Goal: Task Accomplishment & Management: Use online tool/utility

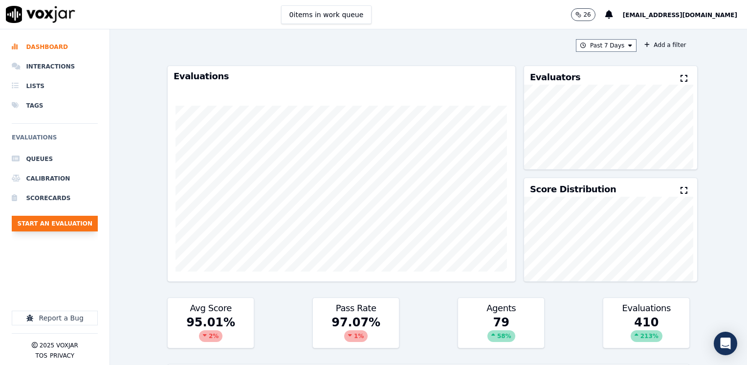
click at [53, 220] on button "Start an Evaluation" at bounding box center [55, 224] width 86 height 16
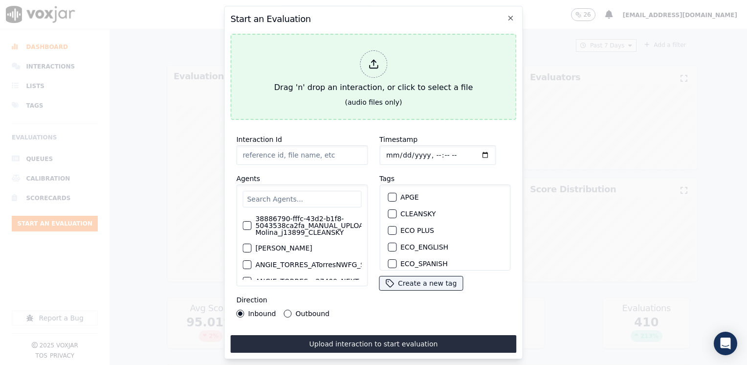
click at [377, 59] on icon at bounding box center [373, 64] width 11 height 11
type input "20250912-160001_2162803468-[PERSON_NAME] all.mp3"
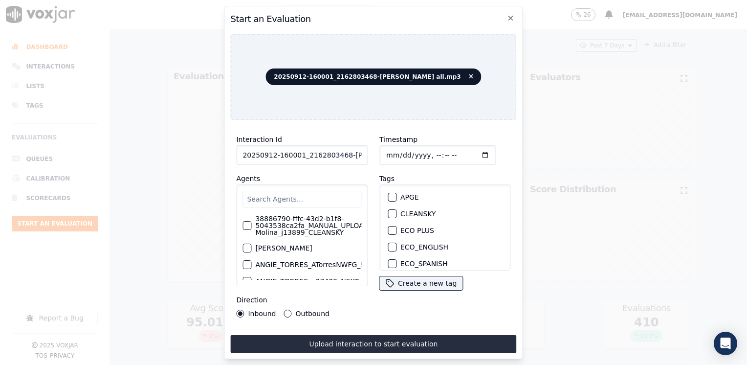
click at [278, 196] on input "text" at bounding box center [301, 199] width 119 height 17
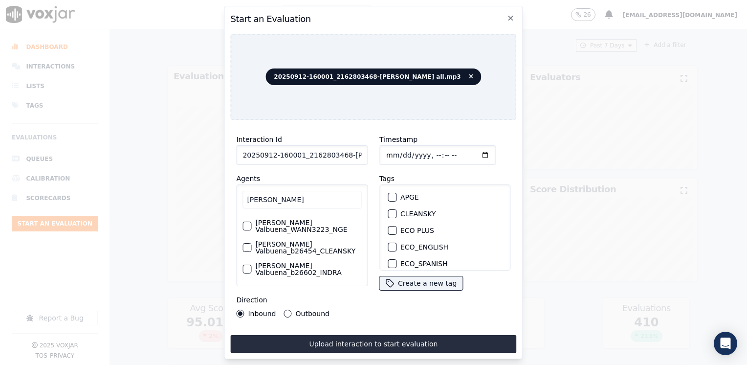
scroll to position [25, 0]
type input "[PERSON_NAME]"
click at [290, 241] on label "[PERSON_NAME] Valbuena_b26454_CLEANSKY" at bounding box center [308, 248] width 106 height 14
click at [251, 243] on button "[PERSON_NAME] Valbuena_b26454_CLEANSKY" at bounding box center [246, 247] width 9 height 9
click at [388, 210] on div "button" at bounding box center [391, 213] width 7 height 7
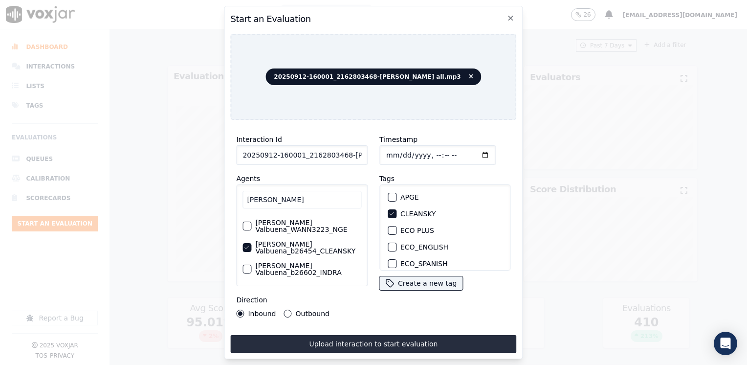
click at [469, 152] on input "Timestamp" at bounding box center [437, 155] width 116 height 20
type input "[DATE]T15:18"
drag, startPoint x: 286, startPoint y: 310, endPoint x: 305, endPoint y: 324, distance: 23.8
click at [286, 310] on button "Outbound" at bounding box center [288, 313] width 8 height 8
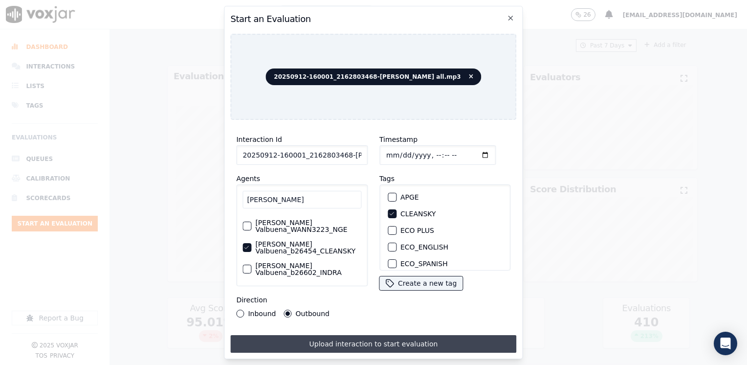
click at [368, 341] on button "Upload interaction to start evaluation" at bounding box center [373, 344] width 286 height 18
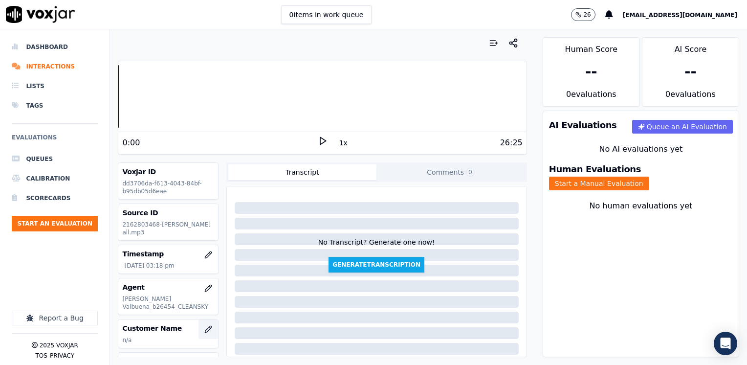
scroll to position [49, 0]
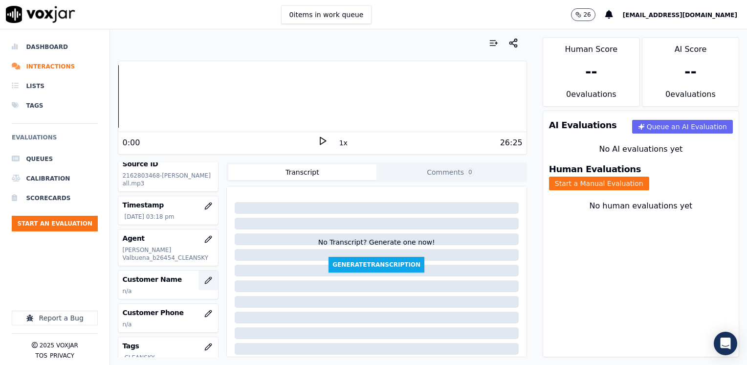
click at [204, 279] on icon "button" at bounding box center [208, 280] width 8 height 8
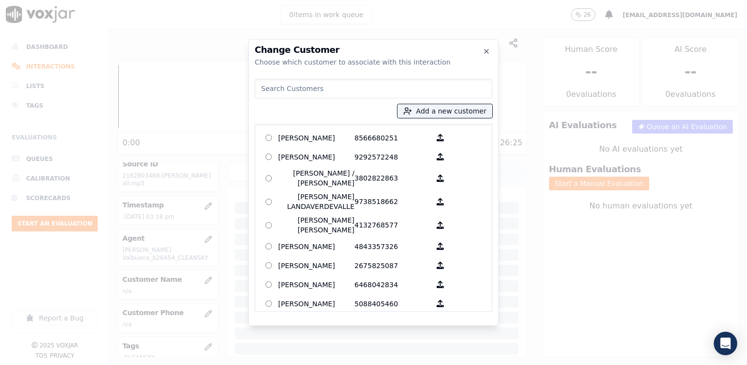
click at [407, 79] on input at bounding box center [374, 89] width 238 height 20
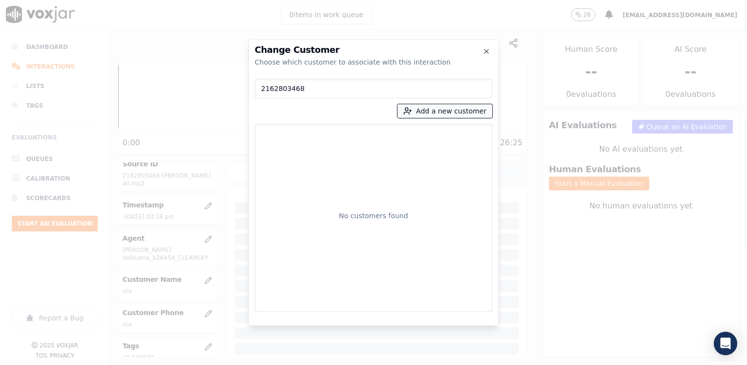
type input "2162803468"
click at [467, 112] on button "Add a new customer" at bounding box center [444, 111] width 95 height 14
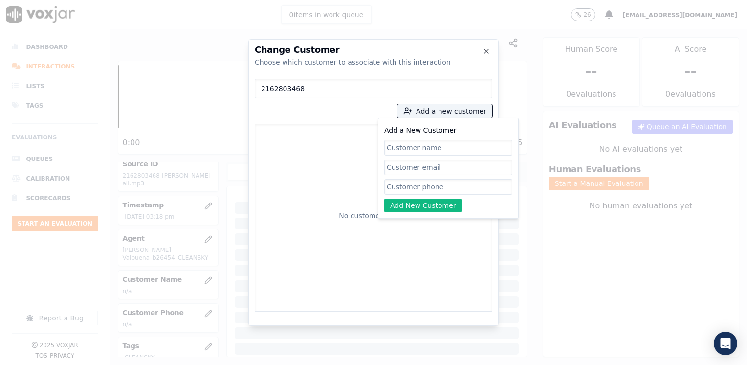
click at [433, 190] on input "Add a New Customer" at bounding box center [448, 187] width 128 height 16
paste input "2162803468"
type input "2162803468"
click at [424, 147] on input "Add a New Customer" at bounding box center [448, 148] width 128 height 16
paste input "[PERSON_NAME]"
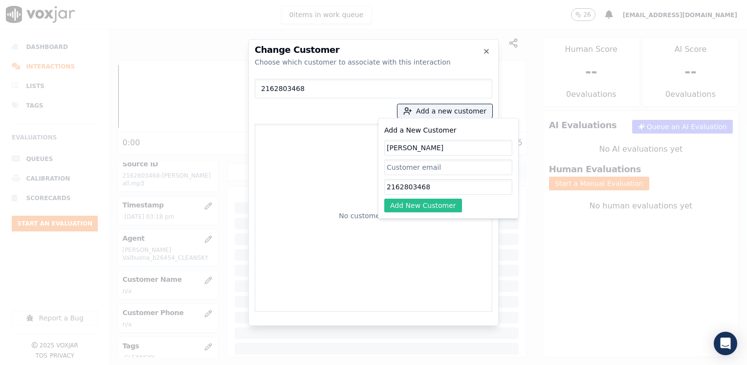
type input "[PERSON_NAME]"
click at [431, 201] on button "Add New Customer" at bounding box center [423, 205] width 78 height 14
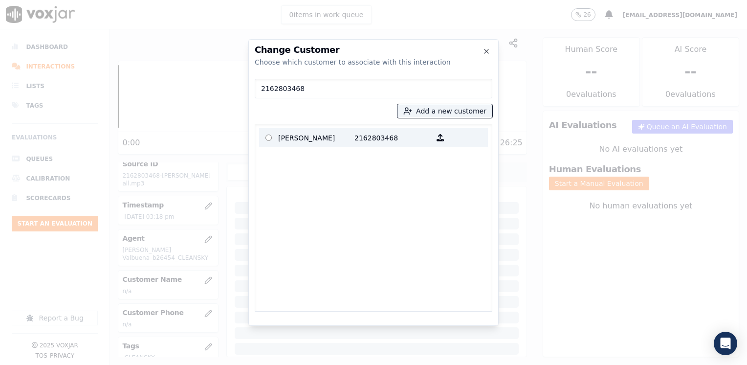
click at [334, 139] on p "[PERSON_NAME]" at bounding box center [316, 137] width 76 height 15
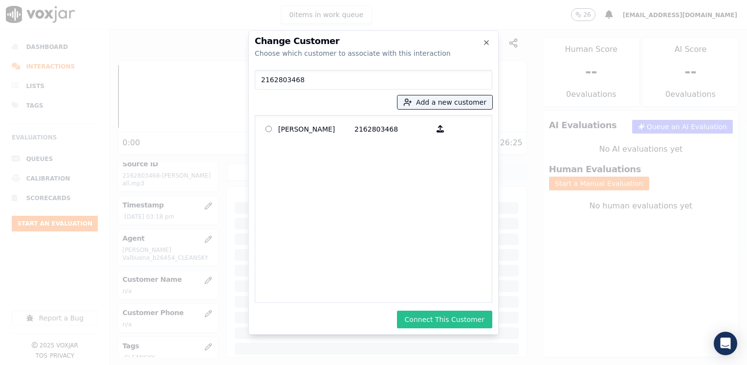
click at [450, 320] on button "Connect This Customer" at bounding box center [444, 319] width 95 height 18
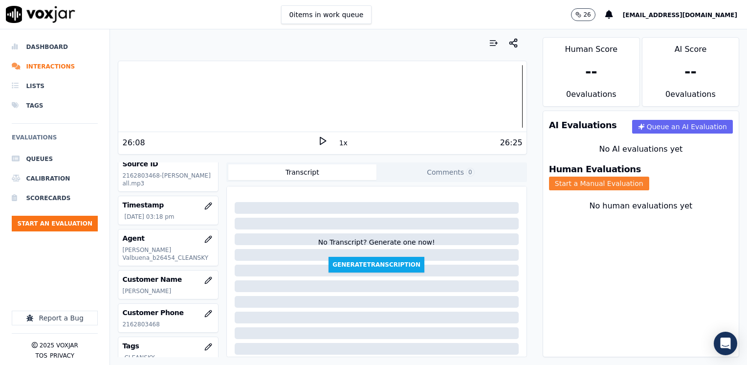
click at [649, 176] on button "Start a Manual Evaluation" at bounding box center [599, 183] width 100 height 14
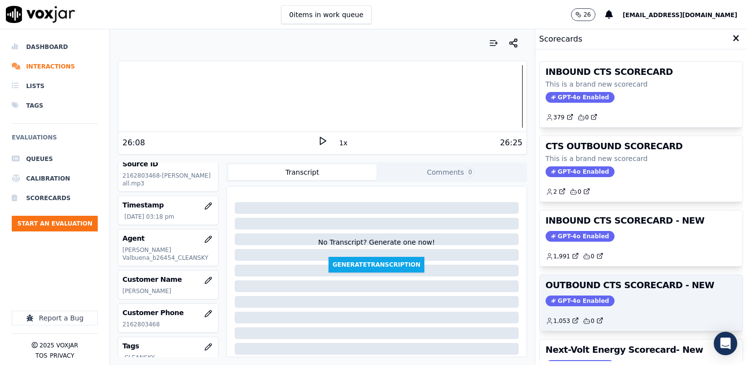
click at [574, 295] on span "GPT-4o Enabled" at bounding box center [580, 300] width 69 height 11
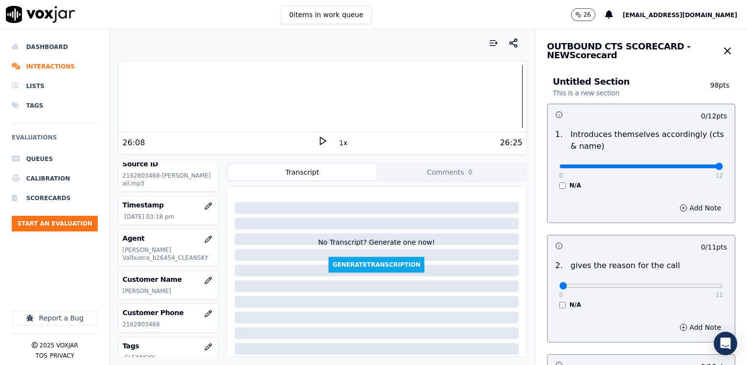
drag, startPoint x: 553, startPoint y: 163, endPoint x: 748, endPoint y: 163, distance: 195.0
type input "12"
click at [723, 164] on input "range" at bounding box center [641, 166] width 164 height 4
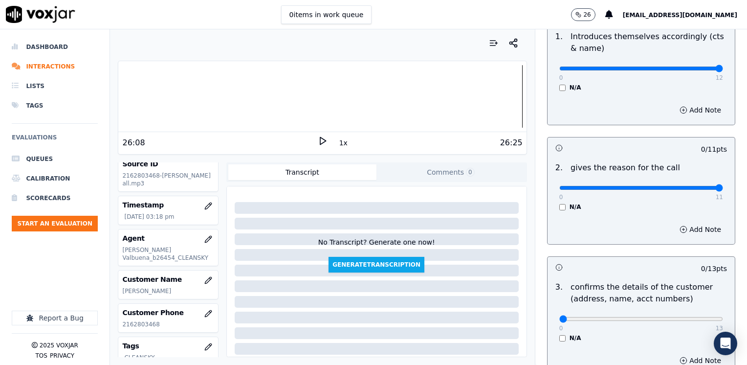
drag, startPoint x: 553, startPoint y: 189, endPoint x: 746, endPoint y: 189, distance: 193.1
type input "11"
click at [723, 189] on input "range" at bounding box center [641, 188] width 164 height 4
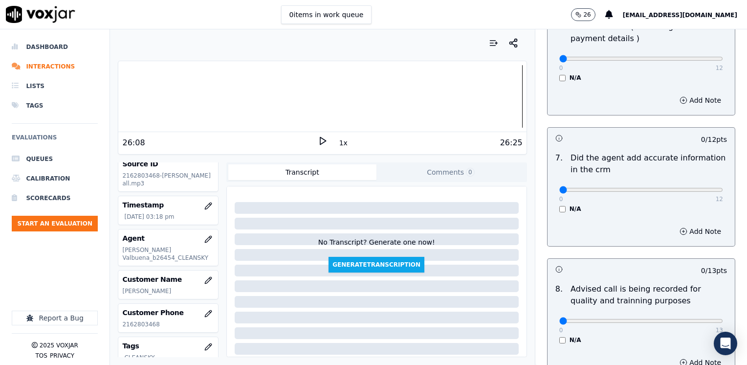
scroll to position [854, 0]
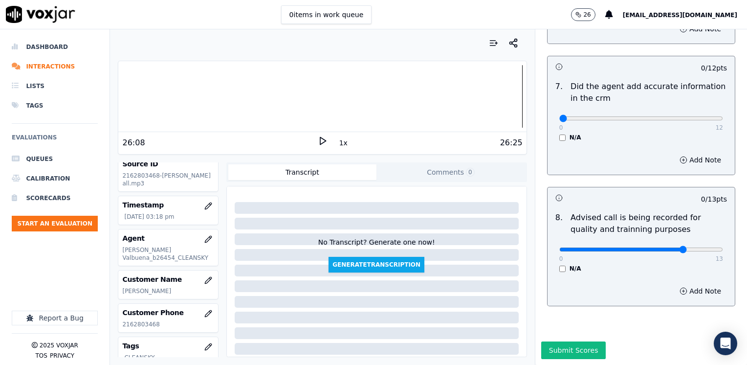
type input "10"
click at [668, 247] on input "range" at bounding box center [641, 249] width 164 height 4
drag, startPoint x: 553, startPoint y: 97, endPoint x: 748, endPoint y: 85, distance: 195.4
type input "12"
click at [723, 116] on input "range" at bounding box center [641, 118] width 164 height 4
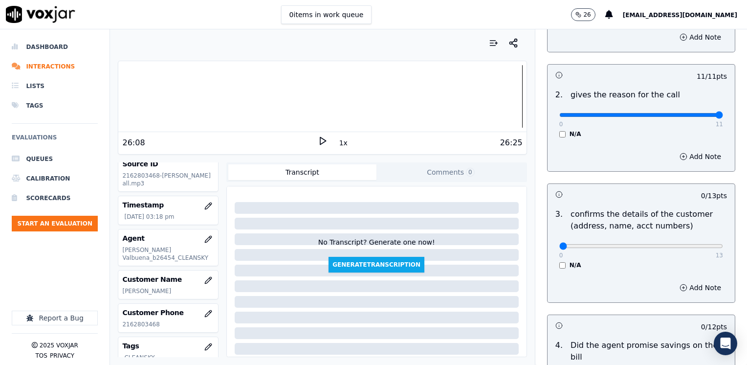
scroll to position [170, 0]
drag, startPoint x: 553, startPoint y: 247, endPoint x: 689, endPoint y: 243, distance: 136.5
click at [689, 244] on input "range" at bounding box center [641, 246] width 164 height 4
drag, startPoint x: 689, startPoint y: 243, endPoint x: 717, endPoint y: 241, distance: 27.4
click at [717, 244] on input "range" at bounding box center [641, 246] width 164 height 4
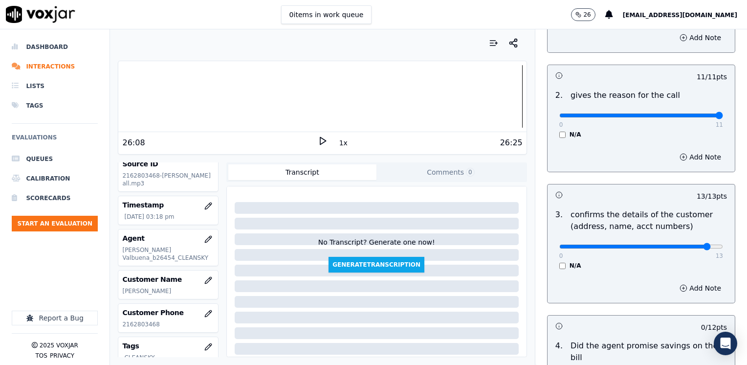
type input "12"
click at [681, 244] on input "range" at bounding box center [641, 246] width 164 height 4
click at [684, 287] on button "Add Note" at bounding box center [700, 288] width 53 height 14
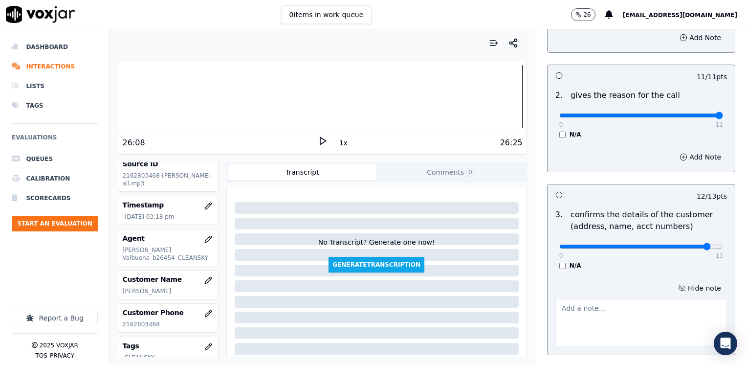
click at [649, 328] on textarea at bounding box center [641, 323] width 172 height 48
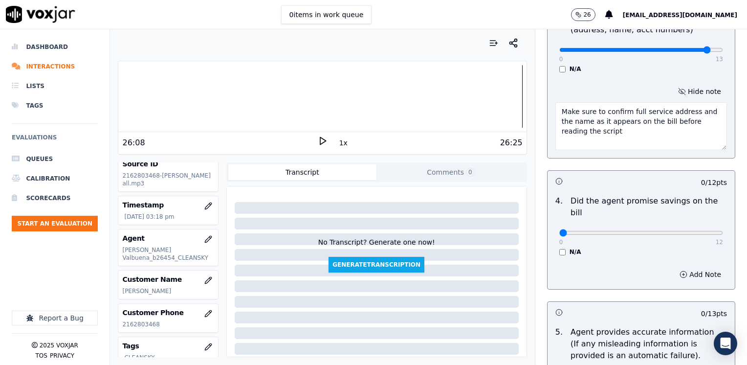
scroll to position [415, 0]
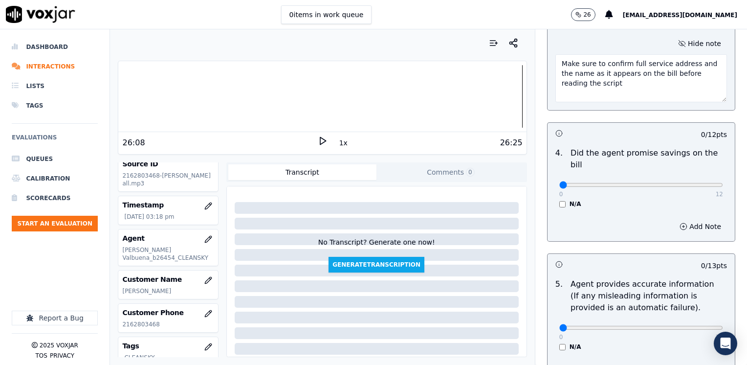
type textarea "Make sure to confirm full service address and the name as it appears on the bil…"
drag, startPoint x: 553, startPoint y: 174, endPoint x: 748, endPoint y: 192, distance: 195.9
type input "12"
click at [723, 187] on input "range" at bounding box center [641, 185] width 164 height 4
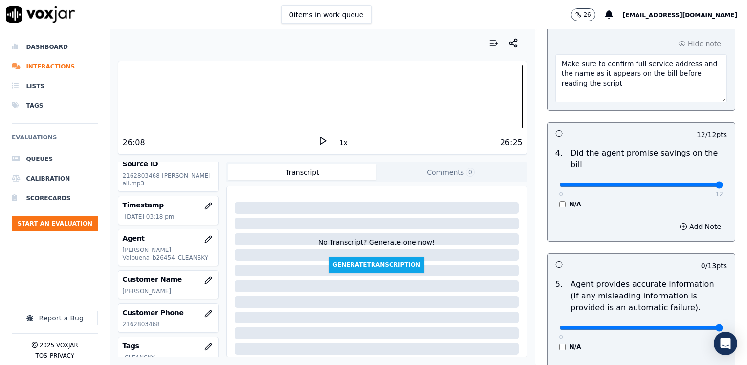
drag, startPoint x: 550, startPoint y: 317, endPoint x: 698, endPoint y: 316, distance: 148.1
type input "13"
click at [723, 326] on input "range" at bounding box center [641, 328] width 164 height 4
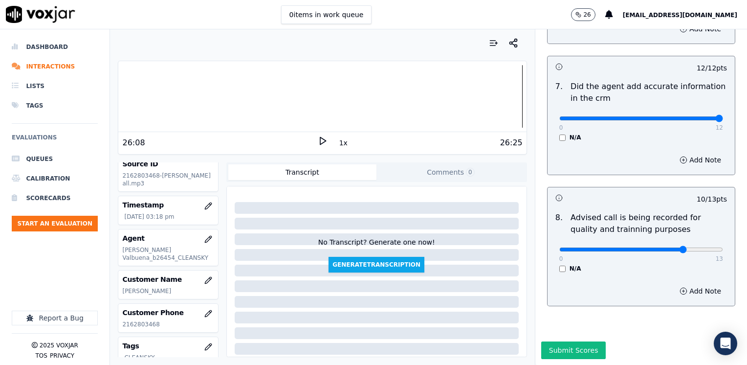
scroll to position [906, 0]
click at [553, 341] on button "Submit Scores" at bounding box center [573, 350] width 65 height 18
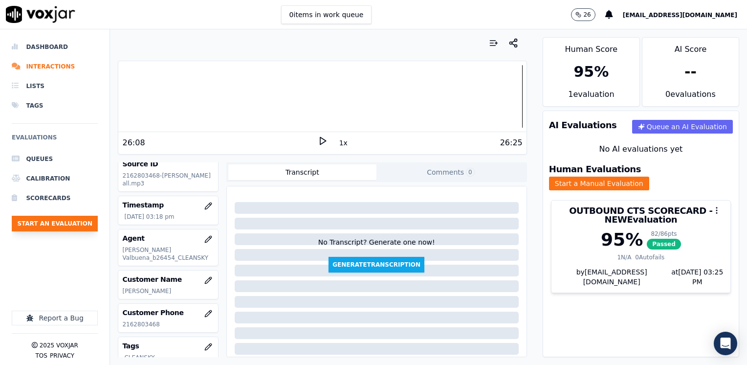
click at [65, 223] on button "Start an Evaluation" at bounding box center [55, 224] width 86 height 16
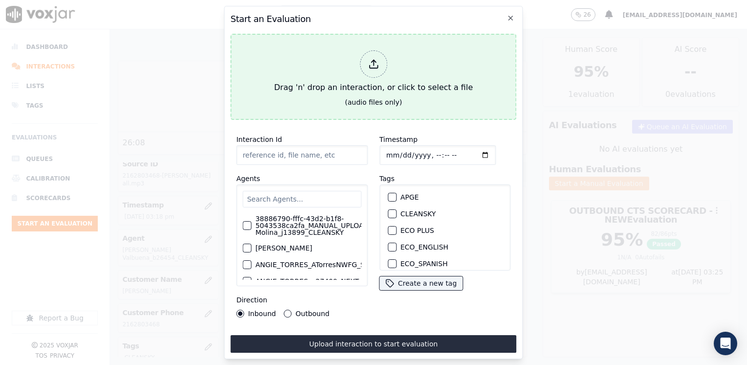
click at [378, 59] on icon at bounding box center [373, 64] width 11 height 11
type input "20250912-163407_9083678143-[PERSON_NAME] all.mp3"
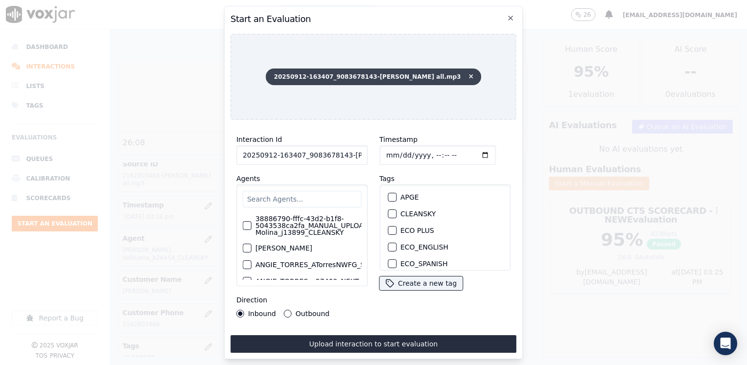
click at [469, 74] on icon at bounding box center [471, 77] width 4 height 6
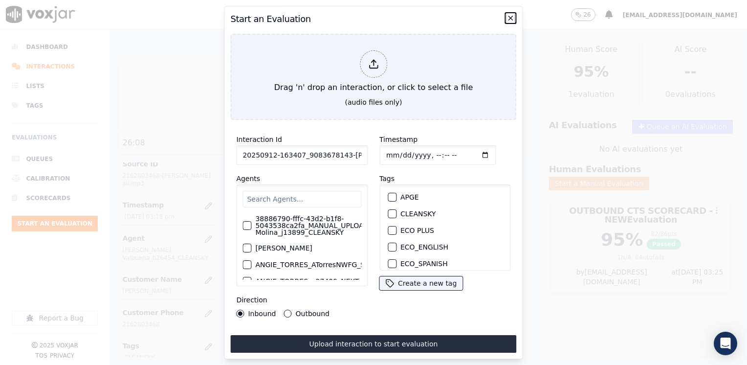
click at [508, 14] on icon "button" at bounding box center [511, 18] width 8 height 8
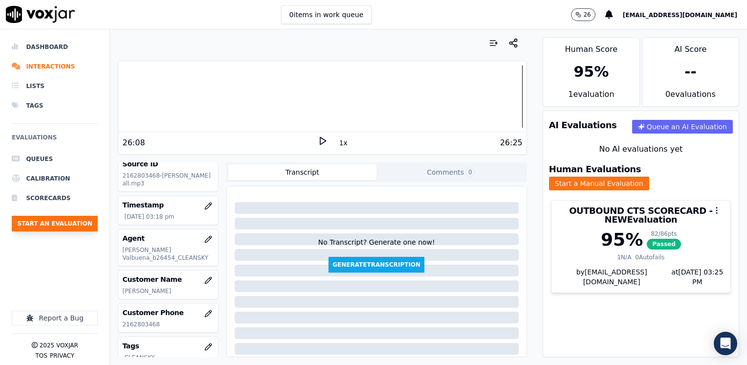
click at [63, 222] on button "Start an Evaluation" at bounding box center [55, 224] width 86 height 16
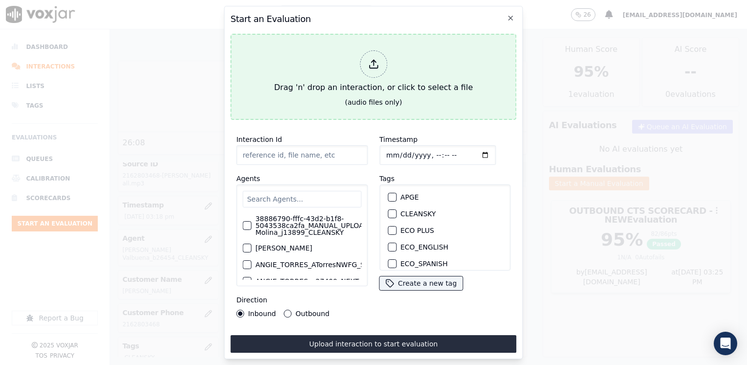
click at [379, 56] on div at bounding box center [373, 63] width 27 height 27
type input "20250912-154956_6096654404-[PERSON_NAME] all.mp3"
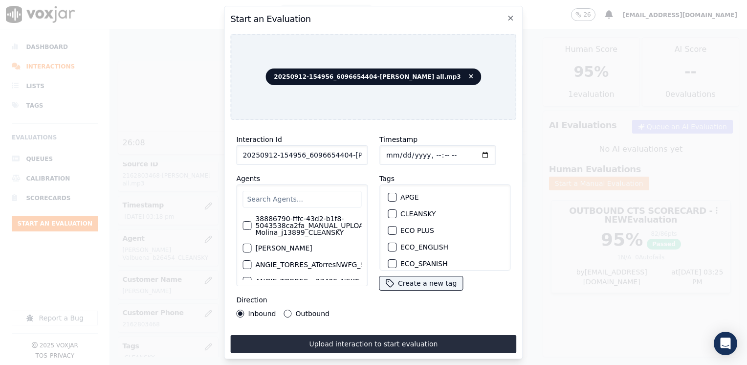
click at [299, 197] on input "text" at bounding box center [301, 199] width 119 height 17
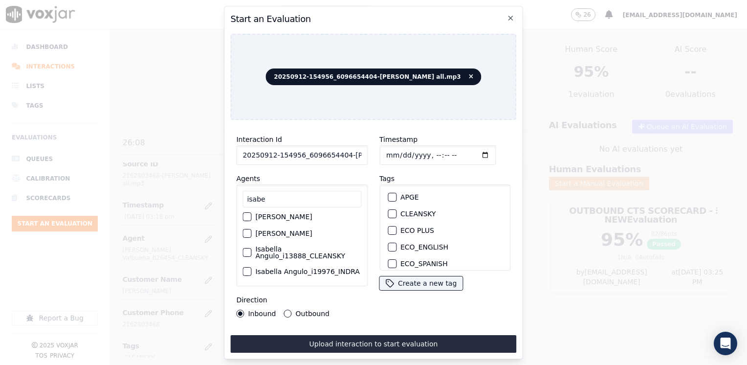
type input "isabe"
click at [299, 254] on label "Isabella Angulo_i13888_CLEANSKY" at bounding box center [308, 252] width 106 height 14
click at [251, 254] on button "Isabella Angulo_i13888_CLEANSKY" at bounding box center [246, 252] width 9 height 9
click at [388, 212] on div "button" at bounding box center [391, 213] width 7 height 7
click at [471, 150] on input "Timestamp" at bounding box center [437, 155] width 116 height 20
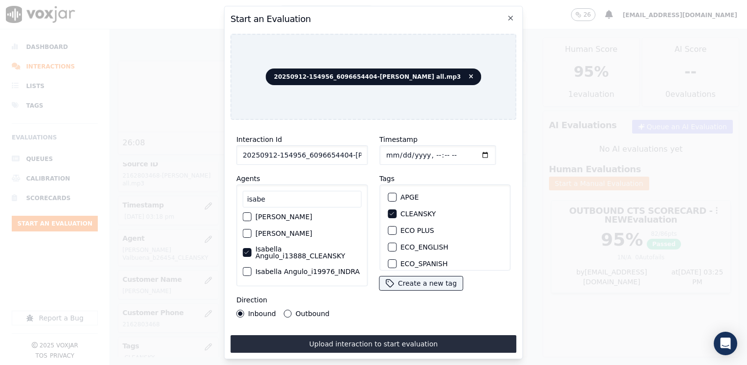
type input "[DATE]T15:27"
click at [285, 309] on button "Outbound" at bounding box center [288, 313] width 8 height 8
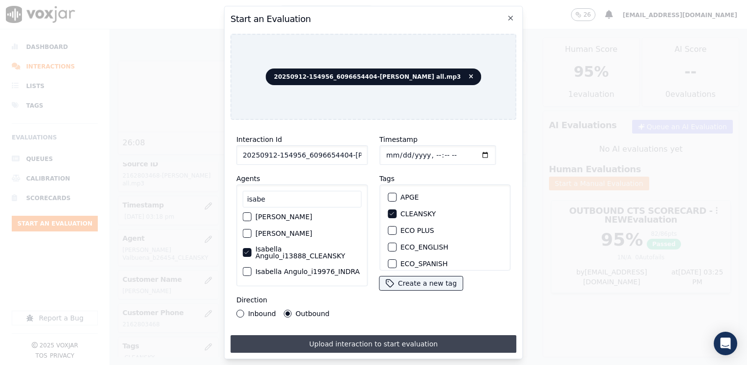
click at [414, 335] on button "Upload interaction to start evaluation" at bounding box center [373, 344] width 286 height 18
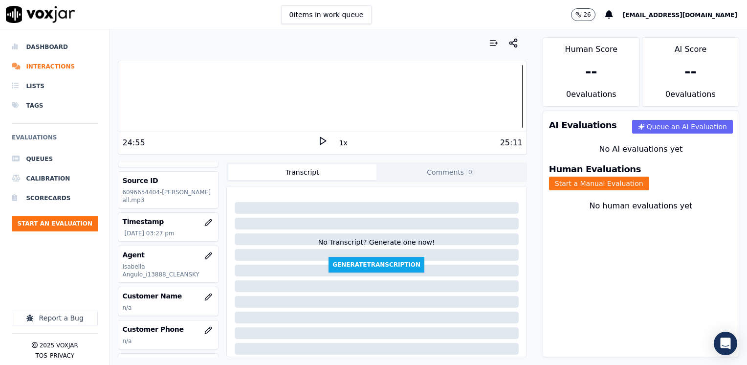
scroll to position [49, 0]
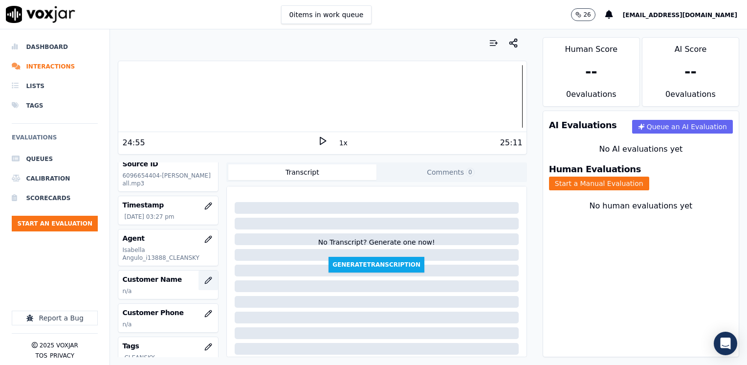
click at [204, 280] on icon "button" at bounding box center [208, 280] width 8 height 8
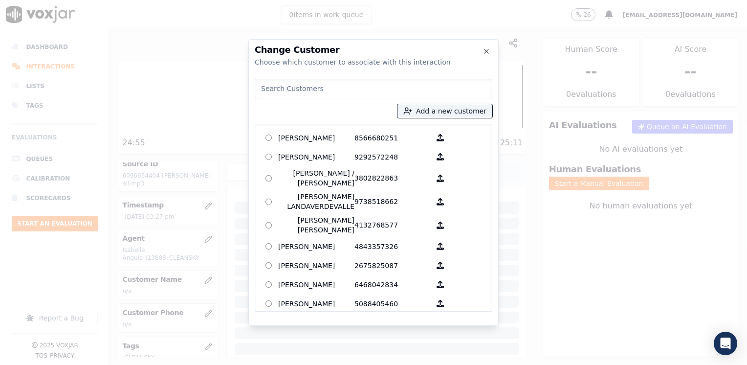
click at [354, 83] on input at bounding box center [374, 89] width 238 height 20
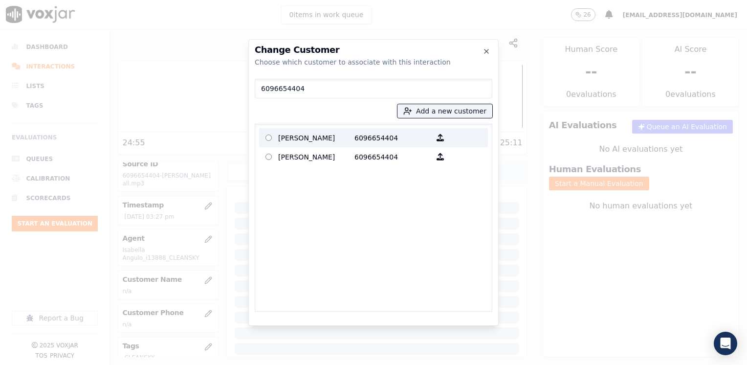
type input "6096654404"
click at [385, 132] on p "6096654404" at bounding box center [392, 137] width 76 height 15
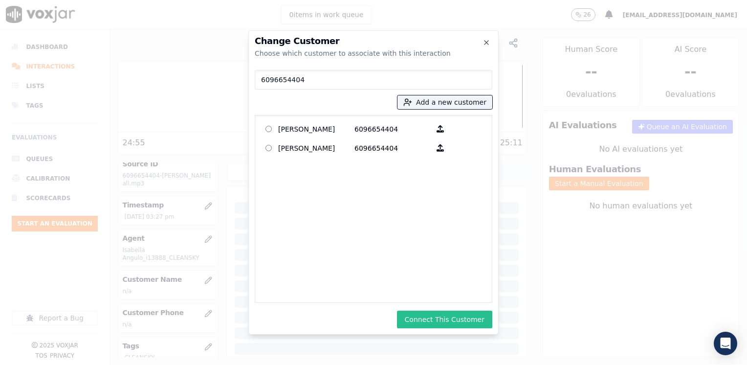
drag, startPoint x: 449, startPoint y: 316, endPoint x: 460, endPoint y: 314, distance: 11.3
click at [449, 316] on button "Connect This Customer" at bounding box center [444, 319] width 95 height 18
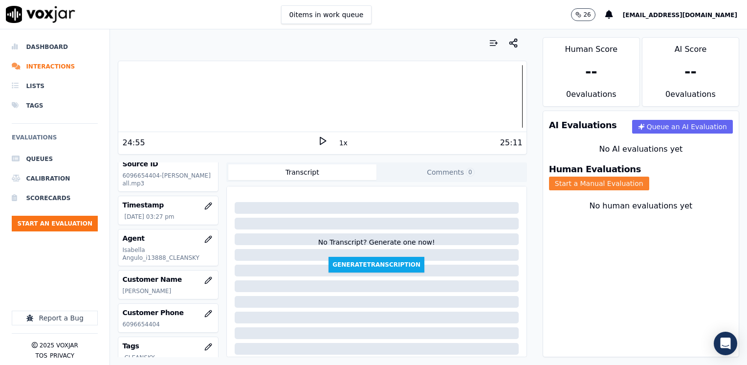
click at [649, 176] on button "Start a Manual Evaluation" at bounding box center [599, 183] width 100 height 14
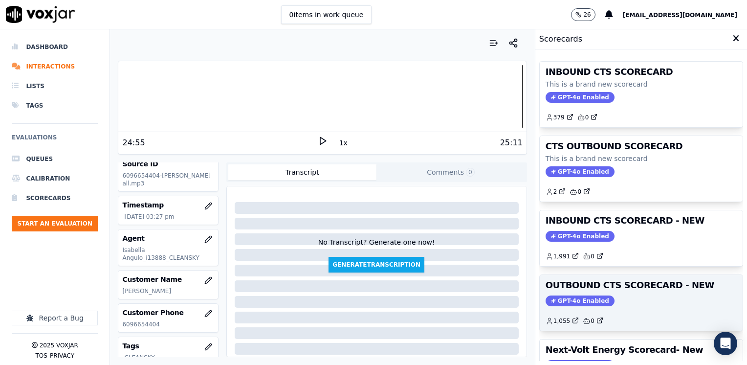
click at [585, 300] on span "GPT-4o Enabled" at bounding box center [580, 300] width 69 height 11
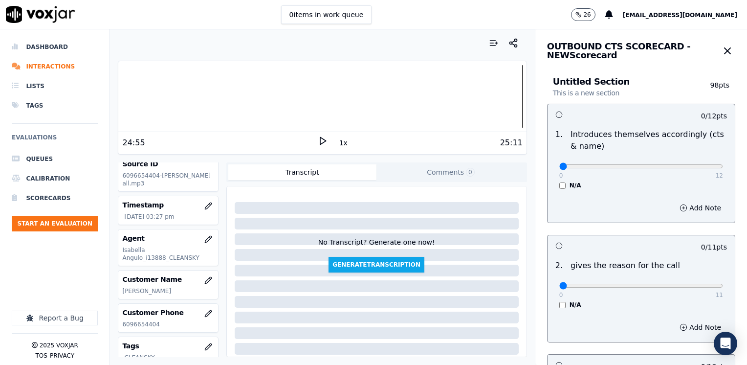
click at [559, 162] on div "0 12" at bounding box center [641, 166] width 164 height 12
drag, startPoint x: 552, startPoint y: 169, endPoint x: 687, endPoint y: 235, distance: 150.0
type input "12"
click at [723, 168] on input "range" at bounding box center [641, 166] width 164 height 4
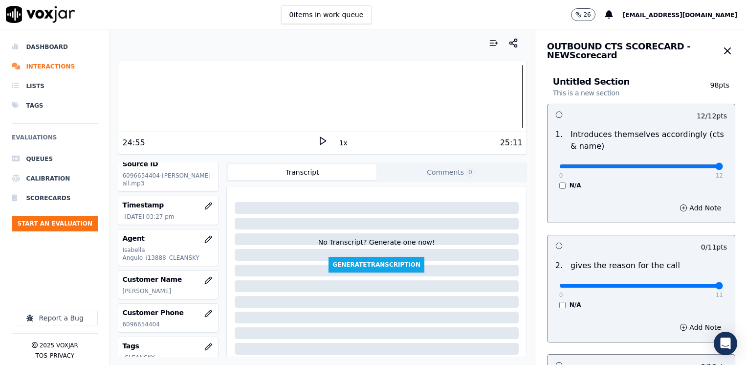
drag, startPoint x: 557, startPoint y: 285, endPoint x: 748, endPoint y: 285, distance: 191.6
type input "11"
click at [723, 285] on input "range" at bounding box center [641, 286] width 164 height 4
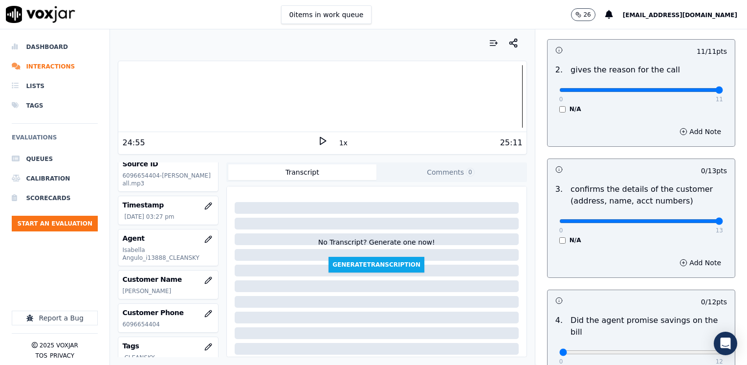
drag, startPoint x: 555, startPoint y: 220, endPoint x: 748, endPoint y: 220, distance: 193.1
type input "13"
click at [723, 220] on input "range" at bounding box center [641, 221] width 164 height 4
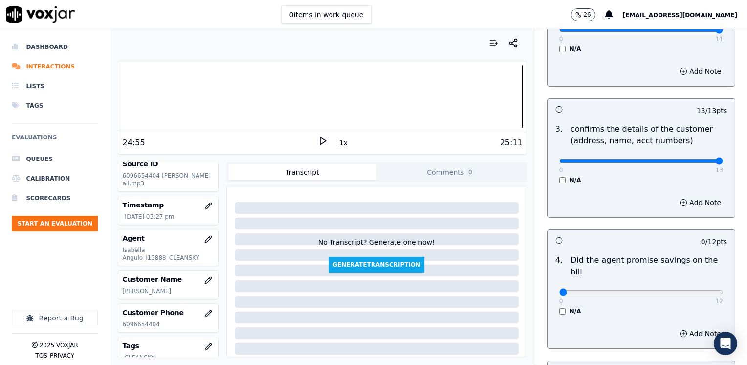
scroll to position [342, 0]
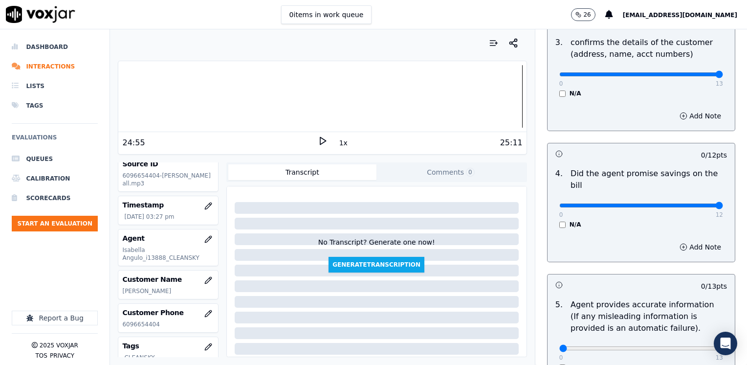
drag, startPoint x: 552, startPoint y: 194, endPoint x: 748, endPoint y: 194, distance: 196.5
type input "12"
click at [723, 203] on input "range" at bounding box center [641, 205] width 164 height 4
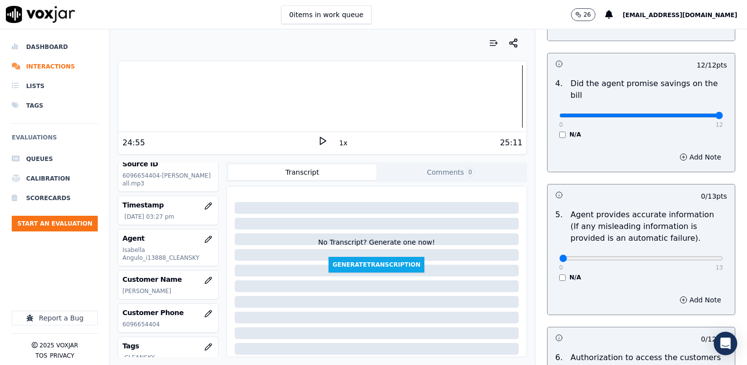
scroll to position [489, 0]
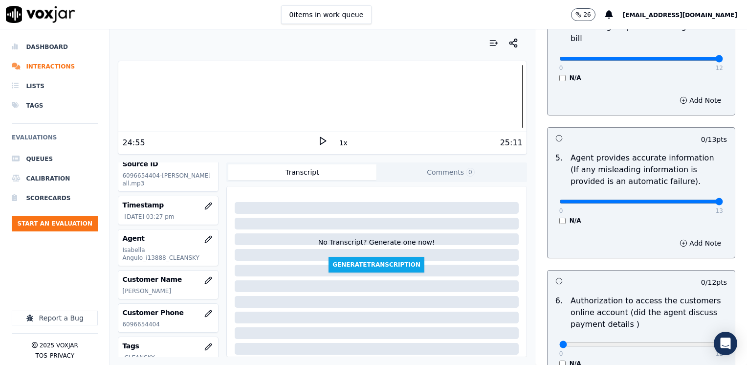
drag, startPoint x: 553, startPoint y: 192, endPoint x: 748, endPoint y: 210, distance: 195.9
type input "13"
click at [723, 203] on input "range" at bounding box center [641, 201] width 164 height 4
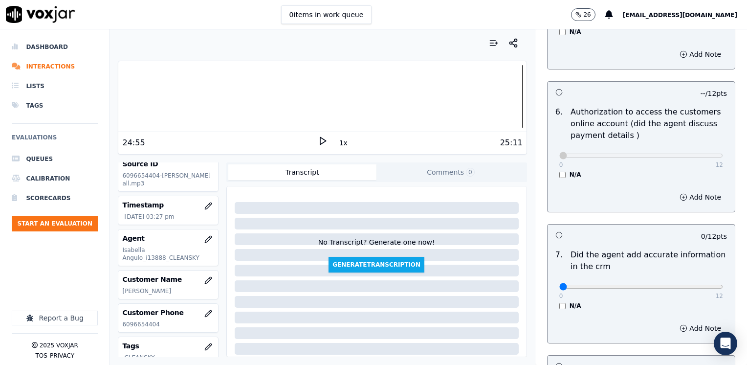
scroll to position [733, 0]
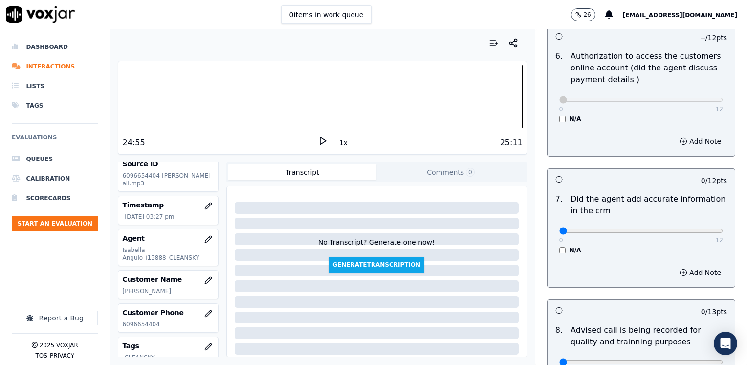
drag, startPoint x: 554, startPoint y: 222, endPoint x: 748, endPoint y: 217, distance: 194.6
click at [746, 217] on html "0 items in work queue 26 [EMAIL_ADDRESS][DOMAIN_NAME] Dashboard Interactions Li…" at bounding box center [373, 182] width 747 height 365
drag, startPoint x: 555, startPoint y: 218, endPoint x: 748, endPoint y: 217, distance: 193.1
type input "12"
click at [723, 229] on input "range" at bounding box center [641, 231] width 164 height 4
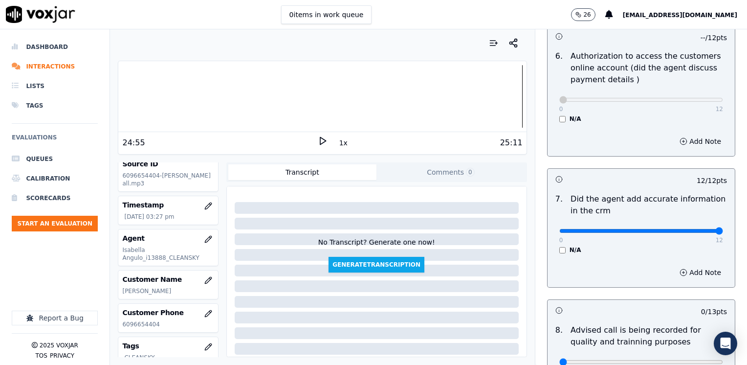
scroll to position [854, 0]
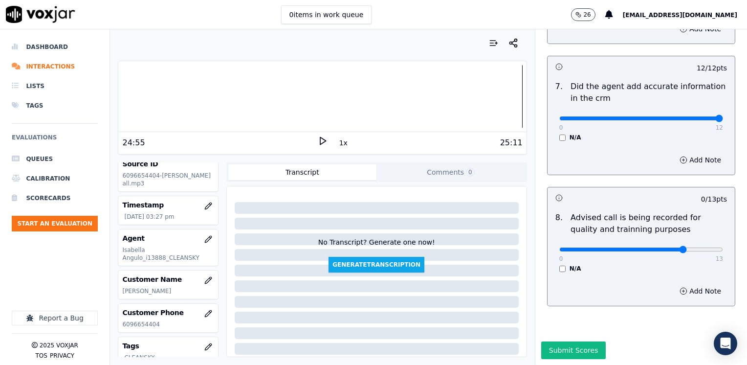
type input "10"
click at [665, 247] on input "range" at bounding box center [641, 249] width 164 height 4
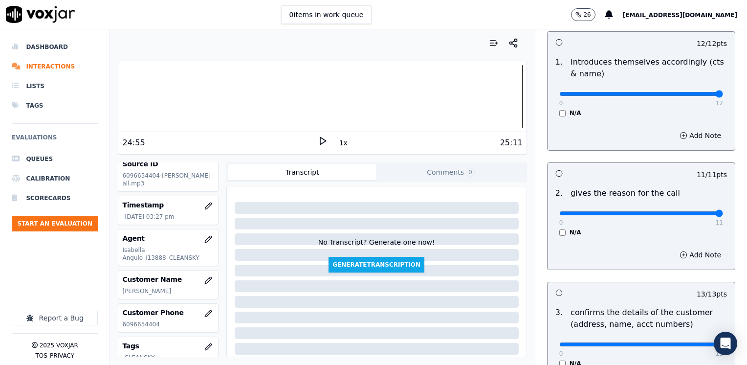
scroll to position [170, 0]
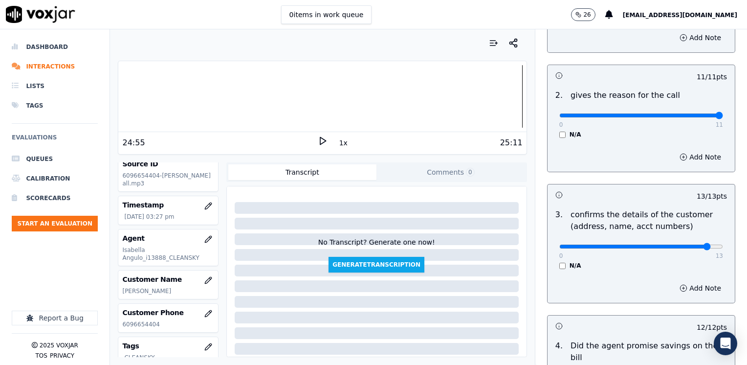
type input "12"
click at [688, 244] on input "range" at bounding box center [641, 246] width 164 height 4
click at [693, 294] on div "Add Note" at bounding box center [640, 287] width 187 height 29
click at [684, 286] on button "Add Note" at bounding box center [700, 288] width 53 height 14
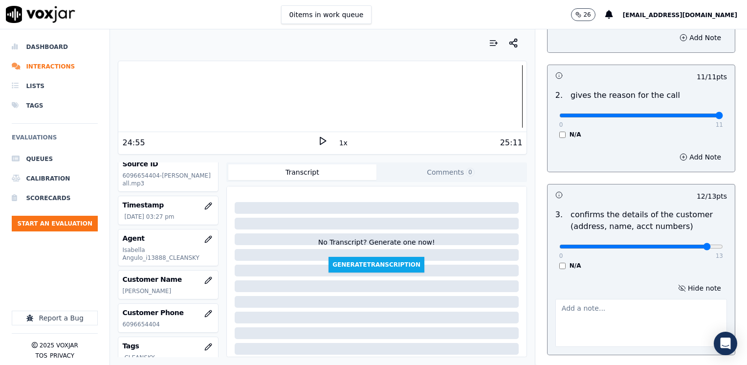
click at [573, 307] on textarea at bounding box center [641, 323] width 172 height 48
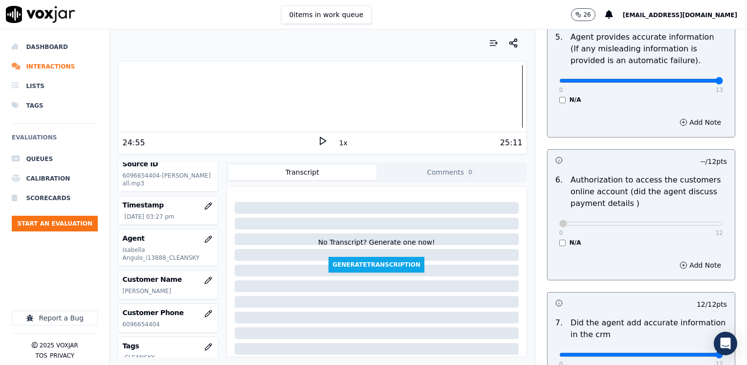
scroll to position [515, 0]
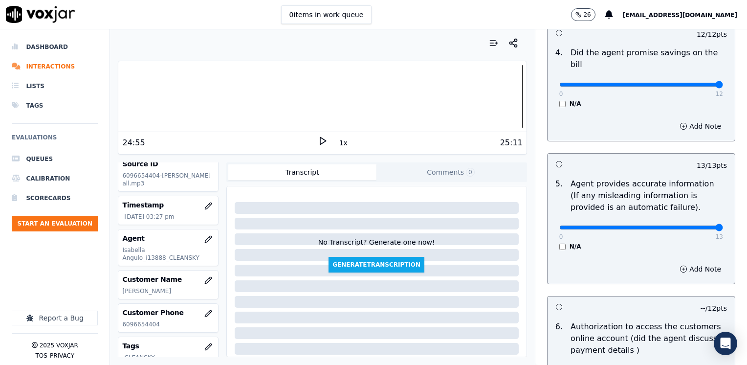
type textarea "Make sure to confirm full service address and the name as it appears on the bil…"
type input "12"
click at [684, 225] on input "range" at bounding box center [641, 227] width 164 height 4
click at [688, 262] on button "Add Note" at bounding box center [700, 269] width 53 height 14
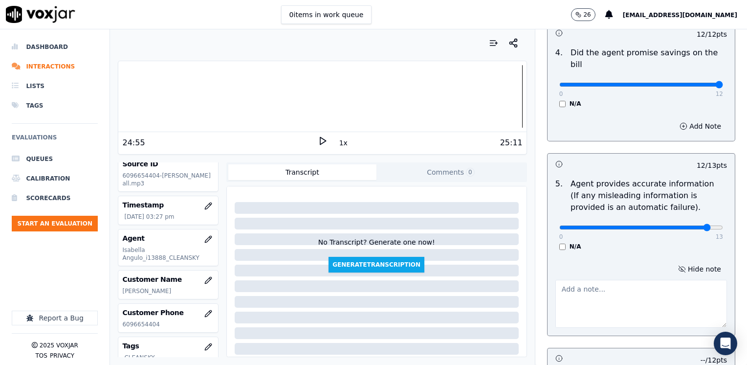
click at [620, 281] on textarea at bounding box center [641, 304] width 172 height 48
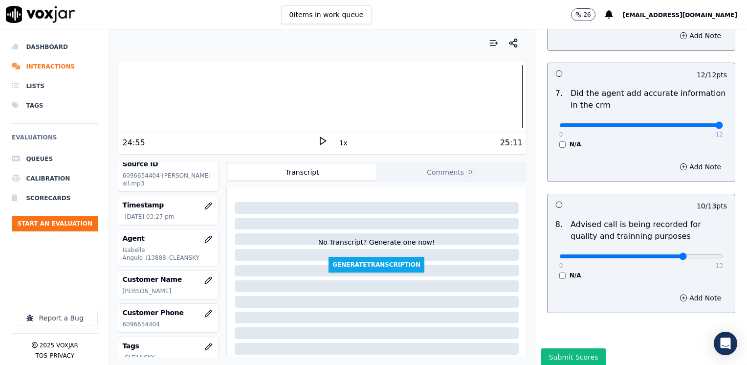
scroll to position [958, 0]
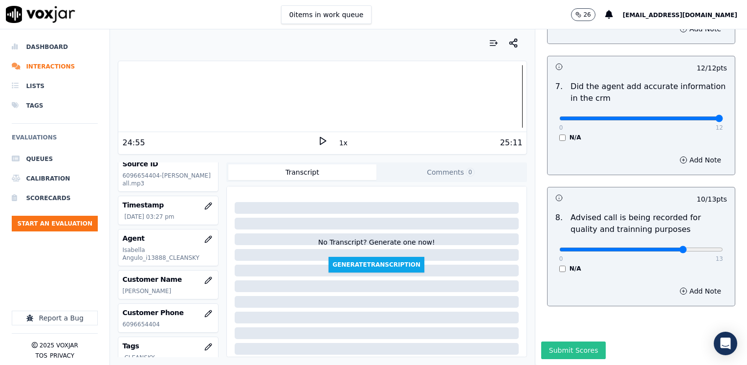
type textarea "Does not ask the question "Como puedo ayudarle" in the CTS part"
click at [584, 341] on button "Submit Scores" at bounding box center [573, 350] width 65 height 18
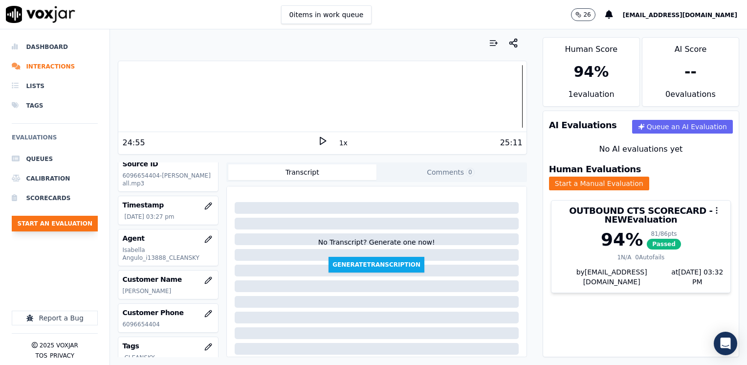
click at [77, 220] on button "Start an Evaluation" at bounding box center [55, 224] width 86 height 16
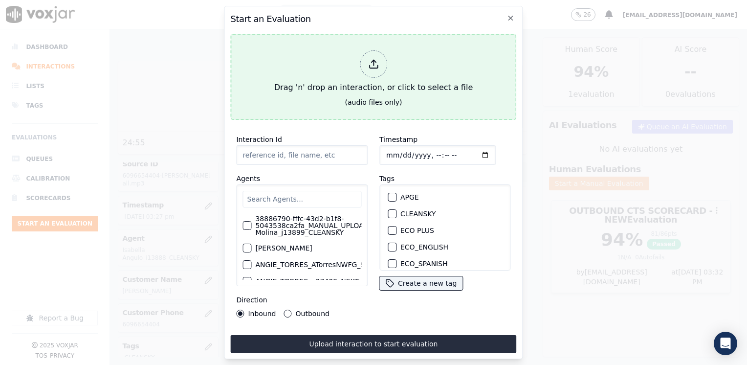
click at [373, 60] on line at bounding box center [373, 62] width 0 height 5
type input "20250912-165805_7745035787-[PERSON_NAME] all.mp3"
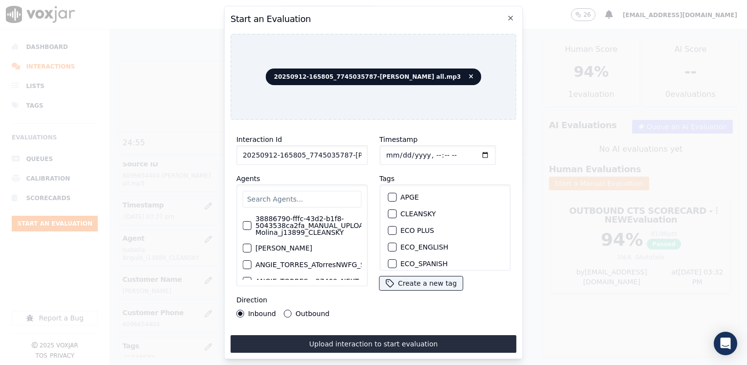
click at [306, 195] on input "text" at bounding box center [301, 199] width 119 height 17
type input "[PERSON_NAME]"
click at [306, 260] on label "[PERSON_NAME] Gutierrez_l27837_CLEANSKY" at bounding box center [308, 261] width 106 height 14
click at [251, 260] on button "[PERSON_NAME] Gutierrez_l27837_CLEANSKY" at bounding box center [246, 261] width 9 height 9
click at [389, 210] on div "button" at bounding box center [391, 213] width 7 height 7
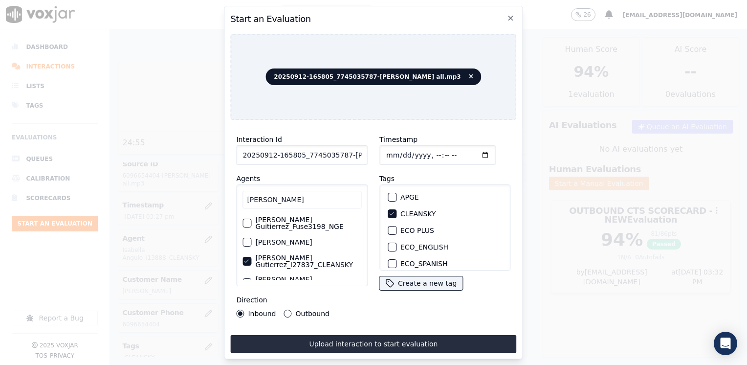
click at [469, 150] on input "Timestamp" at bounding box center [437, 155] width 116 height 20
type input "[DATE]T15:33"
click at [285, 309] on button "Outbound" at bounding box center [288, 313] width 8 height 8
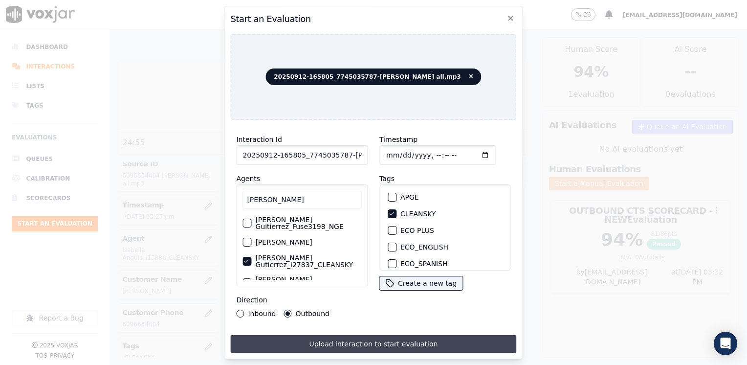
click at [391, 339] on button "Upload interaction to start evaluation" at bounding box center [373, 344] width 286 height 18
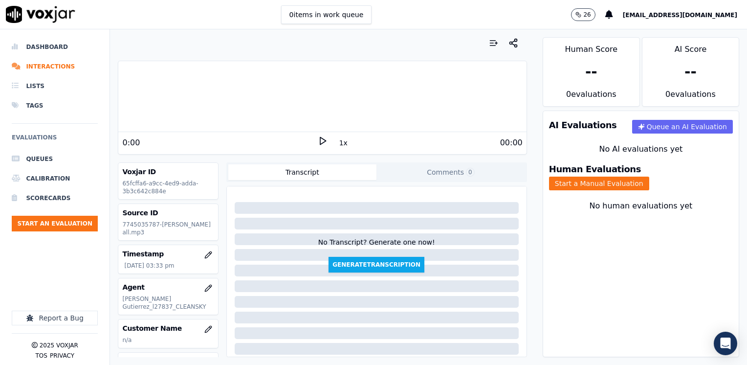
drag, startPoint x: 245, startPoint y: 128, endPoint x: 362, endPoint y: 143, distance: 117.4
click at [254, 128] on div "Your browser does not support the audio element." at bounding box center [322, 96] width 408 height 71
click at [318, 140] on icon at bounding box center [323, 141] width 10 height 10
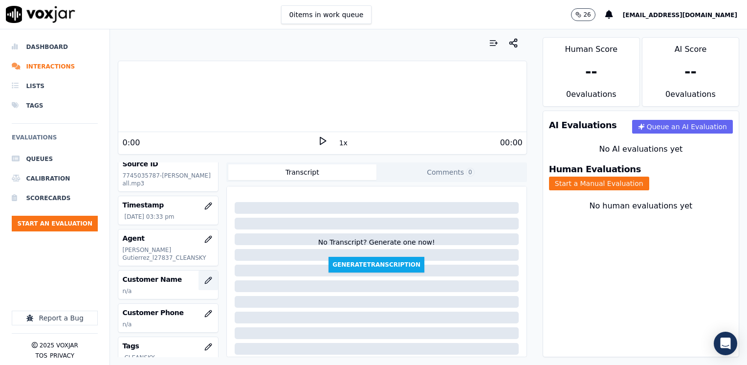
click at [204, 279] on icon "button" at bounding box center [208, 280] width 8 height 8
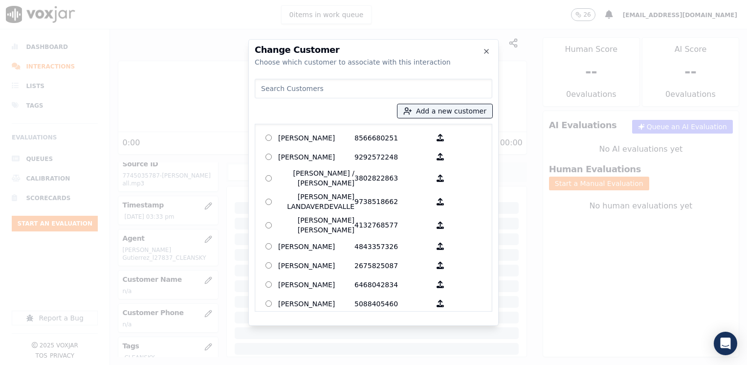
click at [412, 94] on input at bounding box center [374, 89] width 238 height 20
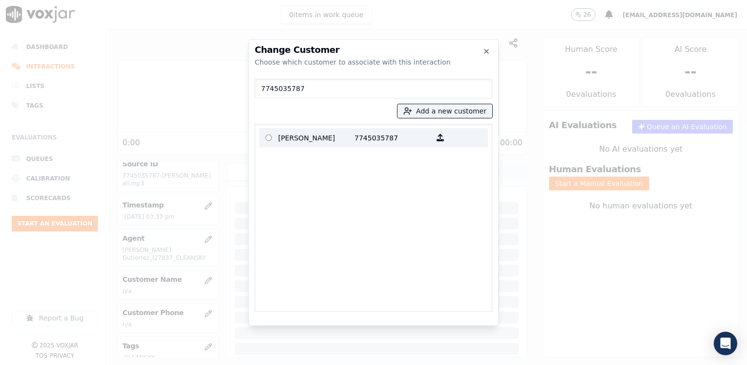
type input "7745035787"
click at [363, 131] on p "7745035787" at bounding box center [392, 137] width 76 height 15
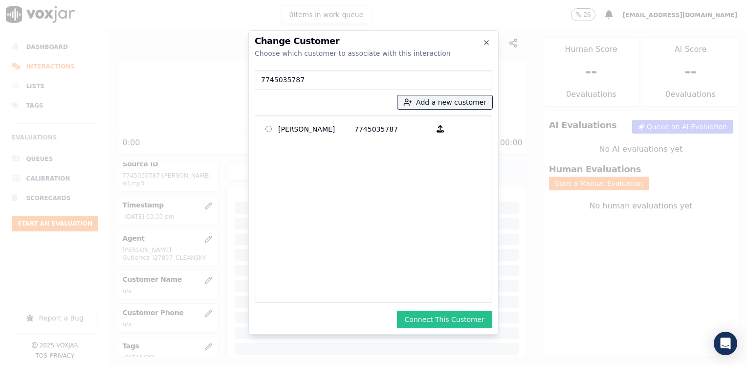
click at [461, 323] on button "Connect This Customer" at bounding box center [444, 319] width 95 height 18
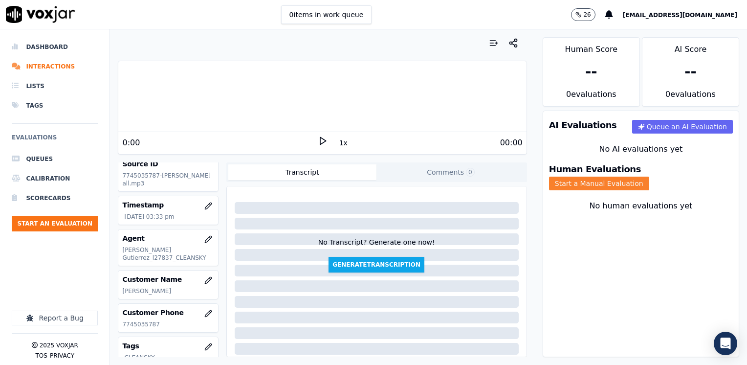
click at [649, 176] on button "Start a Manual Evaluation" at bounding box center [599, 183] width 100 height 14
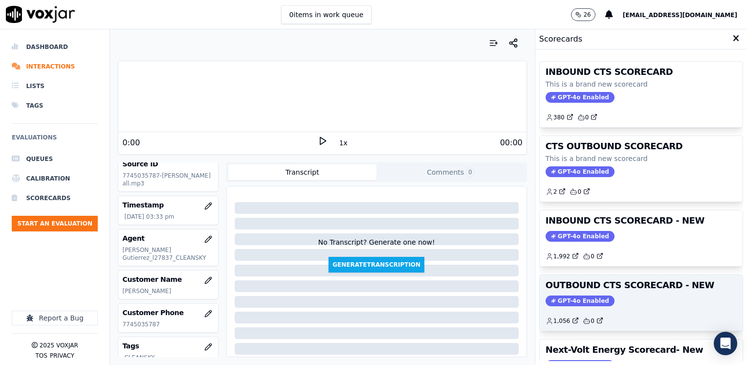
click at [561, 303] on span "GPT-4o Enabled" at bounding box center [580, 300] width 69 height 11
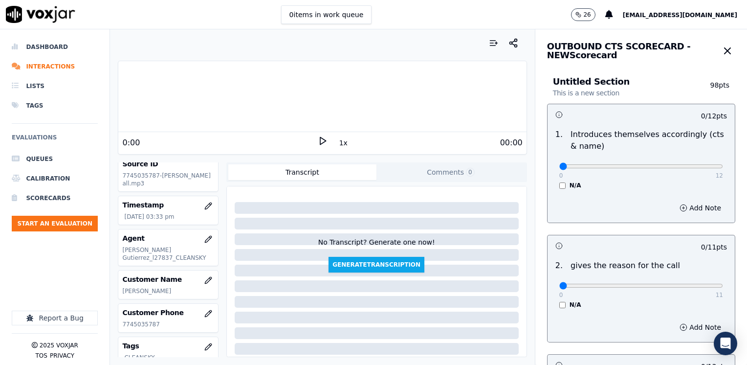
click at [559, 163] on div "0 12" at bounding box center [641, 166] width 164 height 12
type input "12"
click at [723, 167] on input "range" at bounding box center [641, 166] width 164 height 4
click at [561, 285] on input "range" at bounding box center [641, 286] width 164 height 4
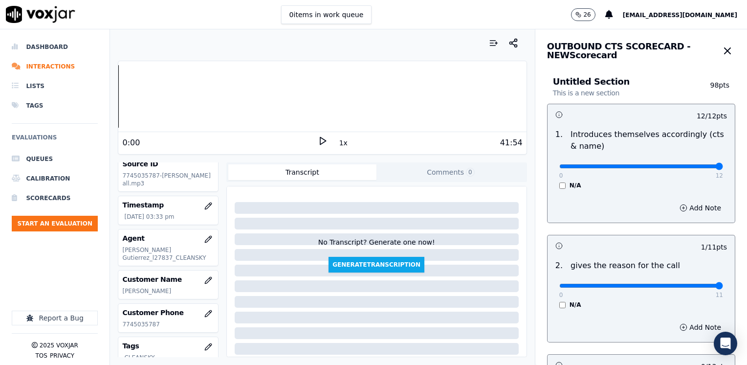
drag, startPoint x: 561, startPoint y: 285, endPoint x: 746, endPoint y: 295, distance: 185.6
type input "11"
click at [723, 287] on input "range" at bounding box center [641, 286] width 164 height 4
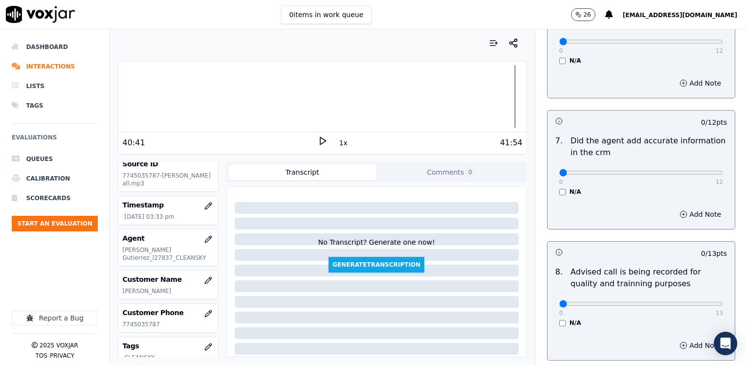
scroll to position [854, 0]
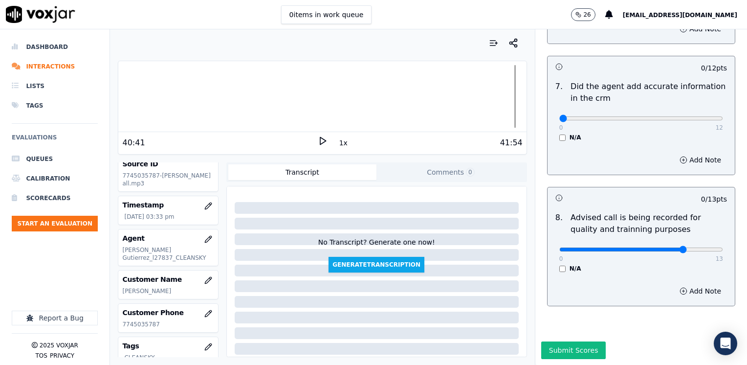
type input "10"
click at [661, 247] on input "range" at bounding box center [641, 249] width 164 height 4
drag, startPoint x: 554, startPoint y: 95, endPoint x: 748, endPoint y: 96, distance: 194.1
type input "12"
click at [723, 116] on input "range" at bounding box center [641, 118] width 164 height 4
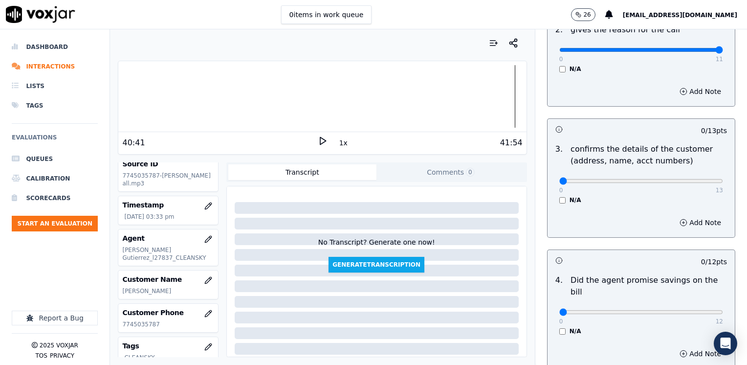
scroll to position [219, 0]
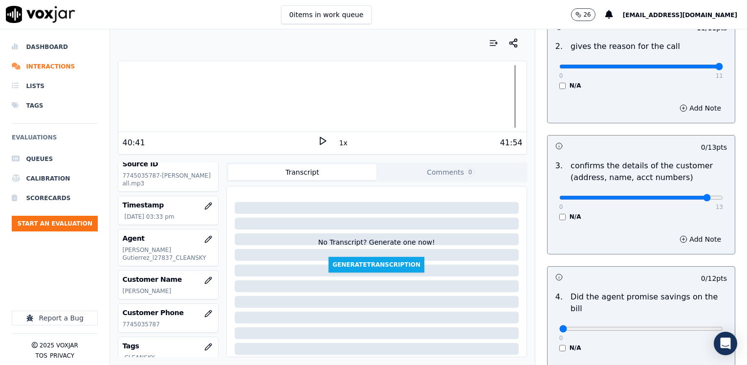
type input "12"
click at [688, 196] on input "range" at bounding box center [641, 198] width 164 height 4
click at [678, 251] on div "Add Note" at bounding box center [640, 238] width 187 height 29
click at [681, 238] on button "Add Note" at bounding box center [700, 239] width 53 height 14
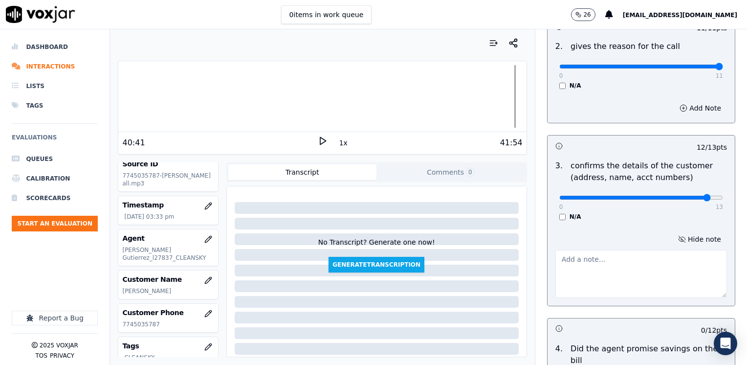
click at [608, 275] on textarea at bounding box center [641, 274] width 172 height 48
type textarea "Make sure to confirm full service address and the name as it appears on the bil…"
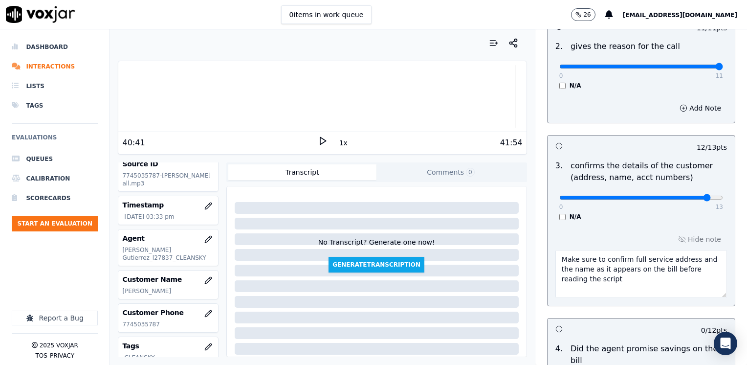
click at [595, 220] on div "3 . confirms the details of the customer (address, name, acct numbers) 0 13 N/A" at bounding box center [640, 190] width 187 height 68
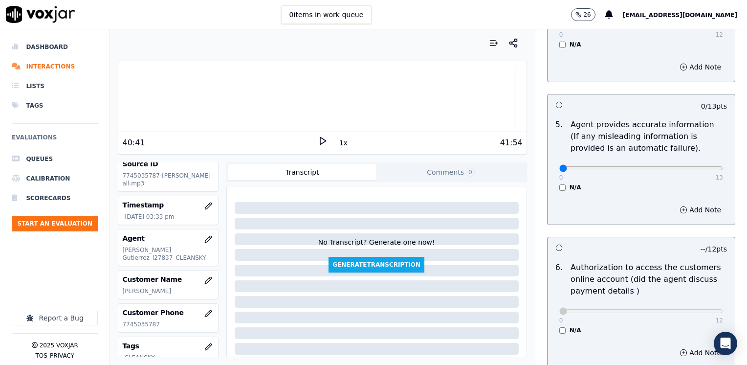
scroll to position [561, 0]
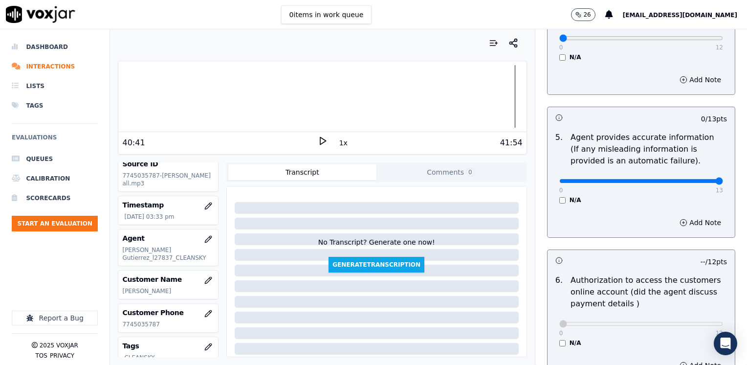
drag, startPoint x: 554, startPoint y: 169, endPoint x: 748, endPoint y: 172, distance: 194.6
type input "13"
click at [723, 179] on input "range" at bounding box center [641, 181] width 164 height 4
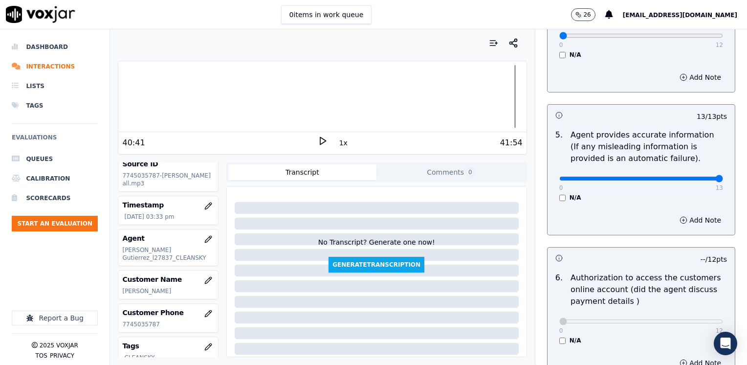
scroll to position [319, 0]
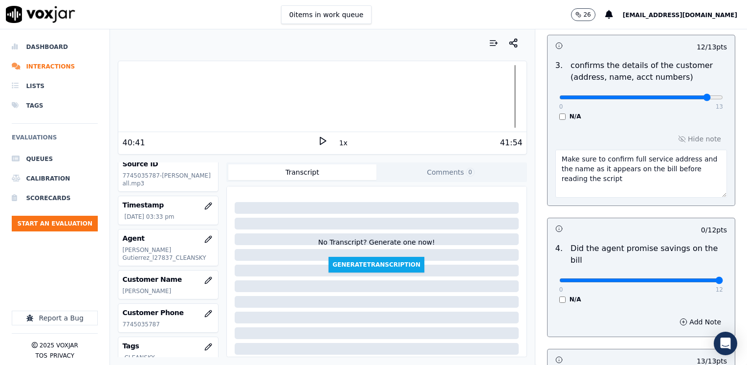
drag, startPoint x: 551, startPoint y: 264, endPoint x: 748, endPoint y: 261, distance: 197.0
type input "12"
click at [723, 278] on input "range" at bounding box center [641, 280] width 164 height 4
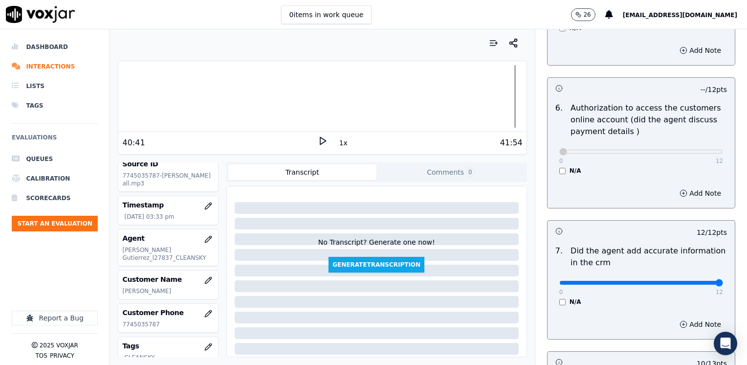
scroll to position [906, 0]
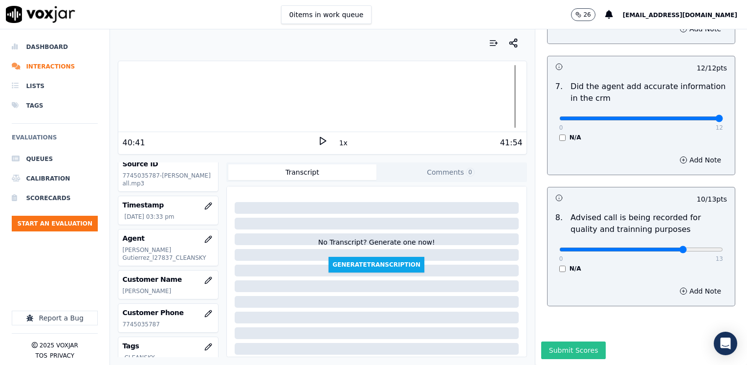
click at [569, 341] on button "Submit Scores" at bounding box center [573, 350] width 65 height 18
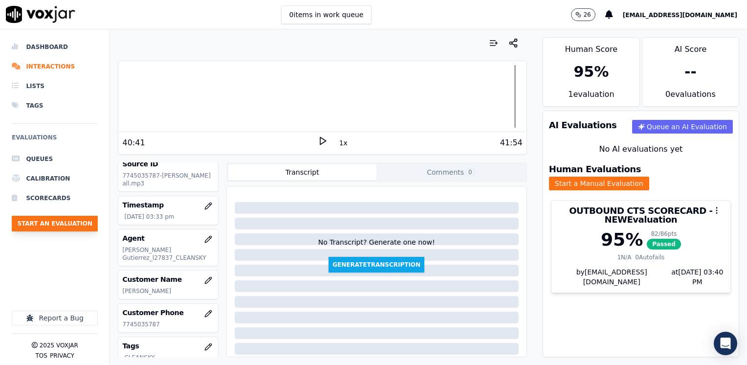
click at [66, 225] on button "Start an Evaluation" at bounding box center [55, 224] width 86 height 16
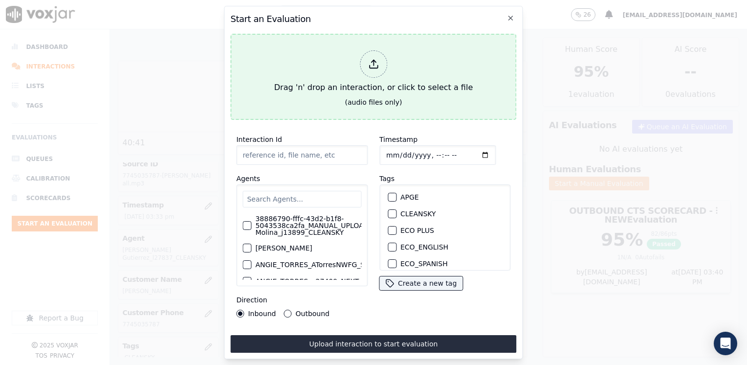
click at [378, 59] on icon at bounding box center [373, 64] width 11 height 11
type input "20250912-174106_4845097723-[PERSON_NAME] all.mp3"
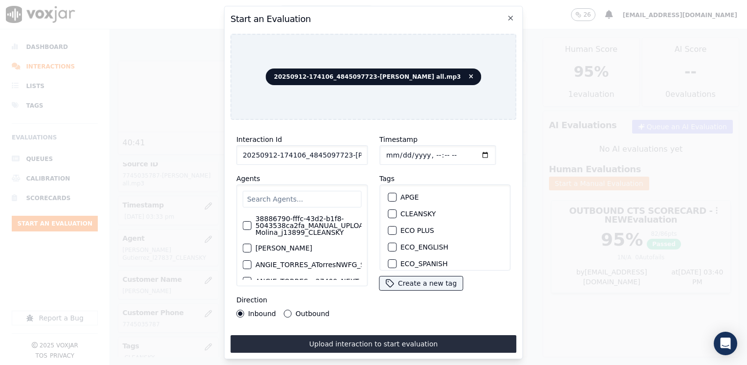
click at [316, 193] on input "text" at bounding box center [301, 199] width 119 height 17
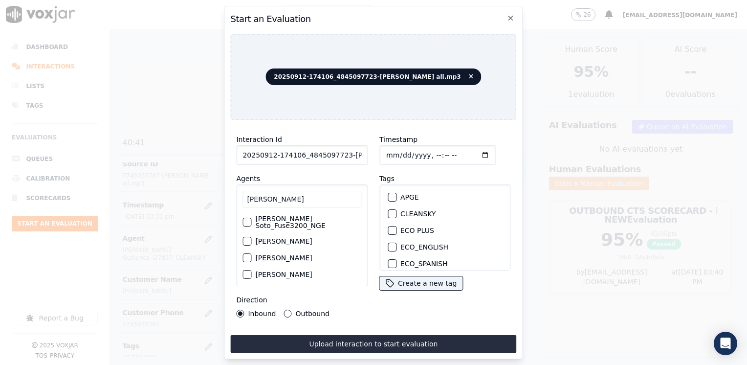
scroll to position [31, 0]
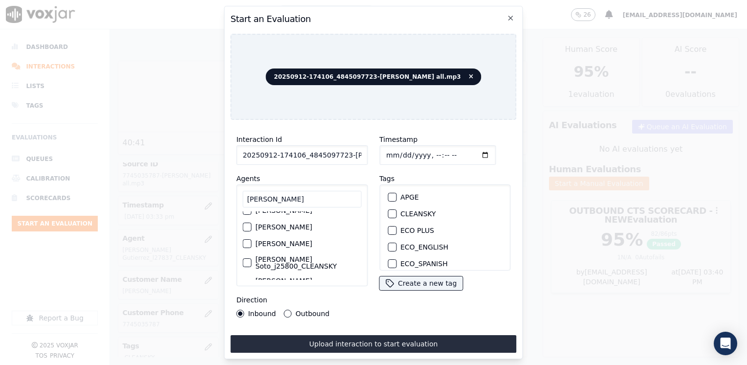
type input "[PERSON_NAME]"
click at [315, 256] on label "[PERSON_NAME] Soto_j25800_CLEANSKY" at bounding box center [308, 263] width 106 height 14
click at [251, 258] on button "[PERSON_NAME] Soto_j25800_CLEANSKY" at bounding box center [246, 262] width 9 height 9
click at [388, 210] on div "button" at bounding box center [391, 213] width 7 height 7
click at [465, 150] on input "Timestamp" at bounding box center [437, 155] width 116 height 20
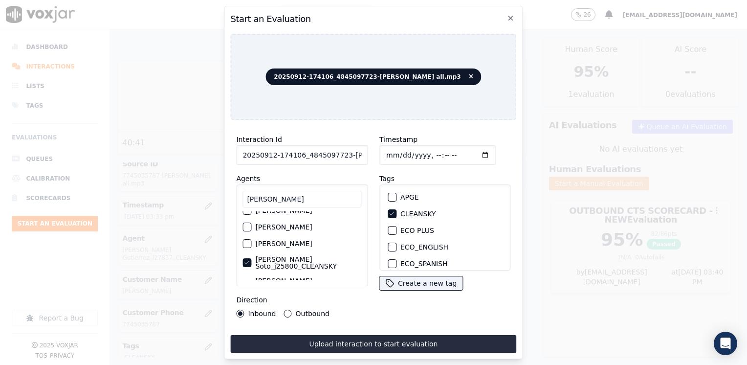
type input "[DATE]T15:41"
click at [286, 309] on button "Outbound" at bounding box center [288, 313] width 8 height 8
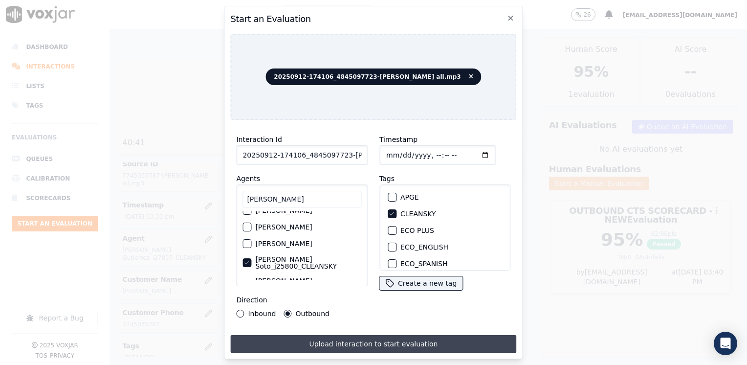
click at [391, 339] on button "Upload interaction to start evaluation" at bounding box center [373, 344] width 286 height 18
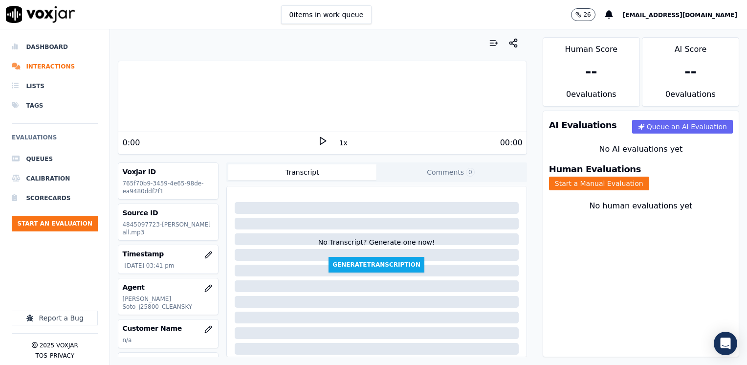
click at [229, 101] on div at bounding box center [322, 96] width 408 height 63
click at [318, 140] on icon at bounding box center [323, 141] width 10 height 10
click at [323, 140] on rect at bounding box center [323, 140] width 1 height 6
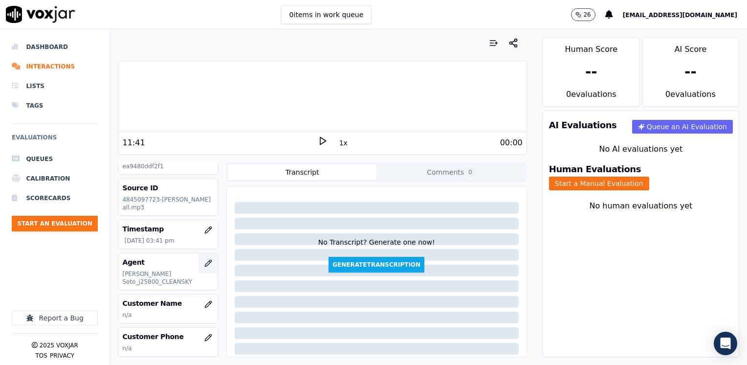
scroll to position [49, 0]
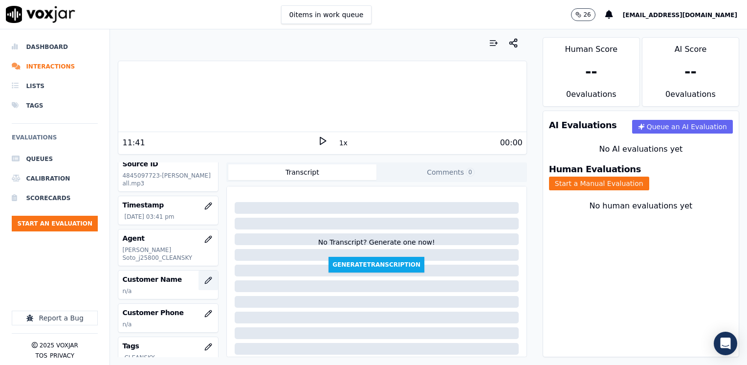
click at [205, 277] on icon "button" at bounding box center [208, 280] width 6 height 6
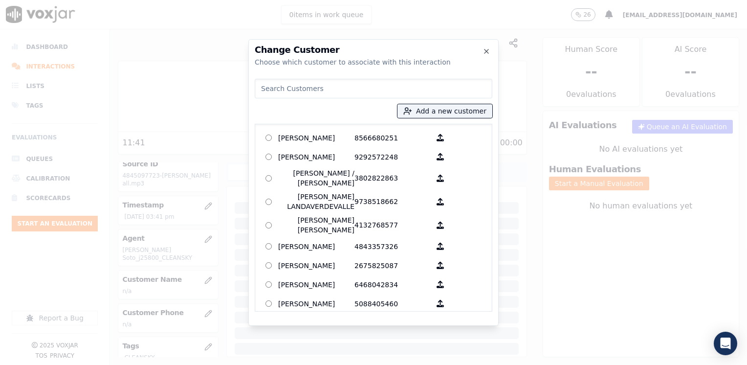
click at [361, 88] on input at bounding box center [374, 89] width 238 height 20
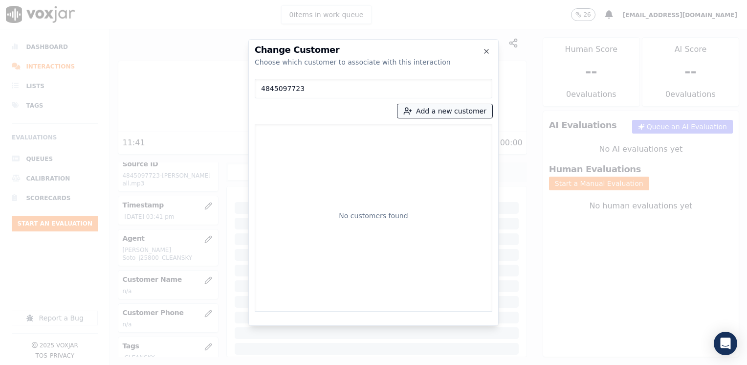
type input "4845097723"
click at [463, 111] on button "Add a new customer" at bounding box center [444, 111] width 95 height 14
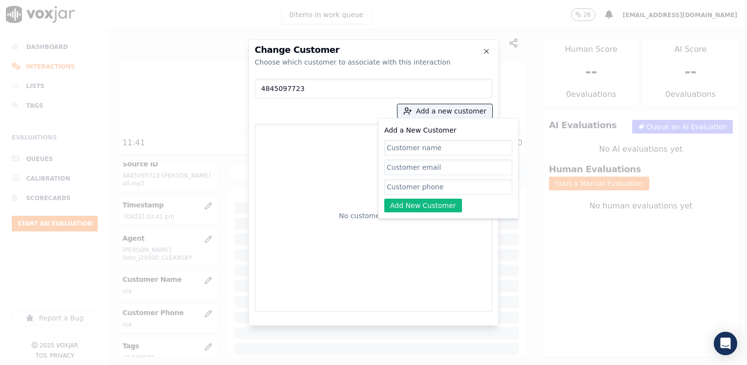
click at [456, 186] on input "Add a New Customer" at bounding box center [448, 187] width 128 height 16
paste input "4845097723"
type input "4845097723"
click at [436, 145] on input "Add a New Customer" at bounding box center [448, 148] width 128 height 16
paste input "[PERSON_NAME] [PERSON_NAME]"
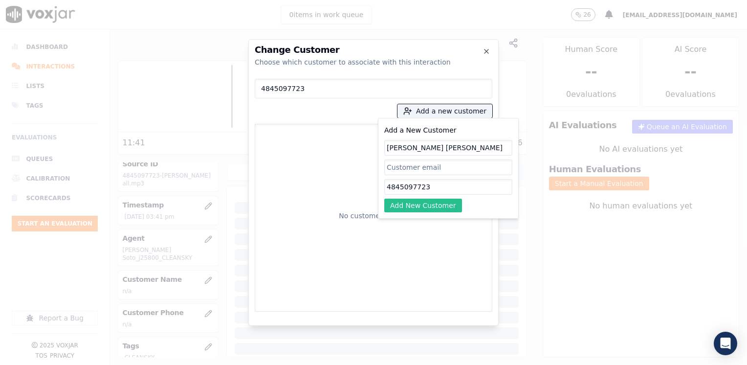
type input "[PERSON_NAME] [PERSON_NAME]"
click at [430, 203] on button "Add New Customer" at bounding box center [423, 205] width 78 height 14
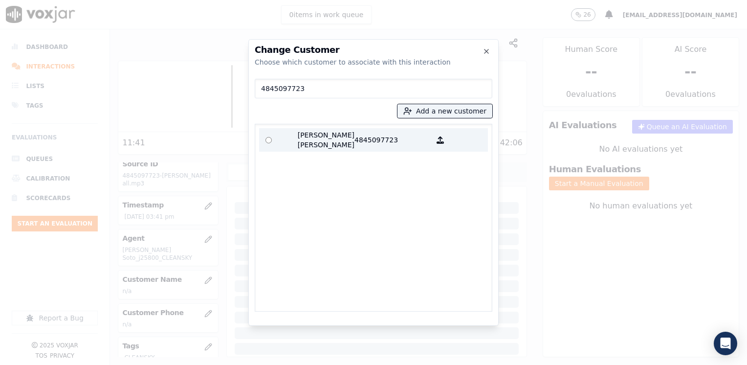
click at [365, 148] on p "4845097723" at bounding box center [392, 140] width 76 height 20
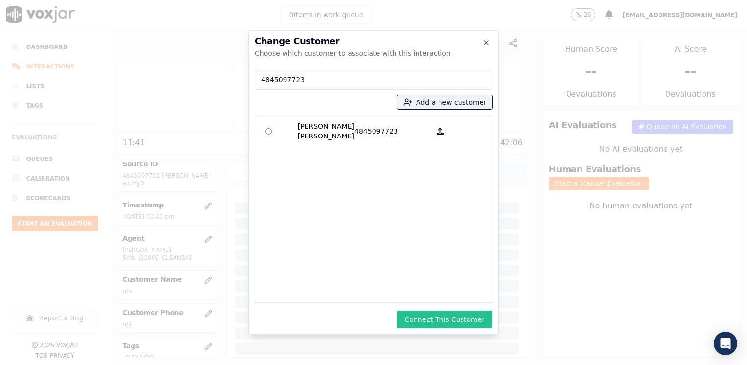
click at [444, 323] on button "Connect This Customer" at bounding box center [444, 319] width 95 height 18
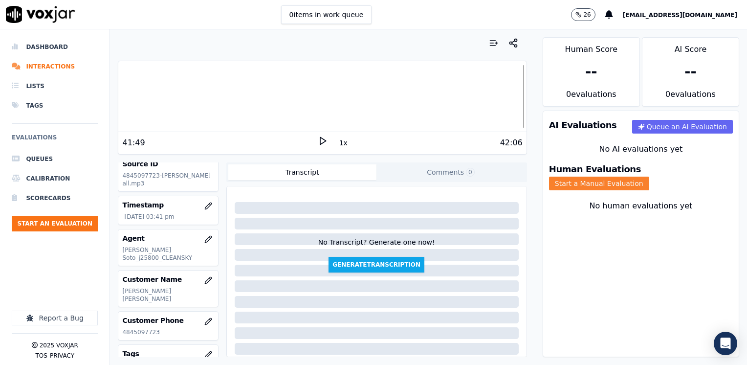
click at [649, 176] on button "Start a Manual Evaluation" at bounding box center [599, 183] width 100 height 14
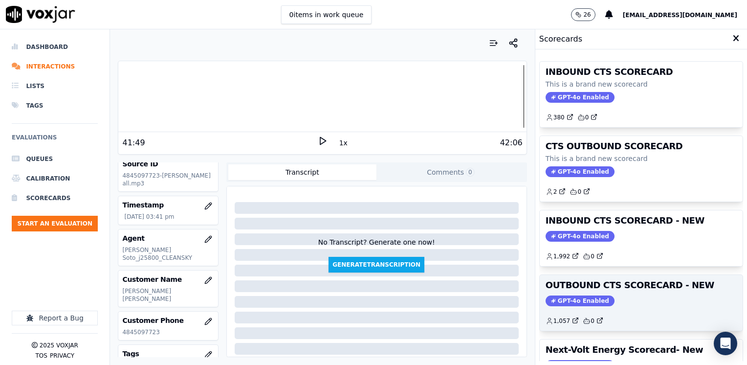
click at [559, 295] on span "GPT-4o Enabled" at bounding box center [580, 300] width 69 height 11
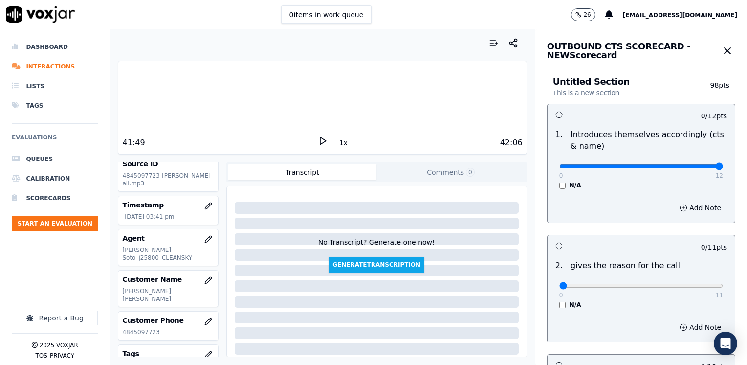
drag, startPoint x: 551, startPoint y: 167, endPoint x: 748, endPoint y: 159, distance: 197.6
type input "12"
click at [723, 164] on input "range" at bounding box center [641, 166] width 164 height 4
drag, startPoint x: 553, startPoint y: 285, endPoint x: 748, endPoint y: 235, distance: 201.4
type input "11"
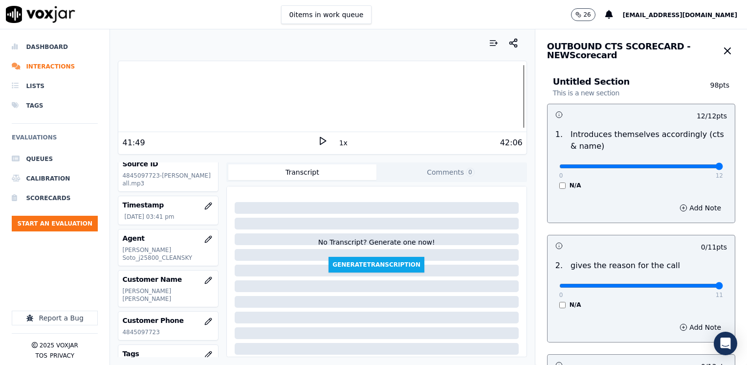
click at [723, 284] on input "range" at bounding box center [641, 286] width 164 height 4
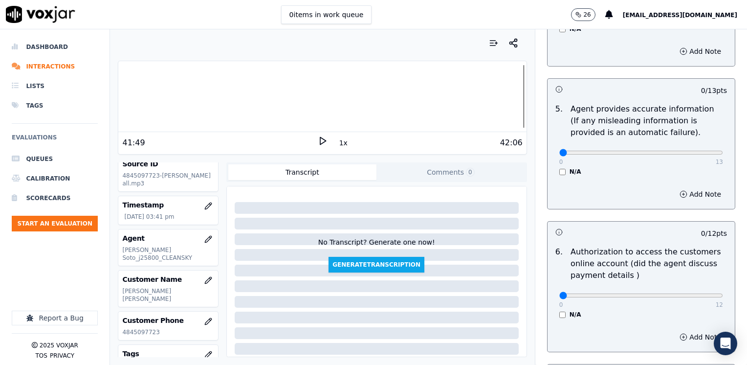
scroll to position [831, 0]
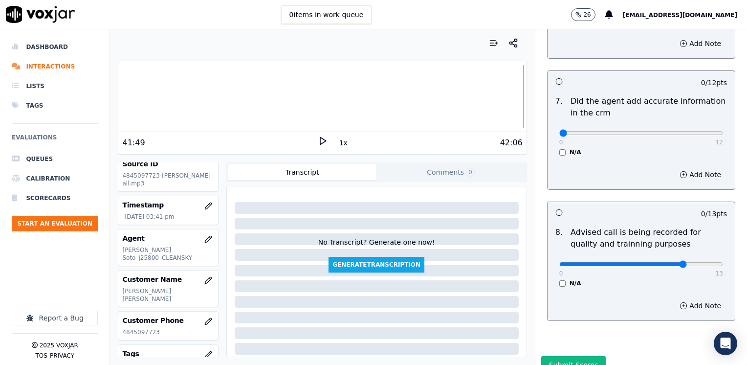
type input "10"
click at [662, 262] on input "range" at bounding box center [641, 264] width 164 height 4
drag, startPoint x: 554, startPoint y: 121, endPoint x: 748, endPoint y: 118, distance: 194.6
type input "12"
click at [723, 131] on input "range" at bounding box center [641, 133] width 164 height 4
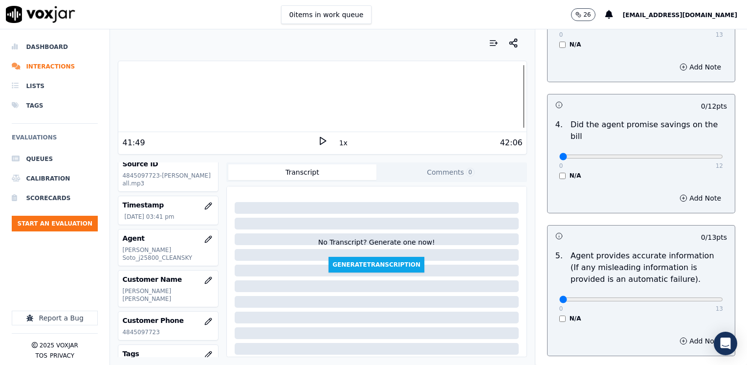
scroll to position [98, 0]
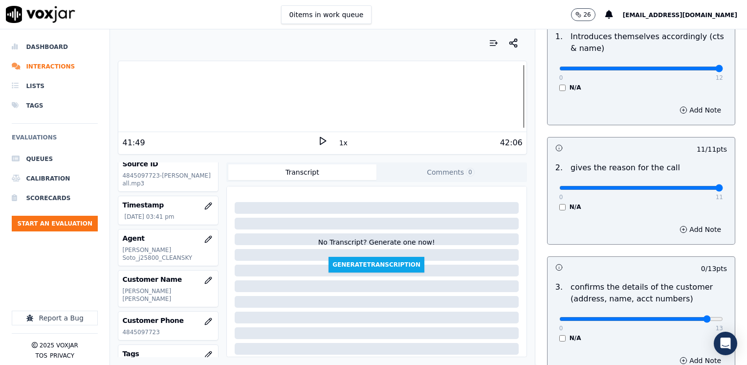
drag, startPoint x: 572, startPoint y: 316, endPoint x: 681, endPoint y: 317, distance: 108.5
type input "12"
click at [681, 317] on input "range" at bounding box center [641, 319] width 164 height 4
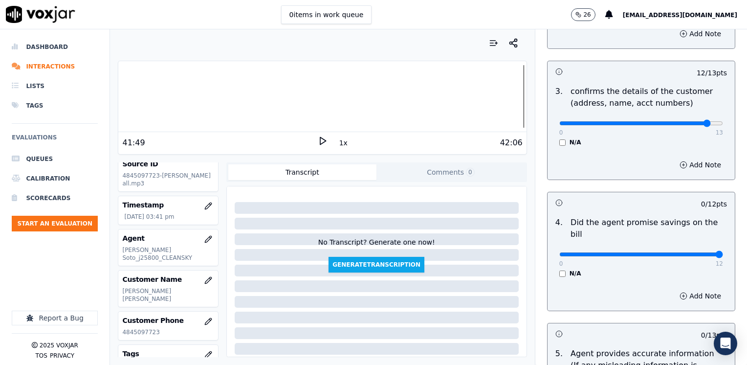
drag, startPoint x: 555, startPoint y: 241, endPoint x: 748, endPoint y: 242, distance: 193.1
type input "12"
click at [723, 252] on input "range" at bounding box center [641, 254] width 164 height 4
click at [618, 269] on div "N/A" at bounding box center [641, 273] width 164 height 8
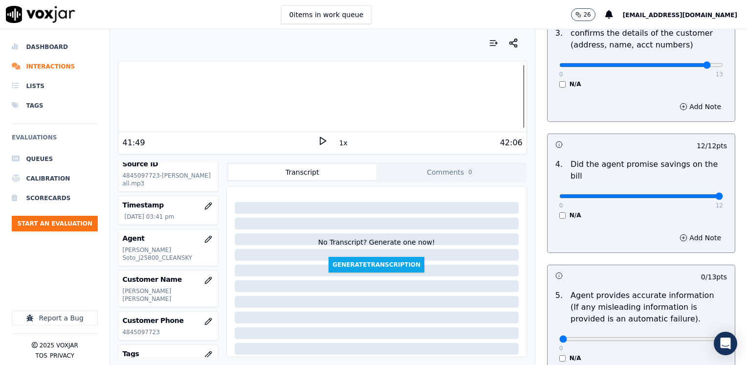
scroll to position [440, 0]
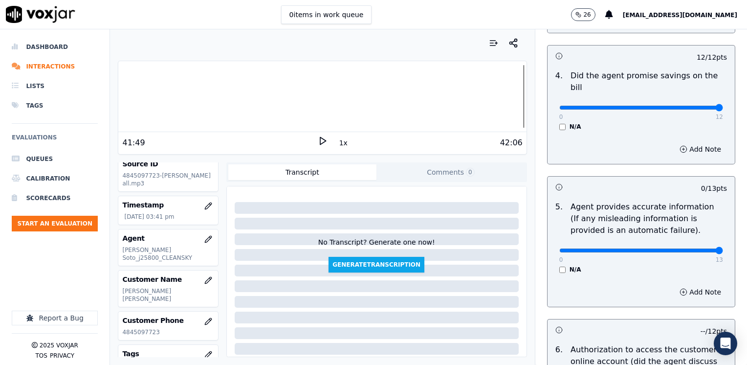
drag, startPoint x: 551, startPoint y: 235, endPoint x: 746, endPoint y: 232, distance: 195.1
type input "13"
click at [723, 248] on input "range" at bounding box center [641, 250] width 164 height 4
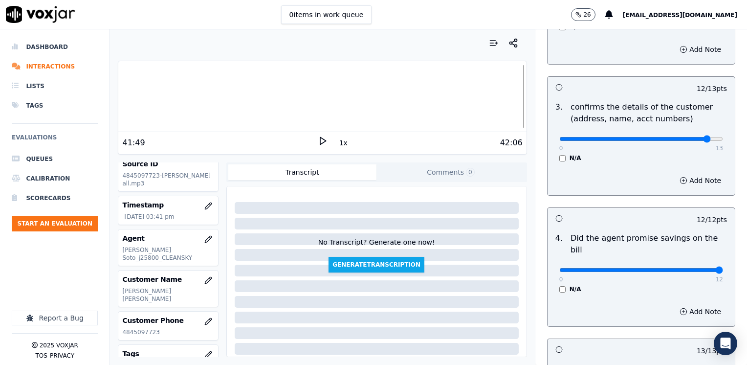
scroll to position [196, 0]
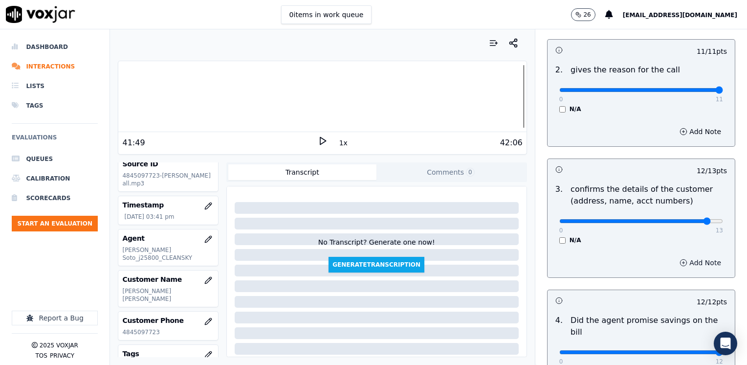
click at [690, 264] on button "Add Note" at bounding box center [700, 263] width 53 height 14
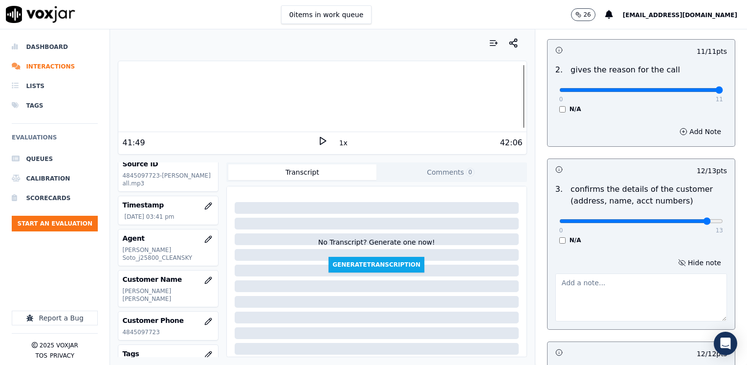
click at [623, 285] on textarea at bounding box center [641, 297] width 172 height 48
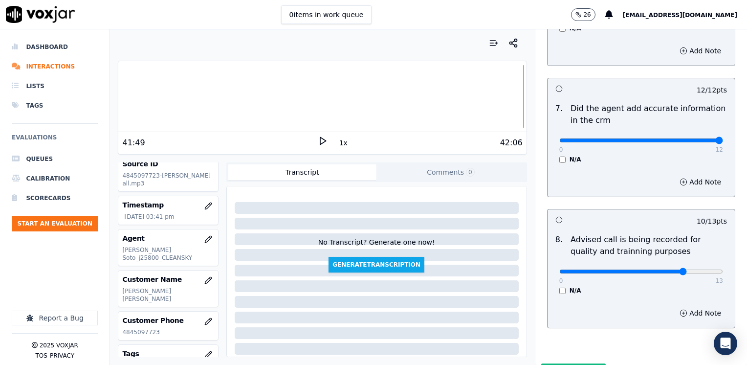
scroll to position [906, 0]
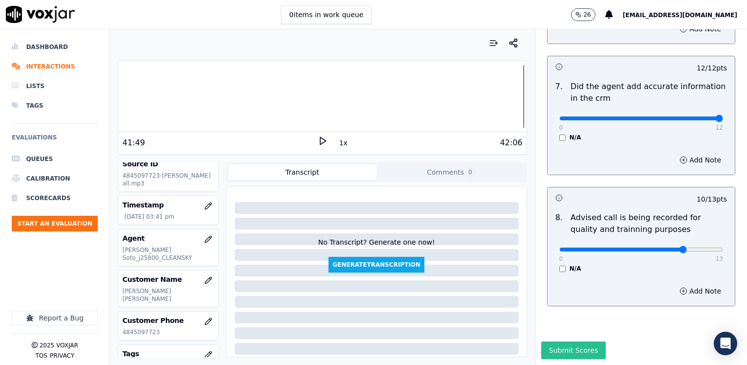
type textarea "Make sure to confirm full service address and the name as it appears on the bil…"
click at [576, 341] on button "Submit Scores" at bounding box center [573, 350] width 65 height 18
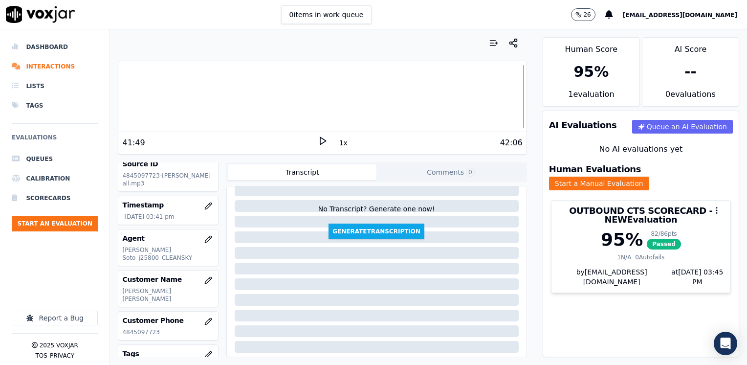
scroll to position [145, 0]
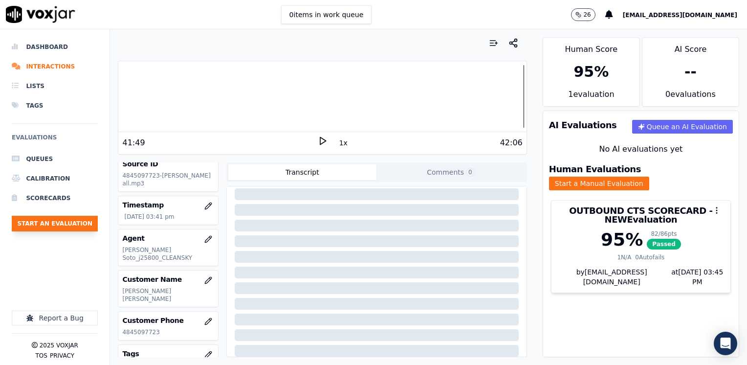
click at [68, 221] on button "Start an Evaluation" at bounding box center [55, 224] width 86 height 16
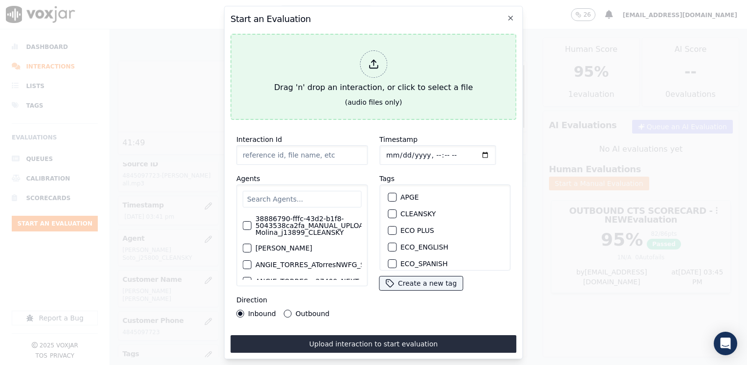
click at [380, 61] on div at bounding box center [373, 63] width 27 height 27
type input "20250912-191441_6148932359-[PERSON_NAME] all.mp3"
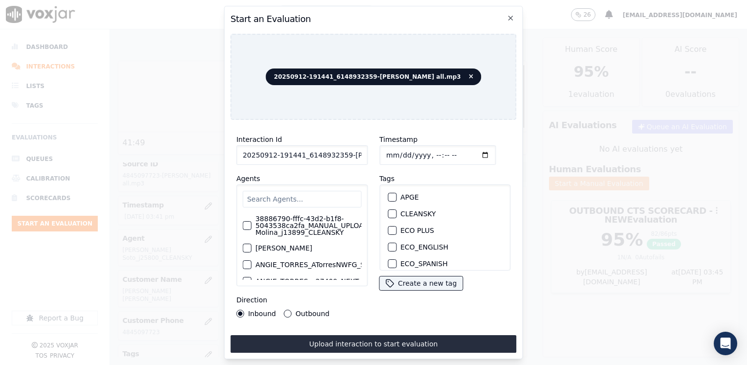
click at [311, 197] on input "text" at bounding box center [301, 199] width 119 height 17
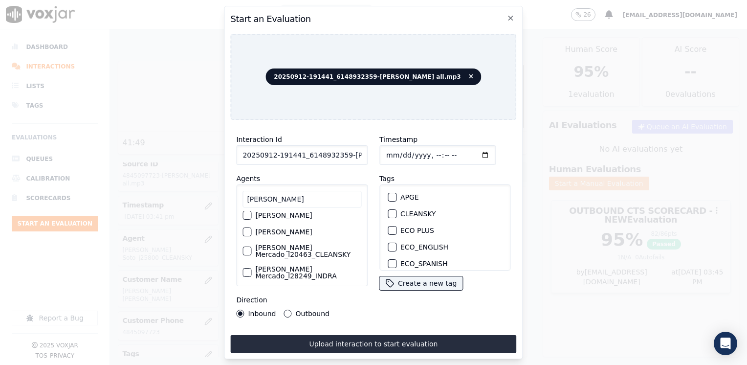
scroll to position [65, 0]
type input "[PERSON_NAME]"
click at [272, 243] on label "[PERSON_NAME] Mercado_l20463_CLEANSKY" at bounding box center [308, 248] width 106 height 14
click at [251, 243] on button "[PERSON_NAME] Mercado_l20463_CLEANSKY" at bounding box center [246, 247] width 9 height 9
click at [388, 210] on div "button" at bounding box center [391, 213] width 7 height 7
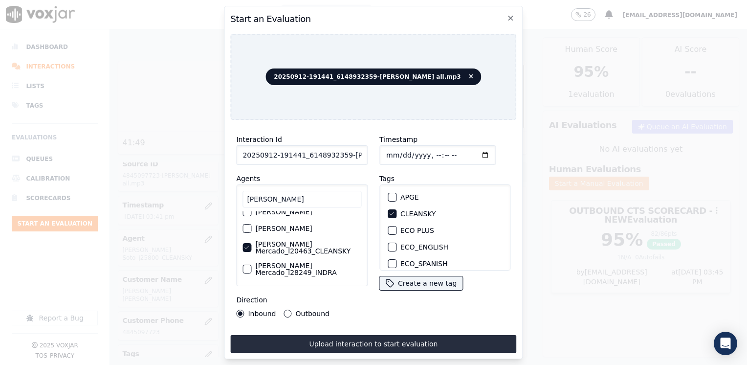
click at [469, 150] on input "Timestamp" at bounding box center [437, 155] width 116 height 20
type input "[DATE]T15:46"
click at [284, 309] on button "Outbound" at bounding box center [288, 313] width 8 height 8
click at [361, 330] on div "Interaction Id 20250912-191441_6148932359-[PERSON_NAME] all.mp3 Agents [PERSON_…" at bounding box center [373, 240] width 286 height 225
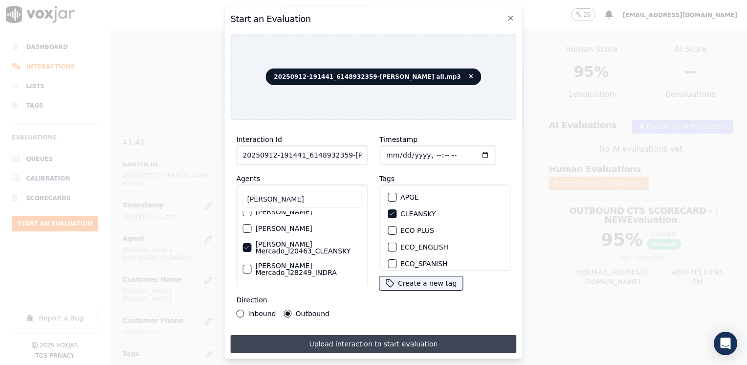
click at [363, 340] on button "Upload interaction to start evaluation" at bounding box center [373, 344] width 286 height 18
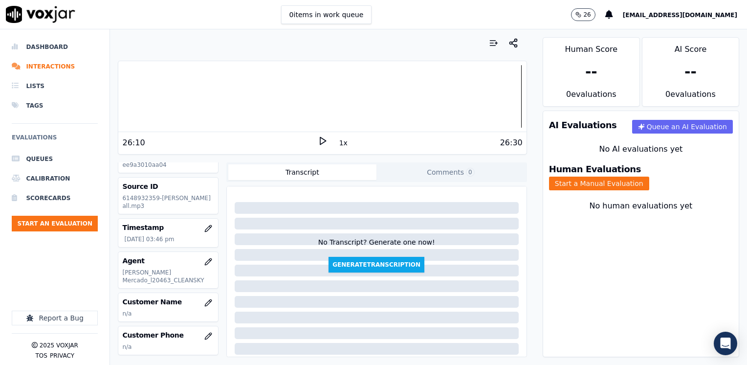
scroll to position [49, 0]
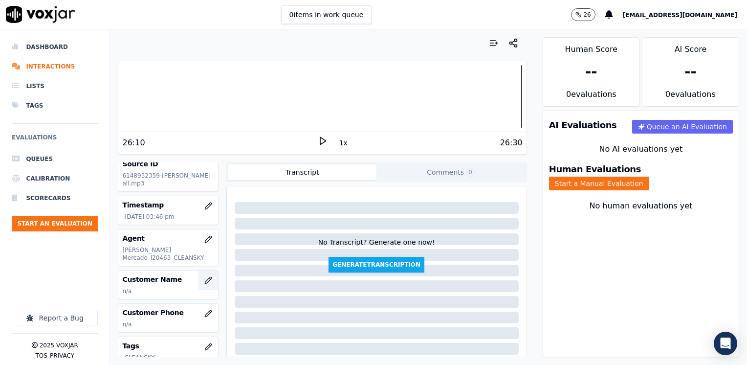
click at [204, 277] on icon "button" at bounding box center [208, 280] width 8 height 8
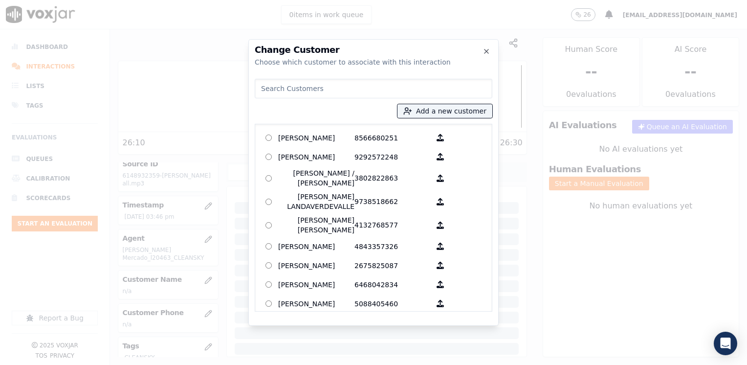
click at [391, 91] on input at bounding box center [374, 89] width 238 height 20
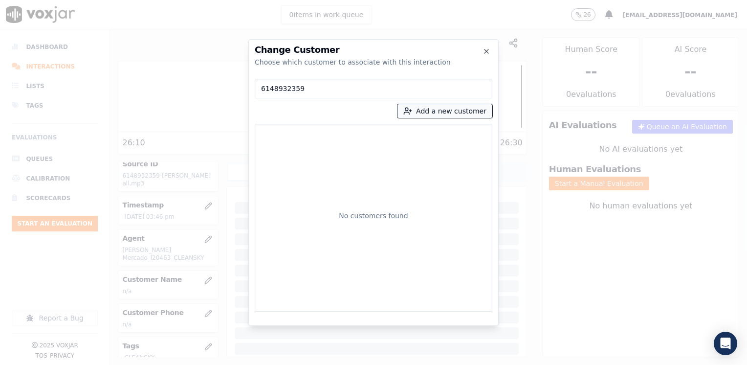
type input "6148932359"
click at [455, 116] on button "Add a new customer" at bounding box center [444, 111] width 95 height 14
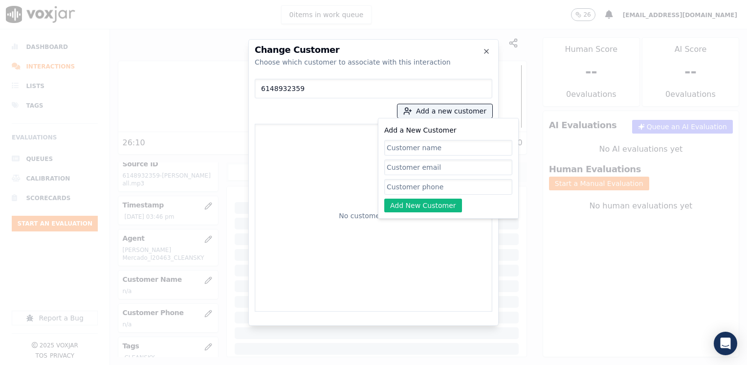
click at [442, 189] on input "Add a New Customer" at bounding box center [448, 187] width 128 height 16
paste input "6148932359"
type input "6148932359"
click at [490, 208] on div "Add a New Customer 6148932359 Add New Customer" at bounding box center [448, 168] width 128 height 88
click at [460, 147] on input "Add a New Customer" at bounding box center [448, 148] width 128 height 16
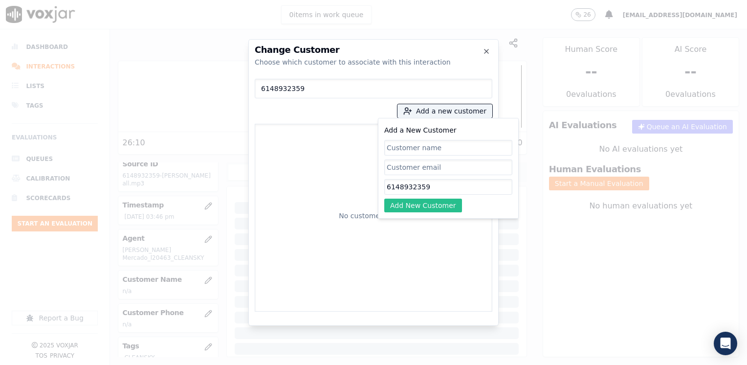
paste input "[PERSON_NAME]"
type input "[PERSON_NAME]"
click at [427, 205] on button "Add New Customer" at bounding box center [423, 205] width 78 height 14
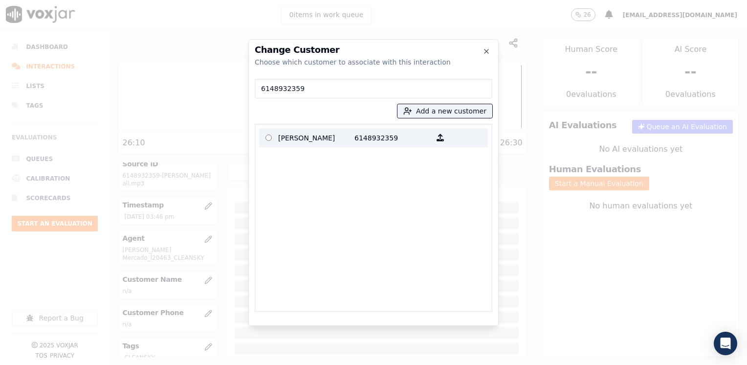
click at [333, 130] on label "[PERSON_NAME] 6148932359" at bounding box center [373, 137] width 229 height 19
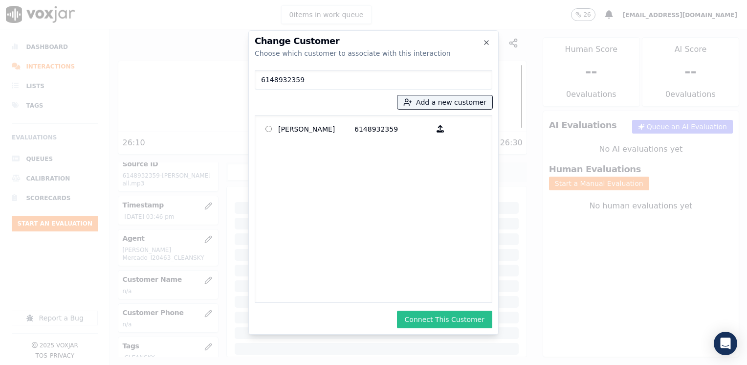
click at [460, 318] on button "Connect This Customer" at bounding box center [444, 319] width 95 height 18
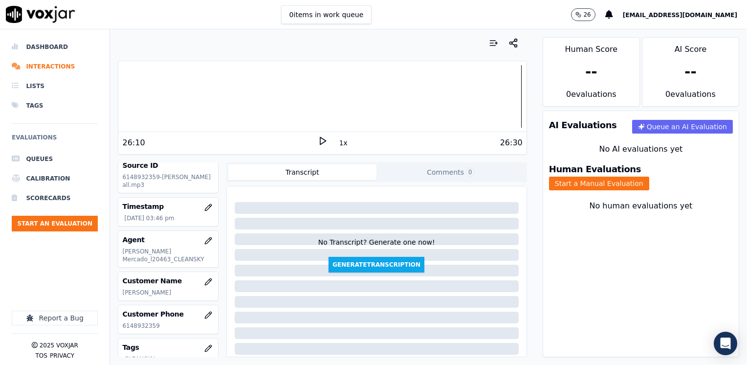
scroll to position [0, 0]
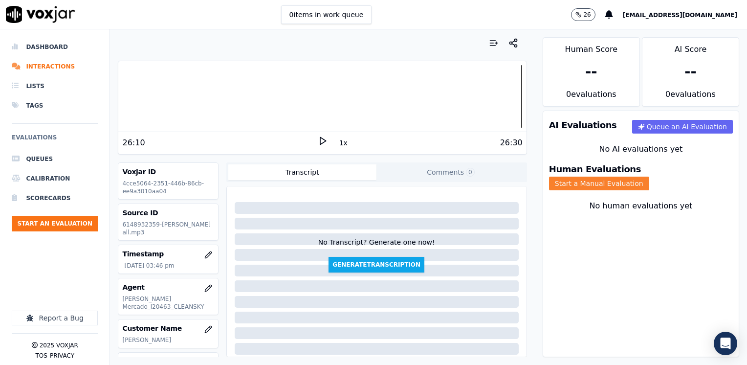
click at [649, 176] on button "Start a Manual Evaluation" at bounding box center [599, 183] width 100 height 14
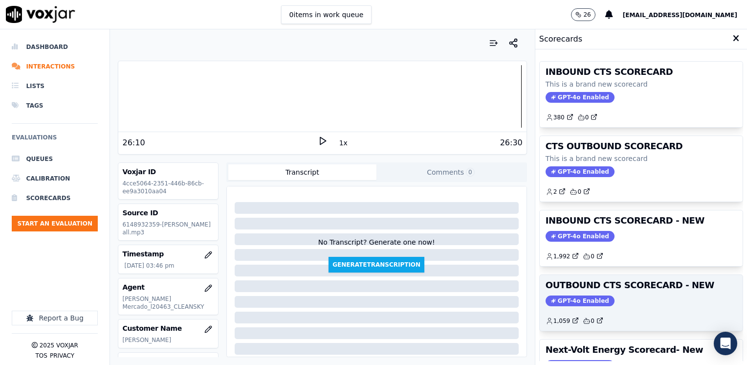
click at [566, 298] on span "GPT-4o Enabled" at bounding box center [580, 300] width 69 height 11
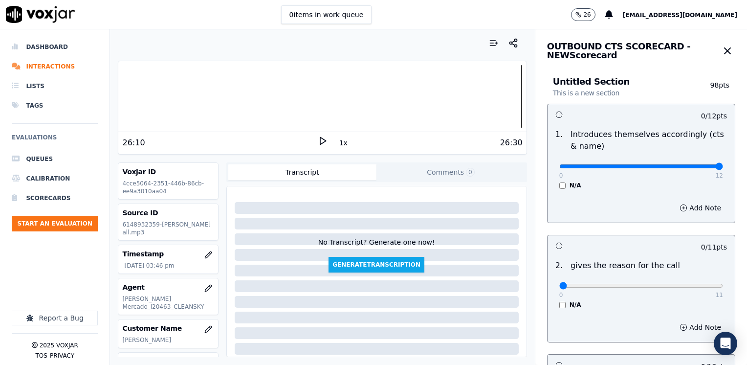
drag, startPoint x: 551, startPoint y: 166, endPoint x: 748, endPoint y: 166, distance: 197.0
type input "12"
click at [723, 166] on input "range" at bounding box center [641, 166] width 164 height 4
drag, startPoint x: 555, startPoint y: 286, endPoint x: 748, endPoint y: 285, distance: 193.1
type input "11"
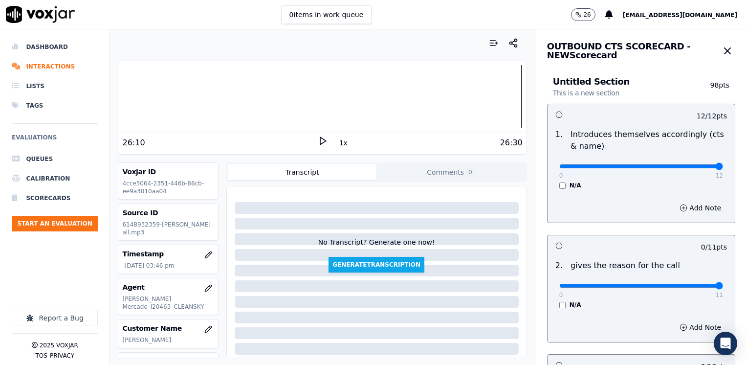
click at [723, 285] on input "range" at bounding box center [641, 286] width 164 height 4
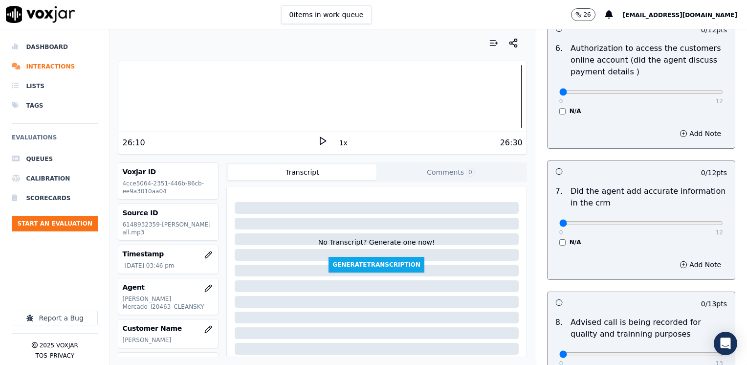
scroll to position [854, 0]
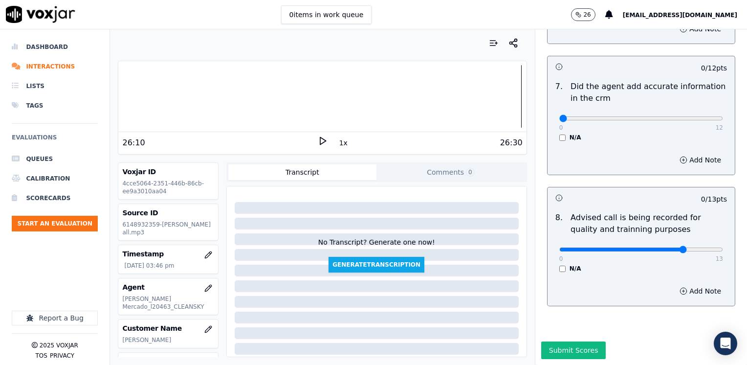
type input "10"
click at [664, 247] on input "range" at bounding box center [641, 249] width 164 height 4
drag, startPoint x: 551, startPoint y: 95, endPoint x: 748, endPoint y: 95, distance: 197.0
type input "12"
click at [723, 116] on input "range" at bounding box center [641, 118] width 164 height 4
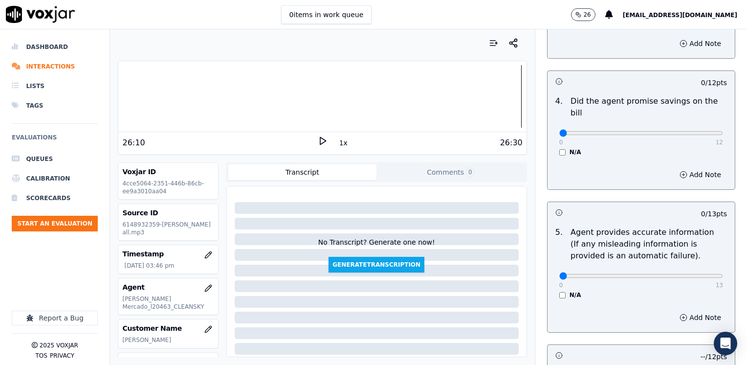
scroll to position [317, 0]
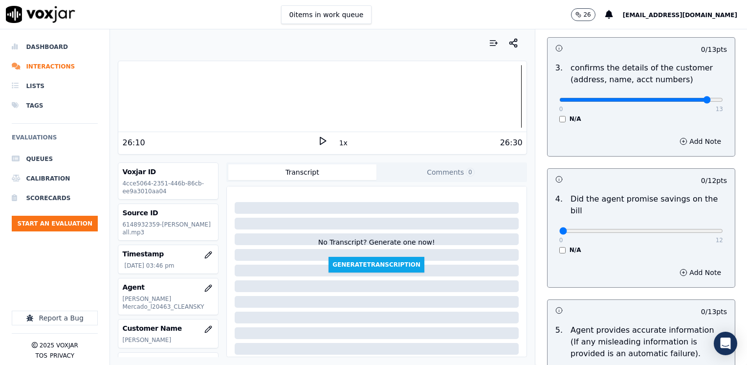
type input "12"
click at [687, 99] on input "range" at bounding box center [641, 100] width 164 height 4
click at [684, 145] on button "Add Note" at bounding box center [700, 141] width 53 height 14
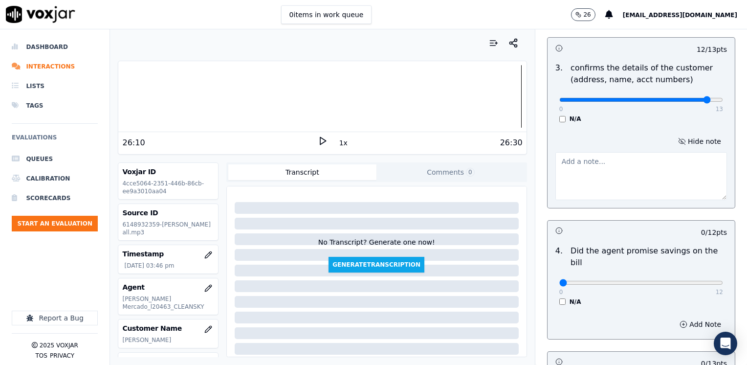
click at [639, 191] on textarea at bounding box center [641, 176] width 172 height 48
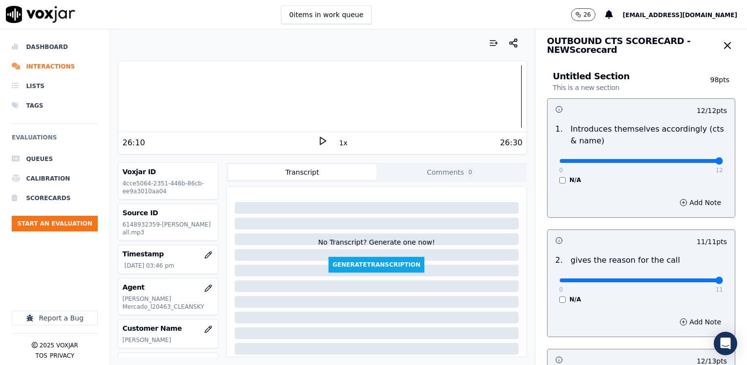
scroll to position [0, 0]
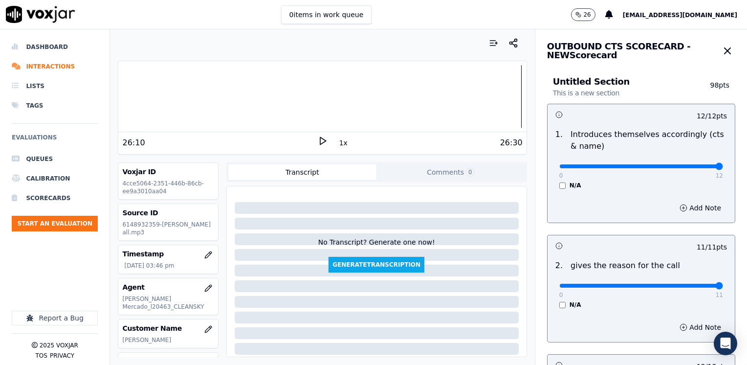
type textarea "Make sure to confirm full service address and the name as it appears on the bil…"
type input "5"
click at [618, 165] on input "range" at bounding box center [641, 166] width 164 height 4
click at [690, 211] on button "Add Note" at bounding box center [700, 208] width 53 height 14
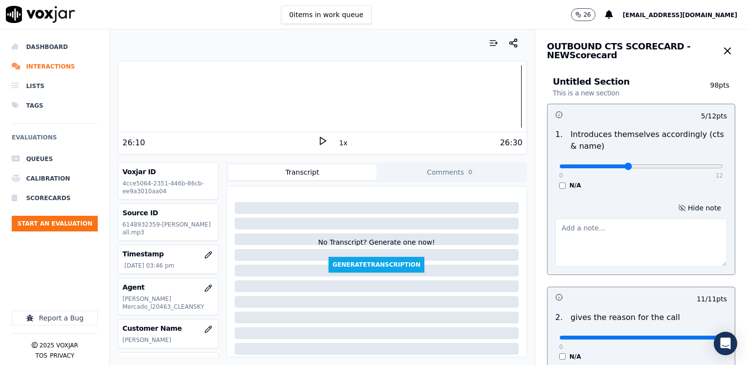
click at [615, 255] on textarea at bounding box center [641, 243] width 172 height 48
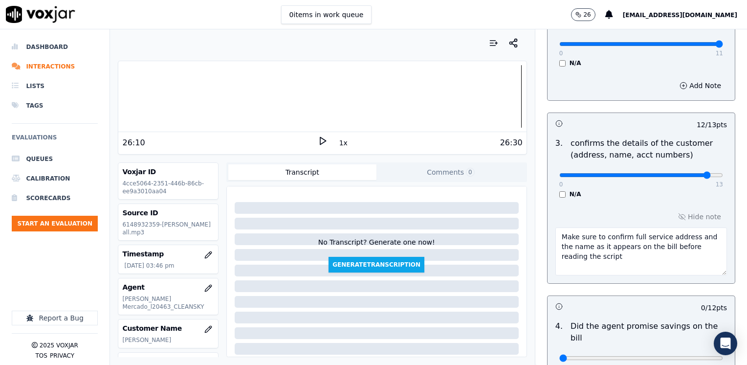
scroll to position [49, 0]
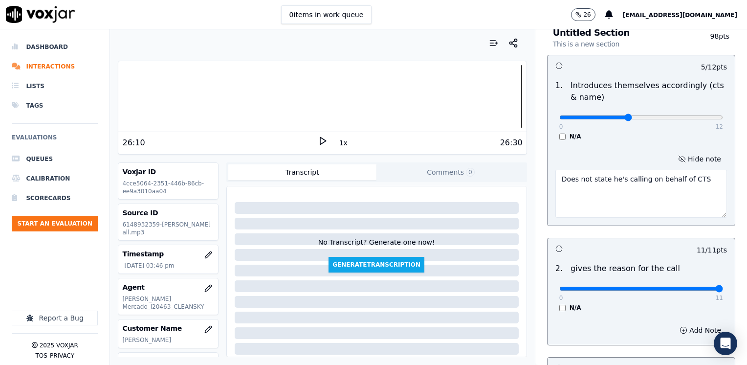
type textarea "Does not state he's calling on behalf of CTS"
type input "6"
click at [622, 115] on input "range" at bounding box center [641, 117] width 164 height 4
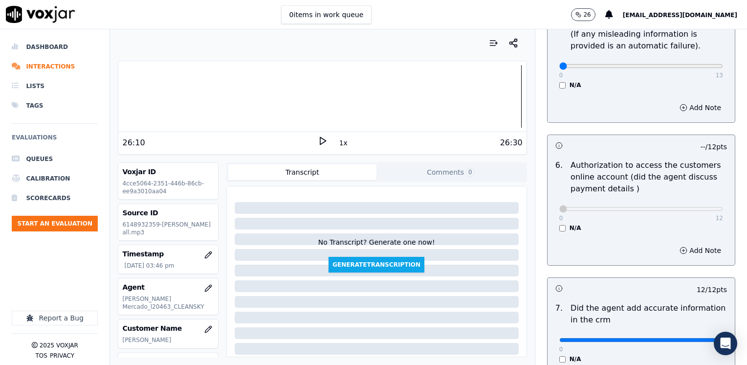
scroll to position [713, 0]
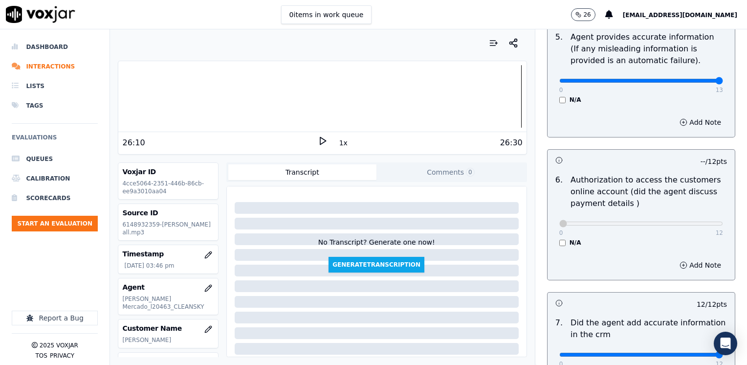
drag, startPoint x: 553, startPoint y: 67, endPoint x: 746, endPoint y: 69, distance: 193.6
type input "13"
click at [723, 79] on input "range" at bounding box center [641, 81] width 164 height 4
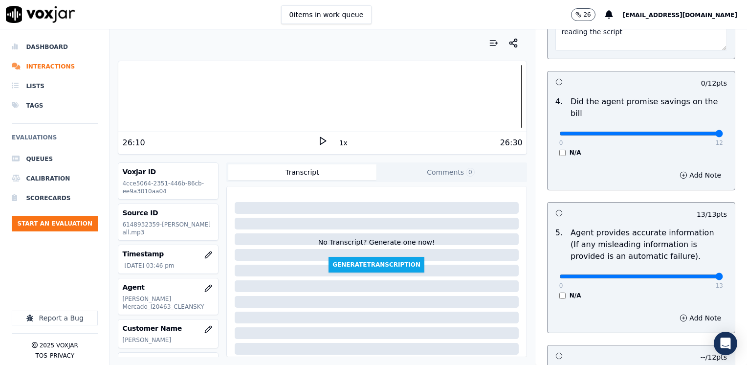
drag, startPoint x: 550, startPoint y: 122, endPoint x: 748, endPoint y: 129, distance: 198.1
type input "12"
click at [723, 131] on input "range" at bounding box center [641, 133] width 164 height 4
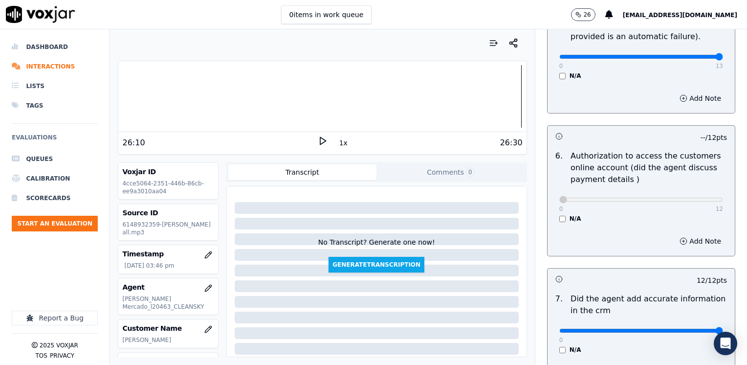
scroll to position [713, 0]
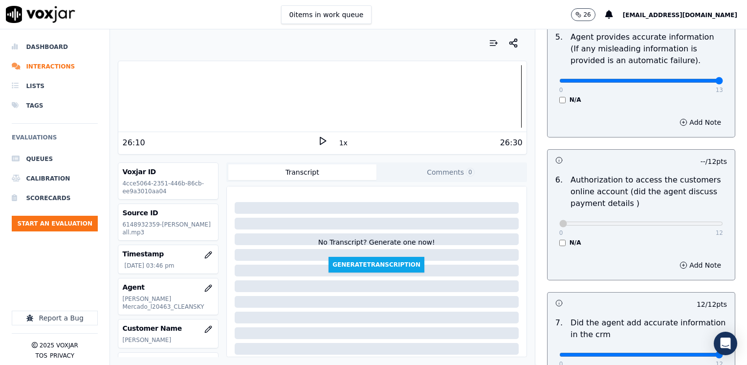
click at [632, 250] on div "Add Note" at bounding box center [640, 264] width 187 height 29
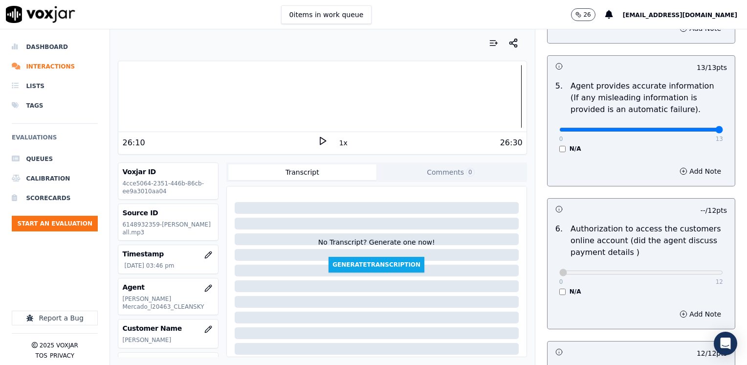
scroll to position [615, 0]
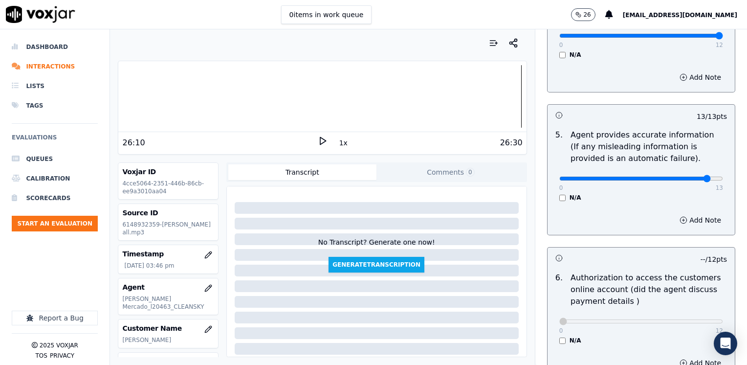
type input "12"
click at [687, 176] on input "range" at bounding box center [641, 178] width 164 height 4
click at [680, 214] on div "Add Note" at bounding box center [640, 219] width 187 height 29
click at [681, 213] on button "Add Note" at bounding box center [700, 220] width 53 height 14
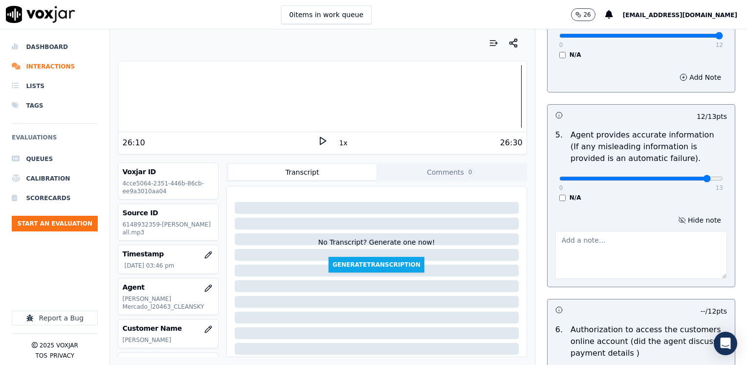
click at [585, 256] on textarea at bounding box center [641, 255] width 172 height 48
type textarea "a"
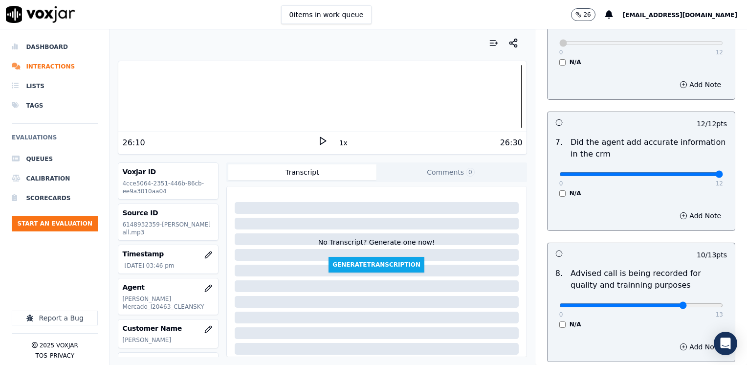
scroll to position [1009, 0]
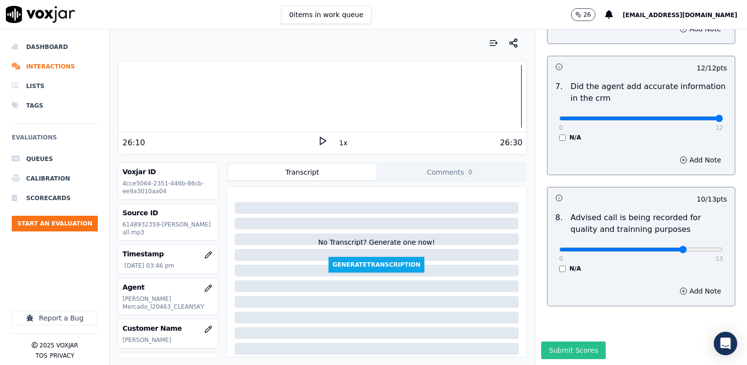
type textarea "Avoid saying phrases like "este valor usted no lo tiene que pagar" referring to…"
click at [560, 341] on button "Submit Scores" at bounding box center [573, 350] width 65 height 18
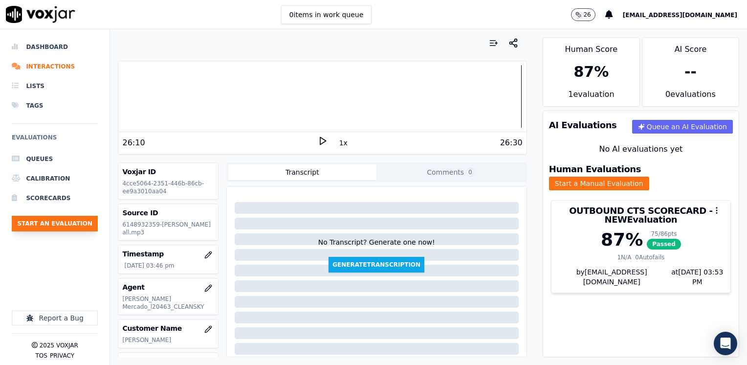
click at [66, 219] on button "Start an Evaluation" at bounding box center [55, 224] width 86 height 16
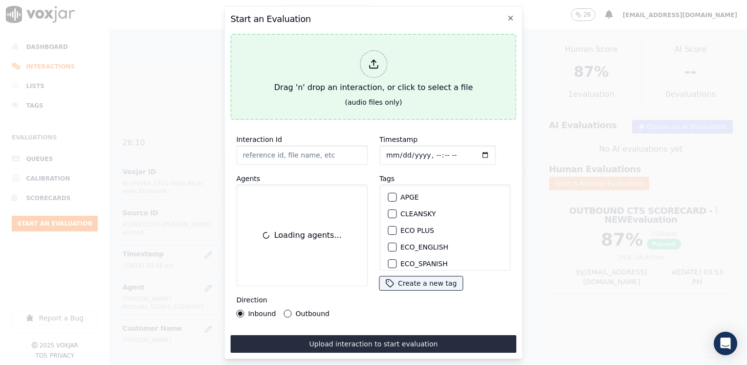
click at [377, 66] on icon at bounding box center [374, 67] width 8 height 3
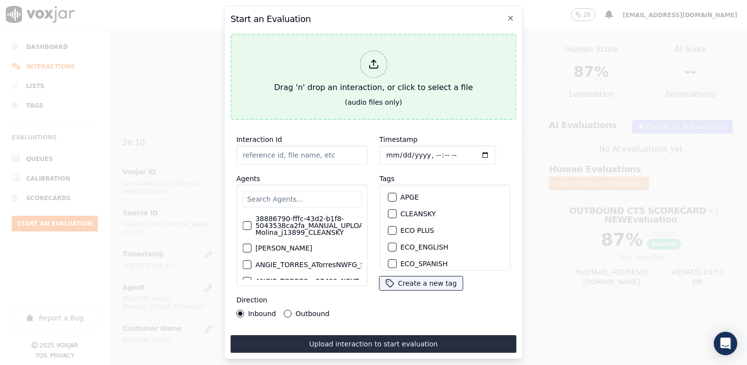
type input "20250912-100944_7175510825-[PERSON_NAME] all.mp3"
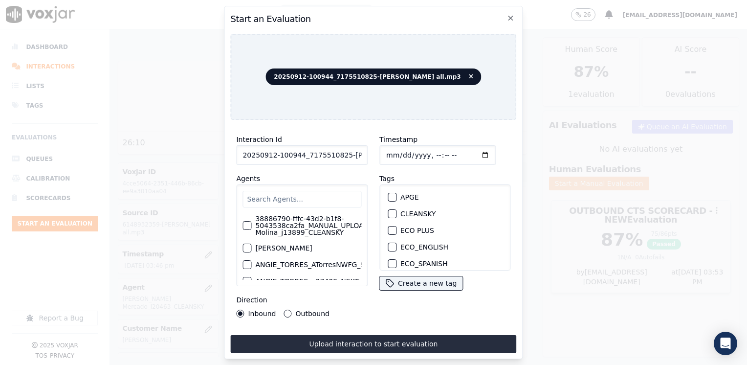
click at [284, 191] on input "text" at bounding box center [301, 199] width 119 height 17
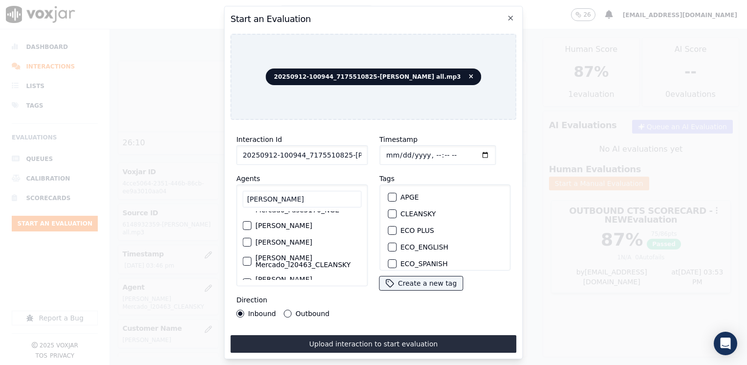
scroll to position [65, 0]
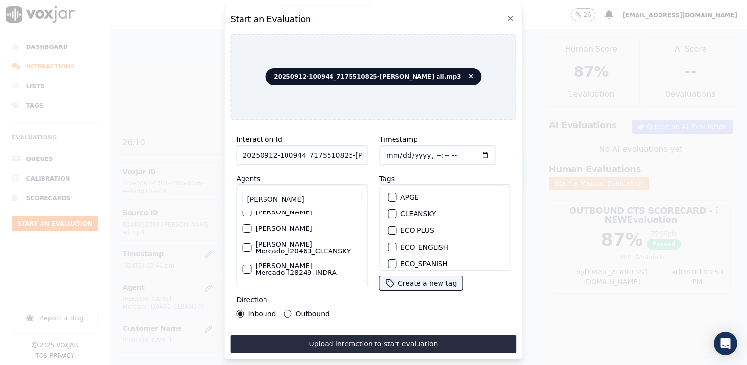
type input "[PERSON_NAME]"
click at [296, 262] on label "[PERSON_NAME] Mercado_l28249_INDRA" at bounding box center [308, 269] width 106 height 14
click at [251, 264] on button "[PERSON_NAME] Mercado_l28249_INDRA" at bounding box center [246, 268] width 9 height 9
click at [390, 196] on div "button" at bounding box center [391, 199] width 7 height 7
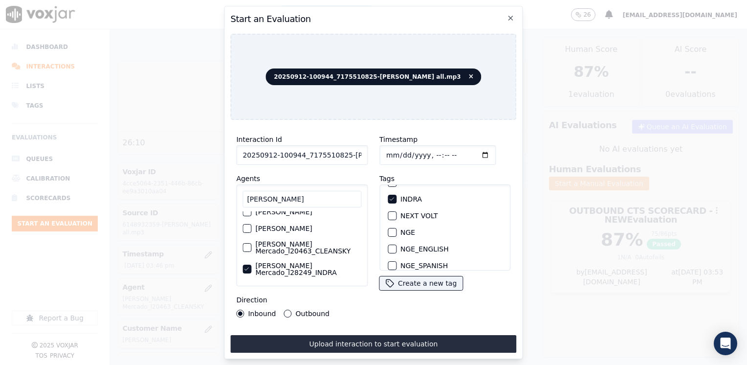
click at [464, 151] on input "Timestamp" at bounding box center [437, 155] width 116 height 20
click at [474, 150] on input "Timestamp" at bounding box center [437, 155] width 116 height 20
type input "[DATE]T15:54"
drag, startPoint x: 285, startPoint y: 309, endPoint x: 292, endPoint y: 310, distance: 7.4
click at [285, 309] on button "Outbound" at bounding box center [288, 313] width 8 height 8
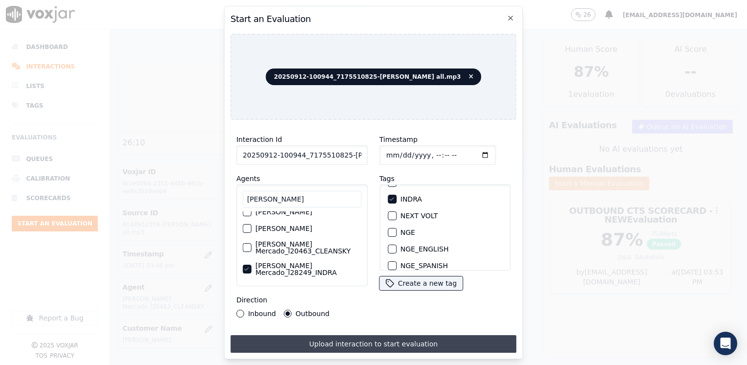
click at [403, 341] on button "Upload interaction to start evaluation" at bounding box center [373, 344] width 286 height 18
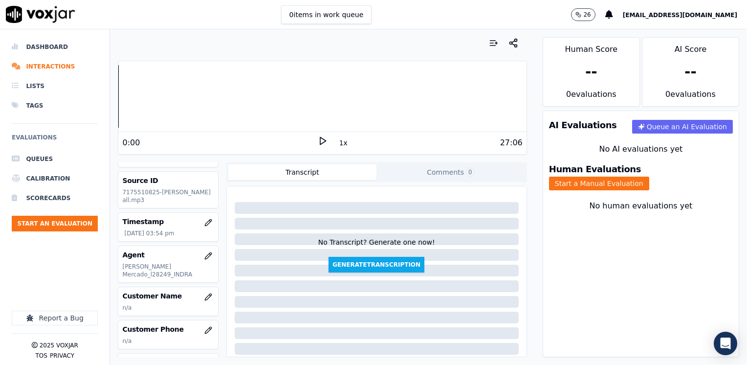
scroll to position [49, 0]
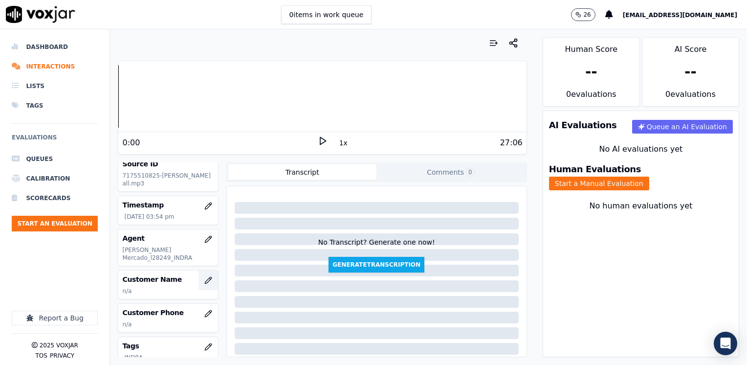
click at [203, 270] on button "button" at bounding box center [208, 280] width 20 height 20
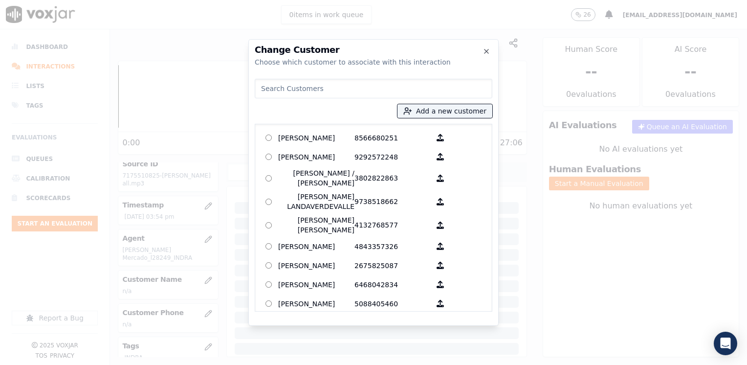
click at [354, 85] on input at bounding box center [374, 89] width 238 height 20
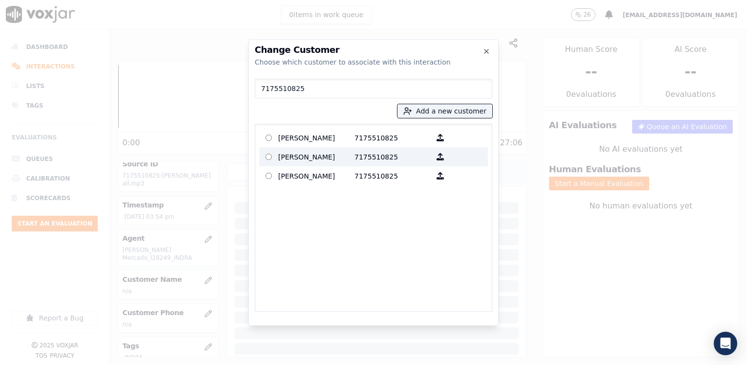
type input "7175510825"
click at [385, 163] on p "7175510825" at bounding box center [392, 156] width 76 height 15
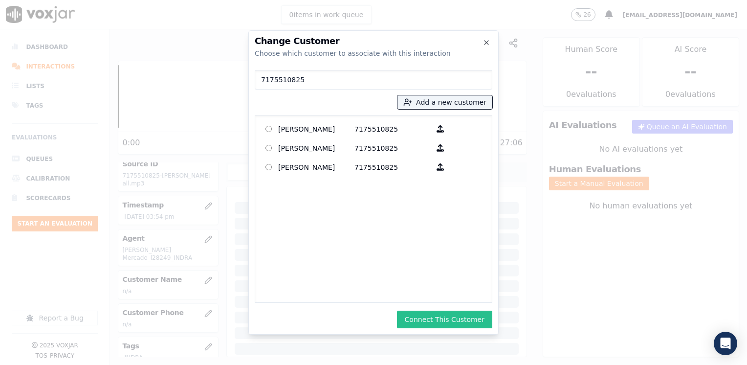
click at [442, 326] on button "Connect This Customer" at bounding box center [444, 319] width 95 height 18
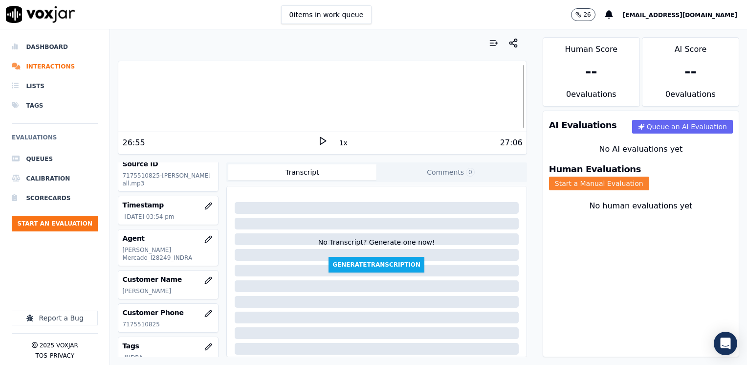
click at [649, 176] on button "Start a Manual Evaluation" at bounding box center [599, 183] width 100 height 14
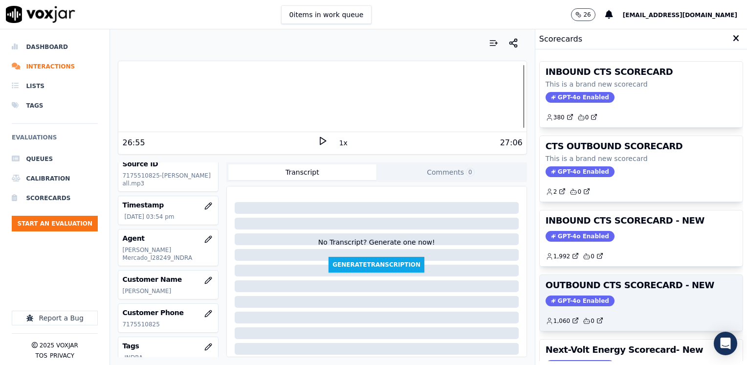
click at [571, 297] on span "GPT-4o Enabled" at bounding box center [580, 300] width 69 height 11
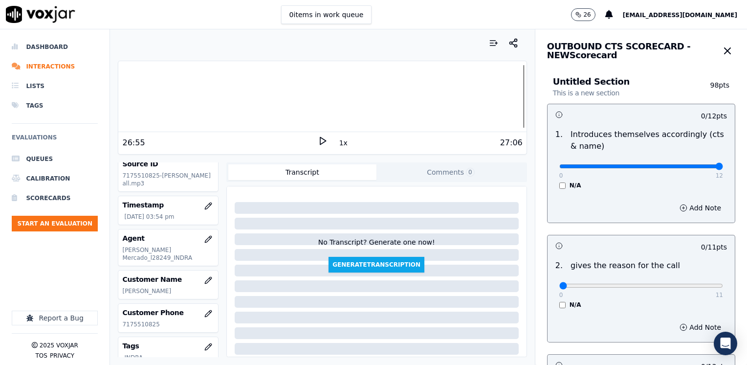
drag, startPoint x: 553, startPoint y: 166, endPoint x: 748, endPoint y: 168, distance: 195.1
type input "12"
click at [723, 168] on input "range" at bounding box center [641, 166] width 164 height 4
drag, startPoint x: 552, startPoint y: 286, endPoint x: 746, endPoint y: 285, distance: 194.1
type input "11"
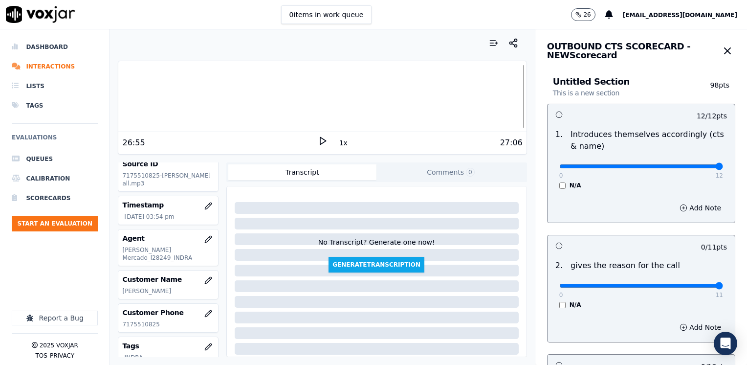
click at [723, 285] on input "range" at bounding box center [641, 286] width 164 height 4
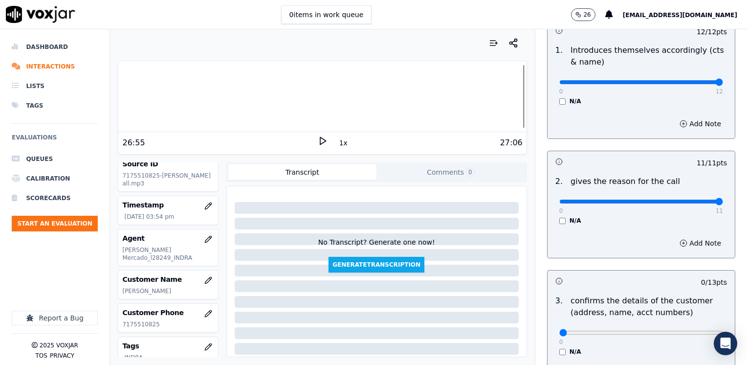
scroll to position [196, 0]
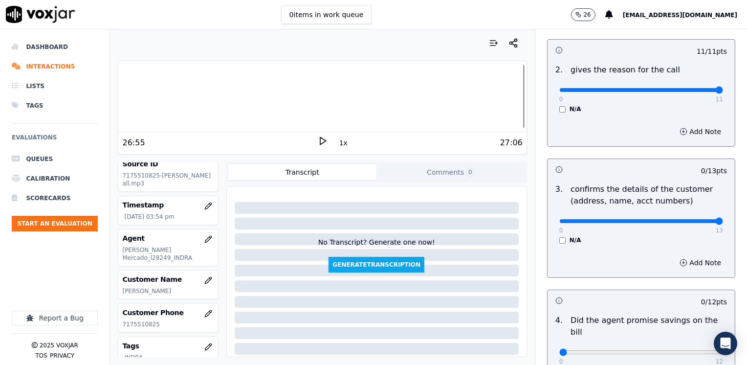
drag, startPoint x: 555, startPoint y: 220, endPoint x: 709, endPoint y: 220, distance: 154.5
type input "13"
click at [709, 220] on input "range" at bounding box center [641, 221] width 164 height 4
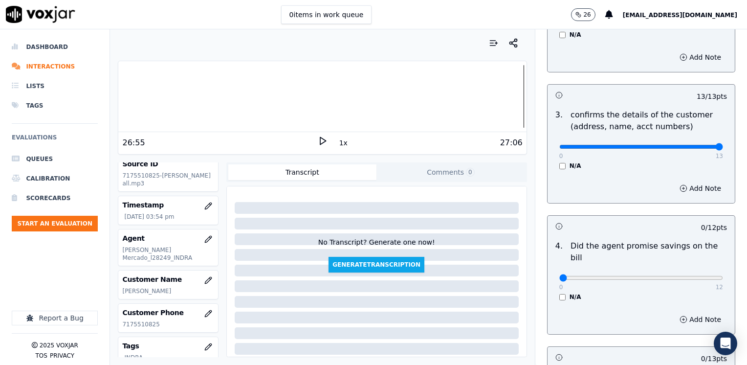
scroll to position [342, 0]
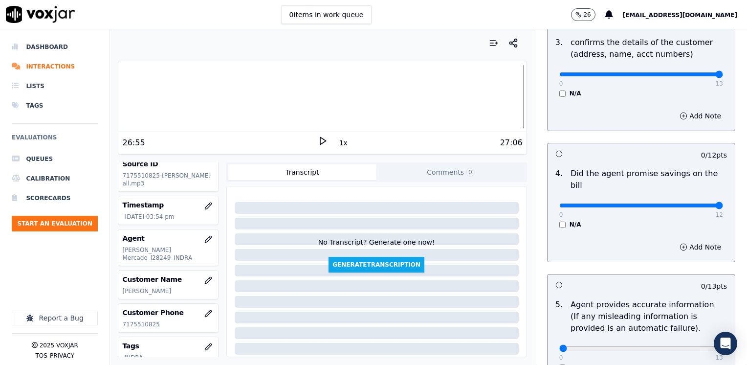
drag, startPoint x: 552, startPoint y: 192, endPoint x: 748, endPoint y: 189, distance: 196.1
type input "12"
click at [723, 203] on input "range" at bounding box center [641, 205] width 164 height 4
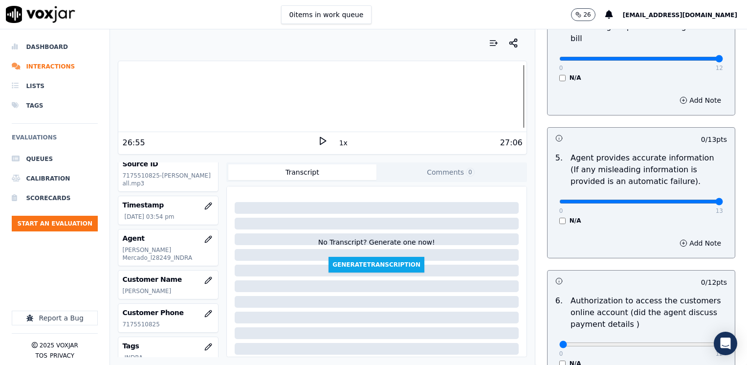
drag, startPoint x: 553, startPoint y: 189, endPoint x: 748, endPoint y: 194, distance: 195.6
type input "13"
click at [723, 199] on input "range" at bounding box center [641, 201] width 164 height 4
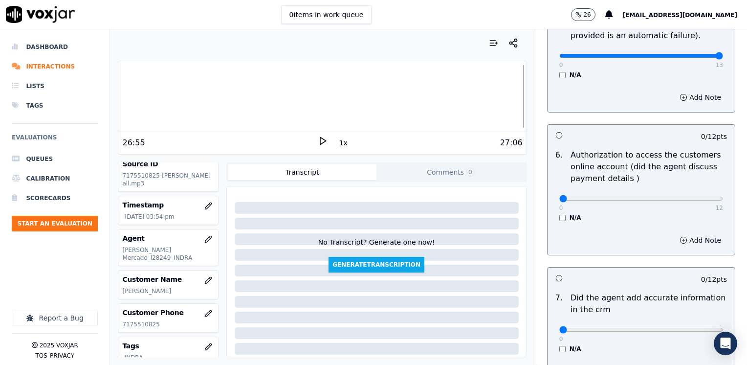
scroll to position [635, 0]
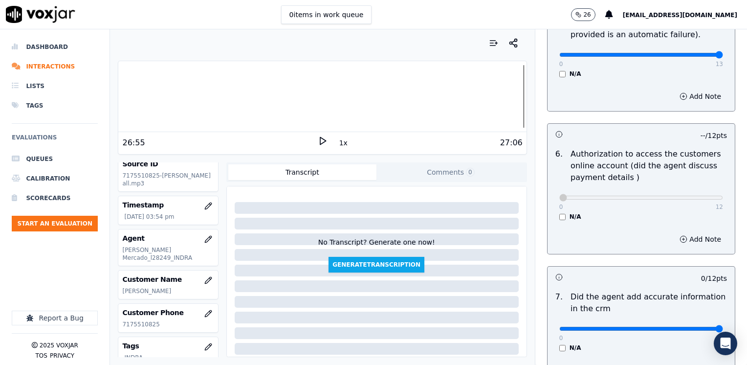
drag, startPoint x: 748, startPoint y: 308, endPoint x: 748, endPoint y: 302, distance: 6.8
type input "12"
click at [723, 327] on input "range" at bounding box center [641, 329] width 164 height 4
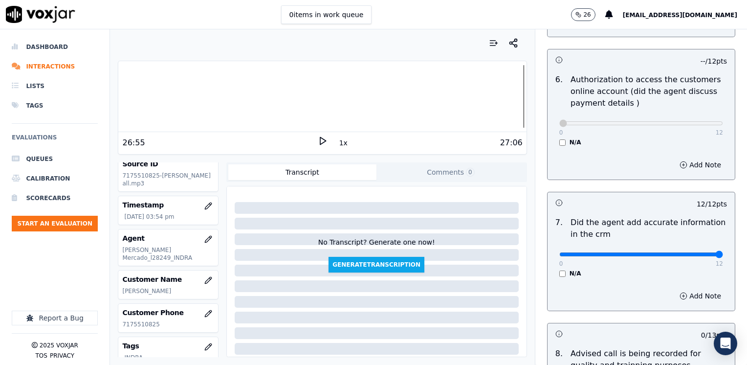
scroll to position [782, 0]
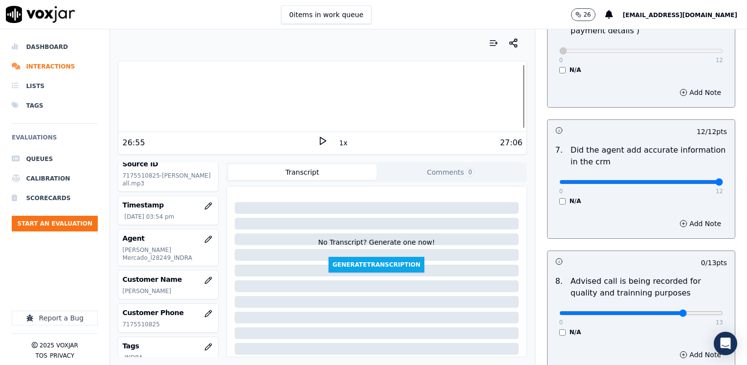
type input "10"
click at [666, 311] on input "range" at bounding box center [641, 313] width 164 height 4
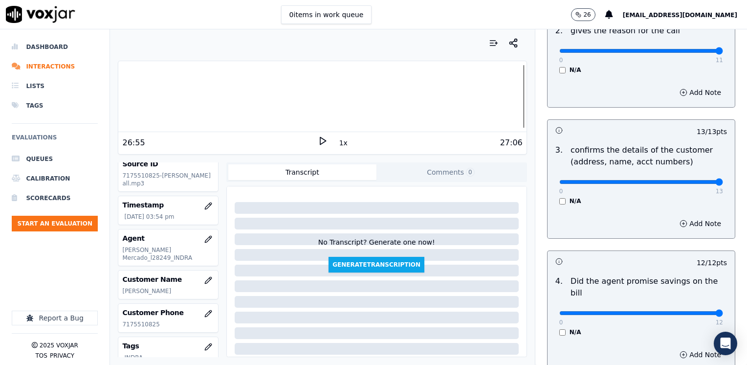
scroll to position [196, 0]
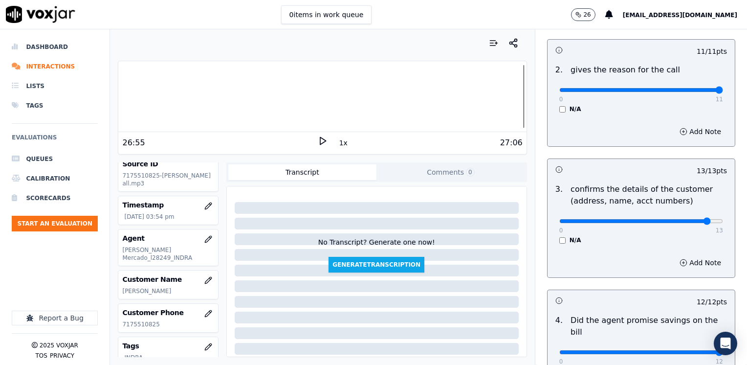
type input "12"
click at [685, 219] on input "range" at bounding box center [641, 221] width 164 height 4
click at [682, 263] on button "Add Note" at bounding box center [700, 263] width 53 height 14
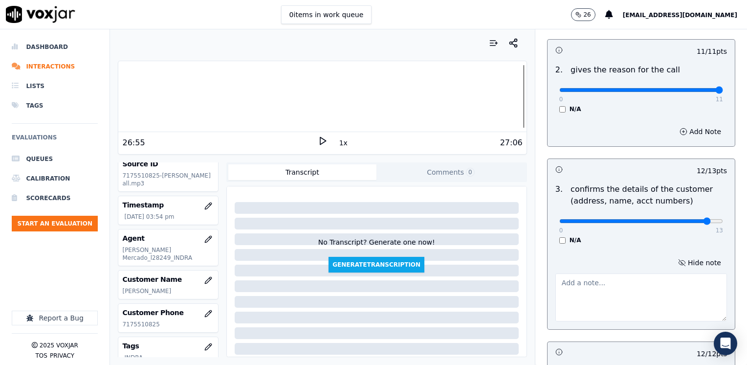
click at [600, 282] on textarea at bounding box center [641, 297] width 172 height 48
type textarea "Make sure to confirm full service address and the name as it appears on the bil…"
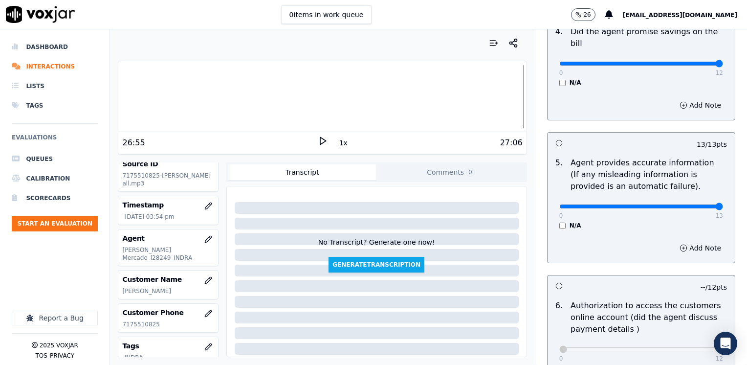
scroll to position [538, 0]
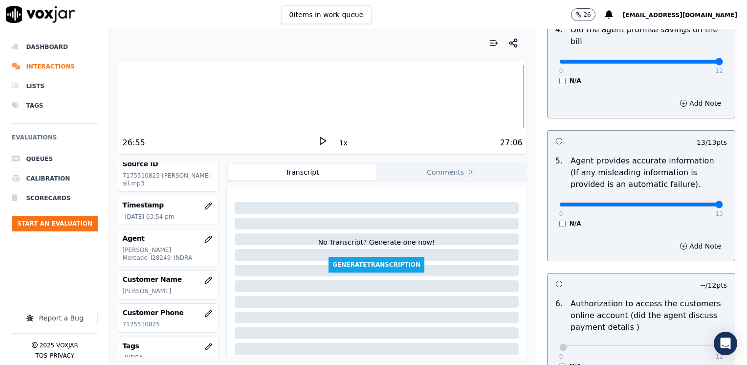
click at [662, 298] on p "Authorization to access the customers online account (did the agent discuss pay…" at bounding box center [648, 315] width 156 height 35
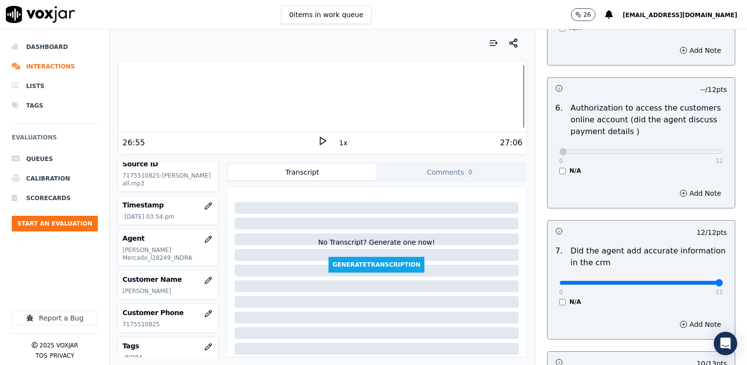
scroll to position [906, 0]
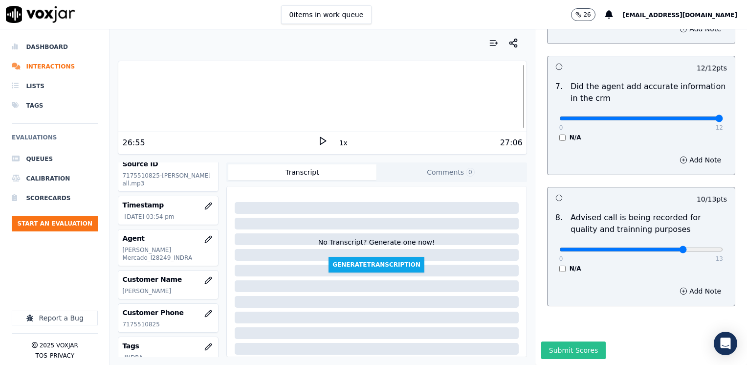
click at [567, 341] on button "Submit Scores" at bounding box center [573, 350] width 65 height 18
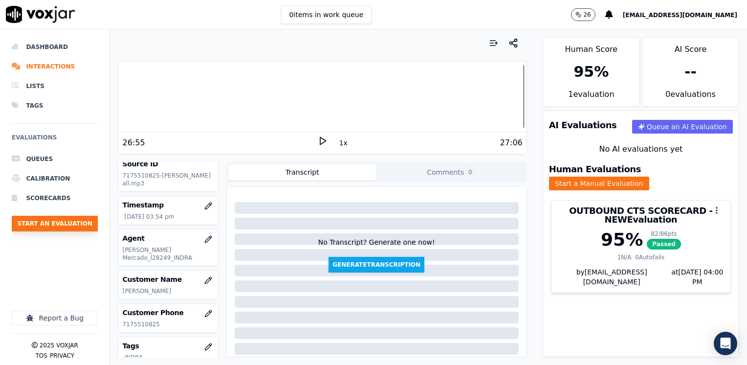
click at [65, 222] on button "Start an Evaluation" at bounding box center [55, 224] width 86 height 16
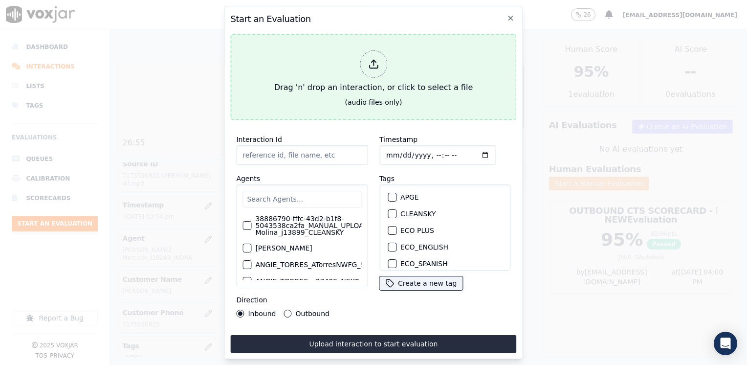
click at [372, 59] on icon at bounding box center [373, 64] width 11 height 11
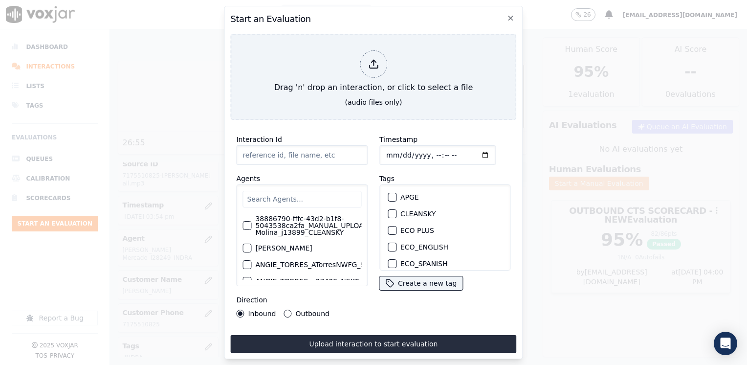
type input "20250912-101600_5098456334-[PERSON_NAME] all.mp3"
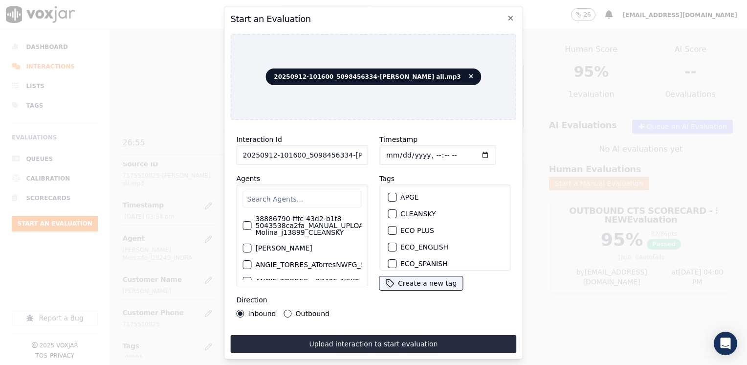
click at [279, 191] on input "text" at bounding box center [301, 199] width 119 height 17
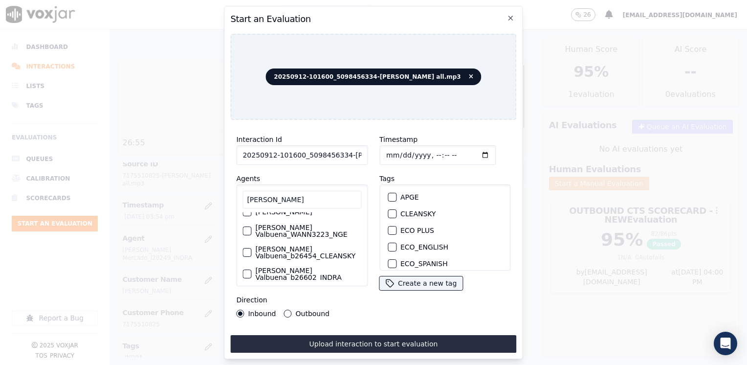
scroll to position [0, 0]
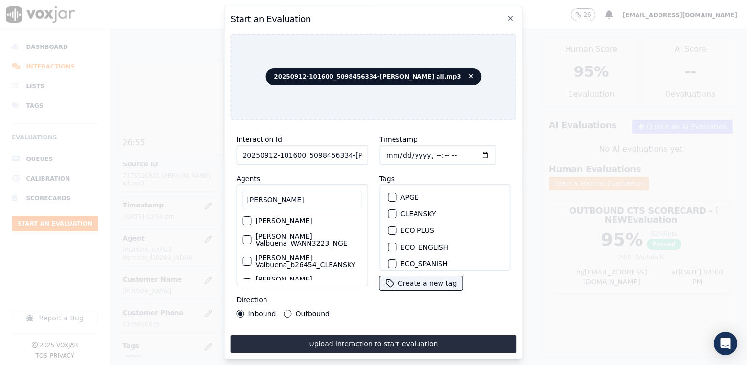
type input "[PERSON_NAME]"
click at [316, 243] on label "[PERSON_NAME] Valbuena_WANN3223_NGE" at bounding box center [308, 240] width 106 height 14
click at [251, 243] on button "[PERSON_NAME] Valbuena_WANN3223_NGE" at bounding box center [246, 239] width 9 height 9
click at [388, 212] on div "button" at bounding box center [391, 215] width 7 height 7
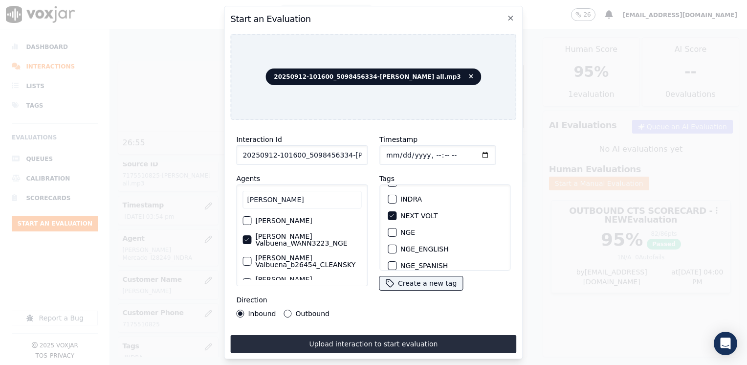
click at [469, 150] on input "Timestamp" at bounding box center [437, 155] width 116 height 20
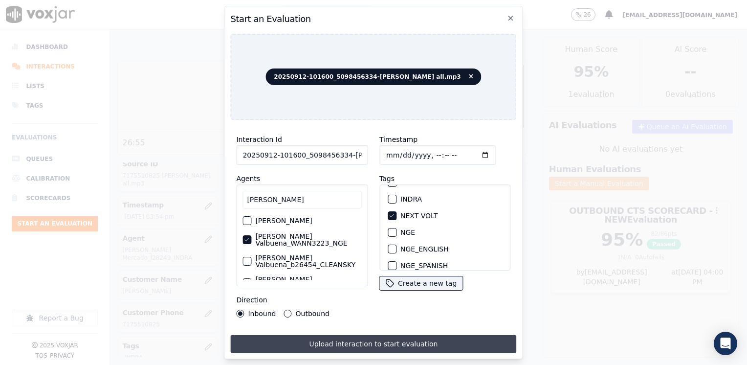
type input "[DATE]T16:01"
click at [348, 337] on button "Upload interaction to start evaluation" at bounding box center [373, 344] width 286 height 18
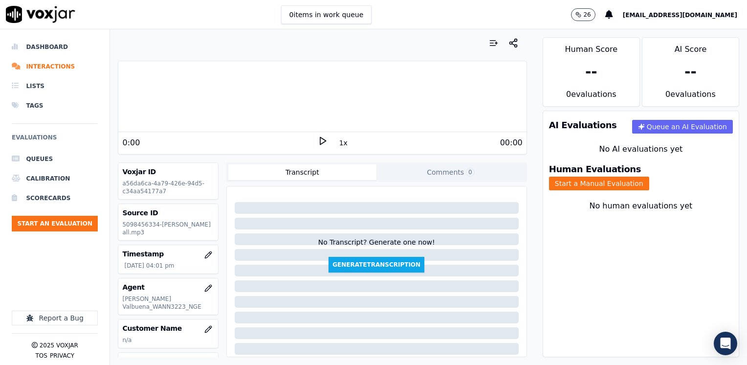
click at [211, 120] on div at bounding box center [322, 96] width 408 height 63
click at [318, 139] on icon at bounding box center [323, 141] width 10 height 10
click at [320, 139] on rect at bounding box center [320, 140] width 1 height 6
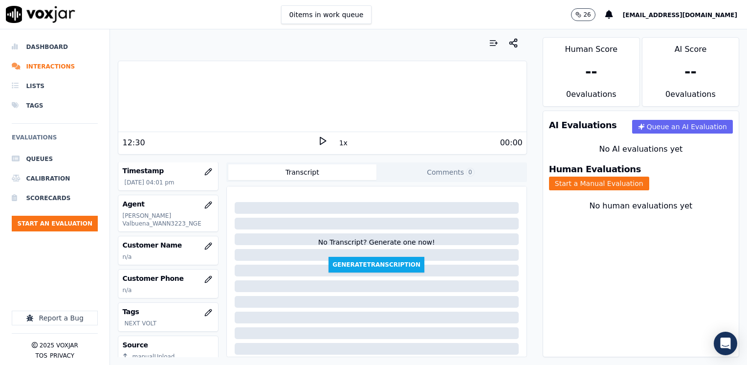
scroll to position [98, 0]
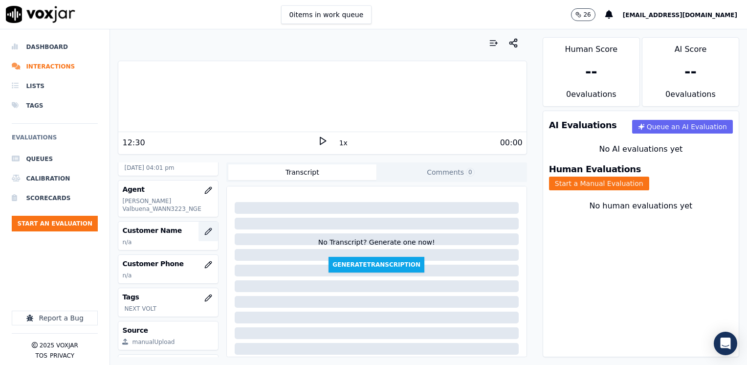
click at [204, 228] on icon "button" at bounding box center [208, 231] width 8 height 8
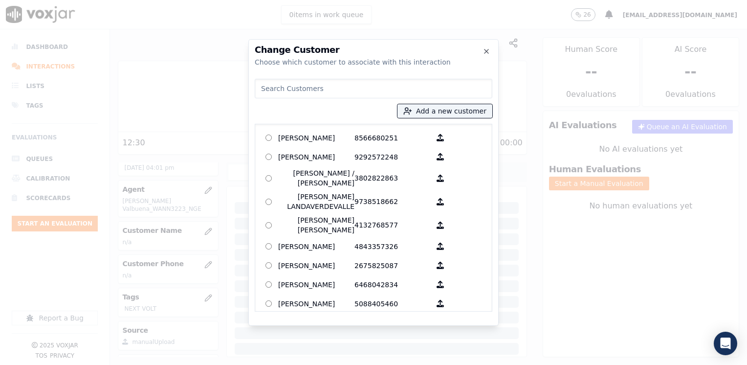
click at [344, 91] on input at bounding box center [374, 89] width 238 height 20
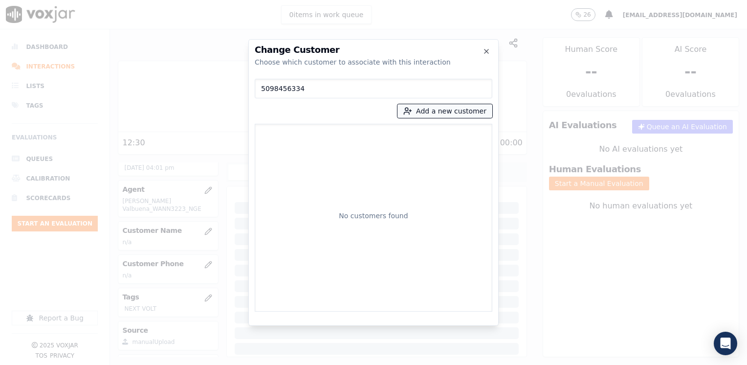
type input "5098456334"
click at [462, 110] on button "Add a new customer" at bounding box center [444, 111] width 95 height 14
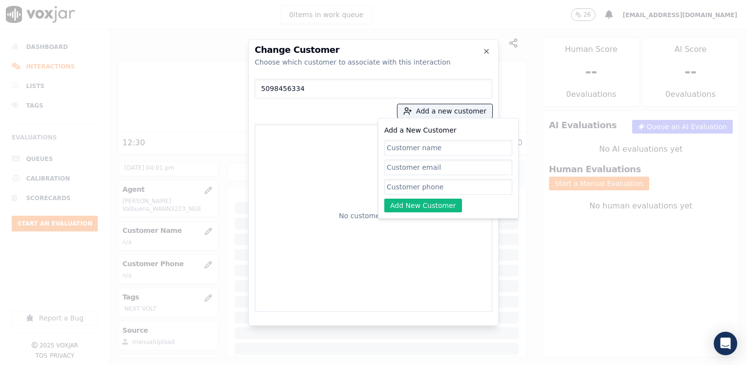
click at [430, 191] on input "Add a New Customer" at bounding box center [448, 187] width 128 height 16
paste input "5098456334"
type input "5098456334"
click at [432, 143] on input "Add a New Customer" at bounding box center [448, 148] width 128 height 16
paste input "[PERSON_NAME]"
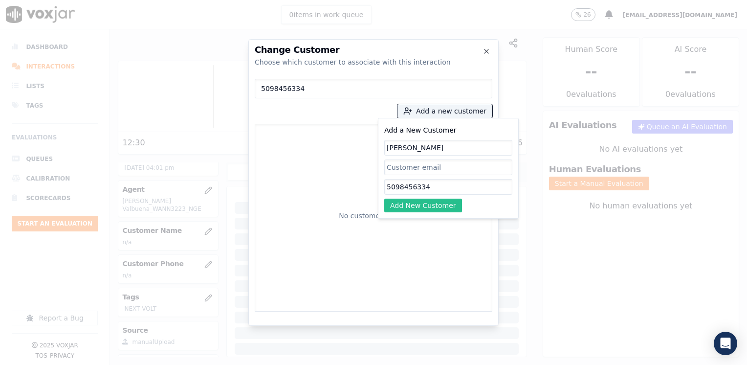
type input "[PERSON_NAME]"
click at [438, 202] on button "Add New Customer" at bounding box center [423, 205] width 78 height 14
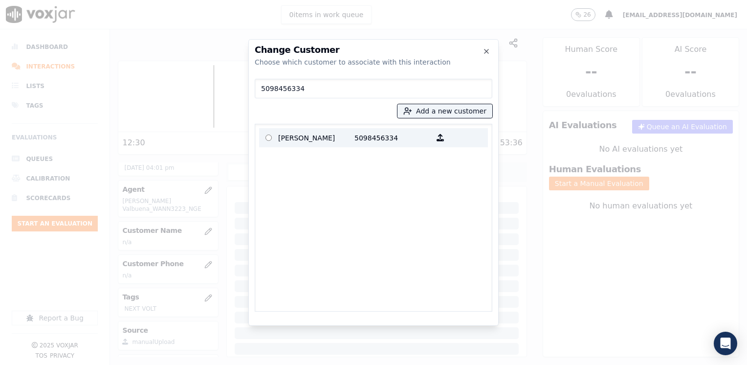
click at [370, 134] on p "5098456334" at bounding box center [392, 137] width 76 height 15
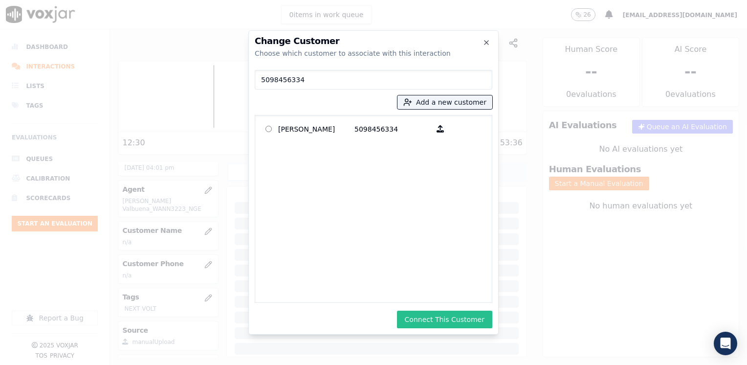
click at [459, 316] on button "Connect This Customer" at bounding box center [444, 319] width 95 height 18
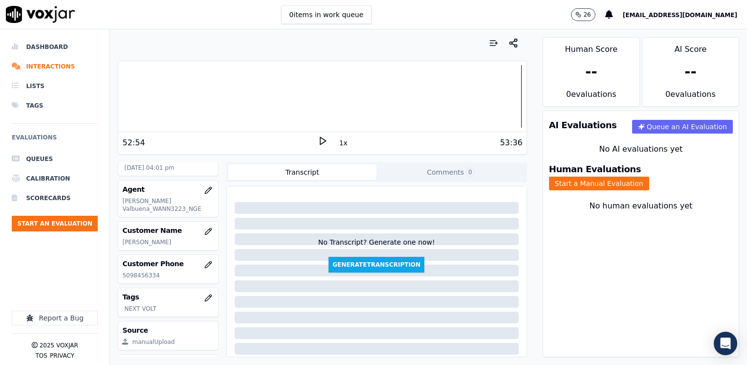
click at [694, 184] on div "Human Evaluations Start a Manual Evaluation" at bounding box center [641, 177] width 196 height 37
click at [649, 176] on button "Start a Manual Evaluation" at bounding box center [599, 183] width 100 height 14
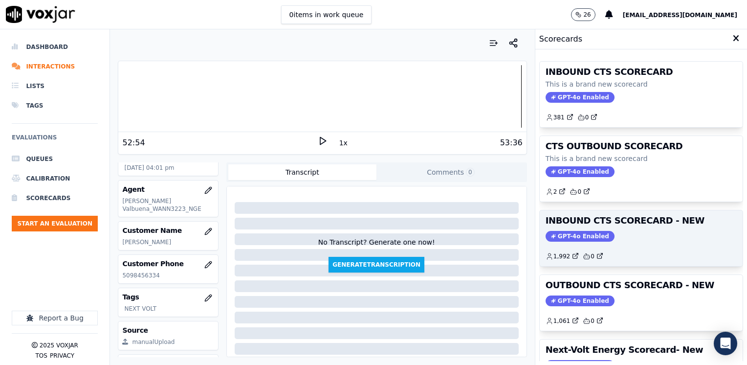
click at [568, 234] on span "GPT-4o Enabled" at bounding box center [580, 236] width 69 height 11
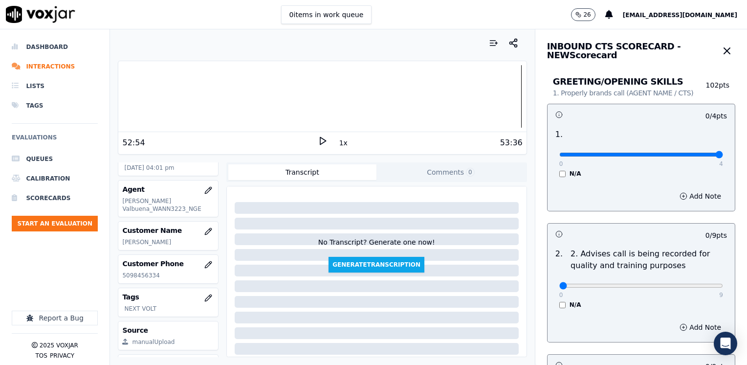
drag, startPoint x: 555, startPoint y: 154, endPoint x: 748, endPoint y: 125, distance: 195.3
type input "4"
click at [723, 153] on input "range" at bounding box center [641, 155] width 164 height 4
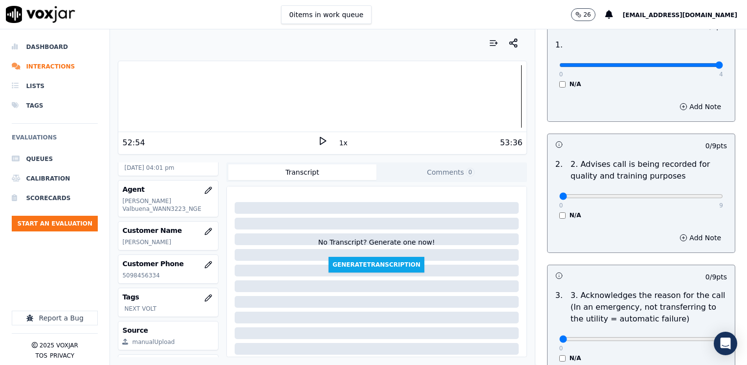
scroll to position [147, 0]
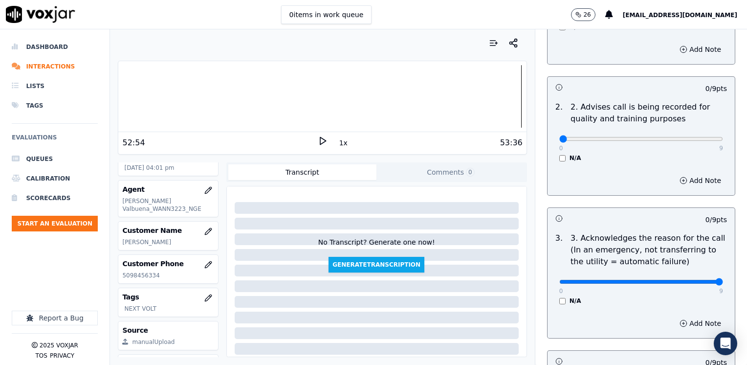
drag, startPoint x: 555, startPoint y: 282, endPoint x: 746, endPoint y: 261, distance: 192.8
type input "9"
click at [723, 280] on input "range" at bounding box center [641, 282] width 164 height 4
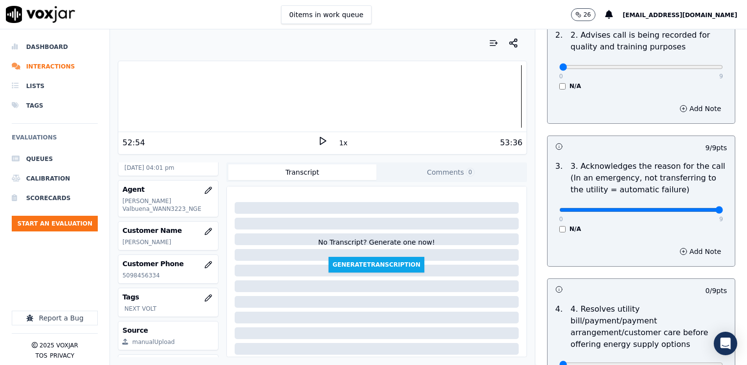
scroll to position [293, 0]
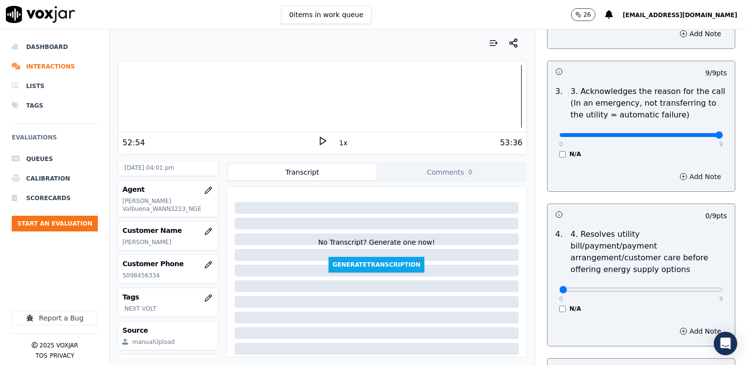
click at [682, 177] on button "Add Note" at bounding box center [700, 177] width 53 height 14
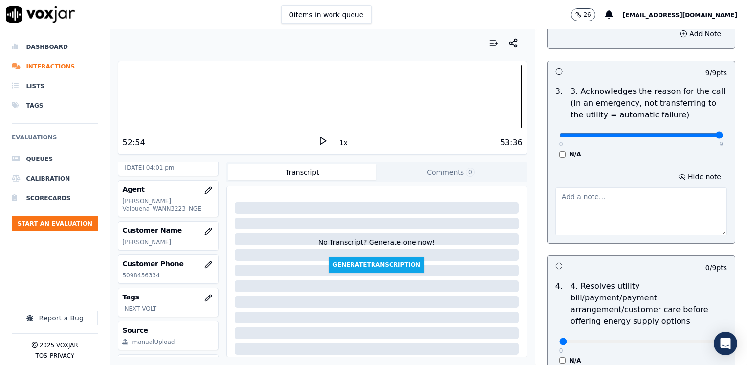
click at [633, 201] on textarea at bounding box center [641, 211] width 172 height 48
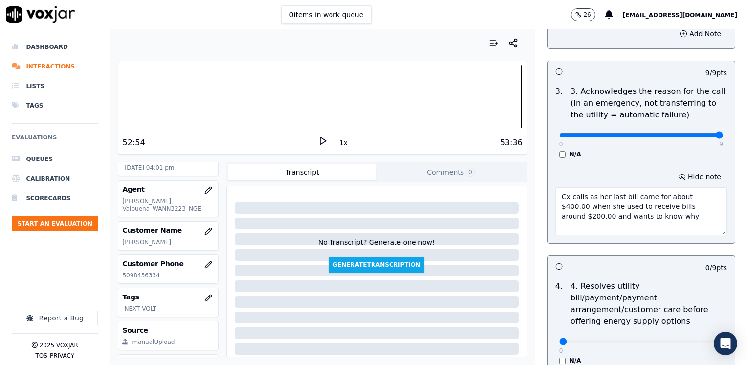
type textarea "Cx calls as her last bill came for about $400.00 when she used to receive bills…"
click at [614, 284] on p "4. Resolves utility bill/payment/payment arrangement/customer care before offer…" at bounding box center [648, 303] width 156 height 47
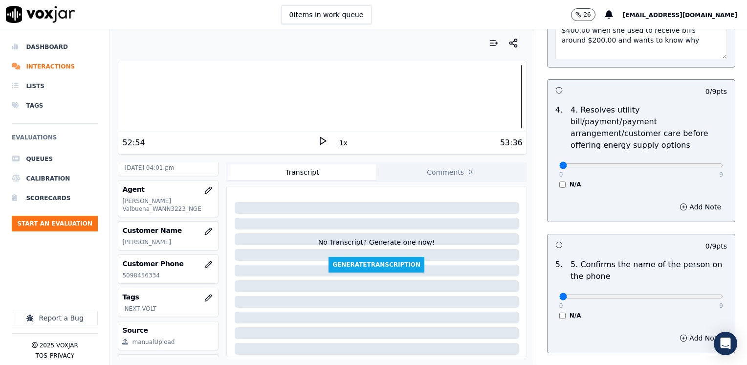
scroll to position [489, 0]
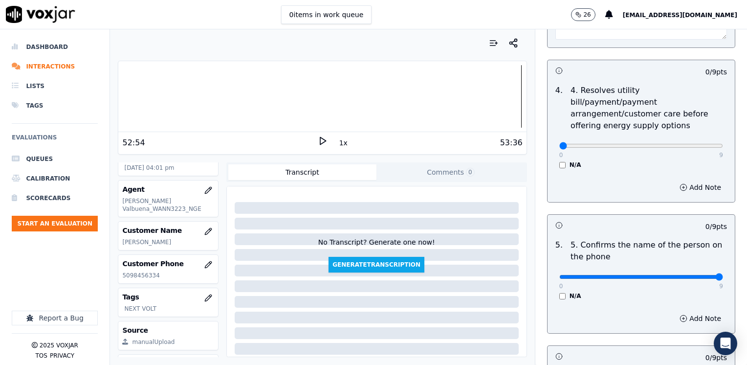
drag, startPoint x: 690, startPoint y: 263, endPoint x: 748, endPoint y: 263, distance: 58.2
type input "9"
click at [723, 275] on input "range" at bounding box center [641, 277] width 164 height 4
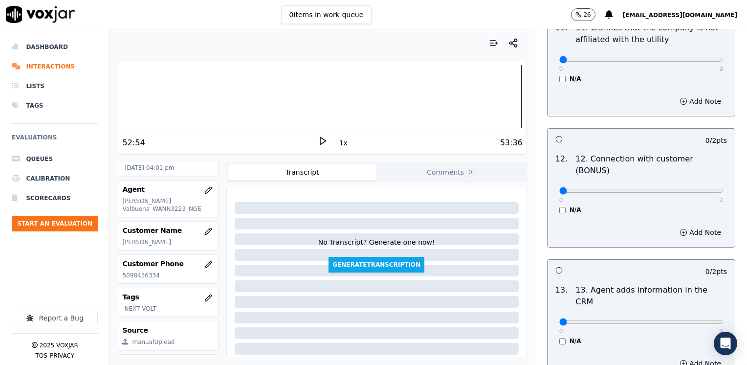
scroll to position [1691, 0]
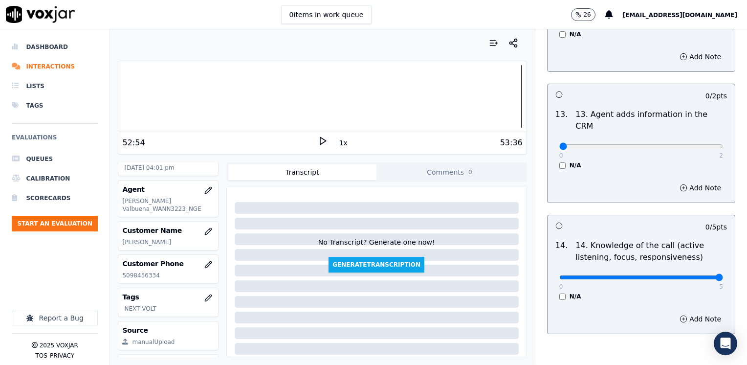
drag, startPoint x: 553, startPoint y: 228, endPoint x: 746, endPoint y: 163, distance: 203.6
type input "5"
click at [723, 275] on input "range" at bounding box center [641, 277] width 164 height 4
drag, startPoint x: 551, startPoint y: 94, endPoint x: 746, endPoint y: 93, distance: 195.1
type input "2"
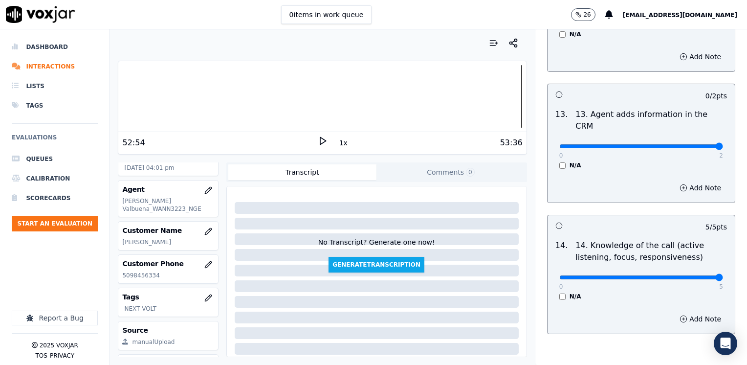
click at [723, 144] on input "range" at bounding box center [641, 146] width 164 height 4
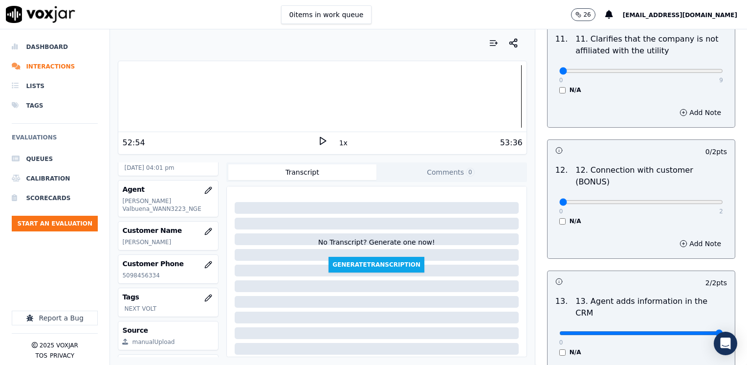
scroll to position [1495, 0]
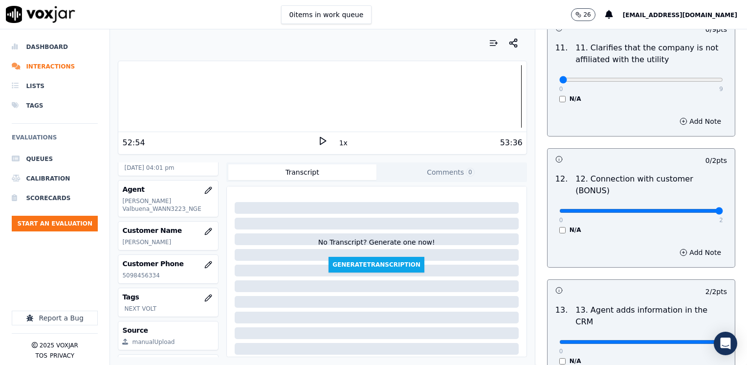
drag, startPoint x: 556, startPoint y: 171, endPoint x: 748, endPoint y: 170, distance: 192.6
type input "2"
click at [723, 209] on input "range" at bounding box center [641, 211] width 164 height 4
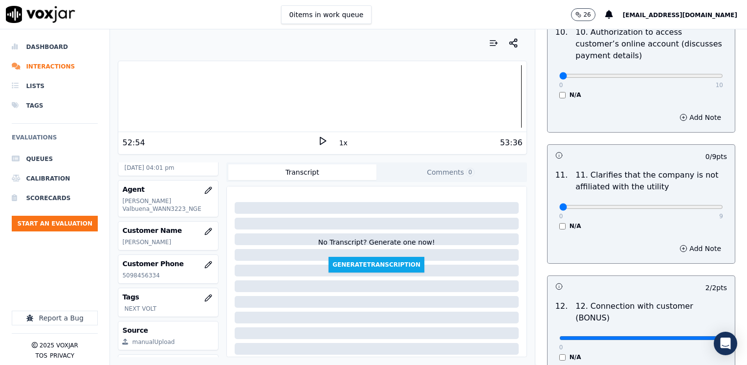
scroll to position [1300, 0]
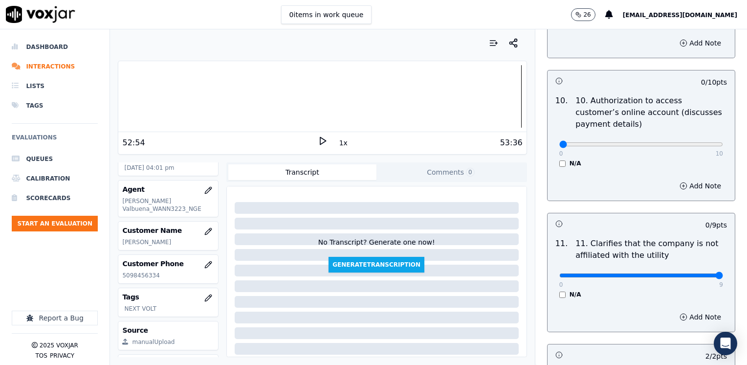
drag, startPoint x: 551, startPoint y: 247, endPoint x: 748, endPoint y: 212, distance: 200.1
type input "9"
click at [723, 273] on input "range" at bounding box center [641, 275] width 164 height 4
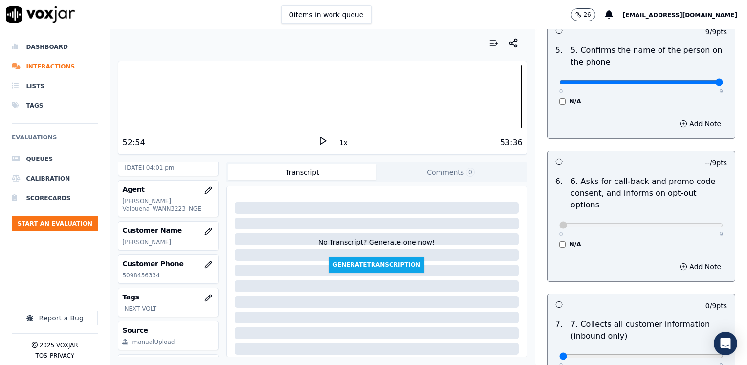
scroll to position [684, 0]
click at [616, 223] on div "6 . 6. Asks for call-back and promo code consent, and informs on opt-out option…" at bounding box center [640, 211] width 187 height 80
click at [639, 251] on div "Add Note" at bounding box center [640, 265] width 187 height 29
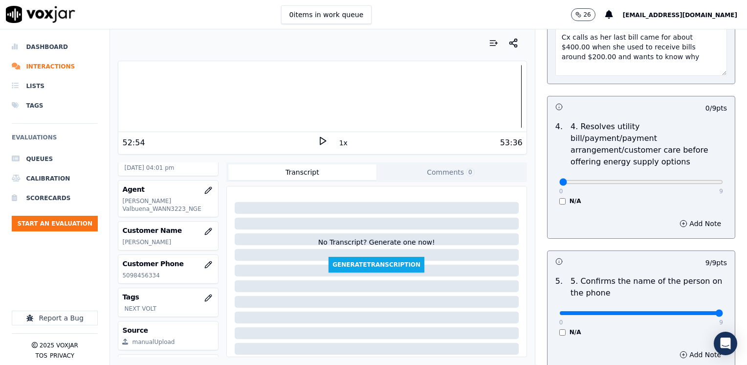
scroll to position [440, 0]
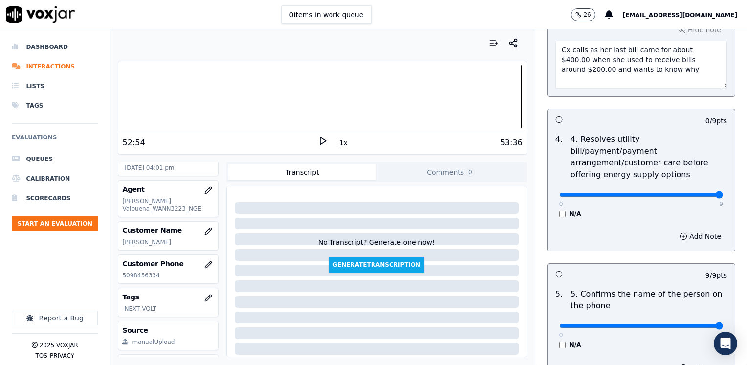
drag, startPoint x: 550, startPoint y: 183, endPoint x: 748, endPoint y: 181, distance: 198.0
type input "9"
click at [723, 193] on input "range" at bounding box center [641, 195] width 164 height 4
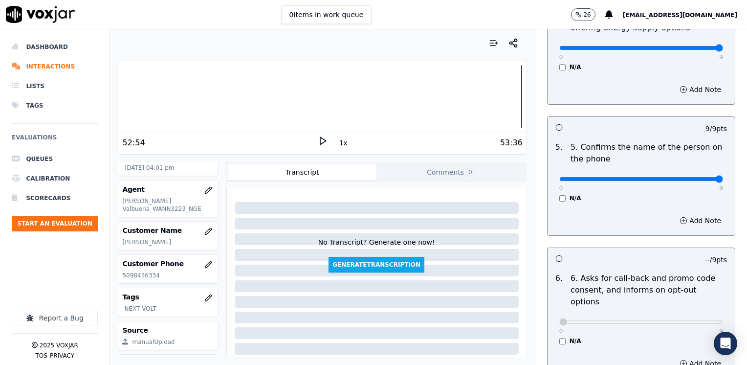
scroll to position [880, 0]
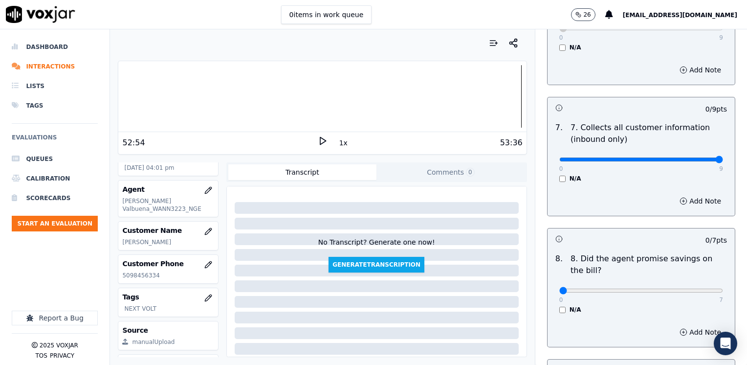
drag, startPoint x: 553, startPoint y: 132, endPoint x: 748, endPoint y: 127, distance: 195.6
type input "9"
click at [723, 157] on input "range" at bounding box center [641, 159] width 164 height 4
drag, startPoint x: 555, startPoint y: 264, endPoint x: 748, endPoint y: 248, distance: 193.8
type input "7"
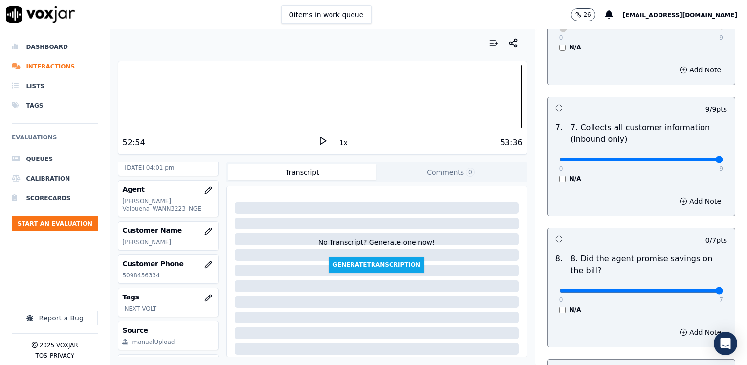
click at [723, 288] on input "range" at bounding box center [641, 290] width 164 height 4
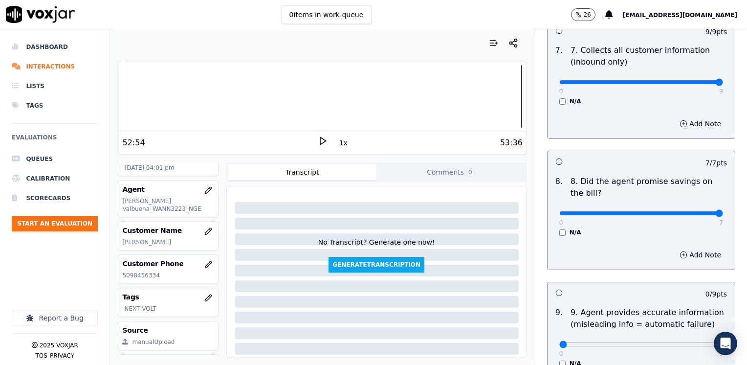
scroll to position [1075, 0]
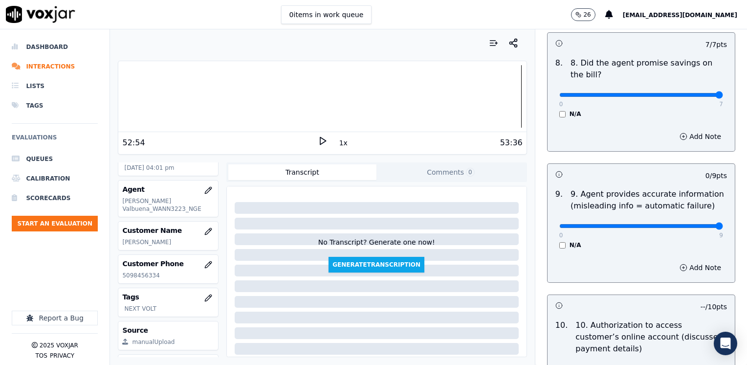
drag, startPoint x: 554, startPoint y: 203, endPoint x: 748, endPoint y: 197, distance: 194.7
type input "9"
click at [723, 224] on input "range" at bounding box center [641, 226] width 164 height 4
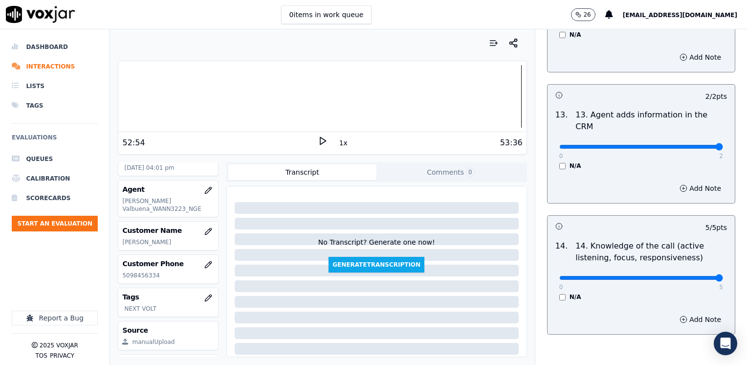
scroll to position [1691, 0]
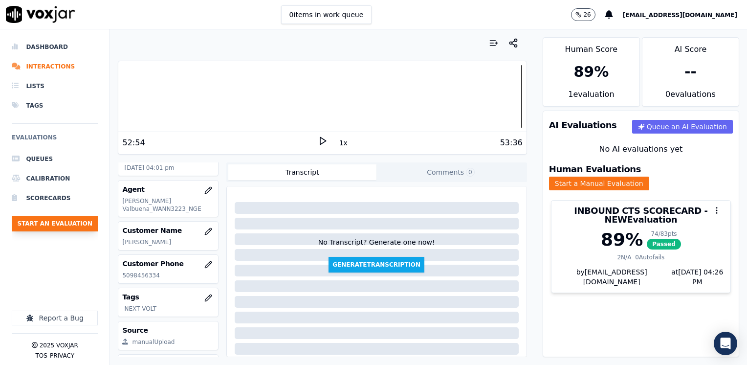
click at [65, 223] on button "Start an Evaluation" at bounding box center [55, 224] width 86 height 16
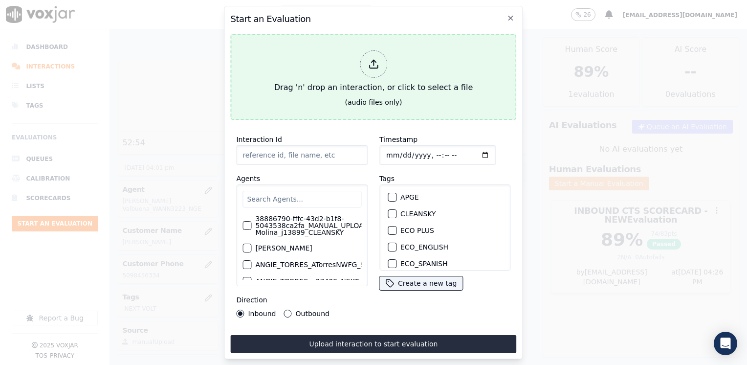
click at [373, 60] on line at bounding box center [373, 62] width 0 height 5
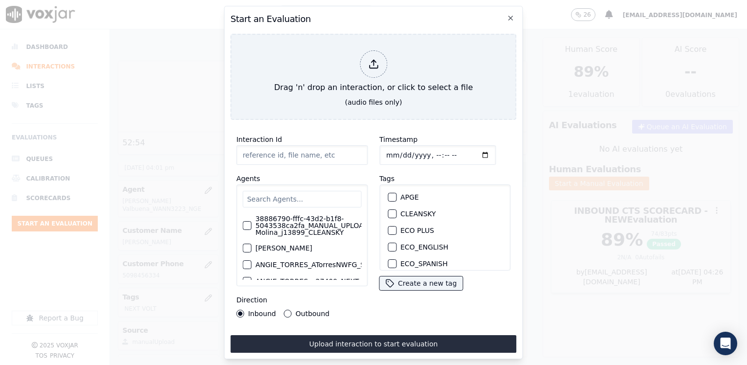
type input "20250912-121748_3125223249-[PERSON_NAME] all.mp3"
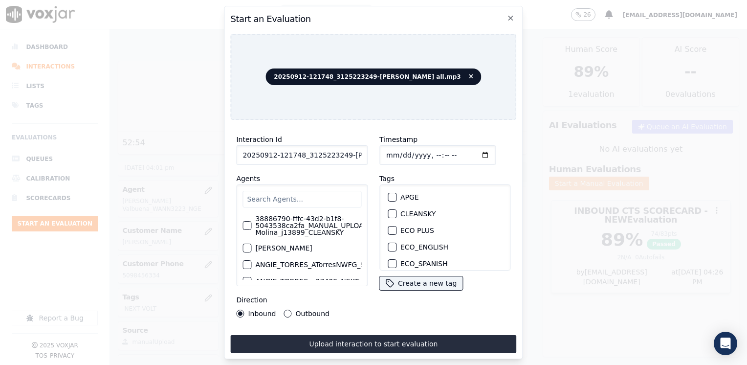
click at [286, 196] on input "text" at bounding box center [301, 199] width 119 height 17
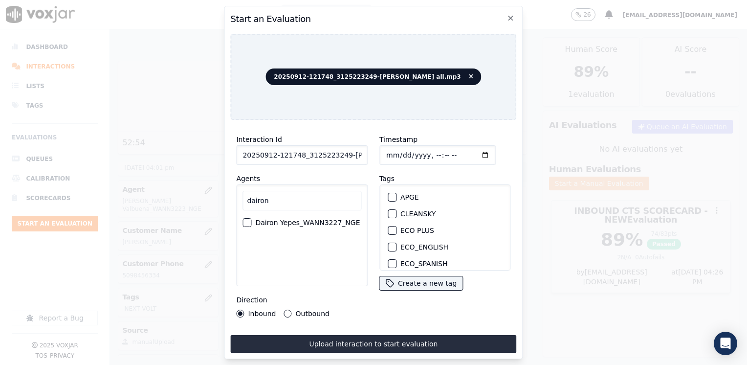
type input "dairon"
click at [274, 221] on label "Dairon Yepes_WANN3227_NGE" at bounding box center [307, 222] width 105 height 7
click at [251, 221] on button "Dairon Yepes_WANN3227_NGE" at bounding box center [246, 222] width 9 height 9
click at [391, 243] on button "INDRA" at bounding box center [392, 247] width 9 height 9
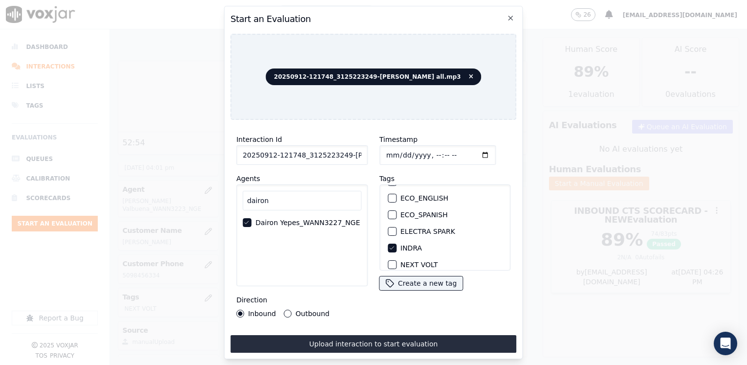
click at [473, 152] on input "Timestamp" at bounding box center [437, 155] width 116 height 20
type input "[DATE]T16:26"
click at [389, 196] on icon "button" at bounding box center [392, 199] width 6 height 6
click at [388, 212] on div "button" at bounding box center [391, 215] width 7 height 7
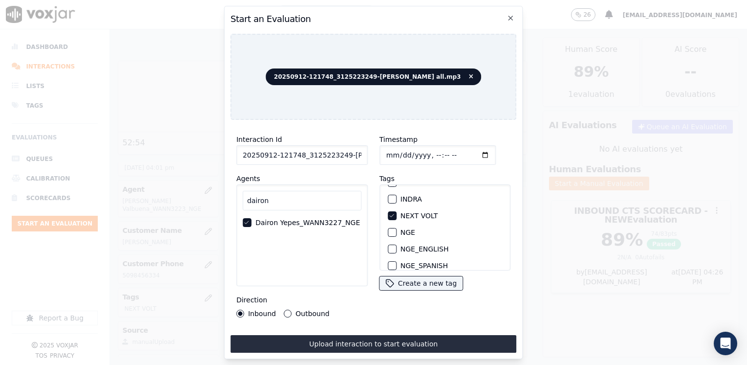
click at [470, 152] on input "Timestamp" at bounding box center [437, 155] width 116 height 20
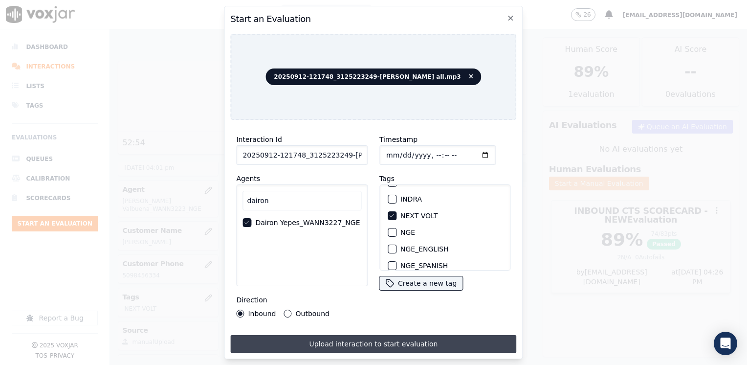
click at [350, 338] on button "Upload interaction to start evaluation" at bounding box center [373, 344] width 286 height 18
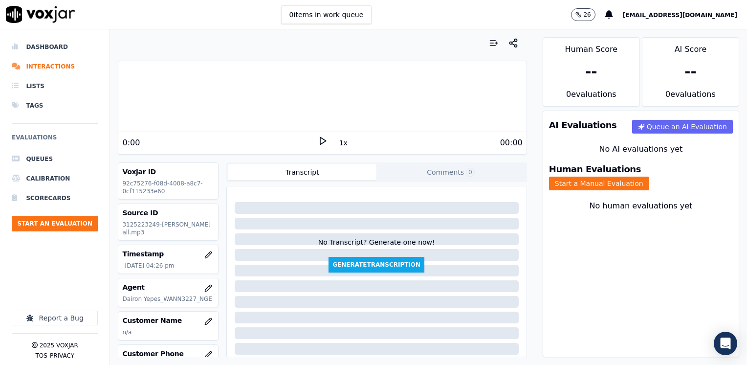
click at [238, 89] on div at bounding box center [322, 96] width 408 height 63
click at [318, 139] on icon at bounding box center [323, 141] width 10 height 10
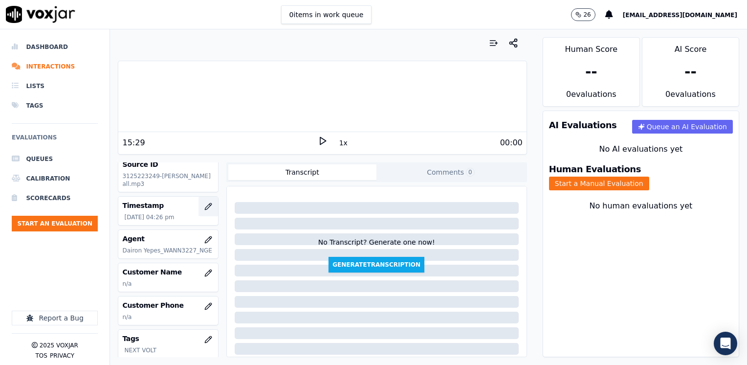
scroll to position [49, 0]
click at [201, 267] on button "button" at bounding box center [208, 273] width 20 height 20
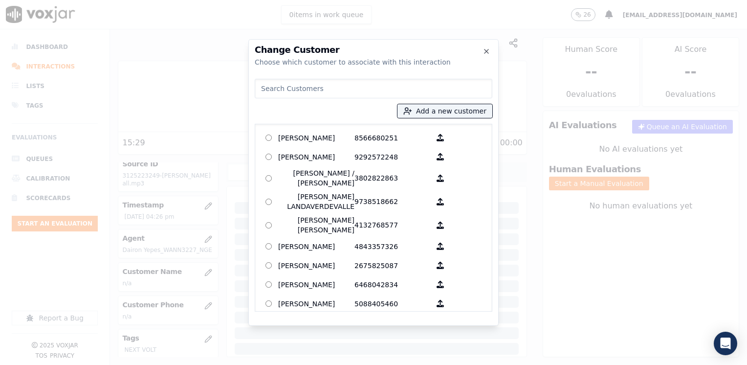
click at [379, 89] on input at bounding box center [374, 89] width 238 height 20
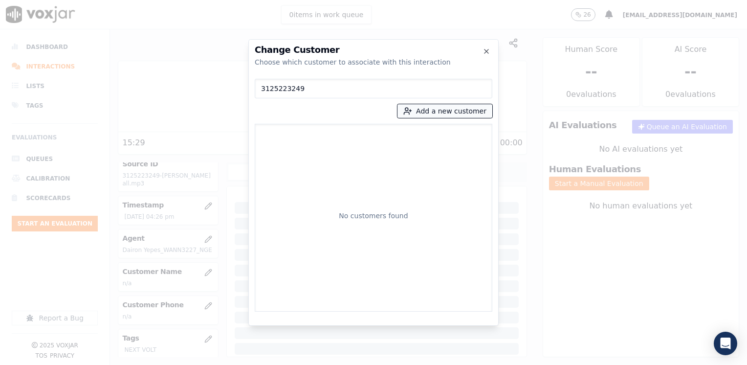
type input "3125223249"
click at [464, 115] on button "Add a new customer" at bounding box center [444, 111] width 95 height 14
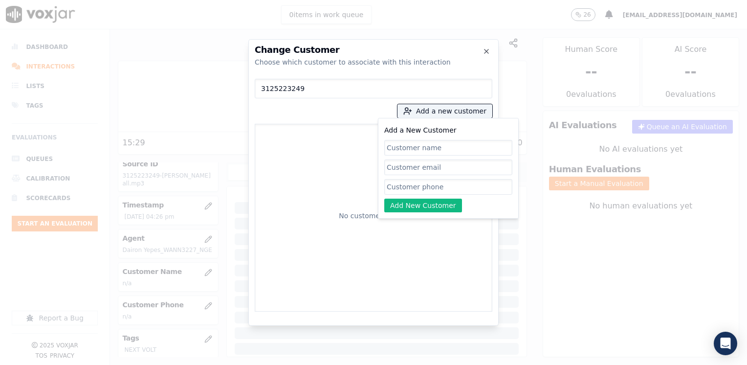
click at [431, 185] on input "Add a New Customer" at bounding box center [448, 187] width 128 height 16
paste input "3125223249"
type input "3125223249"
click at [455, 148] on input "Add a New Customer" at bounding box center [448, 148] width 128 height 16
paste input "[PERSON_NAME]"
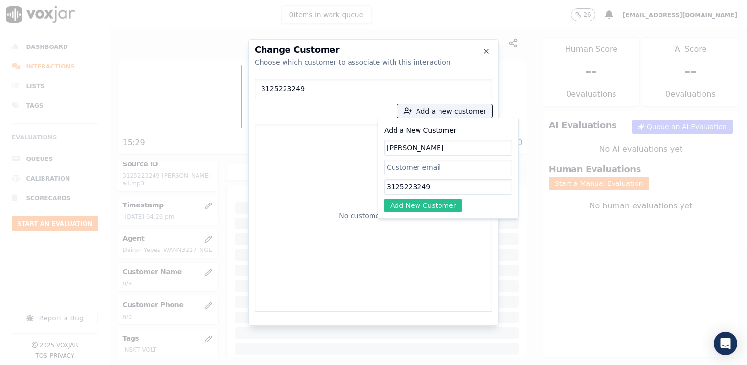
type input "[PERSON_NAME]"
click at [428, 208] on button "Add New Customer" at bounding box center [423, 205] width 78 height 14
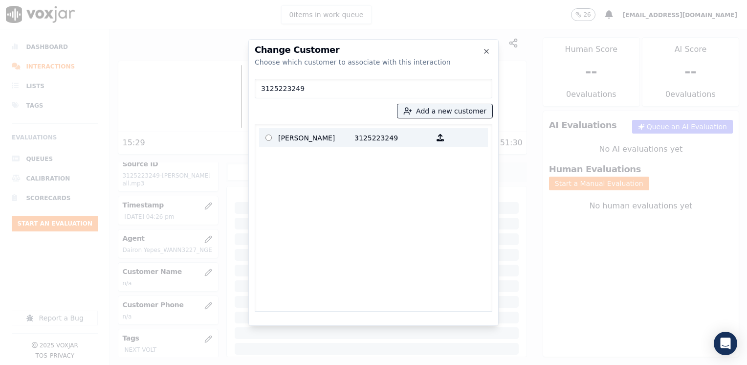
click at [328, 135] on p "[PERSON_NAME]" at bounding box center [316, 137] width 76 height 15
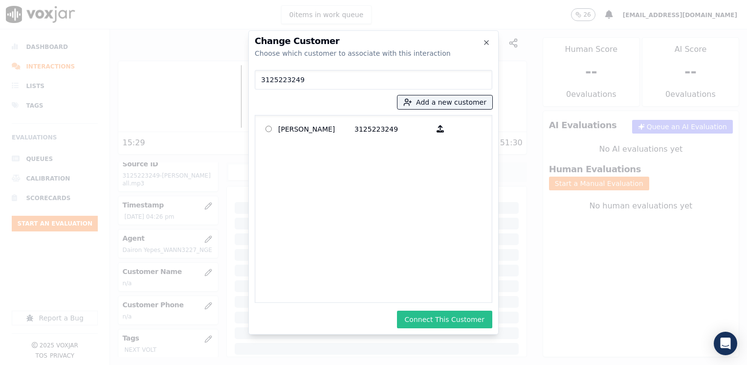
click at [440, 316] on button "Connect This Customer" at bounding box center [444, 319] width 95 height 18
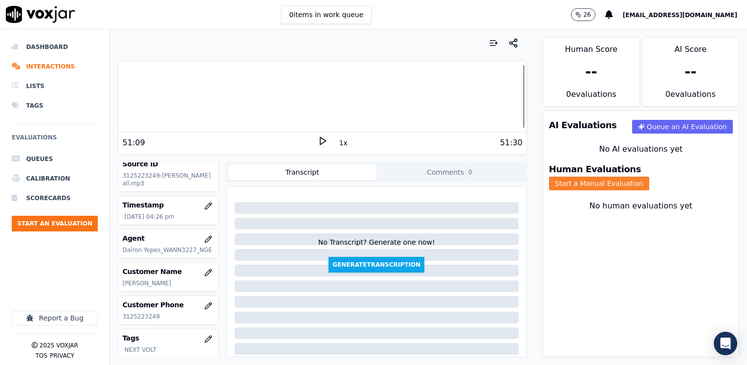
click at [649, 176] on button "Start a Manual Evaluation" at bounding box center [599, 183] width 100 height 14
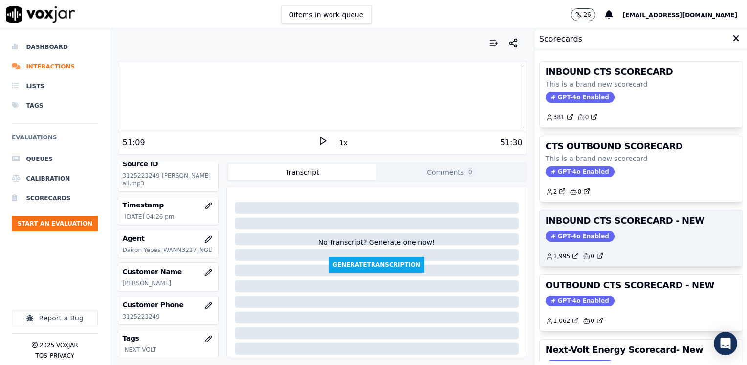
click at [589, 233] on span "GPT-4o Enabled" at bounding box center [580, 236] width 69 height 11
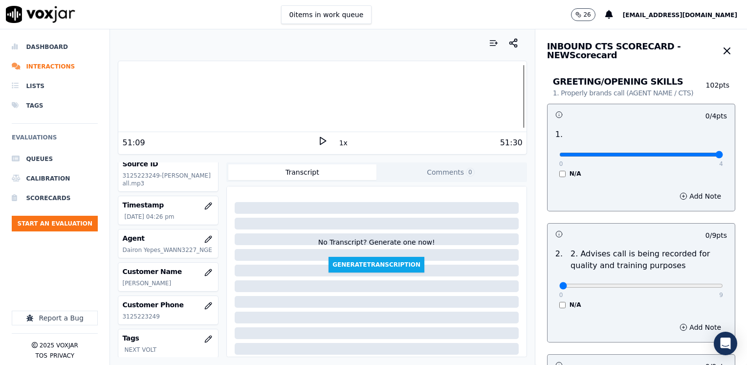
drag, startPoint x: 552, startPoint y: 154, endPoint x: 746, endPoint y: 154, distance: 194.1
type input "4"
click at [723, 154] on input "range" at bounding box center [641, 155] width 164 height 4
drag, startPoint x: 566, startPoint y: 231, endPoint x: 566, endPoint y: 237, distance: 5.9
click at [566, 231] on h3 at bounding box center [598, 233] width 86 height 13
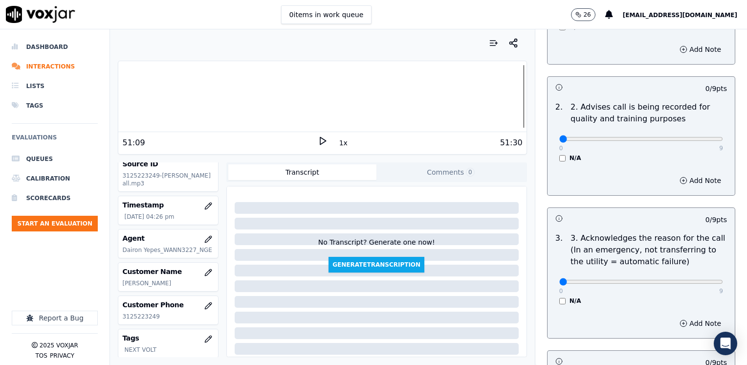
scroll to position [244, 0]
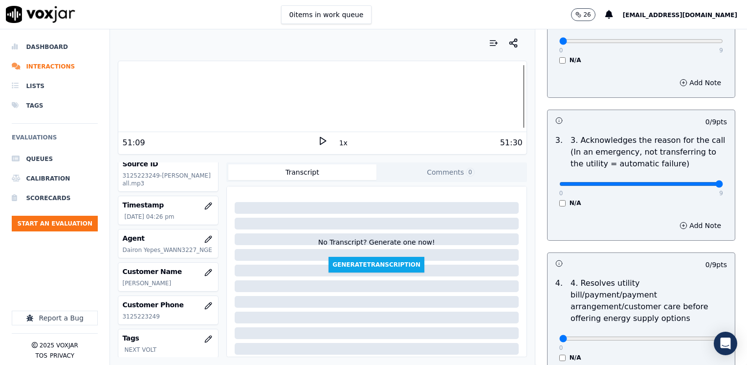
drag, startPoint x: 553, startPoint y: 181, endPoint x: 748, endPoint y: 182, distance: 195.0
type input "9"
click at [723, 182] on input "range" at bounding box center [641, 184] width 164 height 4
click at [683, 225] on button "Add Note" at bounding box center [700, 226] width 53 height 14
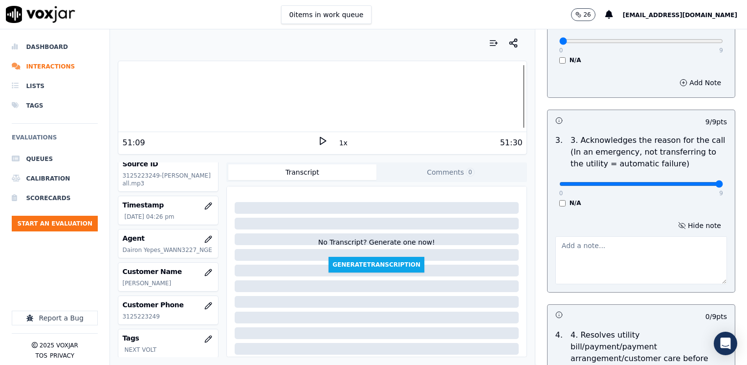
click at [581, 247] on textarea at bounding box center [641, 260] width 172 height 48
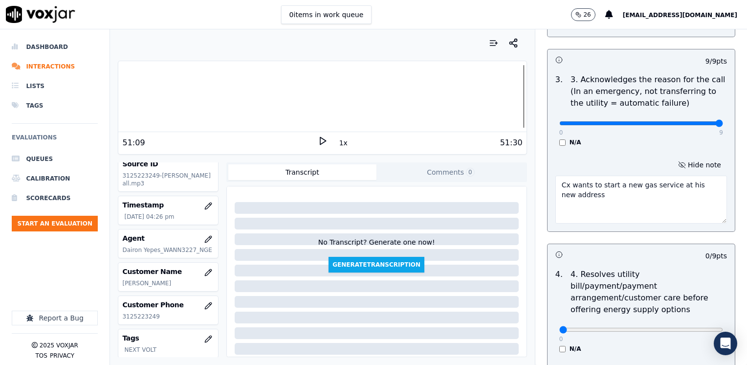
scroll to position [391, 0]
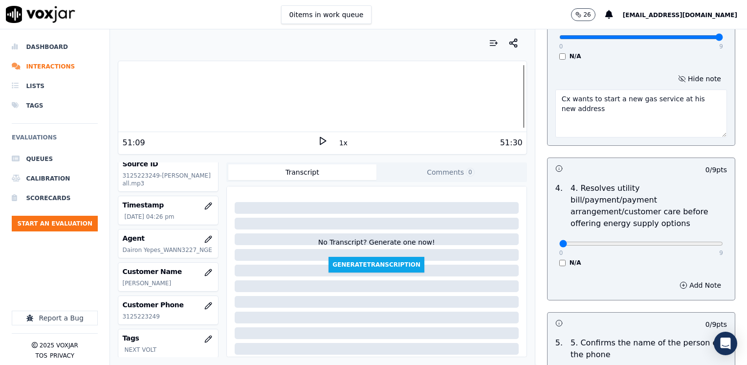
type textarea "Cx wants to start a new gas service at his new address"
drag, startPoint x: 556, startPoint y: 232, endPoint x: 748, endPoint y: 219, distance: 193.1
type input "9"
click at [723, 241] on input "range" at bounding box center [641, 243] width 164 height 4
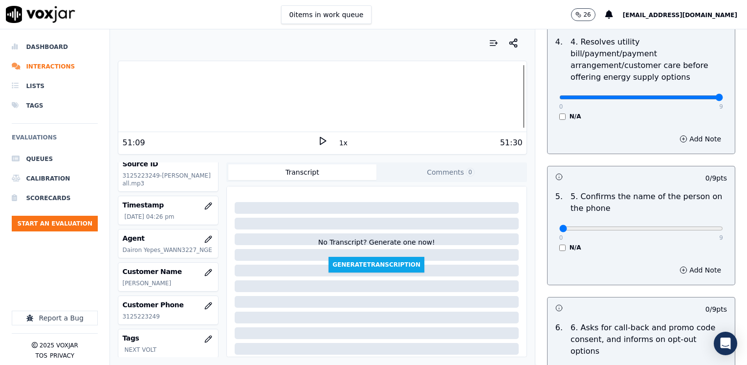
scroll to position [538, 0]
drag, startPoint x: 553, startPoint y: 216, endPoint x: 748, endPoint y: 216, distance: 195.5
type input "9"
click at [723, 226] on input "range" at bounding box center [641, 228] width 164 height 4
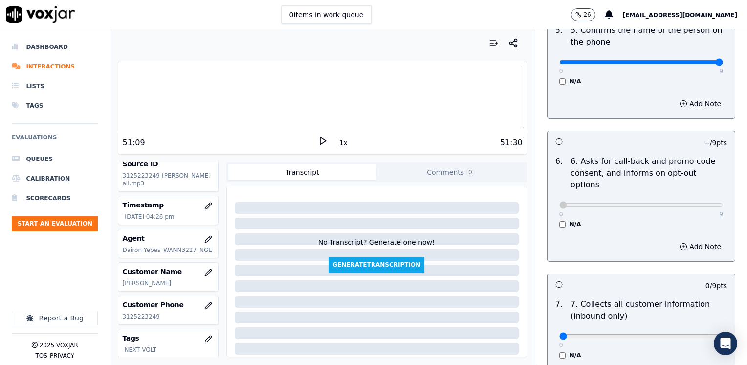
scroll to position [782, 0]
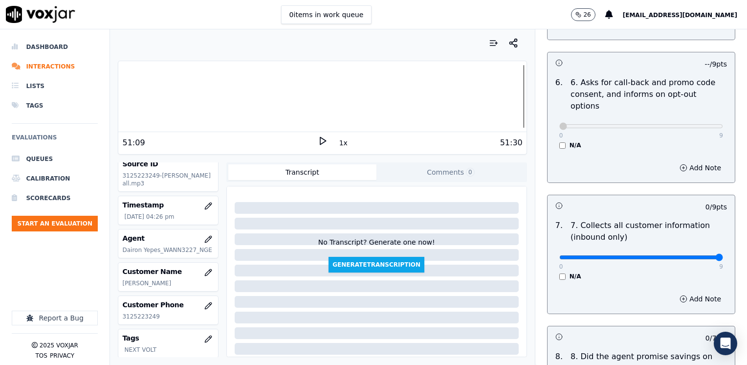
click at [692, 255] on input "range" at bounding box center [641, 257] width 164 height 4
type input "8"
click at [687, 255] on input "range" at bounding box center [641, 257] width 164 height 4
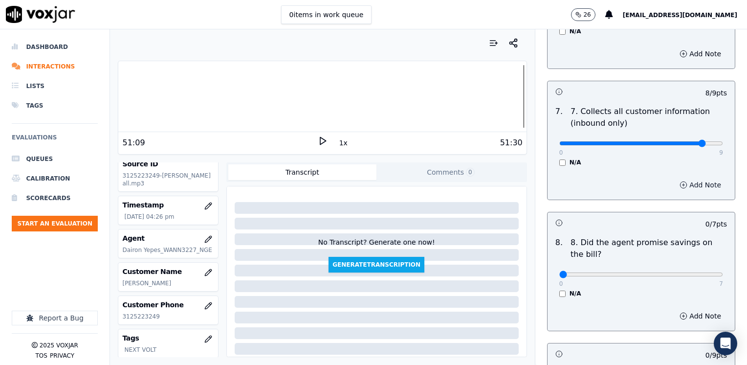
scroll to position [978, 0]
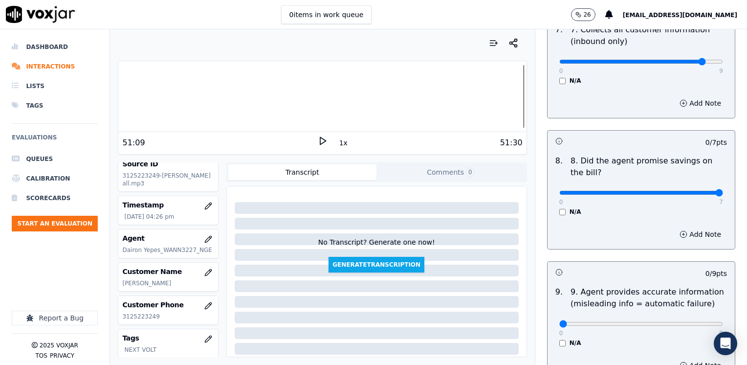
drag, startPoint x: 555, startPoint y: 168, endPoint x: 748, endPoint y: 168, distance: 193.1
type input "7"
click at [723, 191] on input "range" at bounding box center [641, 193] width 164 height 4
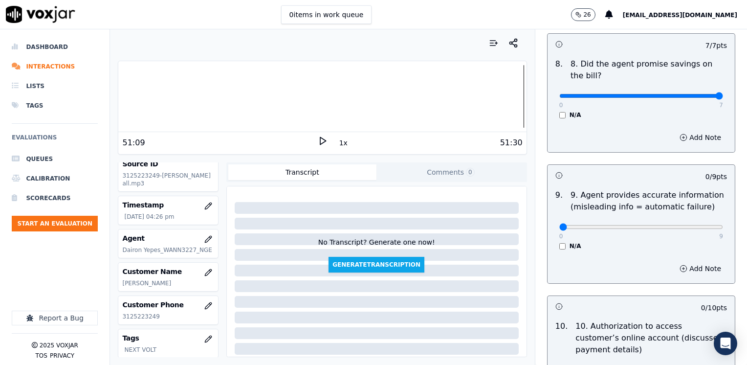
scroll to position [1124, 0]
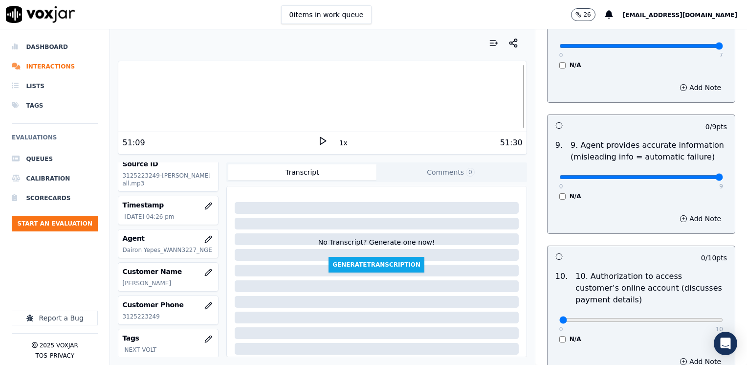
drag, startPoint x: 555, startPoint y: 151, endPoint x: 748, endPoint y: 151, distance: 193.6
type input "9"
click at [723, 175] on input "range" at bounding box center [641, 177] width 164 height 4
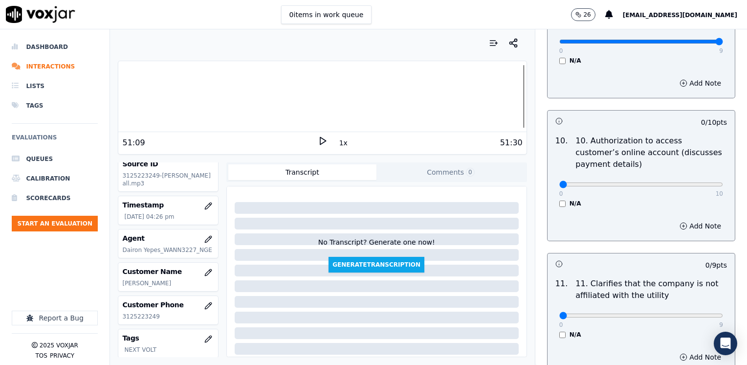
scroll to position [1271, 0]
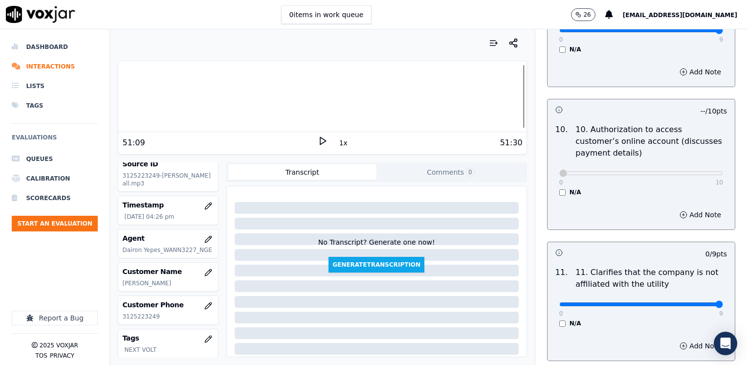
drag, startPoint x: 551, startPoint y: 277, endPoint x: 746, endPoint y: 270, distance: 195.2
type input "9"
click at [723, 302] on input "range" at bounding box center [641, 304] width 164 height 4
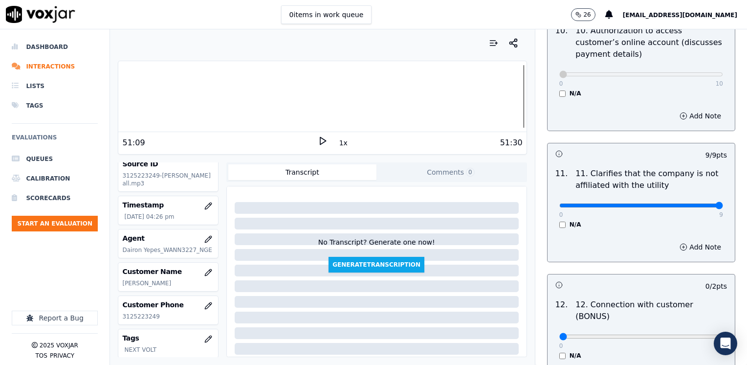
scroll to position [1418, 0]
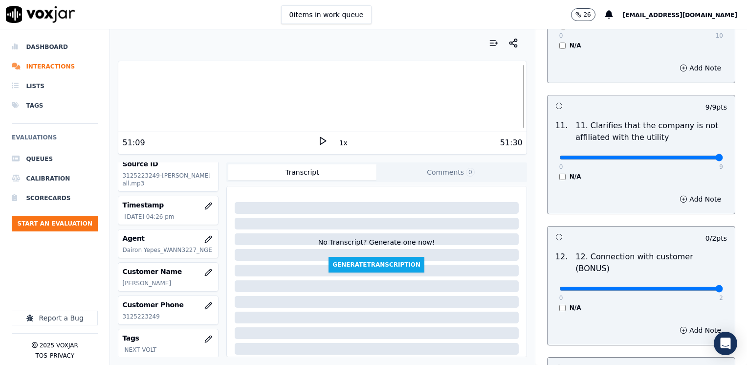
drag, startPoint x: 552, startPoint y: 250, endPoint x: 746, endPoint y: 235, distance: 195.1
type input "2"
click at [723, 286] on input "range" at bounding box center [641, 288] width 164 height 4
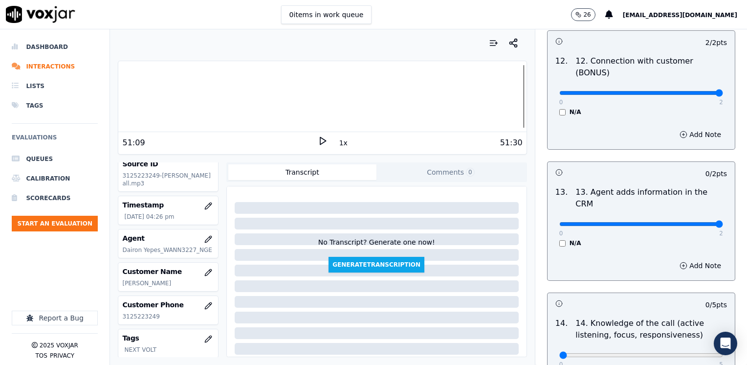
drag, startPoint x: 555, startPoint y: 174, endPoint x: 748, endPoint y: 174, distance: 193.6
type input "2"
click at [723, 222] on input "range" at bounding box center [641, 224] width 164 height 4
drag, startPoint x: 552, startPoint y: 305, endPoint x: 748, endPoint y: 260, distance: 201.6
type input "5"
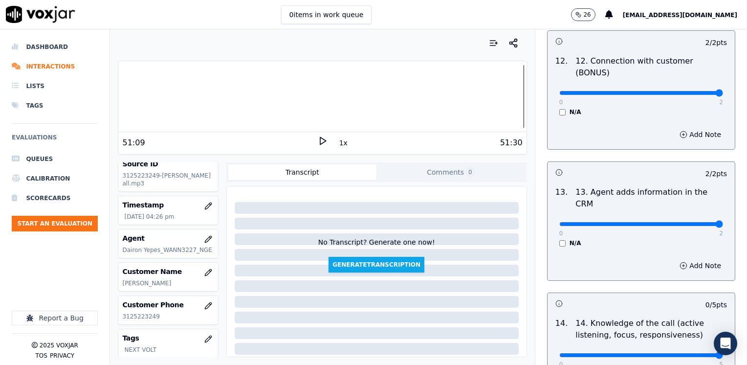
click at [723, 353] on input "range" at bounding box center [641, 355] width 164 height 4
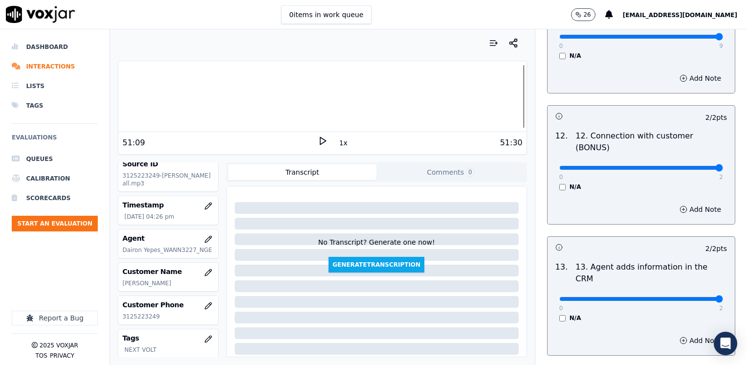
scroll to position [1691, 0]
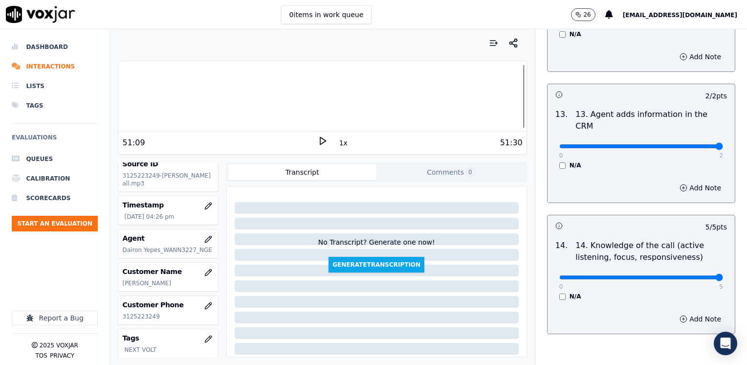
click at [613, 263] on div "0 5 N/A" at bounding box center [640, 281] width 179 height 37
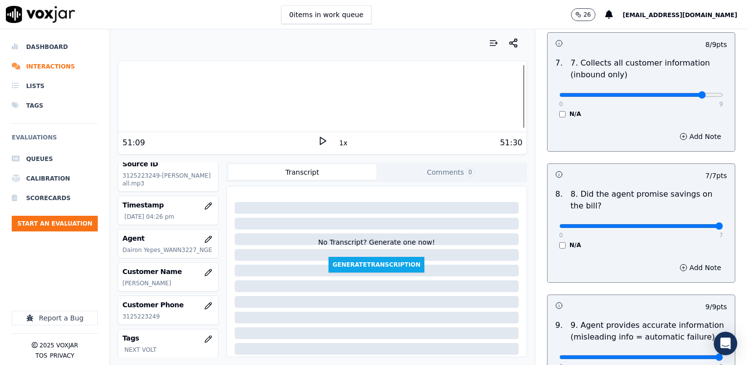
scroll to position [811, 0]
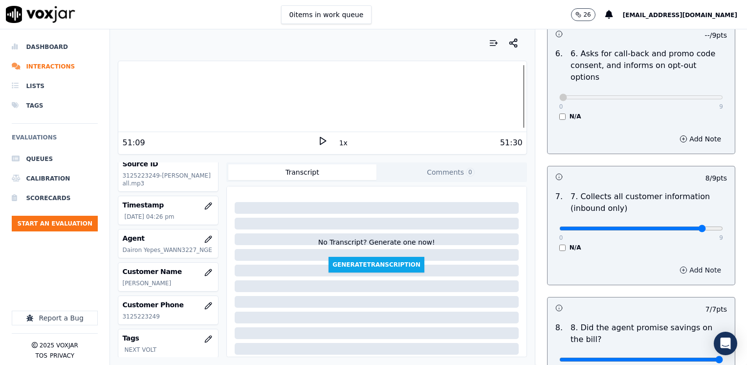
click at [685, 263] on button "Add Note" at bounding box center [700, 270] width 53 height 14
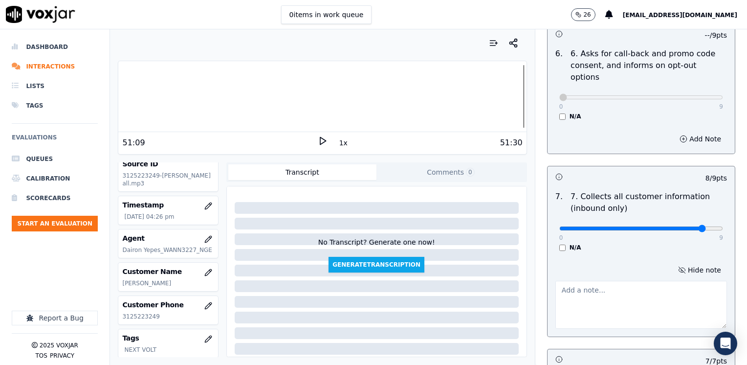
click at [611, 281] on textarea at bounding box center [641, 305] width 172 height 48
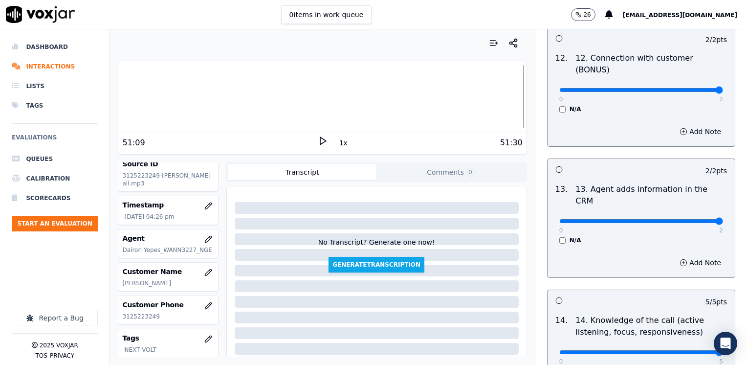
scroll to position [1742, 0]
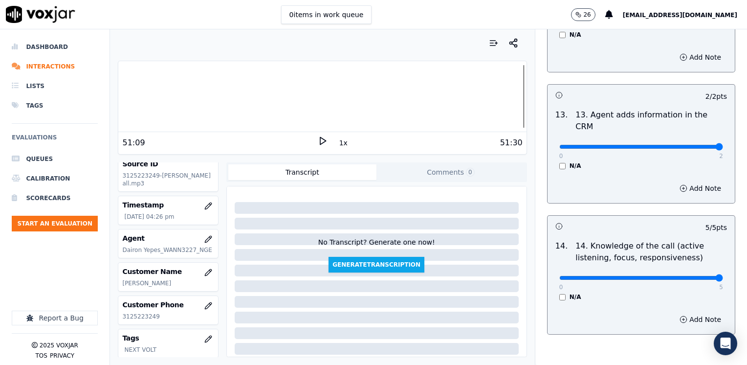
type textarea "Make sure to confirm full service address and the name as it appears on the bil…"
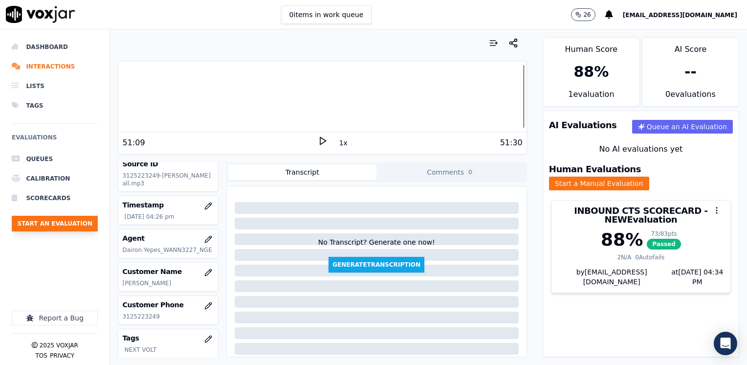
click at [58, 219] on button "Start an Evaluation" at bounding box center [55, 224] width 86 height 16
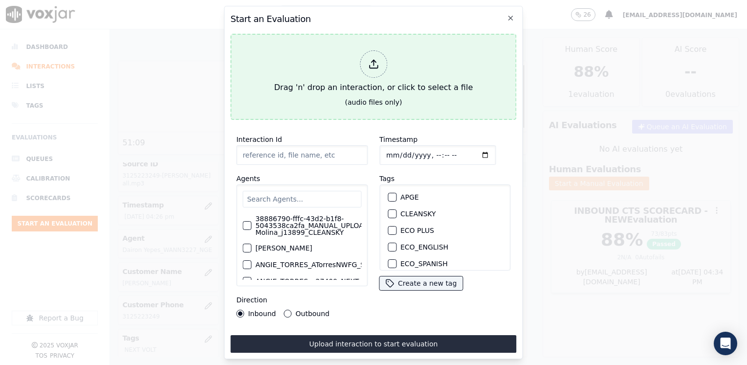
click at [372, 66] on icon at bounding box center [373, 64] width 11 height 11
type input "20250912-171309_8454067553-[PERSON_NAME] 1 all.mp3"
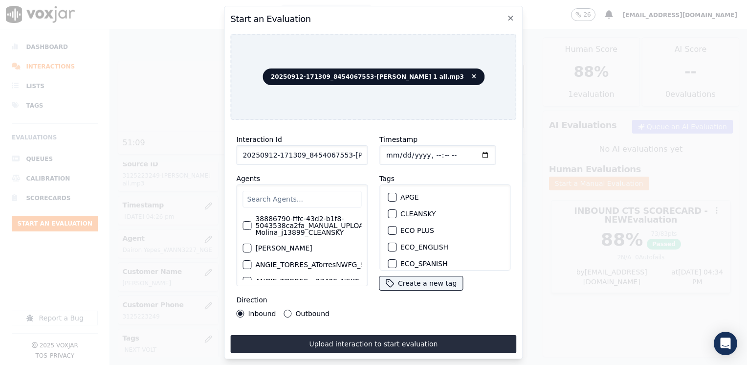
click at [295, 196] on input "text" at bounding box center [301, 199] width 119 height 17
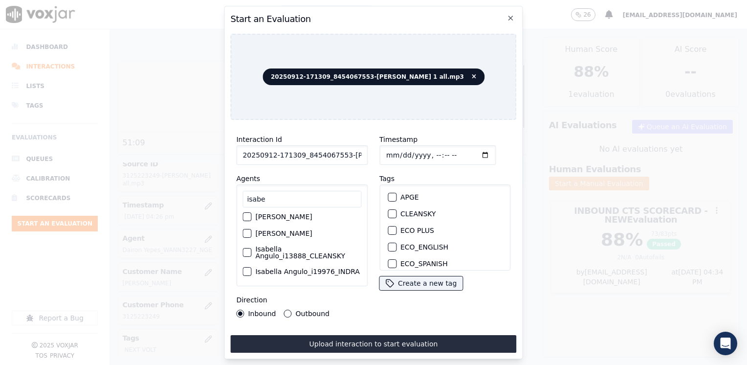
scroll to position [29, 0]
type input "isabe"
click at [284, 269] on label "Isabella Angulo_i19976_INDRA" at bounding box center [307, 271] width 105 height 7
click at [251, 269] on button "Isabella Angulo_i19976_INDRA" at bounding box center [246, 271] width 9 height 9
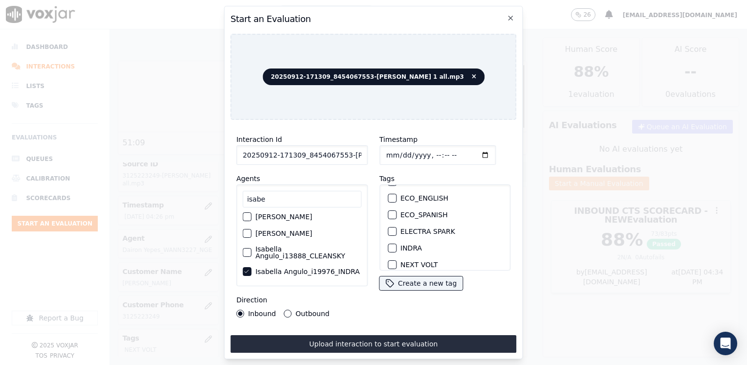
click at [388, 244] on div "button" at bounding box center [391, 247] width 7 height 7
click at [469, 153] on input "Timestamp" at bounding box center [437, 155] width 116 height 20
type input "[DATE]T16:35"
drag, startPoint x: 286, startPoint y: 310, endPoint x: 301, endPoint y: 315, distance: 15.6
click at [286, 310] on button "Outbound" at bounding box center [288, 313] width 8 height 8
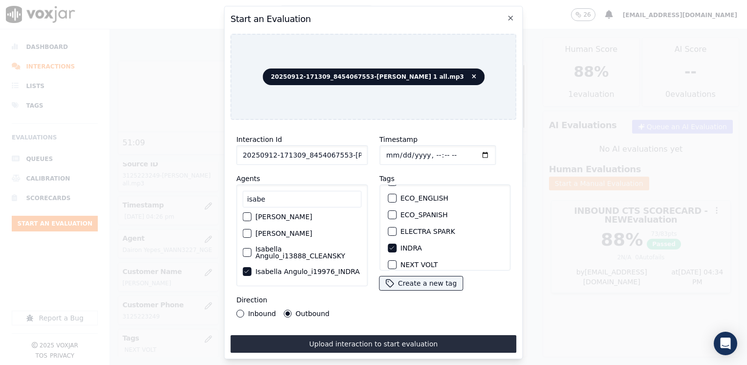
click at [364, 338] on button "Upload interaction to start evaluation" at bounding box center [373, 344] width 286 height 18
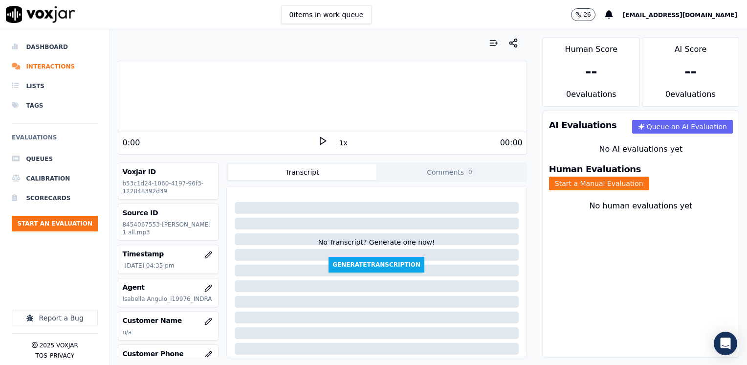
click at [219, 135] on div "0:00 1x 00:00" at bounding box center [322, 142] width 408 height 21
click at [318, 138] on icon at bounding box center [323, 141] width 10 height 10
click at [320, 138] on rect at bounding box center [320, 140] width 1 height 6
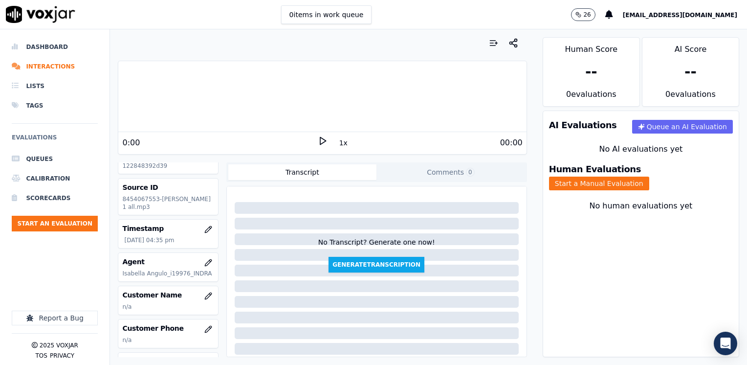
scroll to position [49, 0]
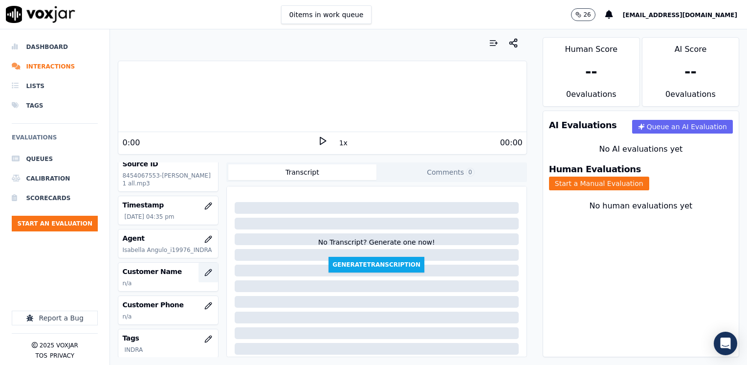
click at [198, 266] on button "button" at bounding box center [208, 273] width 20 height 20
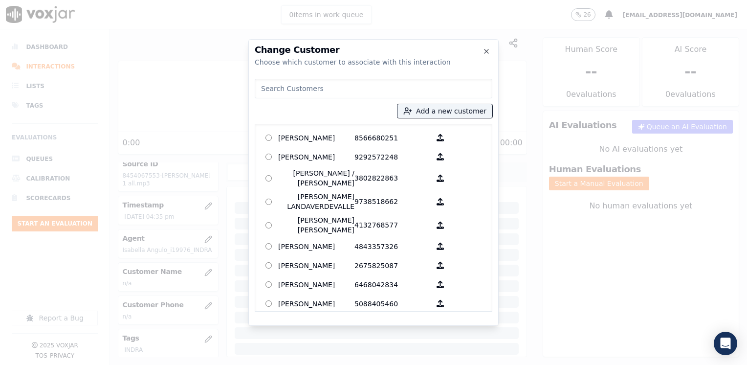
click at [356, 87] on input at bounding box center [374, 89] width 238 height 20
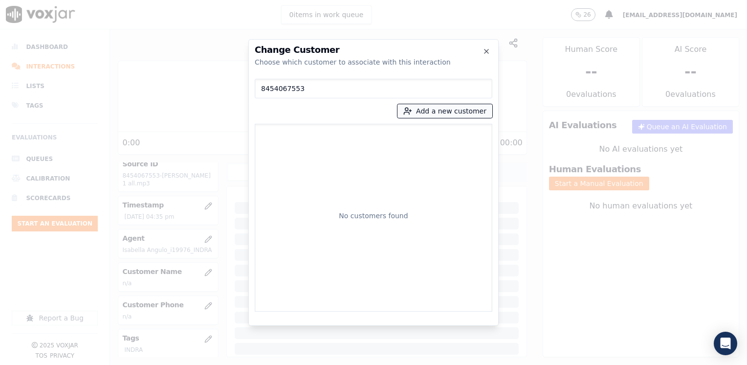
type input "8454067553"
click at [462, 109] on button "Add a new customer" at bounding box center [444, 111] width 95 height 14
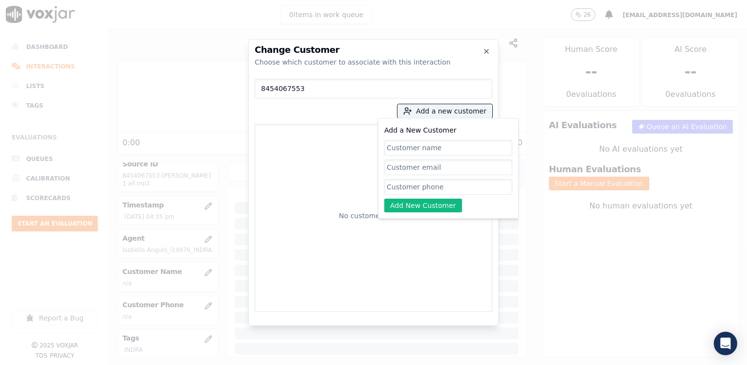
drag, startPoint x: 436, startPoint y: 191, endPoint x: 437, endPoint y: 182, distance: 9.3
click at [436, 190] on input "Add a New Customer" at bounding box center [448, 187] width 128 height 16
paste input "8454067553"
type input "8454067553"
click at [417, 145] on input "Add a New Customer" at bounding box center [448, 148] width 128 height 16
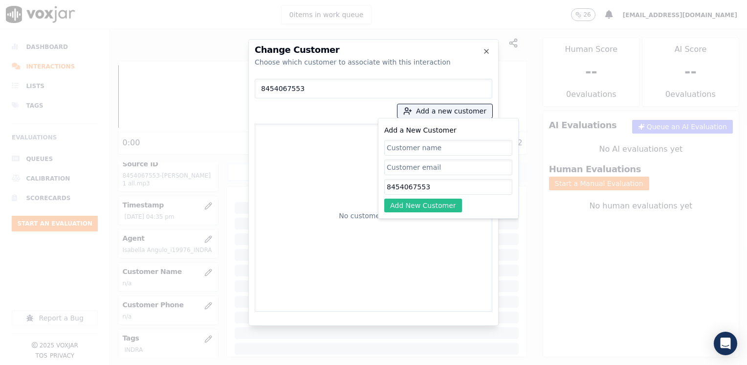
paste input "[PERSON_NAME]"
click at [434, 204] on button "Add New Customer" at bounding box center [423, 205] width 78 height 14
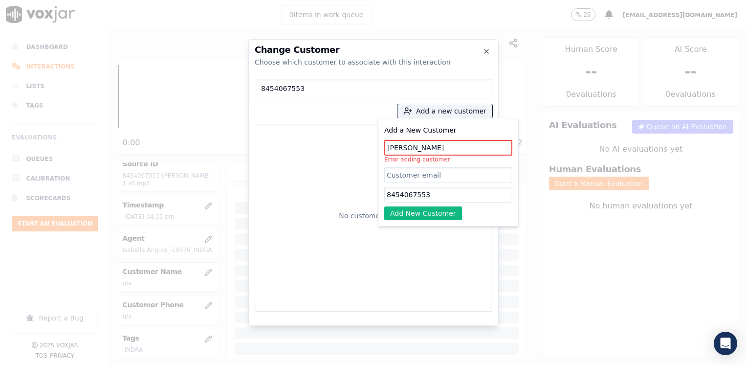
click at [408, 147] on input "[PERSON_NAME]" at bounding box center [448, 148] width 128 height 16
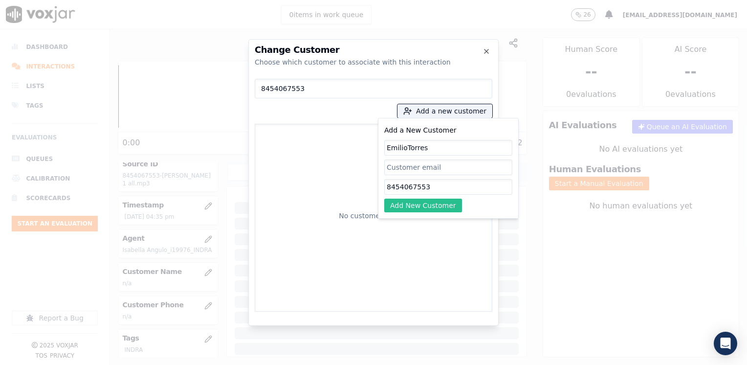
type input "EmilioTorres"
click at [416, 206] on button "Add New Customer" at bounding box center [423, 205] width 78 height 14
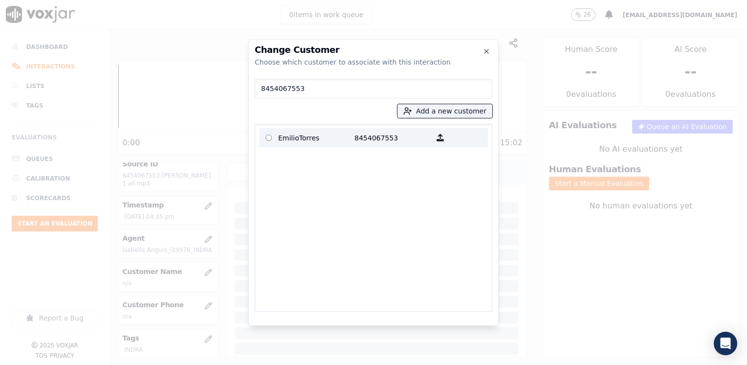
click at [320, 136] on p "EmilioTorres" at bounding box center [316, 137] width 76 height 15
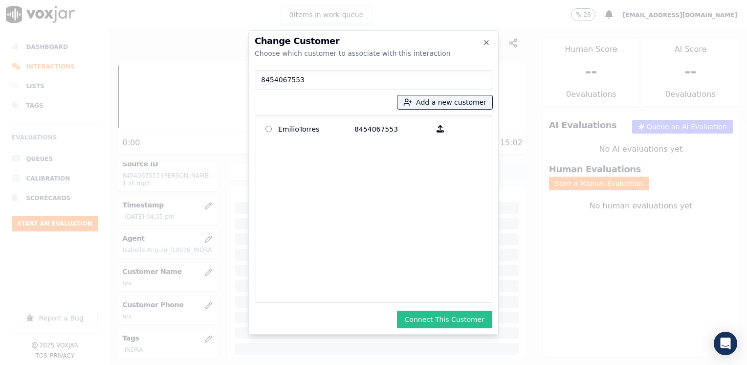
click at [450, 316] on button "Connect This Customer" at bounding box center [444, 319] width 95 height 18
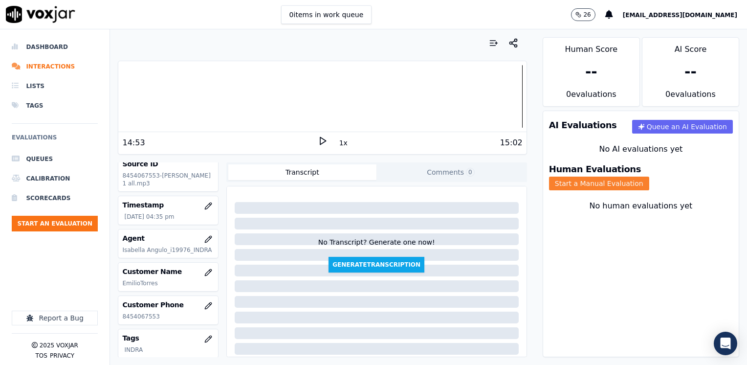
click at [649, 176] on button "Start a Manual Evaluation" at bounding box center [599, 183] width 100 height 14
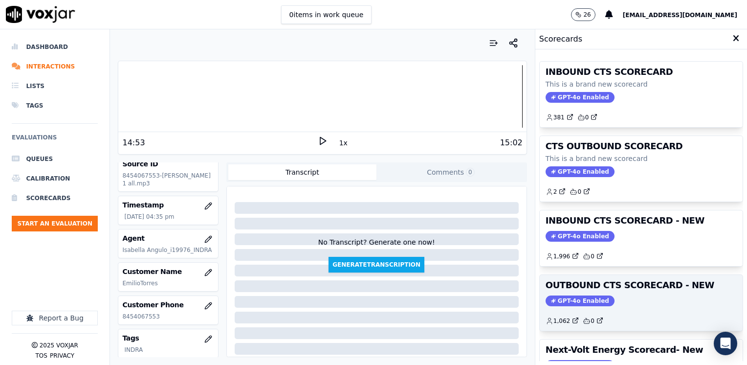
click at [575, 302] on span "GPT-4o Enabled" at bounding box center [580, 300] width 69 height 11
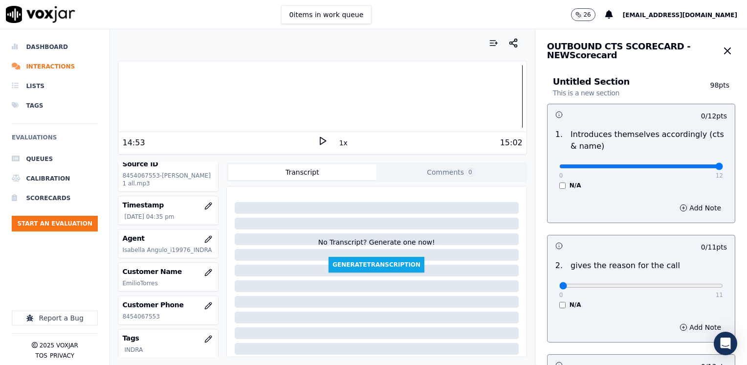
drag, startPoint x: 555, startPoint y: 165, endPoint x: 746, endPoint y: 161, distance: 191.2
type input "12"
click at [723, 164] on input "range" at bounding box center [641, 166] width 164 height 4
drag, startPoint x: 551, startPoint y: 284, endPoint x: 686, endPoint y: 285, distance: 134.9
type input "11"
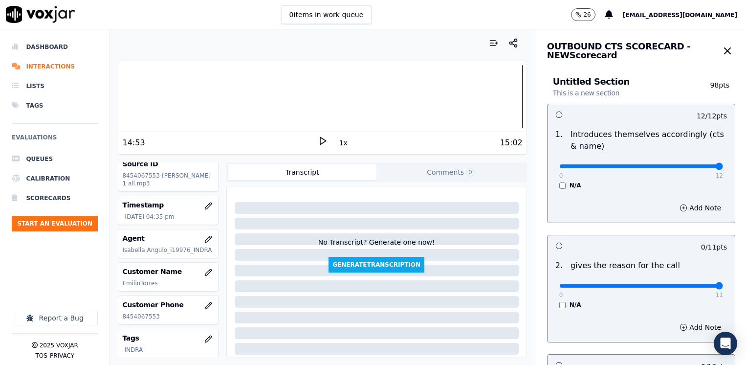
click at [723, 284] on input "range" at bounding box center [641, 286] width 164 height 4
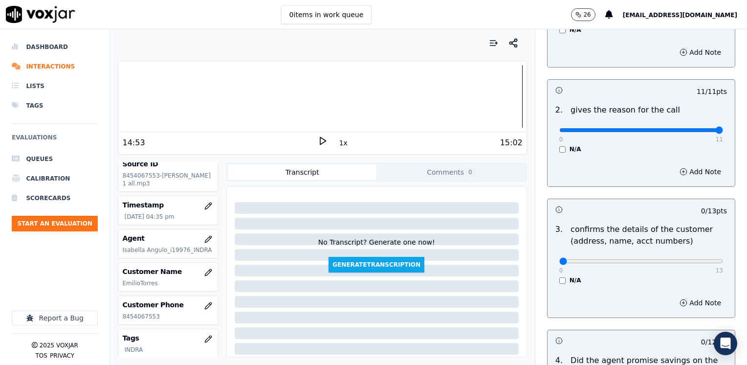
scroll to position [244, 0]
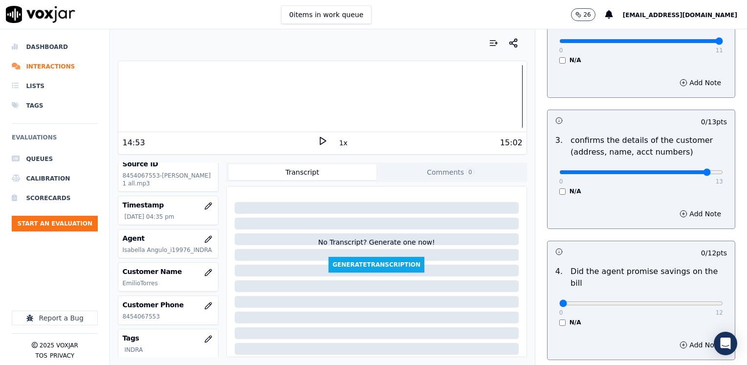
type input "12"
click at [689, 173] on input "range" at bounding box center [641, 172] width 164 height 4
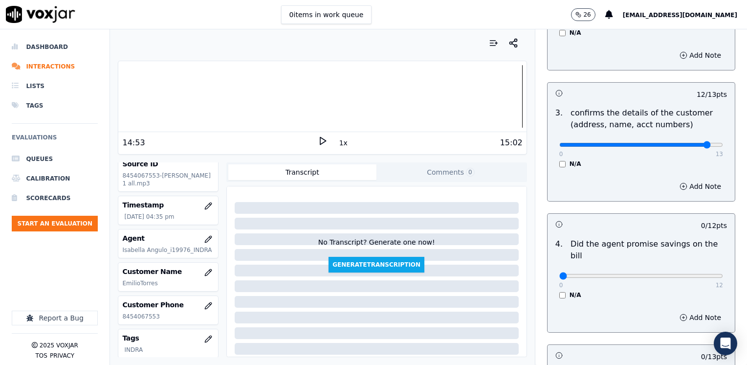
scroll to position [293, 0]
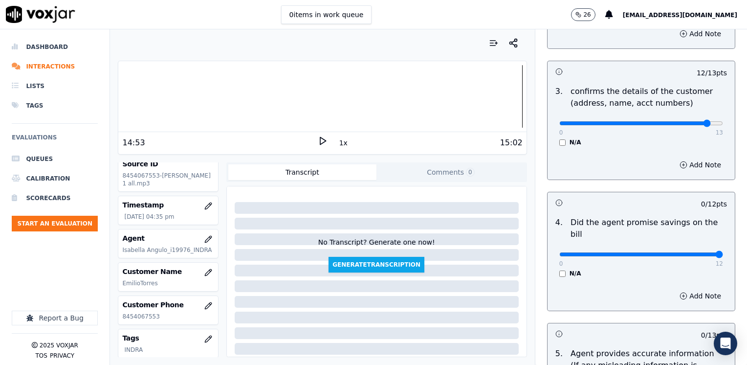
drag, startPoint x: 554, startPoint y: 243, endPoint x: 748, endPoint y: 243, distance: 194.6
type input "12"
click at [723, 252] on input "range" at bounding box center [641, 254] width 164 height 4
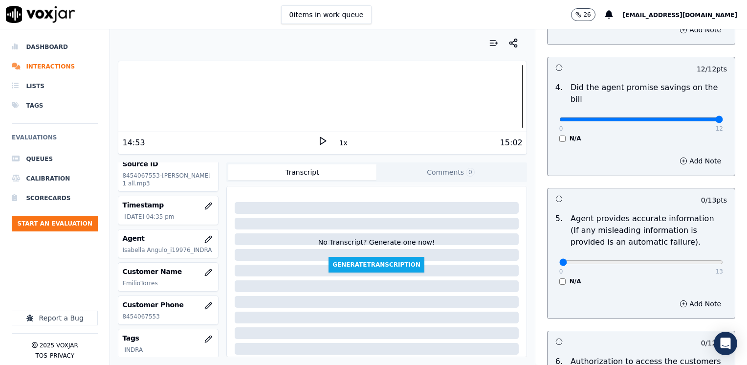
scroll to position [440, 0]
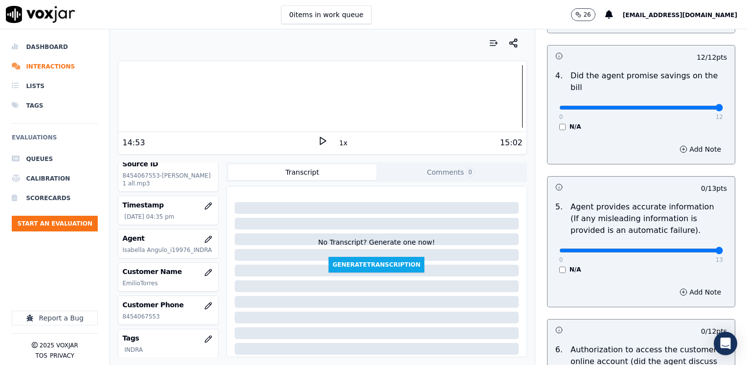
drag, startPoint x: 554, startPoint y: 236, endPoint x: 748, endPoint y: 229, distance: 194.2
type input "13"
click at [723, 248] on input "range" at bounding box center [641, 250] width 164 height 4
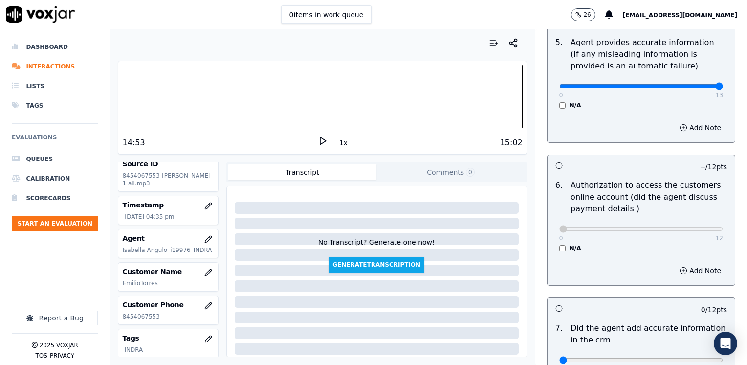
scroll to position [733, 0]
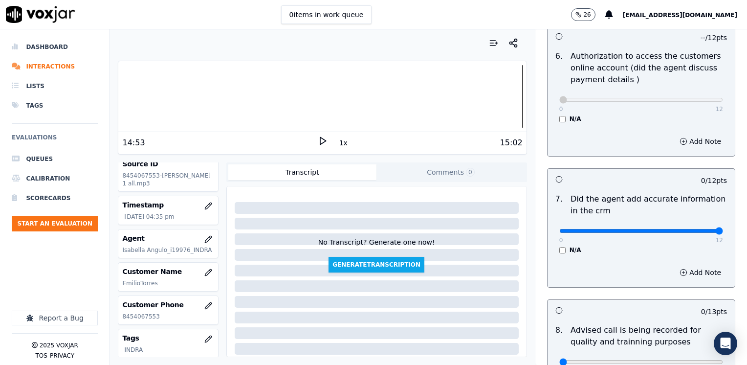
drag, startPoint x: 551, startPoint y: 219, endPoint x: 748, endPoint y: 183, distance: 200.6
type input "12"
click at [723, 229] on input "range" at bounding box center [641, 231] width 164 height 4
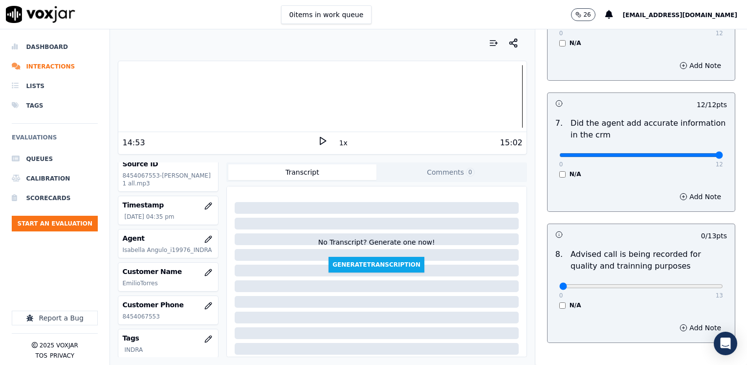
scroll to position [854, 0]
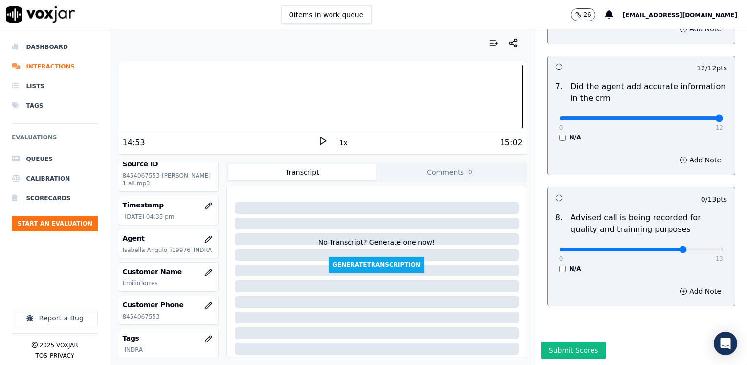
type input "10"
click at [667, 247] on input "range" at bounding box center [641, 249] width 164 height 4
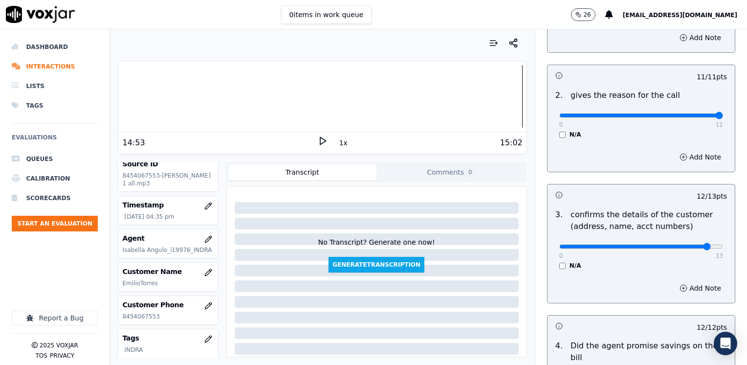
scroll to position [170, 0]
click at [689, 292] on button "Add Note" at bounding box center [700, 288] width 53 height 14
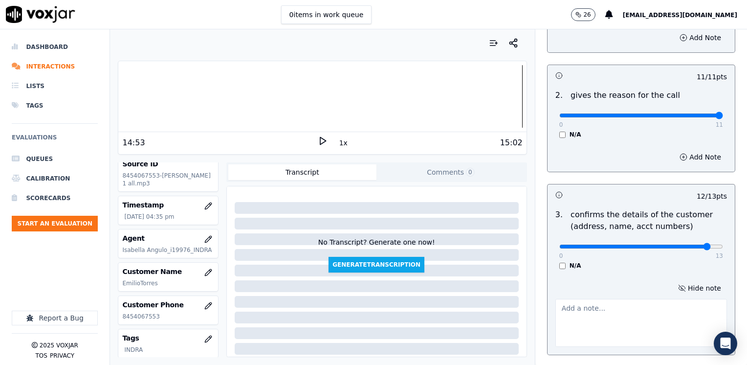
click at [647, 314] on textarea at bounding box center [641, 323] width 172 height 48
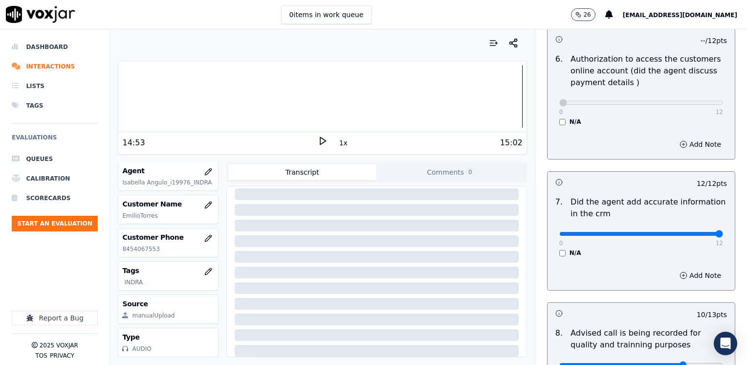
scroll to position [906, 0]
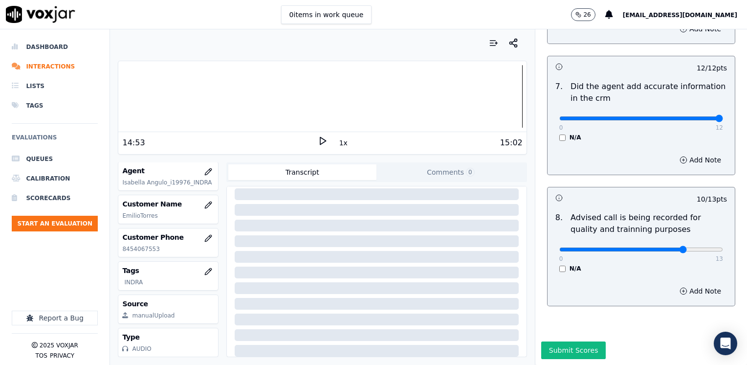
type textarea "Make sure to confirm full service address and the name as it appears on the bil…"
click at [624, 341] on div "Submit Scores" at bounding box center [641, 352] width 212 height 23
click at [585, 341] on button "Submit Scores" at bounding box center [573, 350] width 65 height 18
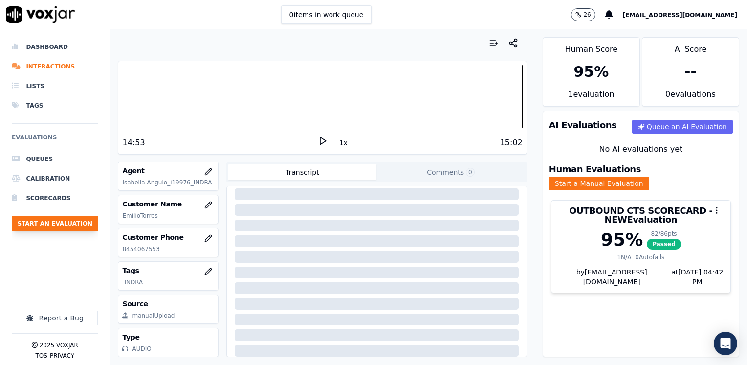
click at [69, 221] on button "Start an Evaluation" at bounding box center [55, 224] width 86 height 16
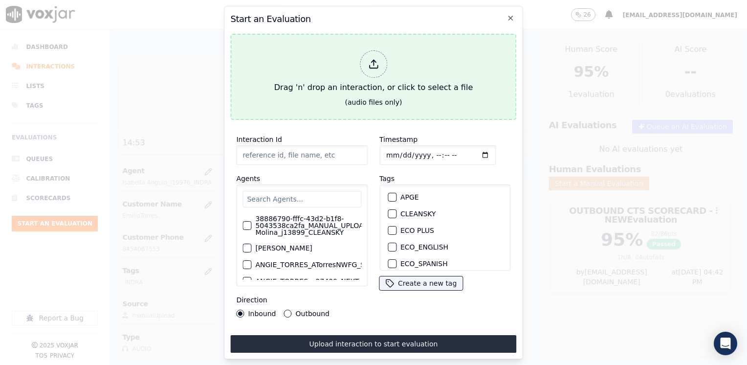
click at [370, 70] on div at bounding box center [373, 63] width 27 height 27
type input "20250912-190826_5704011381-[PERSON_NAME] all.mp3"
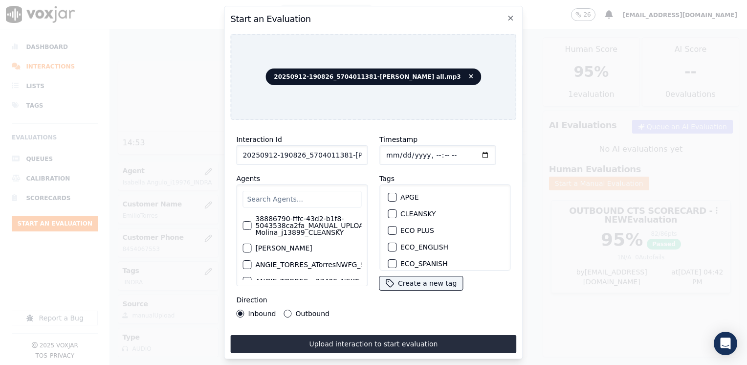
click at [263, 184] on div "38886790-fffc-43d2-b1f8-5043538ca2fa_MANUAL_UPLOAD_Juliana Molina_j13899_CLEANS…" at bounding box center [301, 235] width 131 height 102
click at [280, 200] on input "text" at bounding box center [301, 199] width 119 height 17
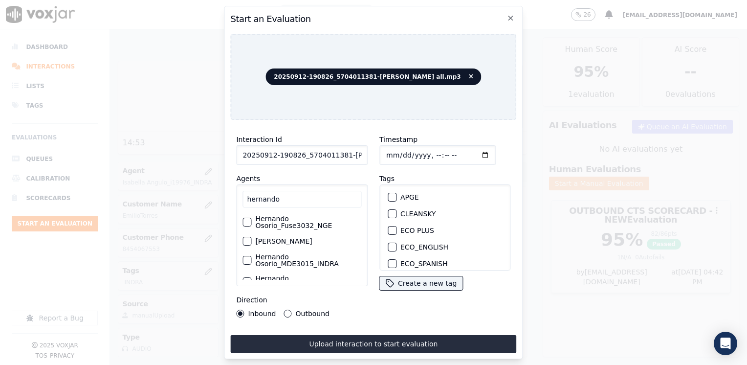
scroll to position [49, 0]
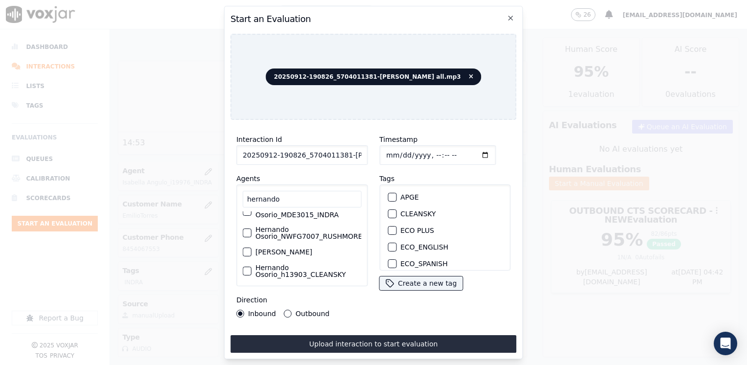
type input "hernando"
click at [299, 213] on label "Hernando Osorio_MDE3015_INDRA" at bounding box center [308, 211] width 106 height 14
click at [251, 213] on button "Hernando Osorio_MDE3015_INDRA" at bounding box center [246, 211] width 9 height 9
click at [390, 244] on div "button" at bounding box center [391, 247] width 7 height 7
click at [285, 310] on button "Outbound" at bounding box center [288, 313] width 8 height 8
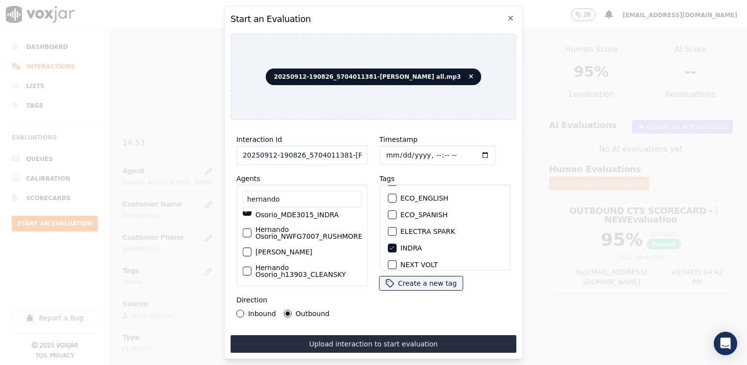
click at [473, 151] on input "Timestamp" at bounding box center [437, 155] width 116 height 20
type input "[DATE]T16:43"
click at [372, 345] on button "Upload interaction to start evaluation" at bounding box center [373, 344] width 286 height 18
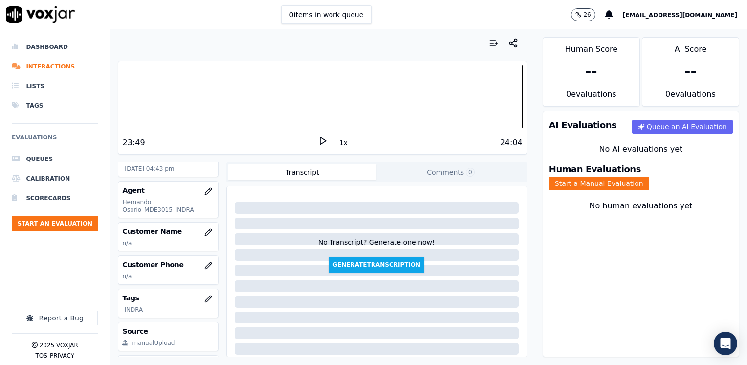
scroll to position [98, 0]
click at [205, 231] on icon "button" at bounding box center [208, 231] width 6 height 6
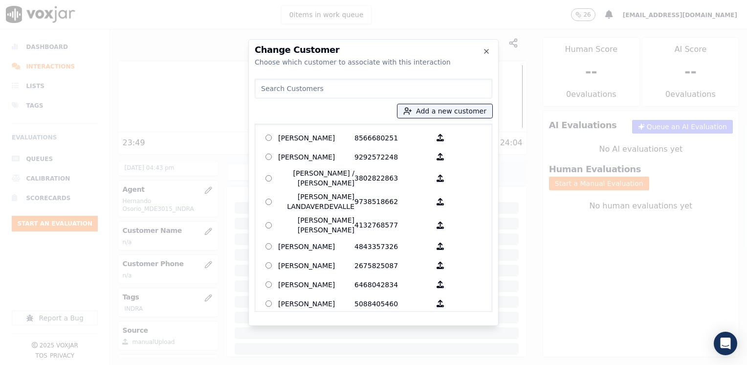
click at [374, 93] on input at bounding box center [374, 89] width 238 height 20
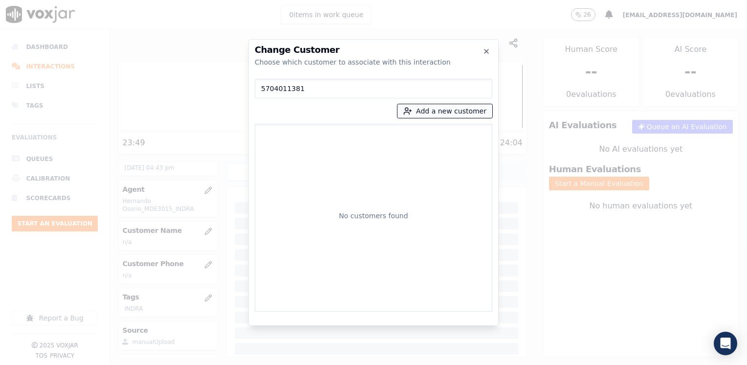
type input "5704011381"
click at [460, 112] on button "Add a new customer" at bounding box center [444, 111] width 95 height 14
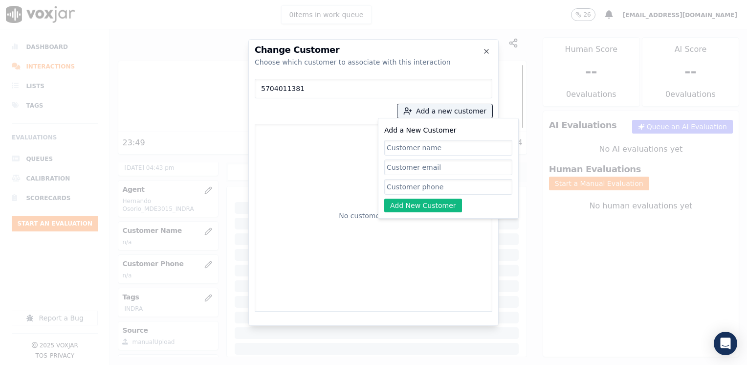
click at [441, 190] on input "Add a New Customer" at bounding box center [448, 187] width 128 height 16
paste input "5704011381"
type input "5704011381"
click at [453, 145] on input "Add a New Customer" at bounding box center [448, 148] width 128 height 16
paste input "[PERSON_NAME]"
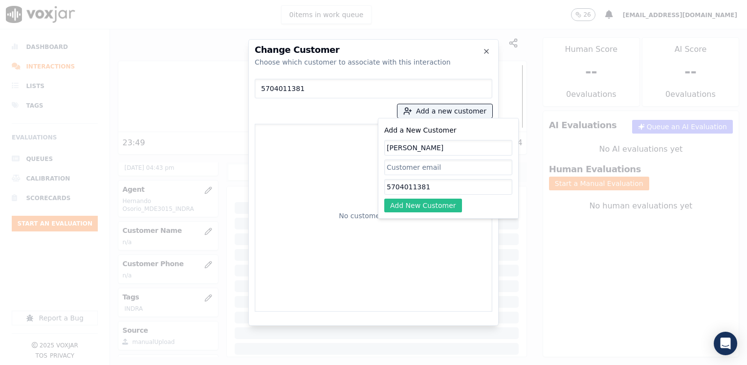
type input "[PERSON_NAME]"
click at [427, 202] on button "Add New Customer" at bounding box center [423, 205] width 78 height 14
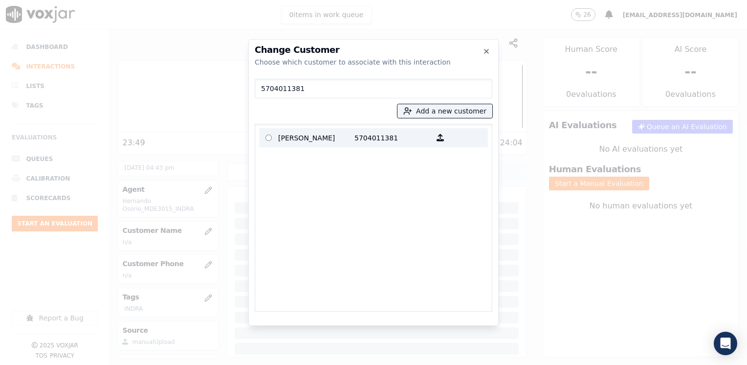
click at [348, 134] on p "[PERSON_NAME]" at bounding box center [316, 137] width 76 height 15
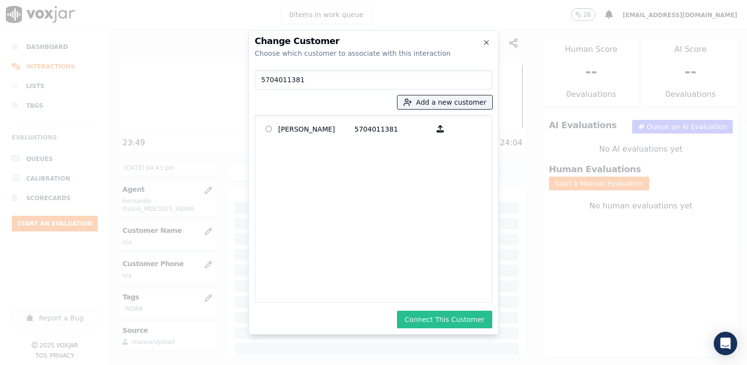
click at [455, 316] on button "Connect This Customer" at bounding box center [444, 319] width 95 height 18
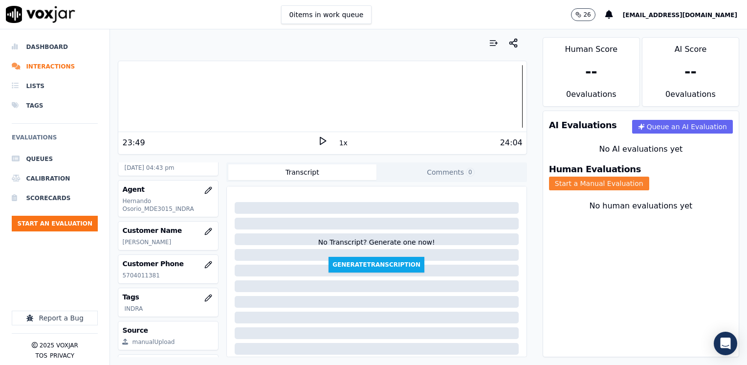
click at [649, 176] on button "Start a Manual Evaluation" at bounding box center [599, 183] width 100 height 14
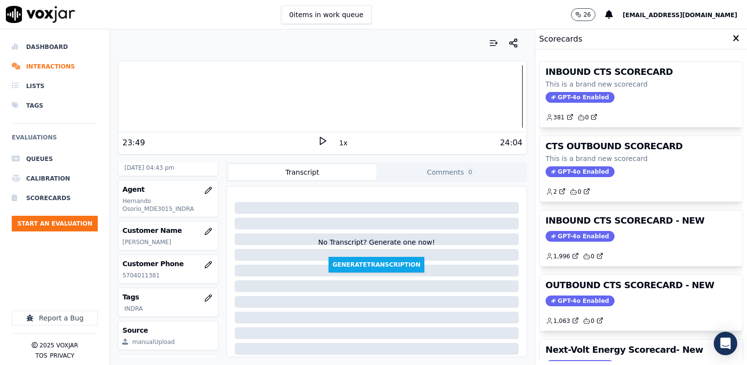
click at [586, 301] on span "GPT-4o Enabled" at bounding box center [580, 300] width 69 height 11
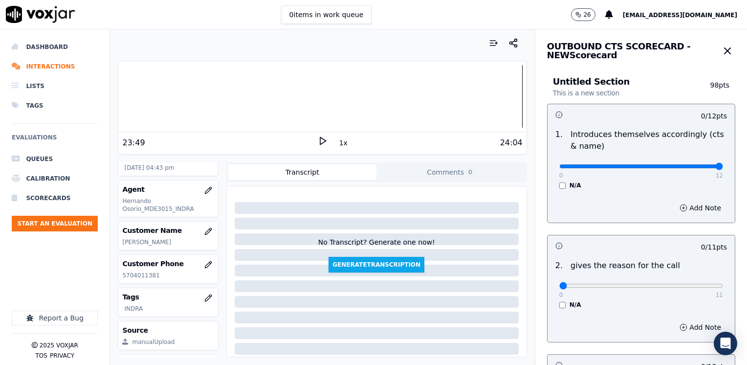
drag, startPoint x: 553, startPoint y: 166, endPoint x: 748, endPoint y: 151, distance: 195.6
type input "12"
click at [723, 164] on input "range" at bounding box center [641, 166] width 164 height 4
drag, startPoint x: 549, startPoint y: 285, endPoint x: 746, endPoint y: 241, distance: 201.6
type input "11"
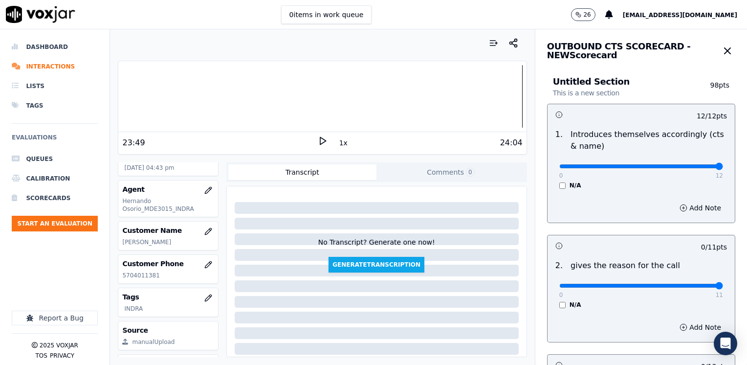
click at [723, 284] on input "range" at bounding box center [641, 286] width 164 height 4
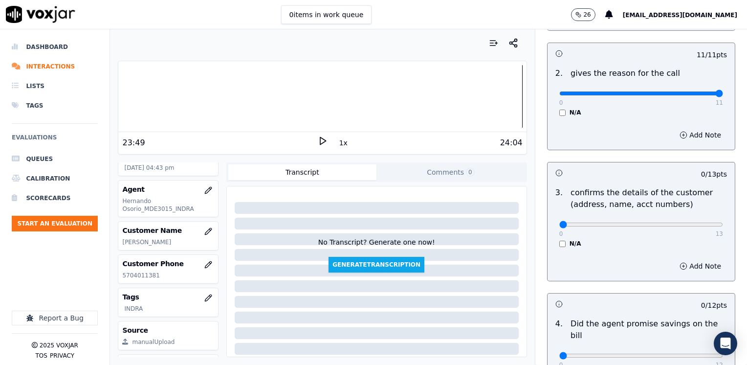
scroll to position [244, 0]
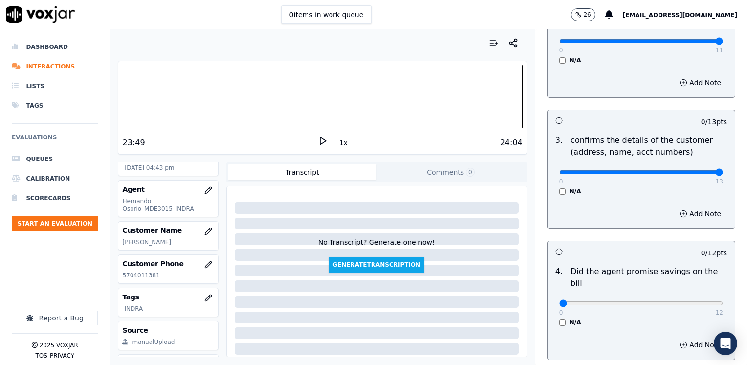
drag, startPoint x: 551, startPoint y: 172, endPoint x: 737, endPoint y: 171, distance: 185.3
type input "13"
click at [723, 170] on input "range" at bounding box center [641, 172] width 164 height 4
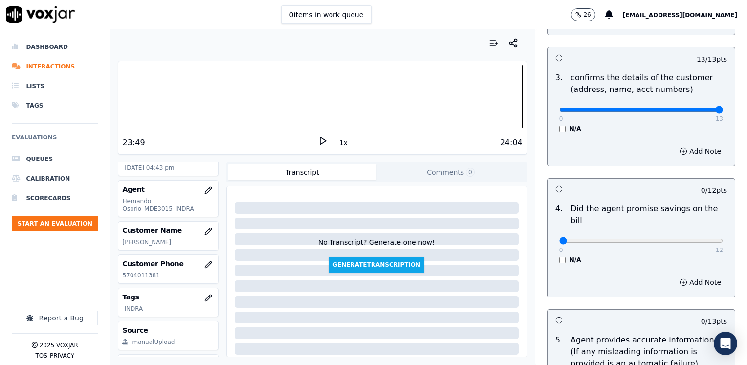
scroll to position [342, 0]
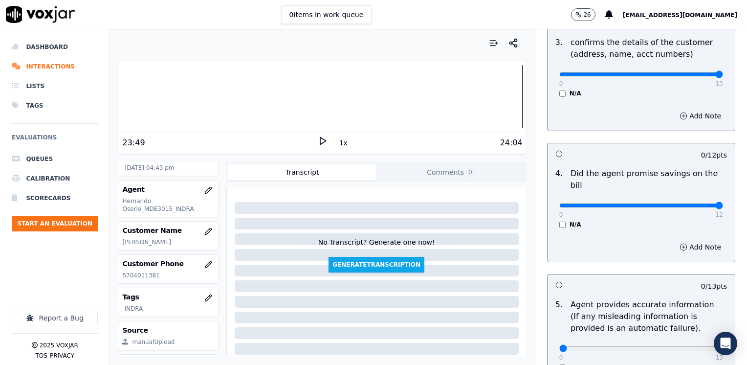
drag, startPoint x: 548, startPoint y: 191, endPoint x: 748, endPoint y: 181, distance: 200.2
type input "12"
click at [723, 203] on input "range" at bounding box center [641, 205] width 164 height 4
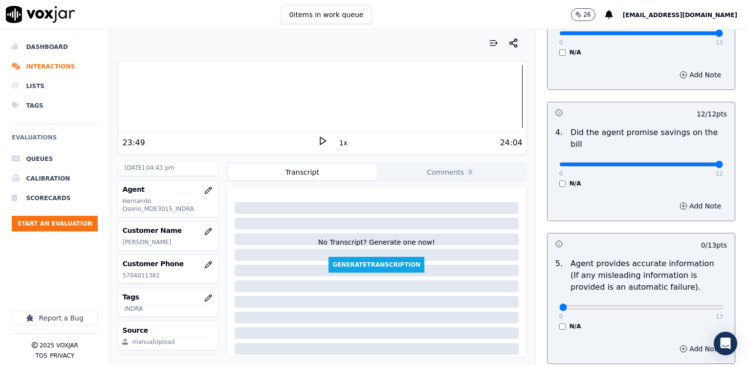
scroll to position [440, 0]
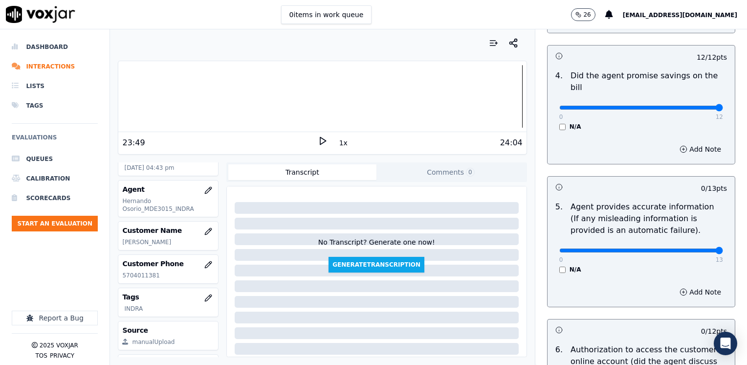
drag, startPoint x: 553, startPoint y: 239, endPoint x: 748, endPoint y: 229, distance: 195.8
type input "13"
click at [723, 248] on input "range" at bounding box center [641, 250] width 164 height 4
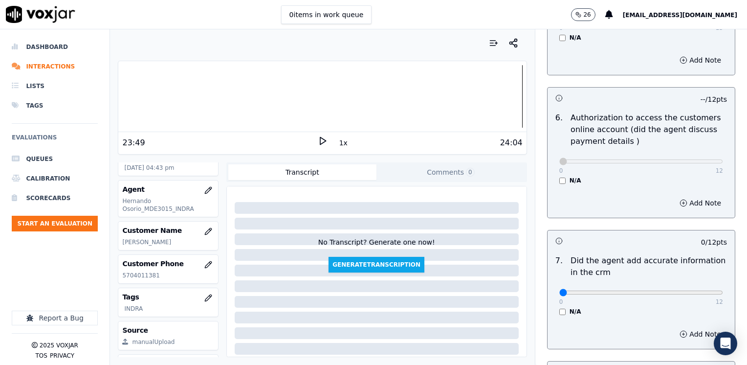
scroll to position [733, 0]
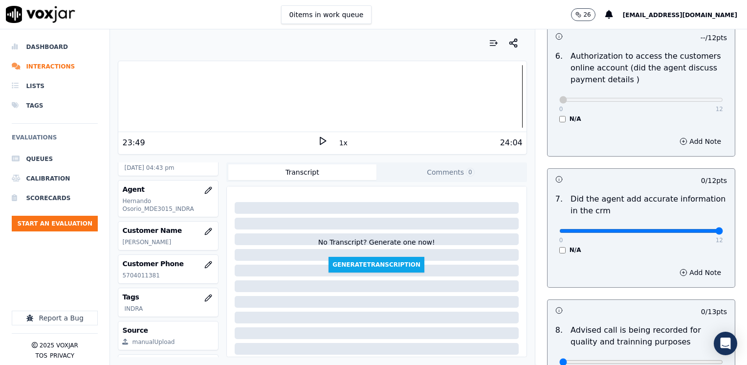
drag, startPoint x: 551, startPoint y: 218, endPoint x: 748, endPoint y: 210, distance: 197.6
type input "12"
click at [723, 229] on input "range" at bounding box center [641, 231] width 164 height 4
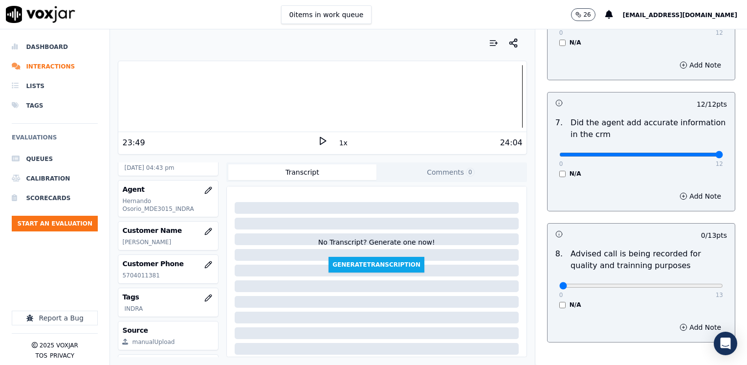
scroll to position [854, 0]
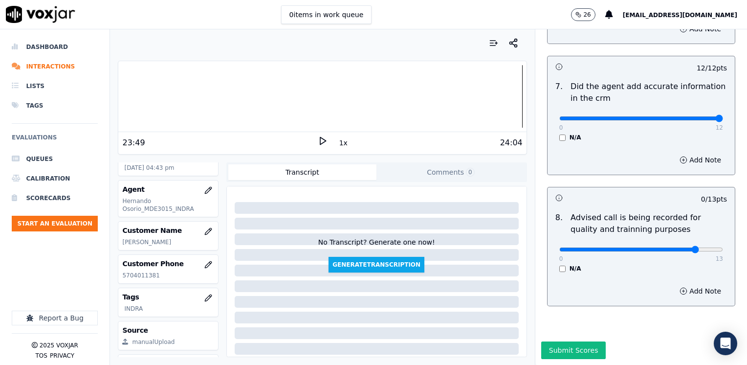
click at [676, 247] on input "range" at bounding box center [641, 249] width 164 height 4
type input "10"
click at [663, 247] on input "range" at bounding box center [641, 249] width 164 height 4
click at [566, 341] on button "Submit Scores" at bounding box center [573, 350] width 65 height 18
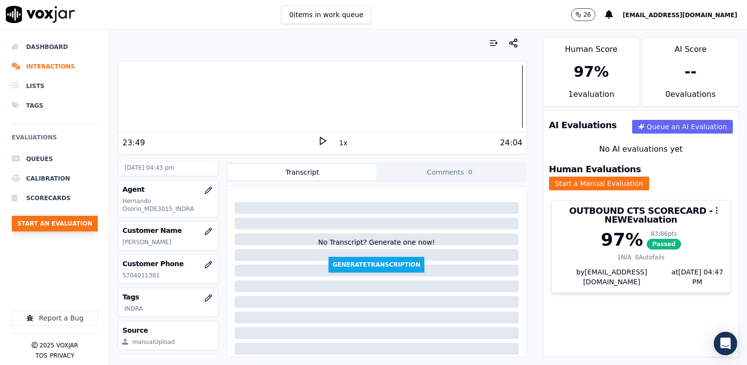
click at [47, 221] on button "Start an Evaluation" at bounding box center [55, 224] width 86 height 16
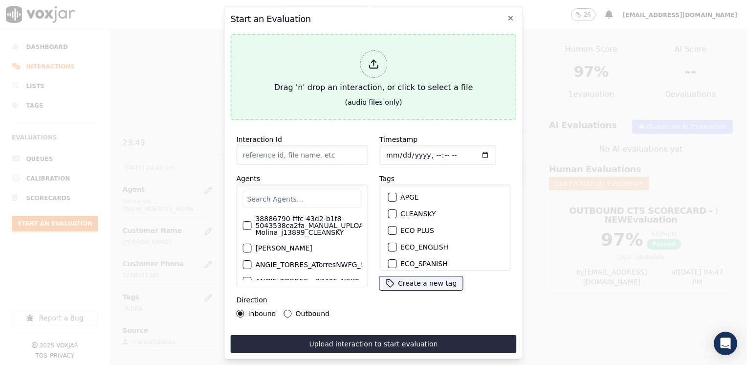
click at [382, 67] on div at bounding box center [373, 63] width 27 height 27
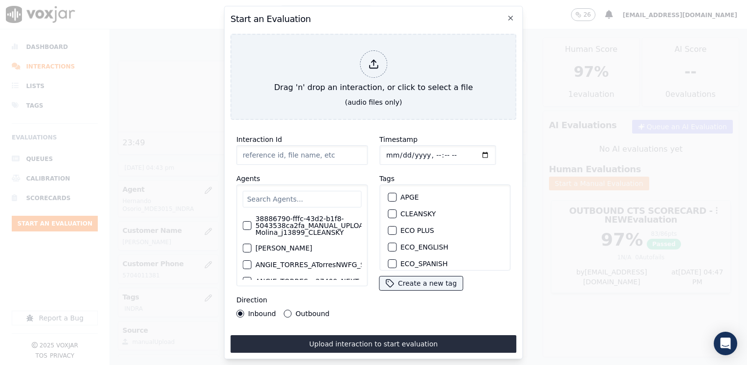
type input "20250912-130943_3129376050-[PERSON_NAME] all.mp3"
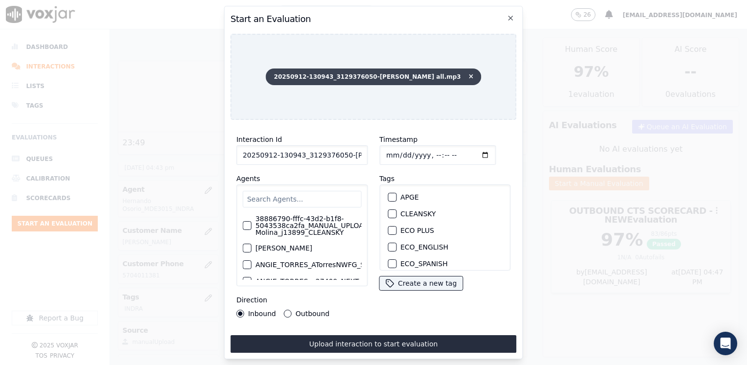
click at [452, 69] on span "20250912-130943_3129376050-[PERSON_NAME] all.mp3" at bounding box center [373, 76] width 216 height 17
click at [451, 71] on span "20250912-130943_3129376050-[PERSON_NAME] all.mp3" at bounding box center [373, 76] width 216 height 17
click at [469, 75] on icon at bounding box center [471, 77] width 4 height 6
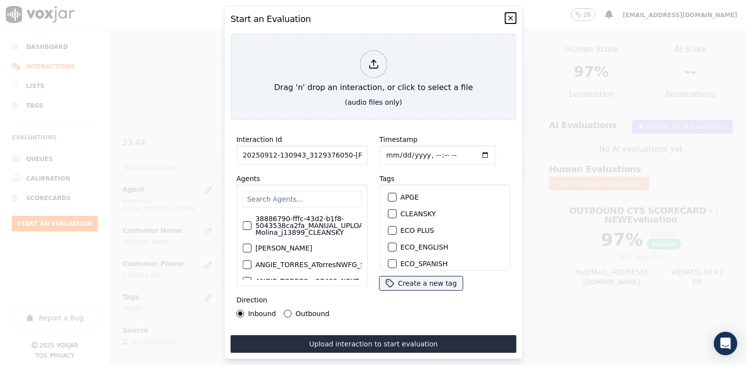
click at [509, 14] on icon "button" at bounding box center [511, 18] width 8 height 8
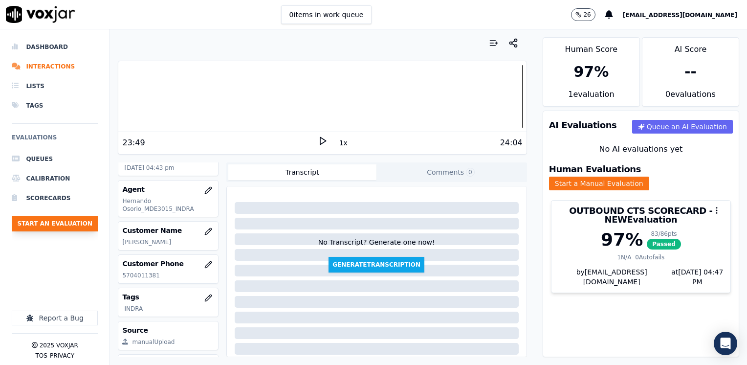
click at [70, 219] on button "Start an Evaluation" at bounding box center [55, 224] width 86 height 16
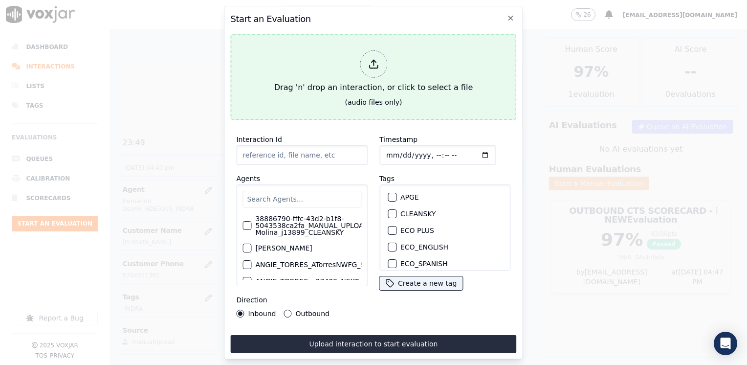
click at [377, 63] on icon at bounding box center [373, 64] width 11 height 11
type input "20250912-141739_7082650816-[PERSON_NAME] all.mp3"
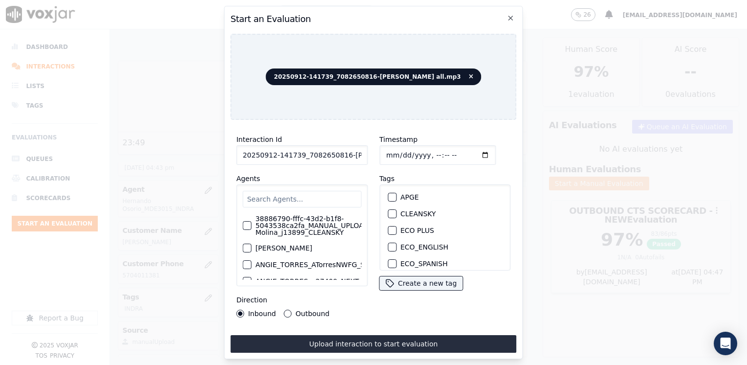
click at [299, 194] on input "text" at bounding box center [301, 199] width 119 height 17
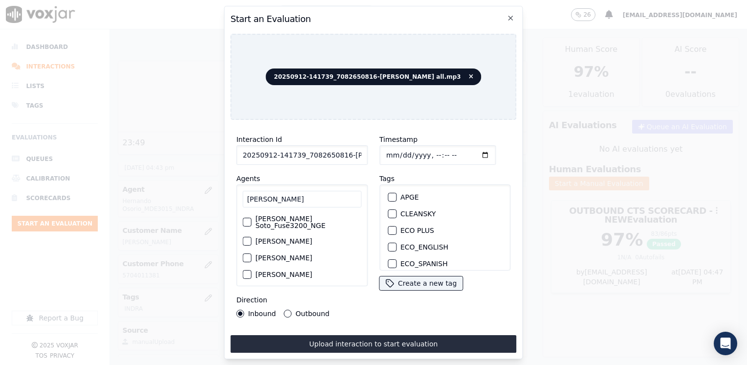
scroll to position [31, 0]
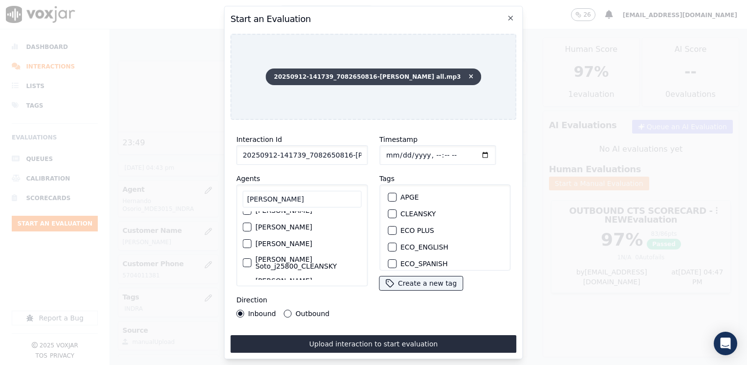
type input "[PERSON_NAME]"
click at [469, 74] on icon at bounding box center [471, 77] width 4 height 6
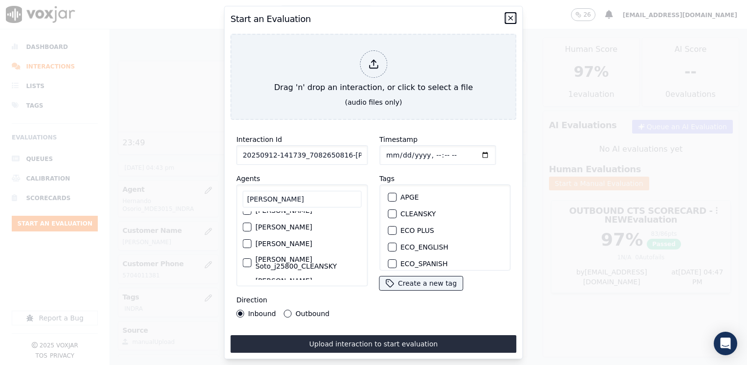
click at [510, 15] on icon "button" at bounding box center [511, 18] width 8 height 8
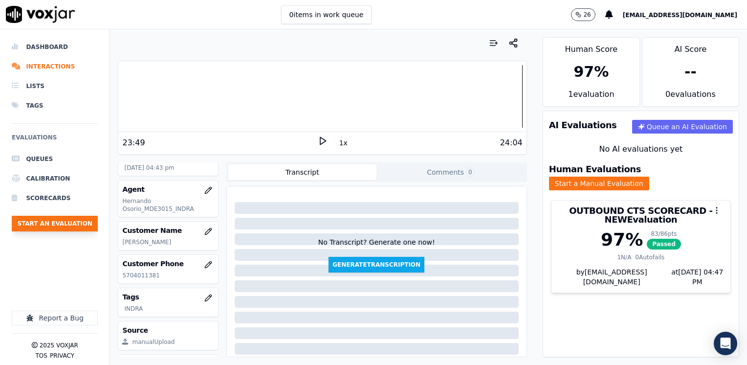
click at [64, 222] on button "Start an Evaluation" at bounding box center [55, 224] width 86 height 16
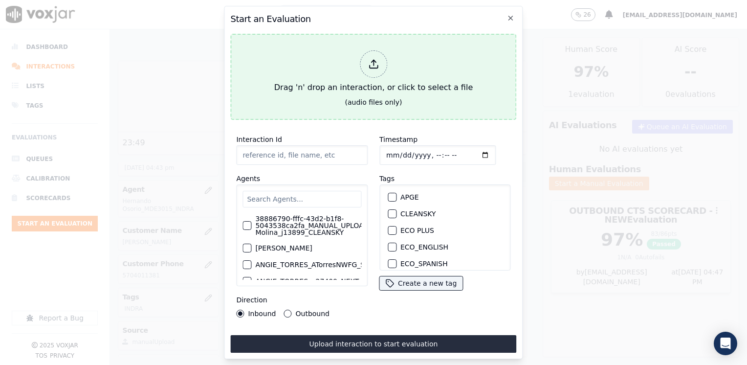
click at [373, 66] on div at bounding box center [373, 63] width 27 height 27
type input "20250912-102947_6466647906-[PERSON_NAME] TARRIFA all.mp3"
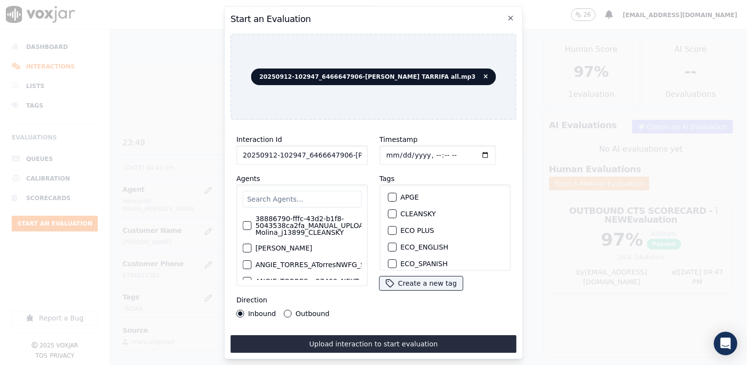
drag, startPoint x: 325, startPoint y: 169, endPoint x: 296, endPoint y: 191, distance: 36.0
click at [321, 175] on div "Agents 38886790-fffc-43d2-b1f8-5043538ca2fa_MANUAL_UPLOAD_Juliana Molina_j13899…" at bounding box center [301, 229] width 131 height 113
click at [296, 191] on input "text" at bounding box center [301, 199] width 119 height 17
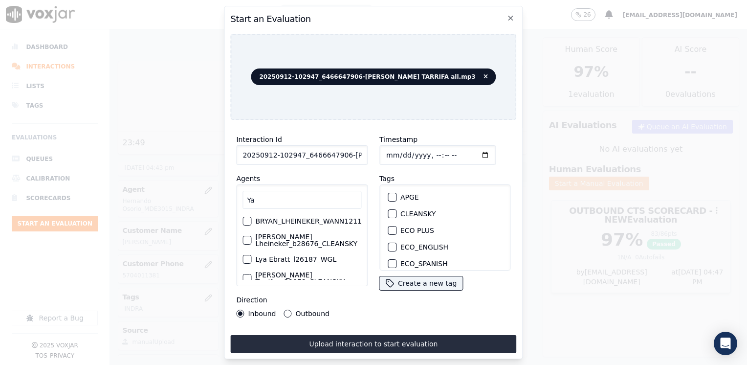
type input "Y"
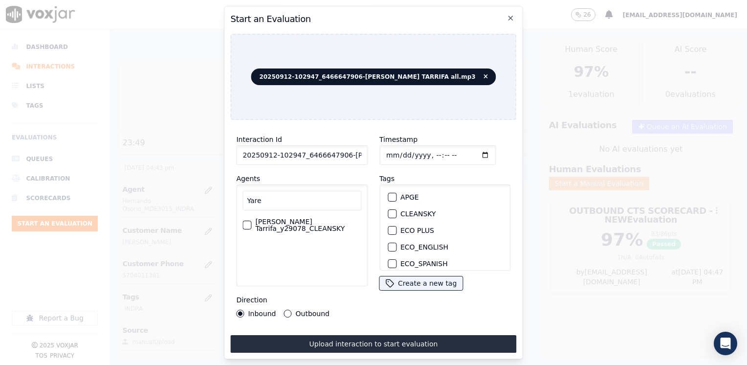
type input "Yare"
click at [307, 222] on label "[PERSON_NAME] Tarrifa_y29078_CLEANSKY" at bounding box center [308, 225] width 106 height 14
click at [251, 222] on button "[PERSON_NAME] Tarrifa_y29078_CLEANSKY" at bounding box center [246, 224] width 9 height 9
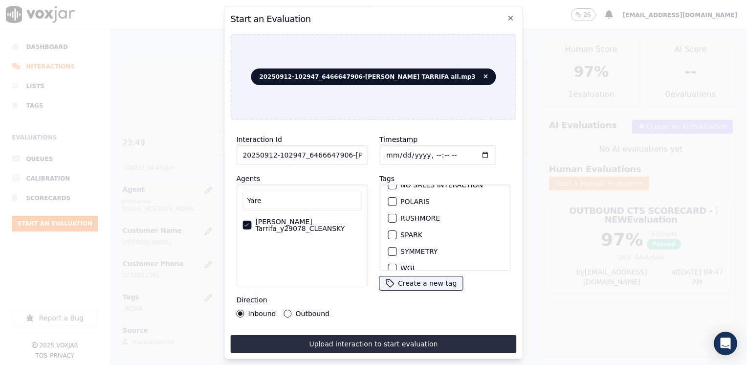
scroll to position [196, 0]
click at [388, 231] on div "button" at bounding box center [391, 234] width 7 height 7
click at [469, 150] on input "Timestamp" at bounding box center [437, 155] width 116 height 20
type input "[DATE]T16:51"
drag, startPoint x: 286, startPoint y: 310, endPoint x: 332, endPoint y: 327, distance: 48.9
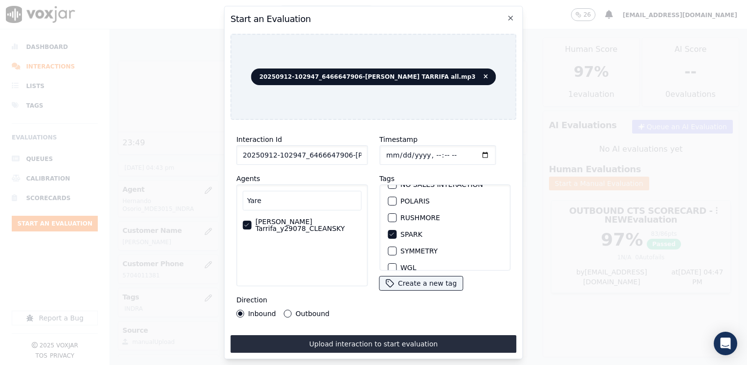
click at [286, 310] on button "Outbound" at bounding box center [288, 313] width 8 height 8
click at [356, 336] on button "Upload interaction to start evaluation" at bounding box center [373, 344] width 286 height 18
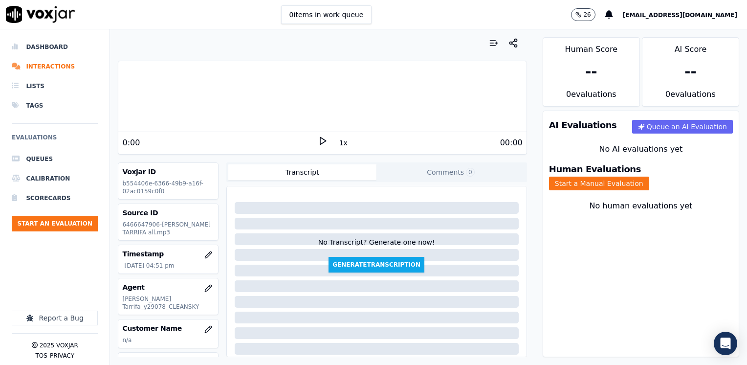
click at [320, 141] on polygon at bounding box center [323, 140] width 6 height 7
click at [320, 141] on rect at bounding box center [320, 140] width 1 height 6
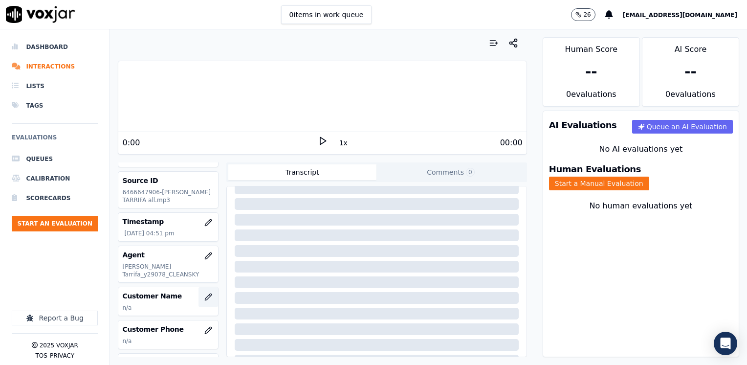
scroll to position [49, 0]
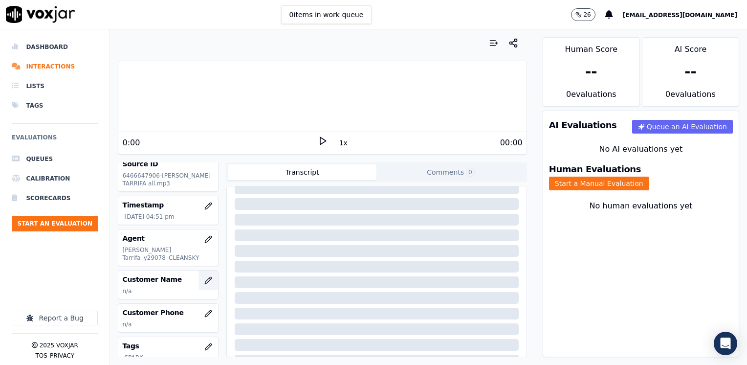
click at [202, 278] on button "button" at bounding box center [208, 280] width 20 height 20
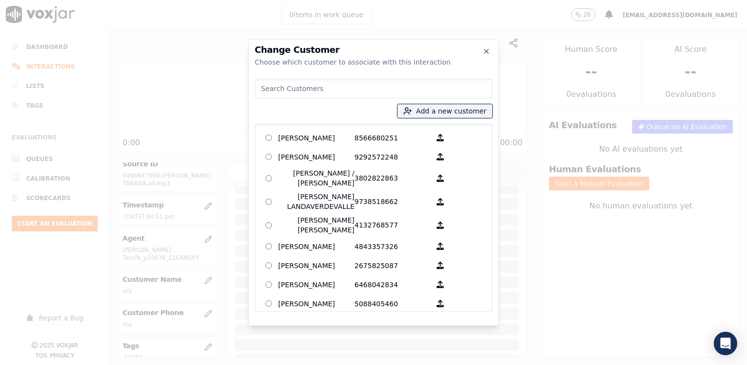
drag, startPoint x: 405, startPoint y: 79, endPoint x: 405, endPoint y: 85, distance: 5.9
click at [405, 80] on input at bounding box center [374, 89] width 238 height 20
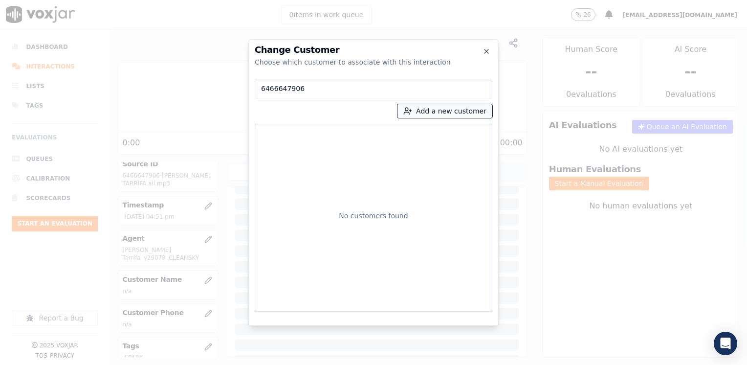
type input "6466647906"
click at [465, 112] on button "Add a new customer" at bounding box center [444, 111] width 95 height 14
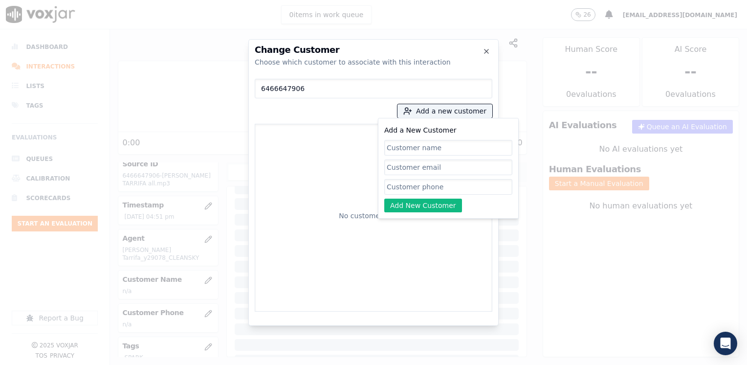
click at [442, 188] on input "Add a New Customer" at bounding box center [448, 187] width 128 height 16
paste input "6466647906"
type input "6466647906"
click at [454, 150] on input "Add a New Customer" at bounding box center [448, 148] width 128 height 16
paste input "[PERSON_NAME]"
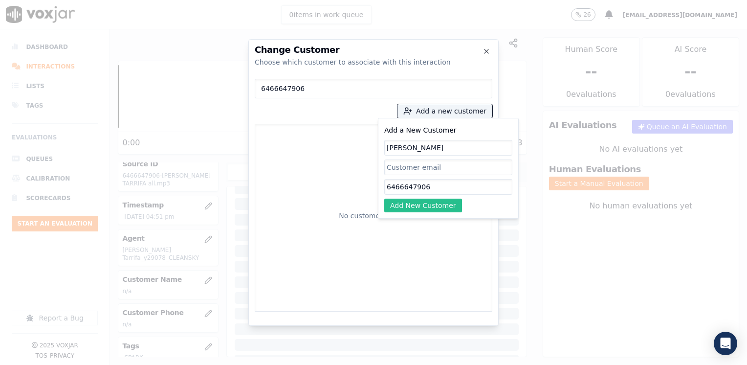
type input "[PERSON_NAME]"
click at [436, 200] on button "Add New Customer" at bounding box center [423, 205] width 78 height 14
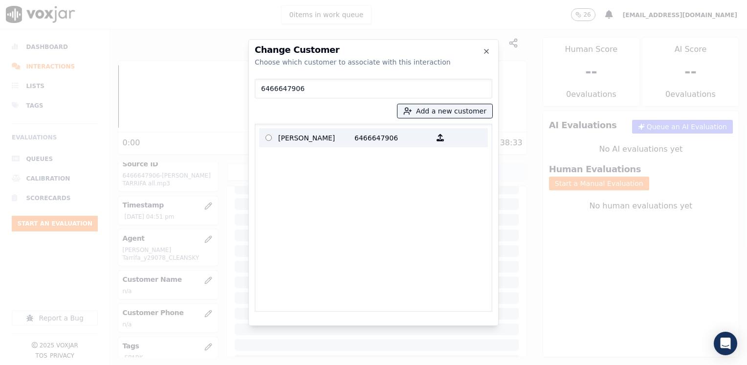
click at [347, 130] on p "[PERSON_NAME]" at bounding box center [316, 137] width 76 height 15
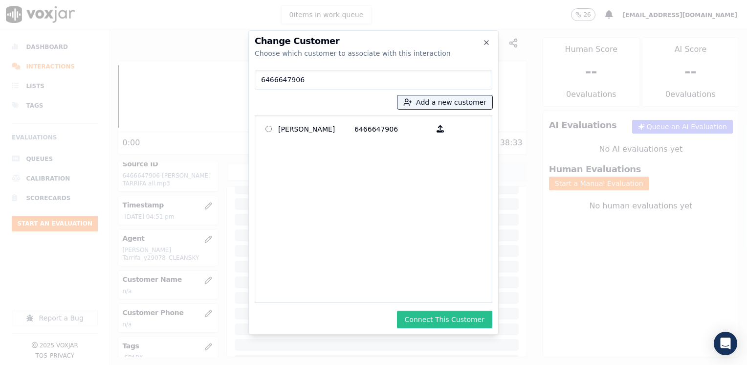
click at [443, 315] on button "Connect This Customer" at bounding box center [444, 319] width 95 height 18
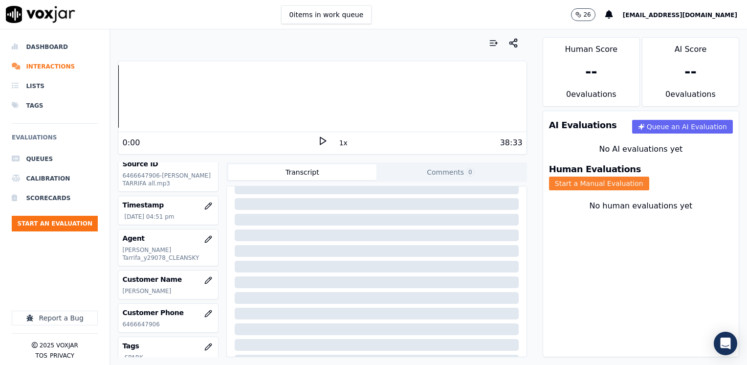
click at [649, 179] on button "Start a Manual Evaluation" at bounding box center [599, 183] width 100 height 14
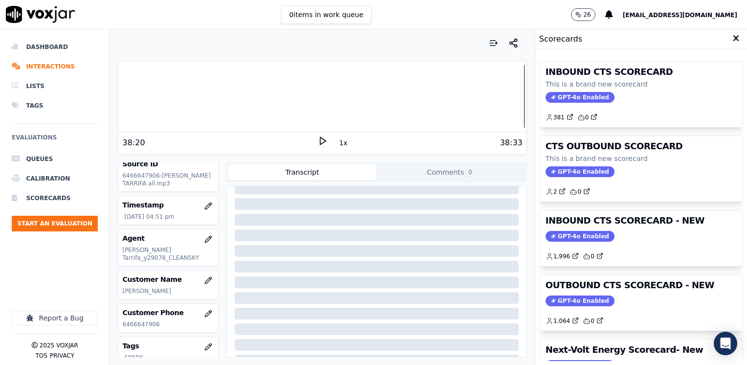
drag, startPoint x: 566, startPoint y: 298, endPoint x: 543, endPoint y: 308, distance: 25.0
click at [566, 298] on span "GPT-4o Enabled" at bounding box center [580, 300] width 69 height 11
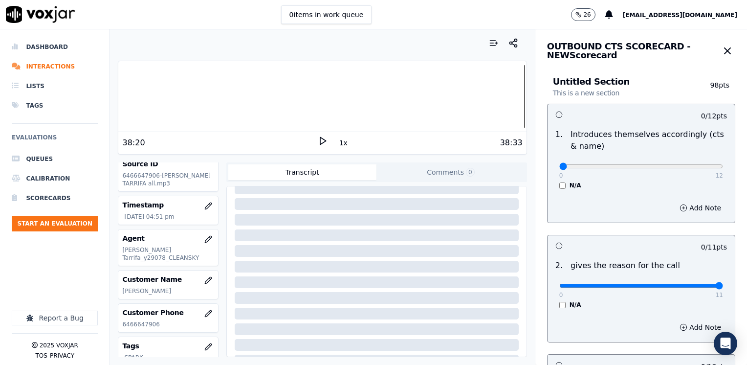
drag, startPoint x: 554, startPoint y: 286, endPoint x: 748, endPoint y: 258, distance: 196.7
type input "11"
click at [723, 284] on input "range" at bounding box center [641, 286] width 164 height 4
drag, startPoint x: 552, startPoint y: 165, endPoint x: 571, endPoint y: 226, distance: 63.9
type input "12"
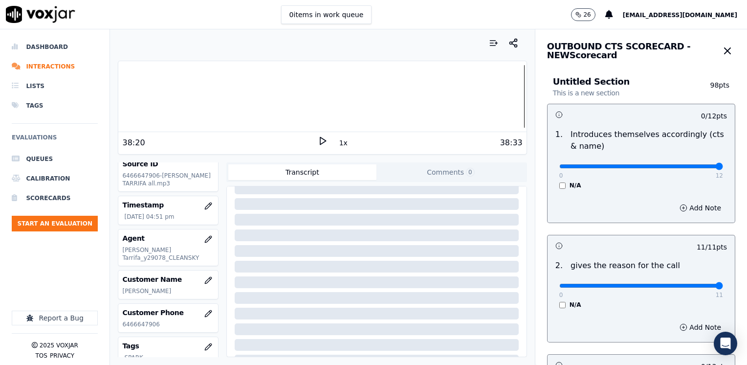
click at [723, 164] on input "range" at bounding box center [641, 166] width 164 height 4
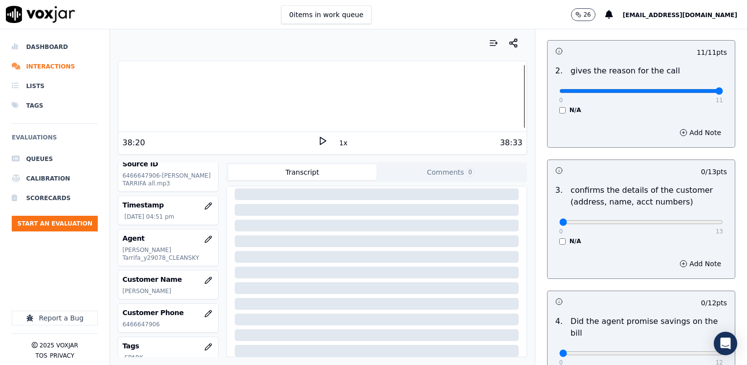
scroll to position [196, 0]
type input "12"
click at [682, 222] on input "range" at bounding box center [641, 221] width 164 height 4
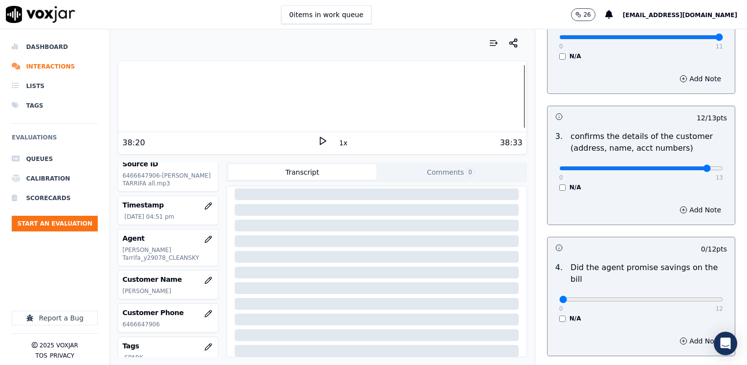
scroll to position [293, 0]
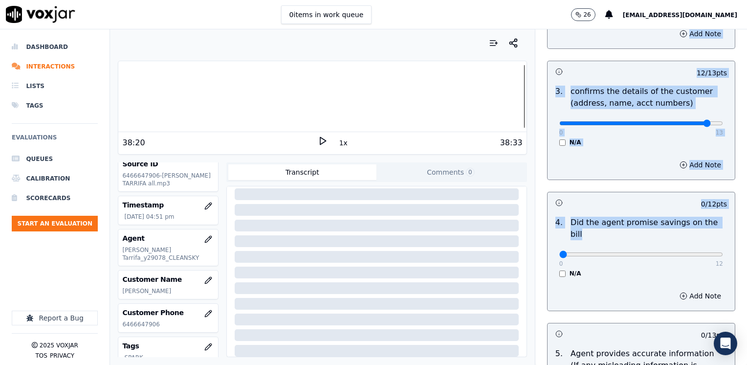
drag, startPoint x: 553, startPoint y: 246, endPoint x: 748, endPoint y: 212, distance: 198.0
click at [746, 212] on html "0 items in work queue 26 [EMAIL_ADDRESS][DOMAIN_NAME] Dashboard Interactions Li…" at bounding box center [373, 182] width 747 height 365
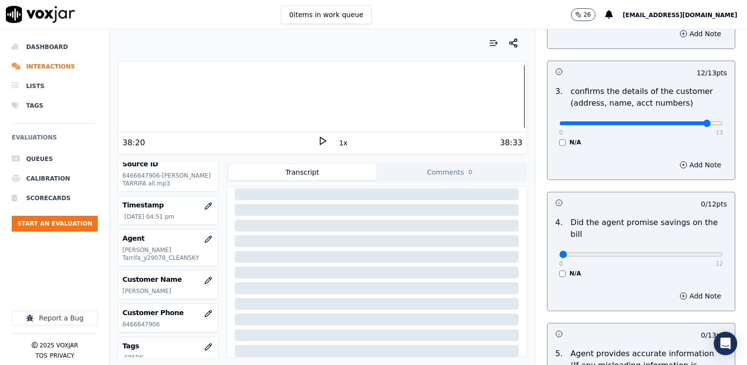
drag, startPoint x: 748, startPoint y: 212, endPoint x: 583, endPoint y: 249, distance: 169.8
click at [594, 269] on div "N/A" at bounding box center [641, 273] width 164 height 8
drag, startPoint x: 553, startPoint y: 244, endPoint x: 748, endPoint y: 235, distance: 195.3
type input "12"
click at [723, 252] on input "range" at bounding box center [641, 254] width 164 height 4
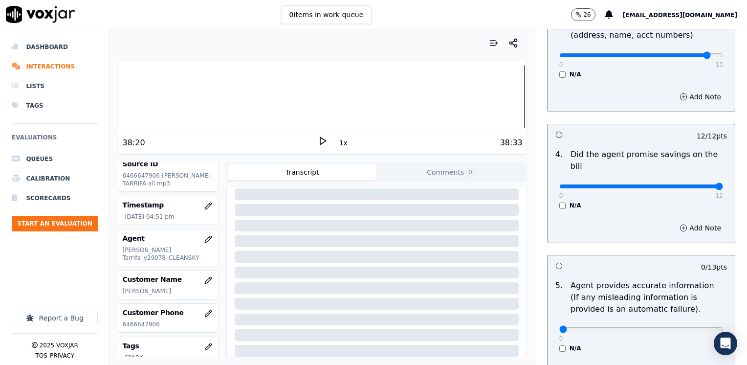
scroll to position [440, 0]
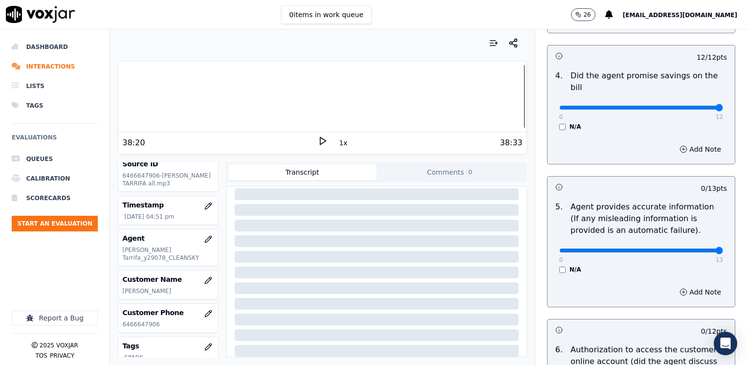
drag, startPoint x: 554, startPoint y: 239, endPoint x: 748, endPoint y: 234, distance: 194.6
type input "13"
click at [723, 248] on input "range" at bounding box center [641, 250] width 164 height 4
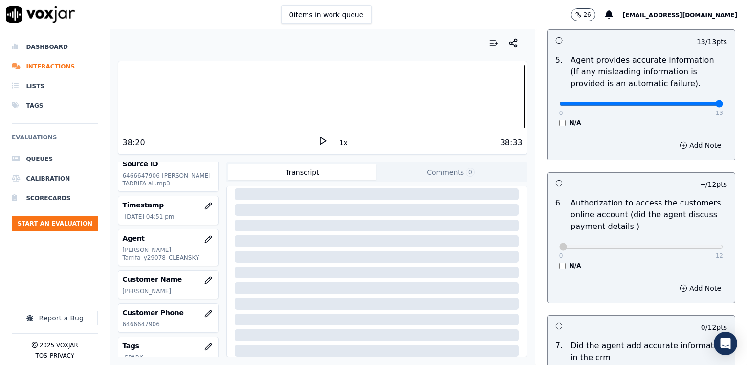
scroll to position [733, 0]
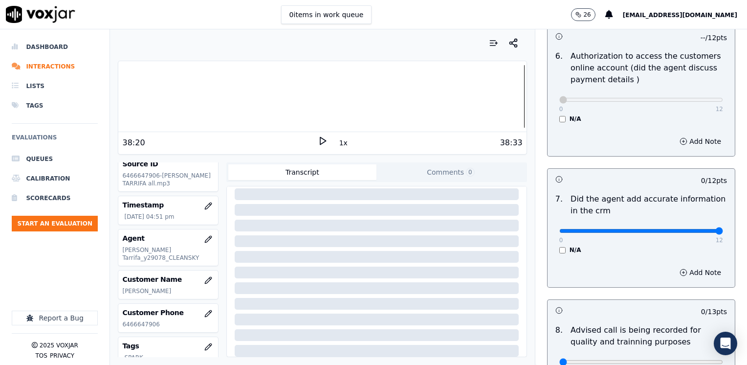
drag, startPoint x: 554, startPoint y: 218, endPoint x: 748, endPoint y: 203, distance: 194.6
type input "12"
click at [723, 229] on input "range" at bounding box center [641, 231] width 164 height 4
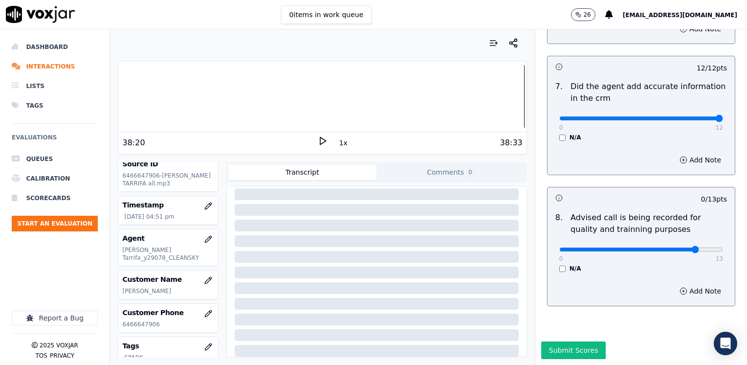
click at [670, 247] on input "range" at bounding box center [641, 249] width 164 height 4
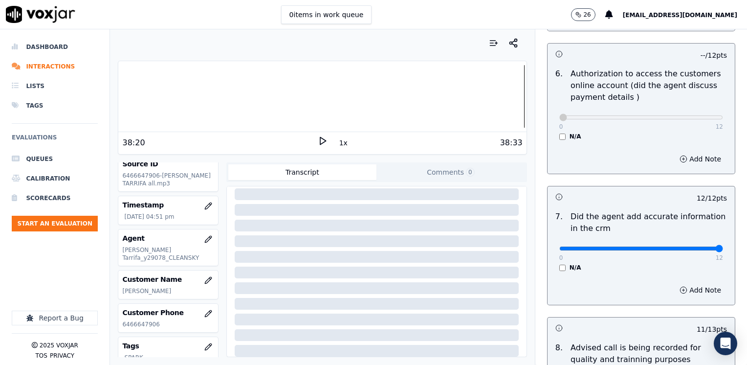
scroll to position [806, 0]
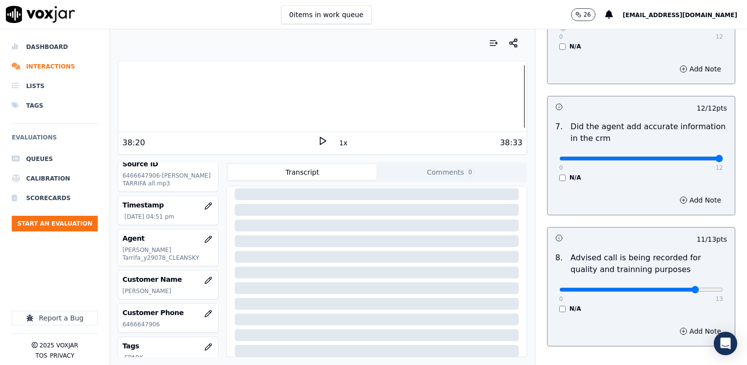
click at [663, 283] on div "0 13" at bounding box center [641, 289] width 164 height 12
type input "10"
click at [663, 287] on input "range" at bounding box center [641, 289] width 164 height 4
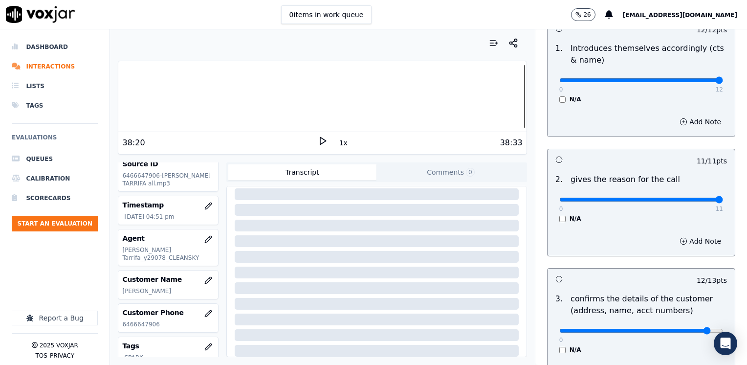
scroll to position [196, 0]
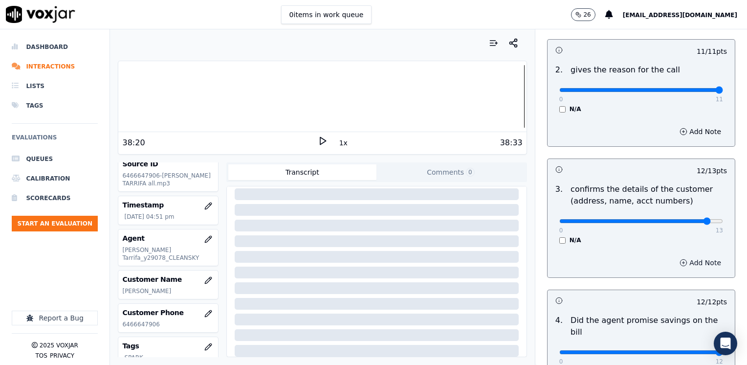
click at [685, 261] on button "Add Note" at bounding box center [700, 263] width 53 height 14
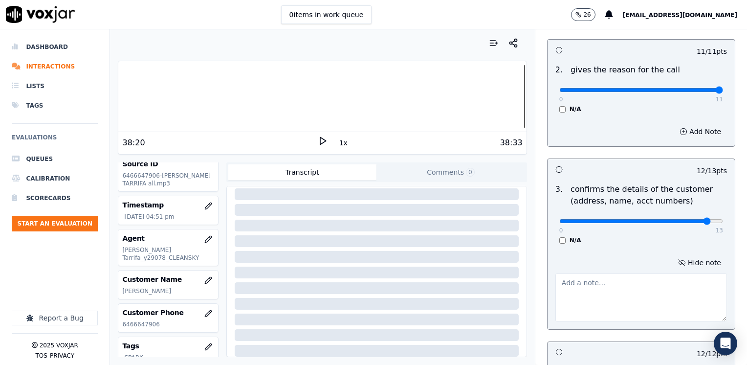
click at [645, 289] on textarea at bounding box center [641, 297] width 172 height 48
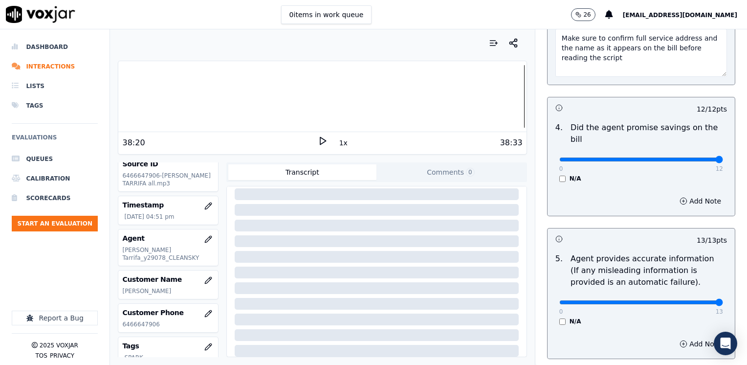
scroll to position [538, 0]
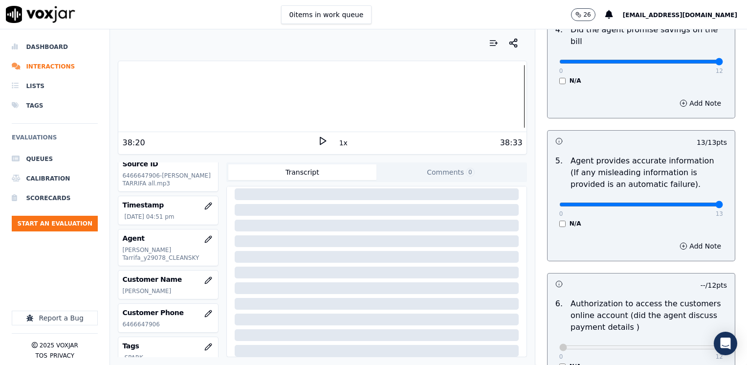
type textarea "Make sure to confirm full service address and the name as it appears on the bil…"
type input "12"
click at [686, 202] on input "range" at bounding box center [641, 204] width 164 height 4
click at [691, 247] on div "12 / 13 pts 5 . Agent provides accurate information (If any misleading informat…" at bounding box center [641, 195] width 188 height 131
click at [688, 240] on div "Add Note" at bounding box center [640, 245] width 187 height 29
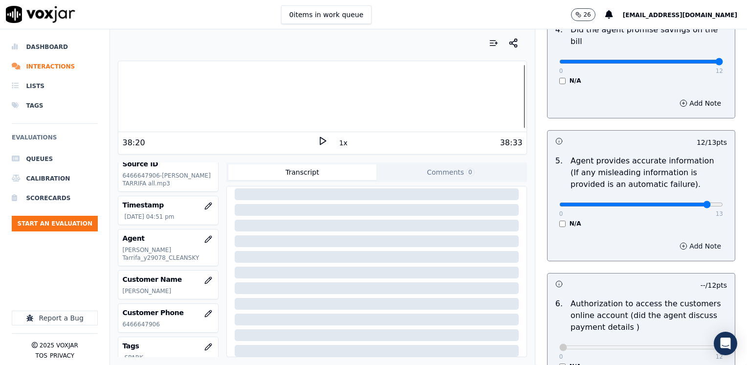
click at [683, 239] on button "Add Note" at bounding box center [700, 246] width 53 height 14
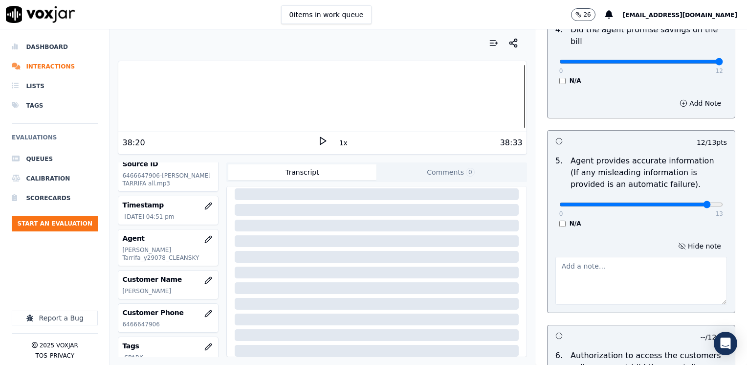
click at [608, 267] on textarea at bounding box center [641, 281] width 172 height 48
type textarea "Agent states "una tarifa de $30.00 mensuales" we cannot guarantee cx will pay t…"
drag, startPoint x: 602, startPoint y: 279, endPoint x: 553, endPoint y: 257, distance: 53.4
click at [539, 250] on div "Untitled Section This is a new section 98 pts 12 / 12 pts 1 . Introduces themse…" at bounding box center [641, 131] width 204 height 1211
drag, startPoint x: 686, startPoint y: 194, endPoint x: 718, endPoint y: 189, distance: 32.1
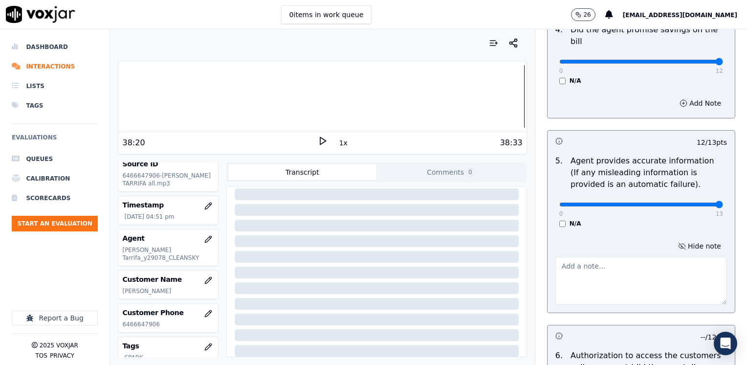
type input "13"
click at [718, 202] on input "range" at bounding box center [641, 204] width 164 height 4
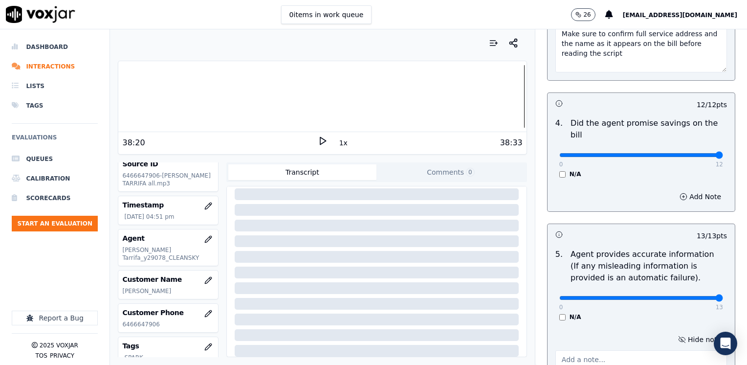
scroll to position [440, 0]
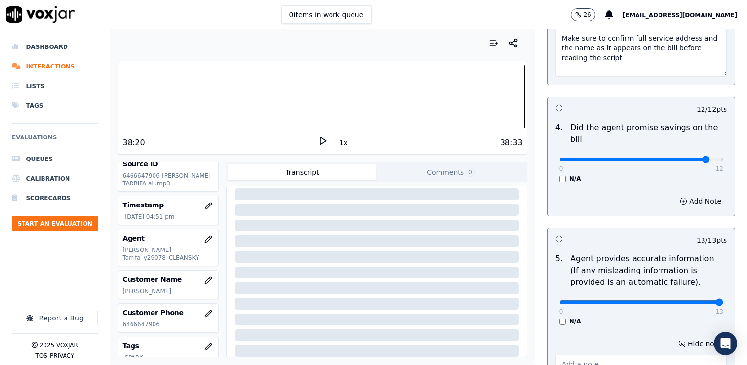
type input "11"
click at [686, 157] on input "range" at bounding box center [641, 159] width 164 height 4
click at [688, 194] on button "Add Note" at bounding box center [700, 201] width 53 height 14
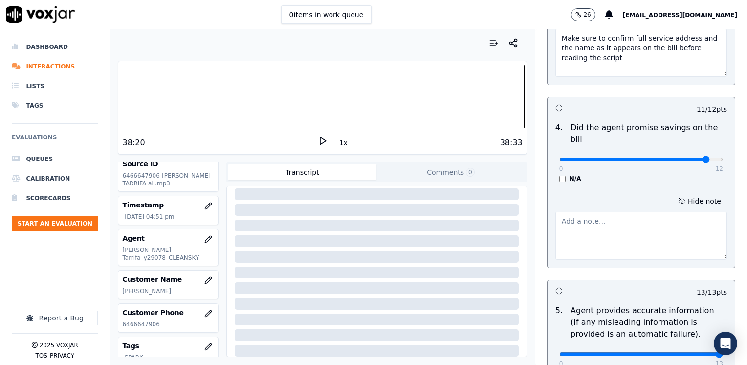
click at [619, 241] on textarea at bounding box center [641, 236] width 172 height 48
paste textarea "Agent states "una tarifa de $30.00 mensuales" we cannot guarantee cx will pay t…"
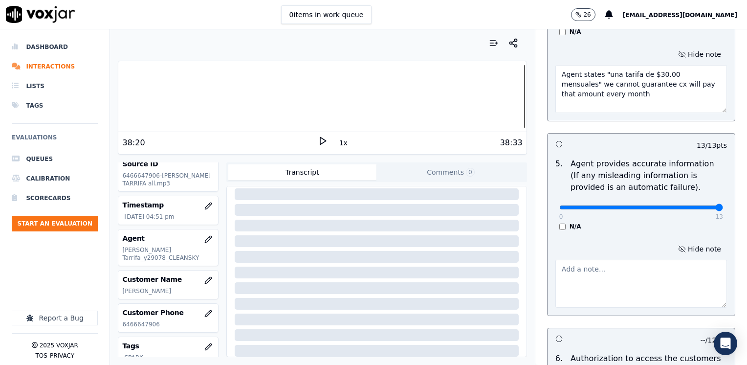
scroll to position [635, 0]
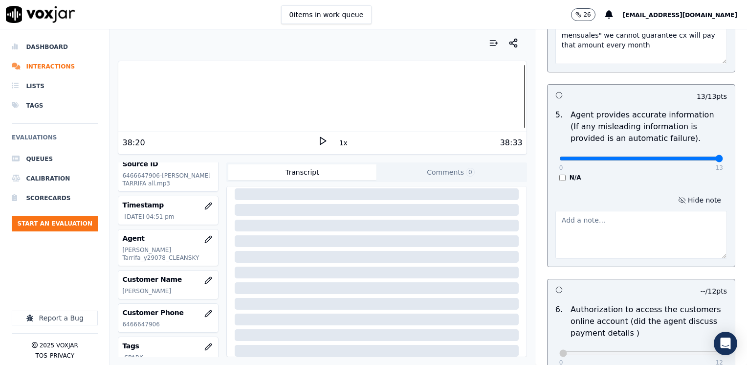
type textarea "Agent states "una tarifa de $30.00 mensuales" we cannot guarantee cx will pay t…"
click at [693, 193] on button "Hide note" at bounding box center [699, 200] width 55 height 14
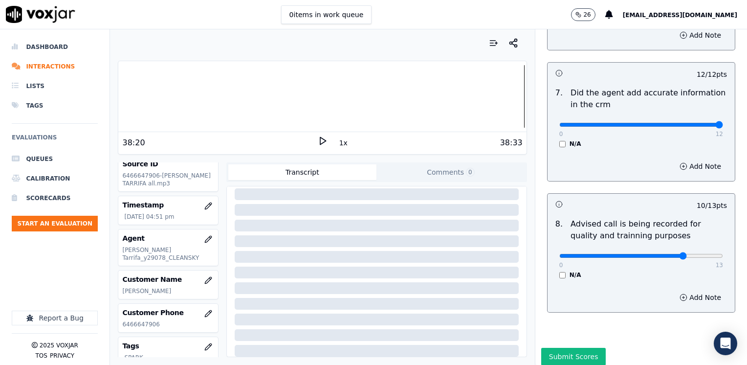
scroll to position [958, 0]
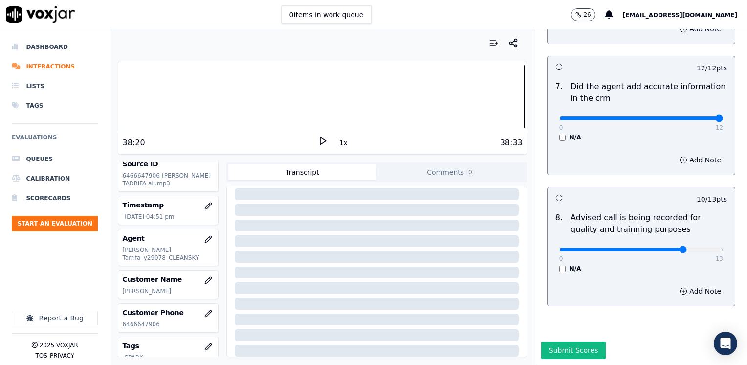
click at [568, 341] on button "Submit Scores" at bounding box center [573, 350] width 65 height 18
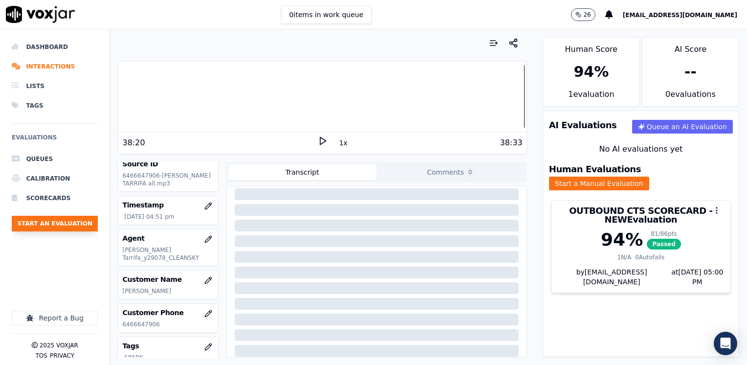
click at [54, 221] on button "Start an Evaluation" at bounding box center [55, 224] width 86 height 16
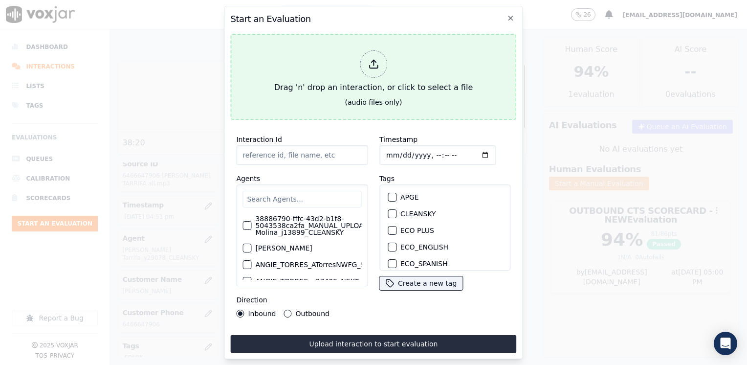
click at [378, 63] on icon at bounding box center [373, 64] width 11 height 11
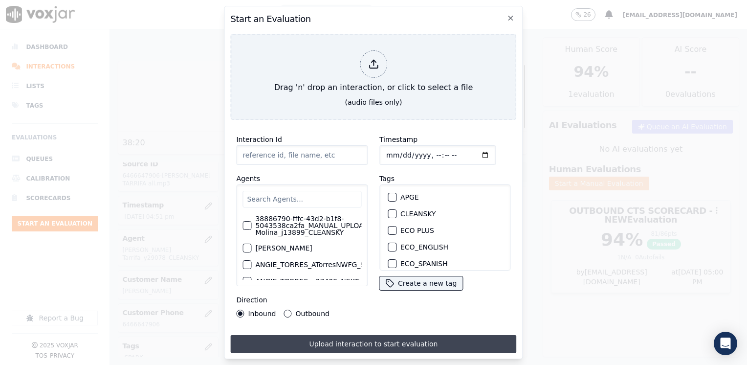
type input "20250912-162211_9789309081-[PERSON_NAME] all.mp3"
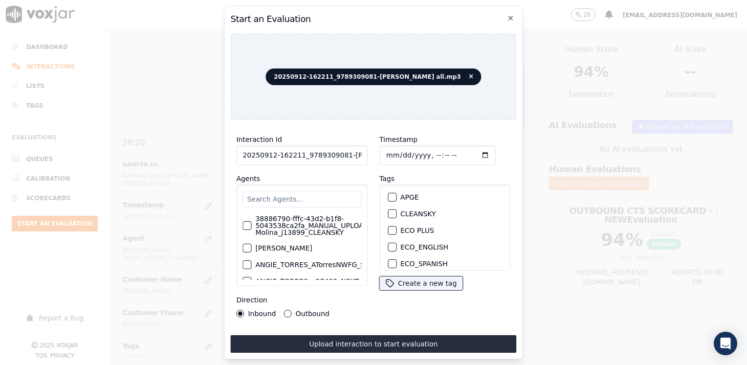
click at [283, 194] on input "text" at bounding box center [301, 199] width 119 height 17
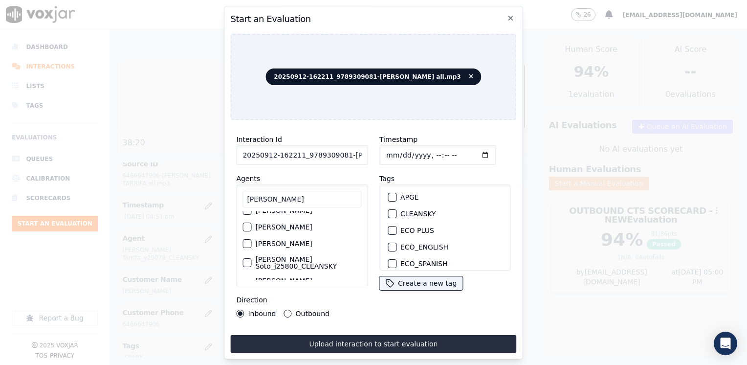
scroll to position [0, 0]
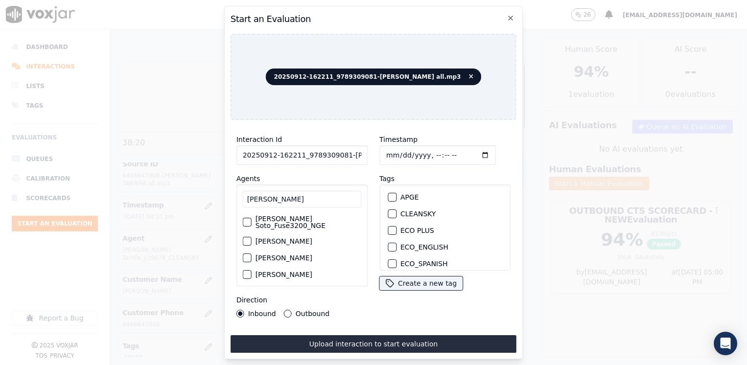
type input "[PERSON_NAME]"
click at [310, 238] on label "[PERSON_NAME]" at bounding box center [283, 241] width 57 height 7
click at [251, 237] on button "[PERSON_NAME]" at bounding box center [246, 241] width 9 height 9
click at [390, 221] on div "button" at bounding box center [391, 224] width 7 height 7
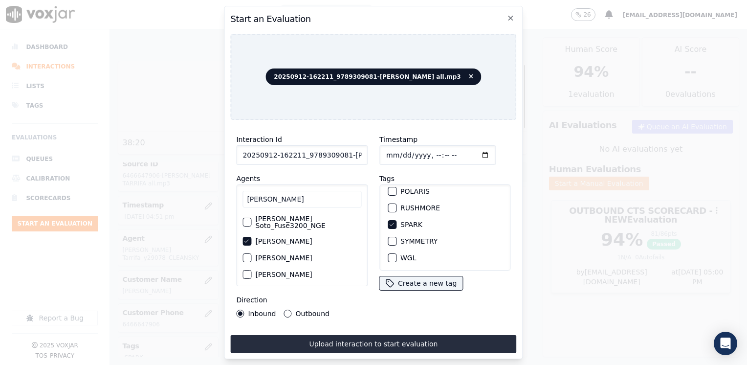
click at [473, 153] on input "Timestamp" at bounding box center [437, 155] width 116 height 20
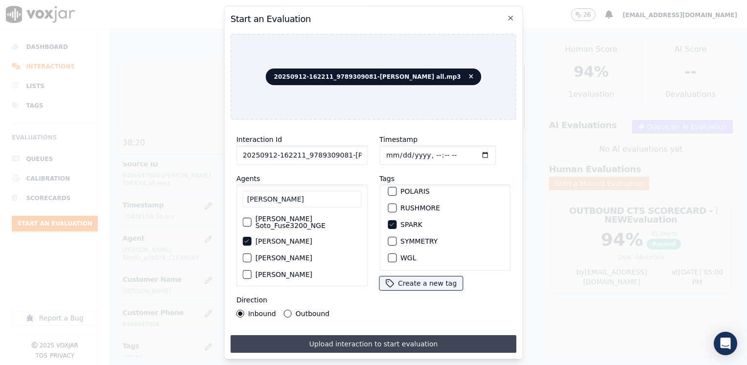
type input "[DATE]T17:01"
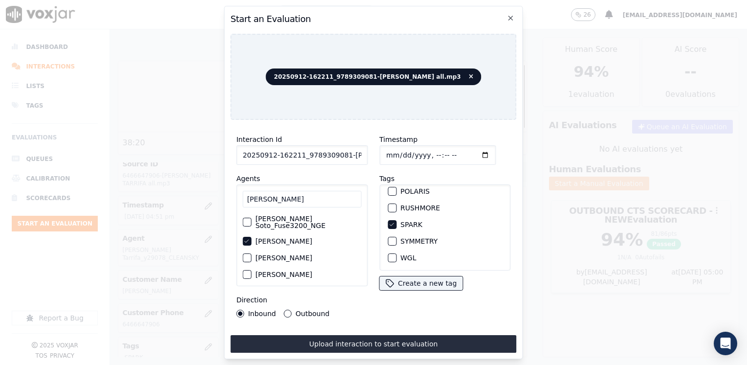
click at [348, 339] on button "Upload interaction to start evaluation" at bounding box center [373, 344] width 286 height 18
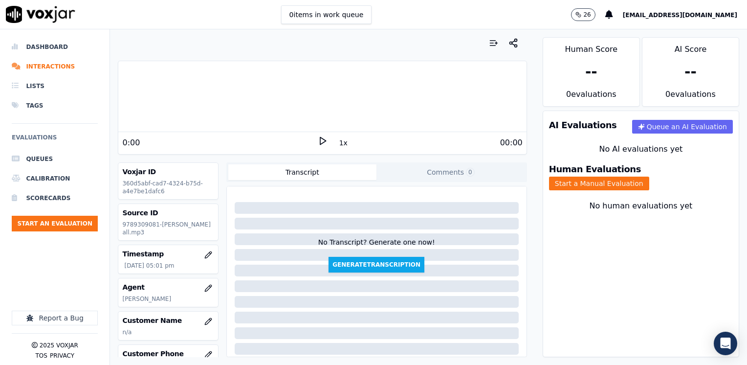
click at [219, 98] on div at bounding box center [322, 96] width 408 height 63
click at [319, 141] on icon at bounding box center [323, 141] width 10 height 10
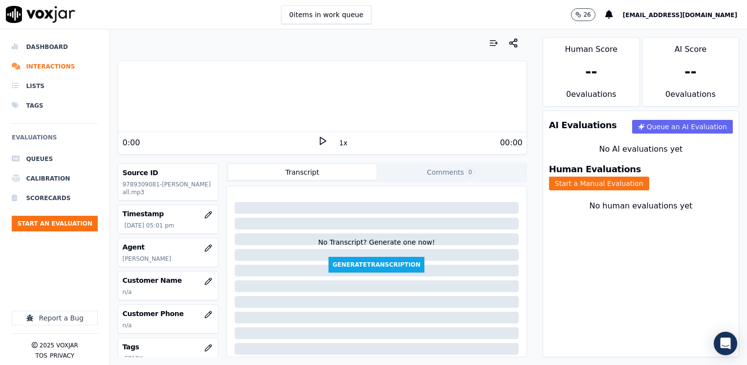
scroll to position [98, 0]
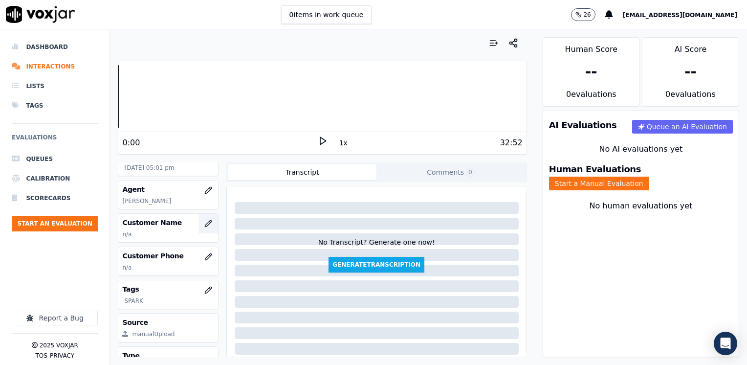
click at [204, 222] on icon "button" at bounding box center [208, 223] width 8 height 8
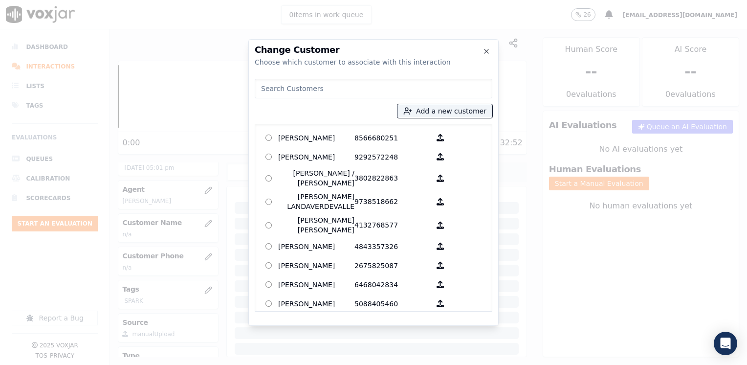
click at [350, 95] on input at bounding box center [374, 89] width 238 height 20
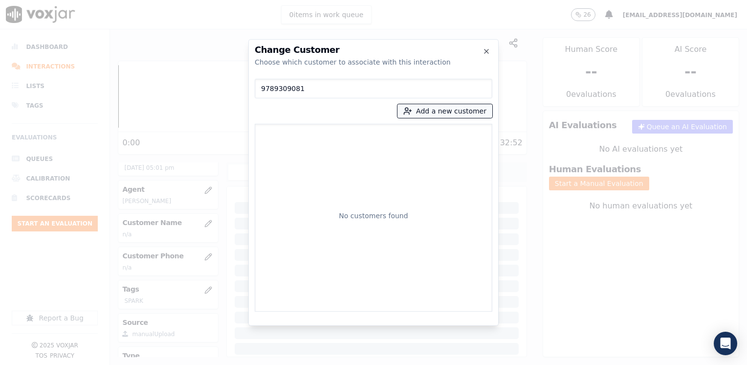
type input "9789309081"
click at [456, 111] on button "Add a new customer" at bounding box center [444, 111] width 95 height 14
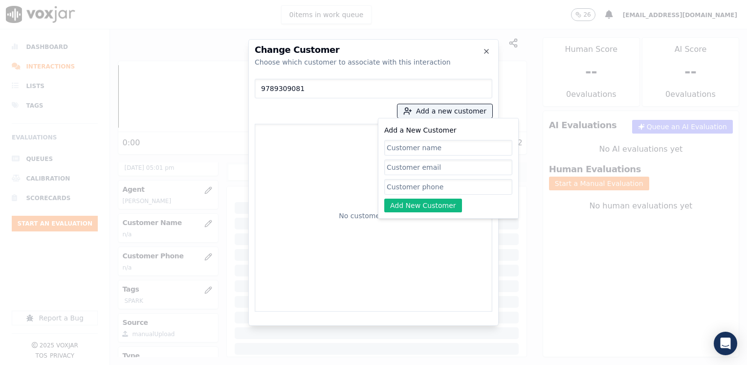
click at [437, 189] on input "Add a New Customer" at bounding box center [448, 187] width 128 height 16
paste input "9789309081"
type input "9789309081"
click at [456, 146] on input "Add a New Customer" at bounding box center [448, 148] width 128 height 16
paste input "[PERSON_NAME]"
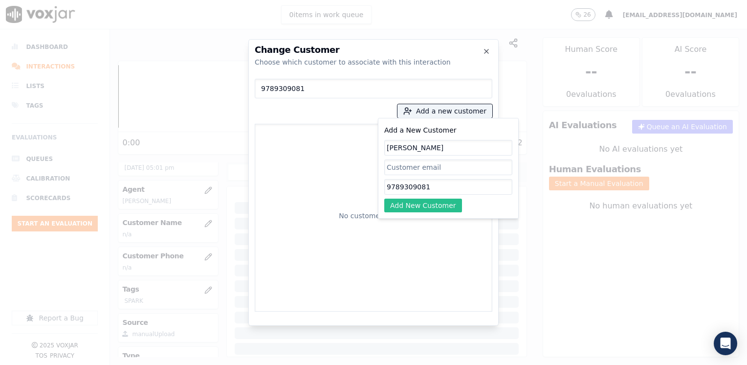
type input "[PERSON_NAME]"
click at [431, 208] on button "Add New Customer" at bounding box center [423, 205] width 78 height 14
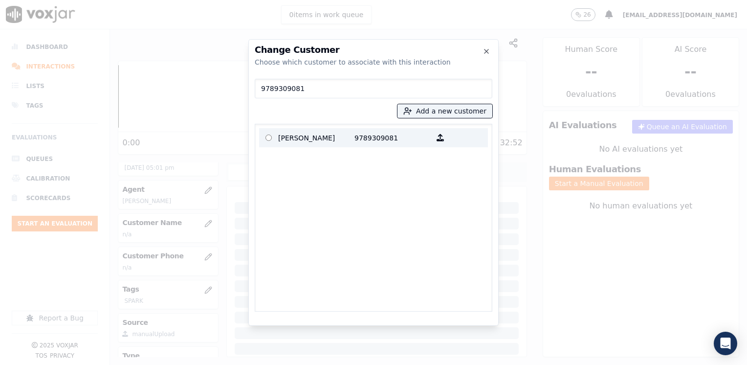
click at [328, 136] on p "[PERSON_NAME]" at bounding box center [316, 137] width 76 height 15
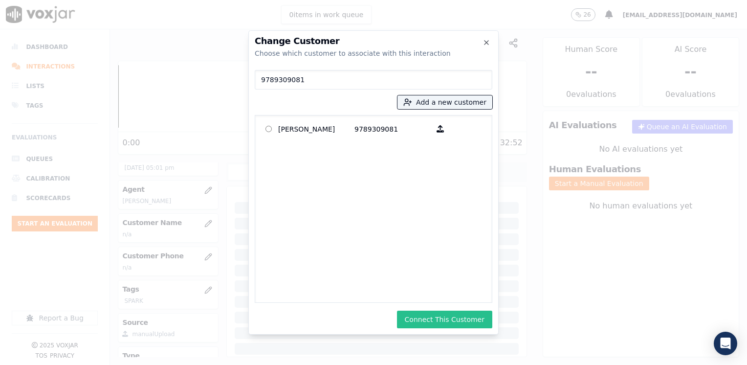
click at [446, 318] on button "Connect This Customer" at bounding box center [444, 319] width 95 height 18
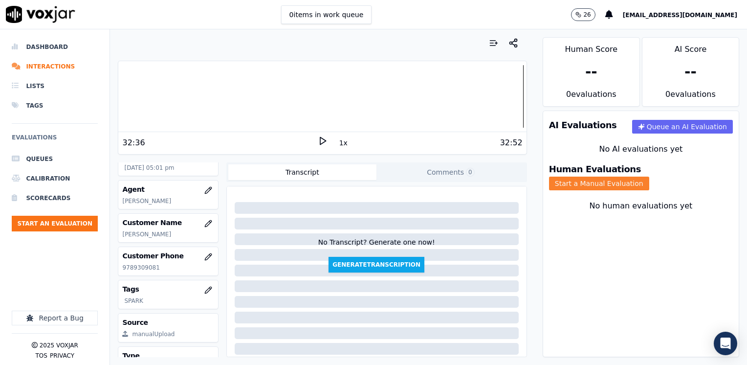
click at [649, 176] on button "Start a Manual Evaluation" at bounding box center [599, 183] width 100 height 14
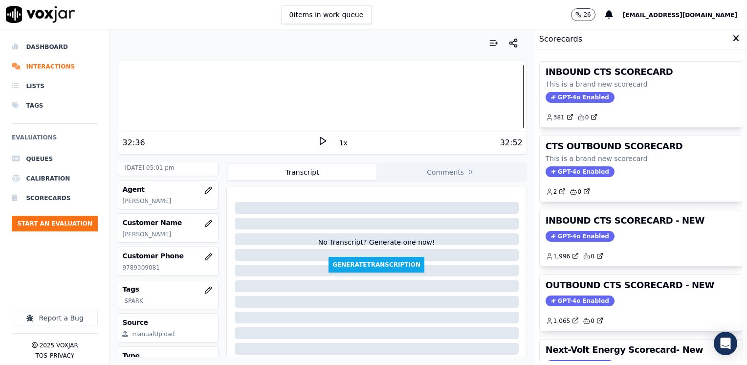
drag, startPoint x: 571, startPoint y: 234, endPoint x: 598, endPoint y: 204, distance: 40.8
click at [571, 234] on span "GPT-4o Enabled" at bounding box center [580, 236] width 69 height 11
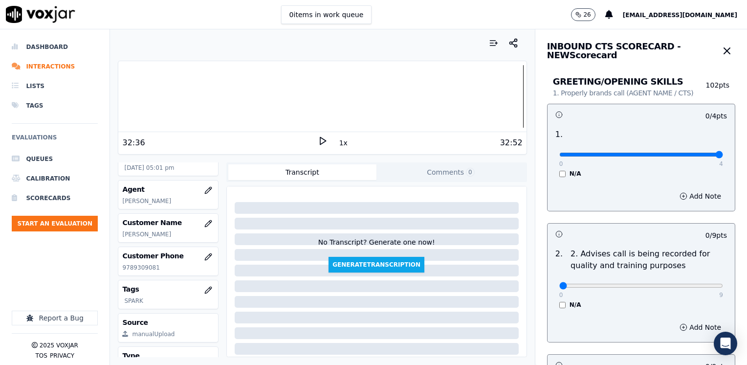
drag, startPoint x: 553, startPoint y: 155, endPoint x: 746, endPoint y: 138, distance: 193.8
type input "4"
click at [723, 153] on input "range" at bounding box center [641, 155] width 164 height 4
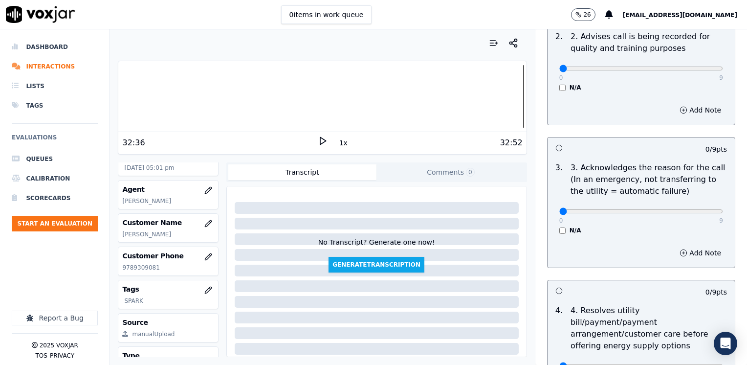
scroll to position [293, 0]
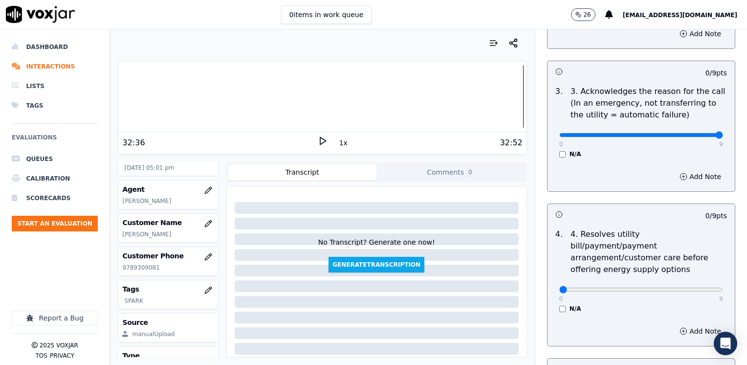
drag, startPoint x: 555, startPoint y: 134, endPoint x: 748, endPoint y: 134, distance: 193.6
type input "9"
click at [723, 134] on input "range" at bounding box center [641, 135] width 164 height 4
click at [684, 181] on button "Add Note" at bounding box center [700, 177] width 53 height 14
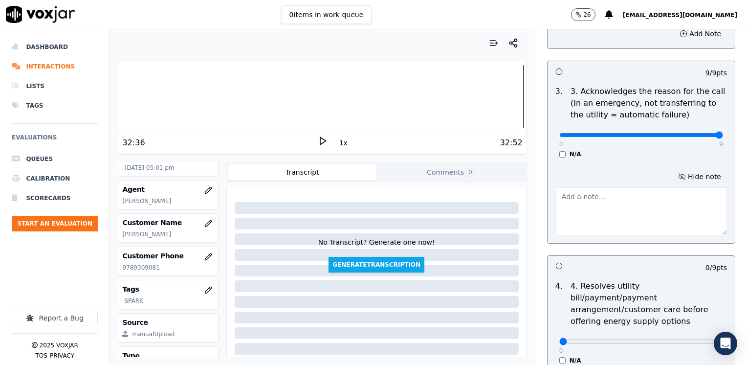
drag, startPoint x: 626, startPoint y: 216, endPoint x: 619, endPoint y: 213, distance: 6.8
click at [622, 217] on textarea at bounding box center [641, 211] width 172 height 48
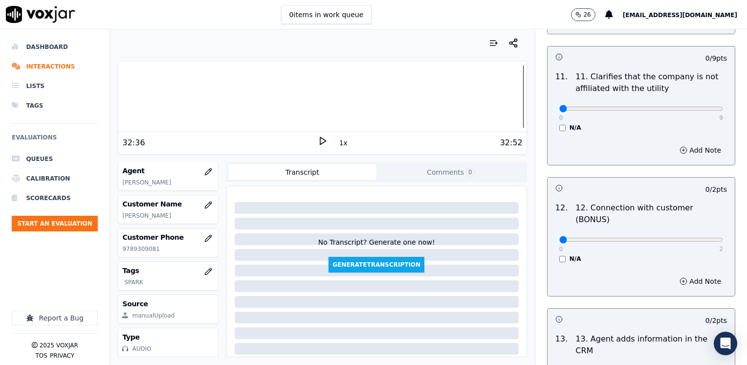
scroll to position [1691, 0]
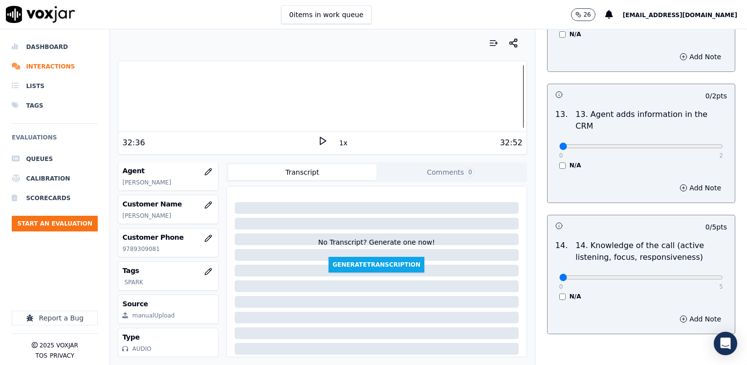
type textarea "Cx [PERSON_NAME] came very high and wants to know why"
drag, startPoint x: 555, startPoint y: 230, endPoint x: 748, endPoint y: 230, distance: 193.6
type input "5"
click at [723, 275] on input "range" at bounding box center [641, 277] width 164 height 4
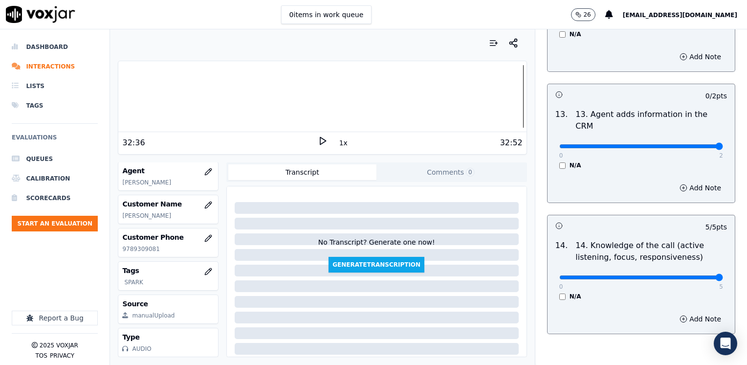
drag, startPoint x: 553, startPoint y: 98, endPoint x: 748, endPoint y: 102, distance: 195.6
type input "2"
click at [723, 144] on input "range" at bounding box center [641, 146] width 164 height 4
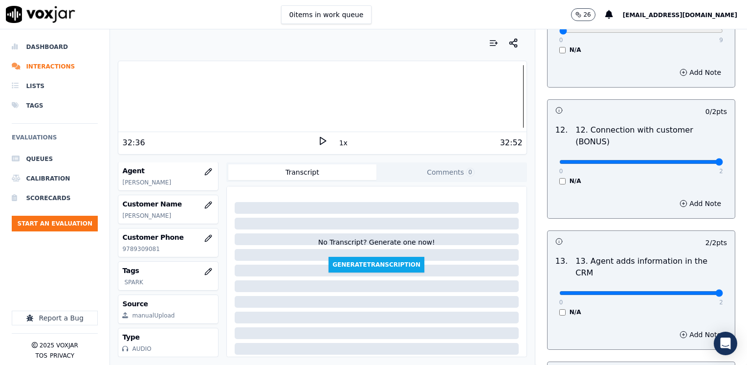
drag, startPoint x: 553, startPoint y: 124, endPoint x: 748, endPoint y: 116, distance: 195.2
type input "2"
click at [723, 160] on input "range" at bounding box center [641, 162] width 164 height 4
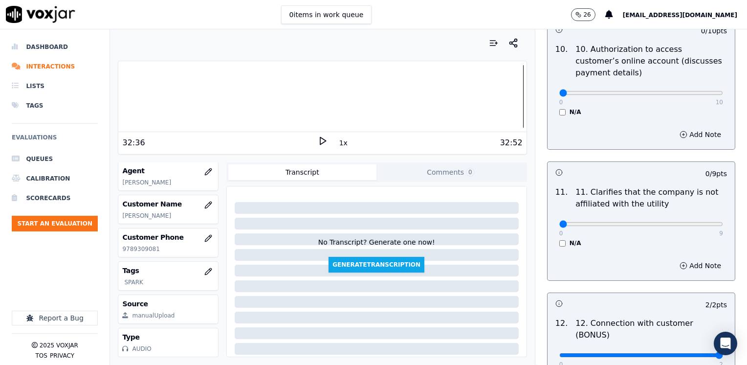
scroll to position [1349, 0]
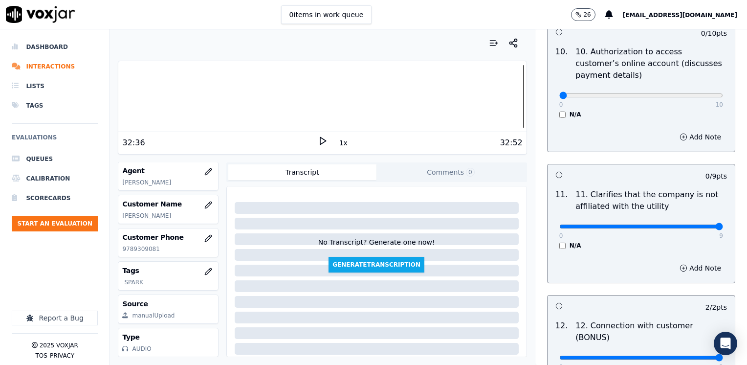
drag, startPoint x: 551, startPoint y: 198, endPoint x: 743, endPoint y: 192, distance: 191.7
type input "9"
click at [723, 224] on input "range" at bounding box center [641, 226] width 164 height 4
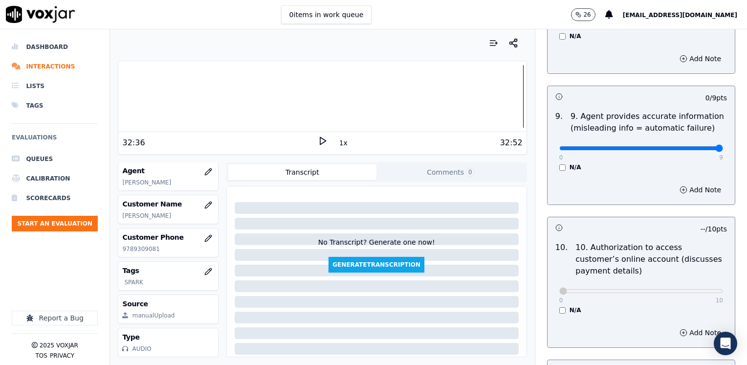
drag, startPoint x: 551, startPoint y: 122, endPoint x: 748, endPoint y: 122, distance: 197.0
type input "9"
click at [723, 146] on input "range" at bounding box center [641, 148] width 164 height 4
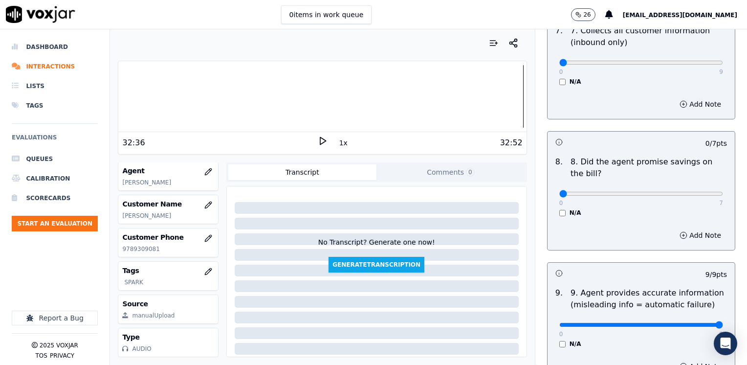
scroll to position [958, 0]
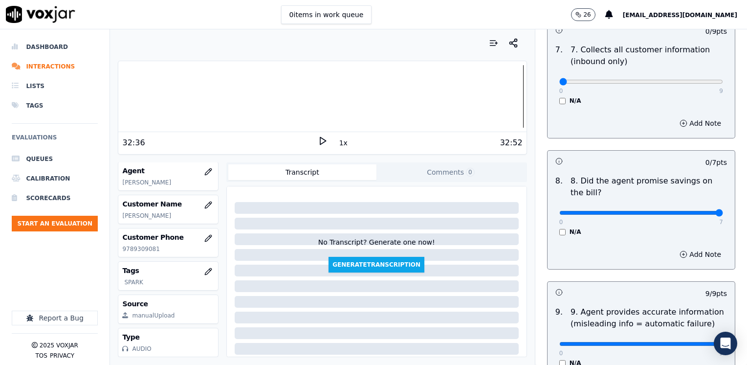
drag, startPoint x: 555, startPoint y: 186, endPoint x: 748, endPoint y: 186, distance: 193.1
type input "7"
click at [723, 211] on input "range" at bounding box center [641, 213] width 164 height 4
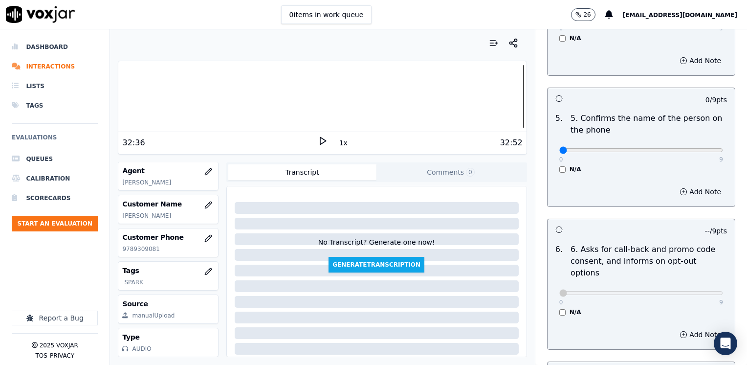
scroll to position [567, 0]
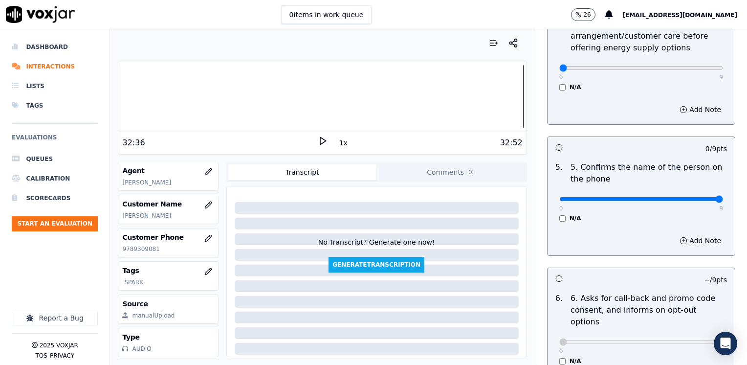
drag, startPoint x: 551, startPoint y: 187, endPoint x: 746, endPoint y: 196, distance: 195.3
type input "9"
click at [723, 197] on input "range" at bounding box center [641, 199] width 164 height 4
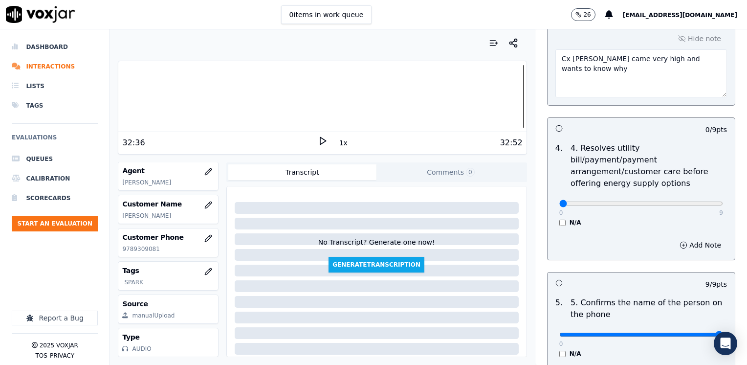
scroll to position [420, 0]
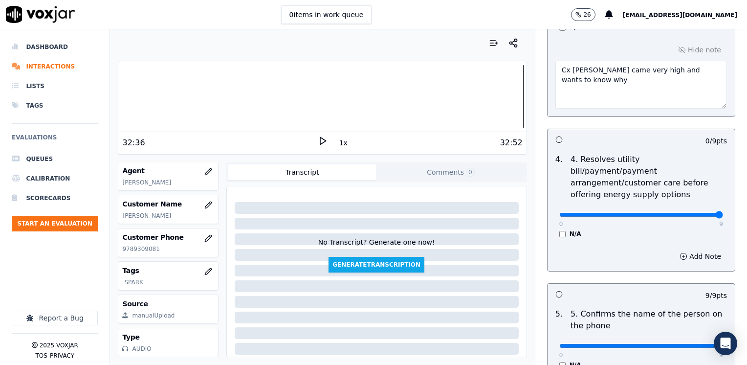
drag, startPoint x: 556, startPoint y: 201, endPoint x: 748, endPoint y: 212, distance: 192.9
type input "9"
click at [723, 213] on input "range" at bounding box center [641, 215] width 164 height 4
click at [637, 241] on div "Add Note" at bounding box center [640, 255] width 187 height 29
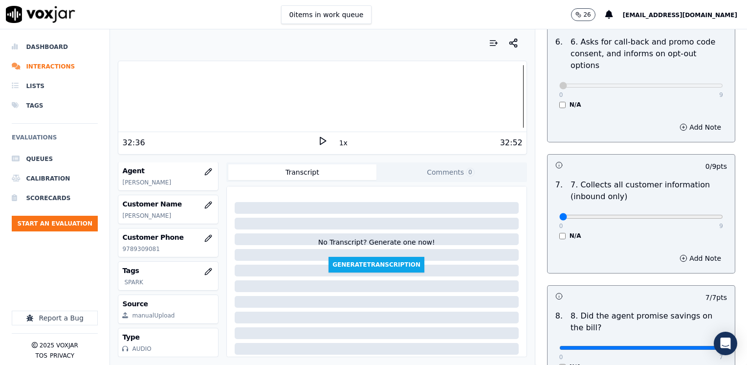
scroll to position [909, 0]
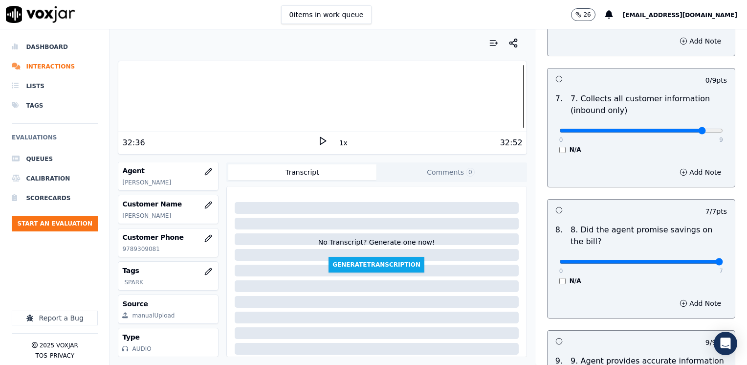
drag, startPoint x: 587, startPoint y: 108, endPoint x: 686, endPoint y: 111, distance: 99.3
type input "8"
click at [686, 129] on input "range" at bounding box center [641, 131] width 164 height 4
click at [682, 165] on button "Add Note" at bounding box center [700, 172] width 53 height 14
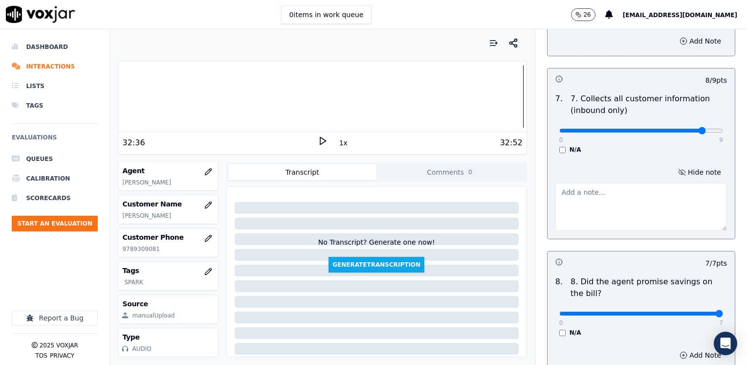
click at [628, 183] on textarea at bounding box center [641, 207] width 172 height 48
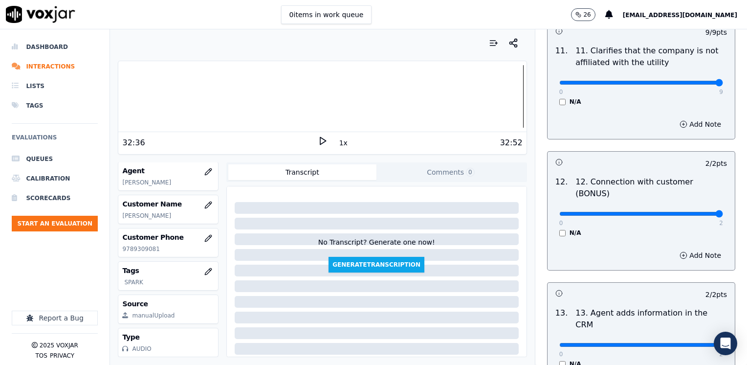
scroll to position [1742, 0]
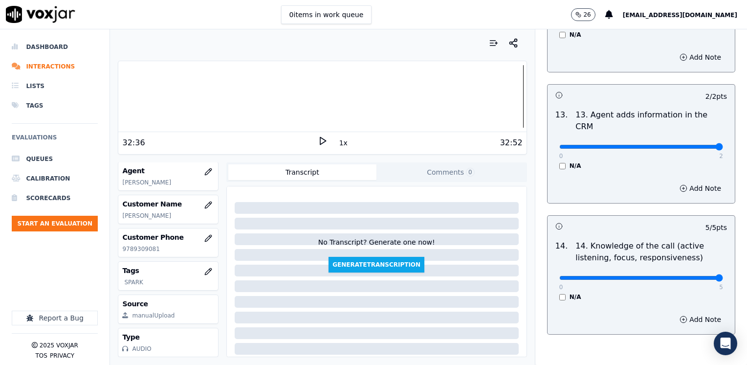
type textarea "Make sure to confirm full service address and the name as it appears on the bil…"
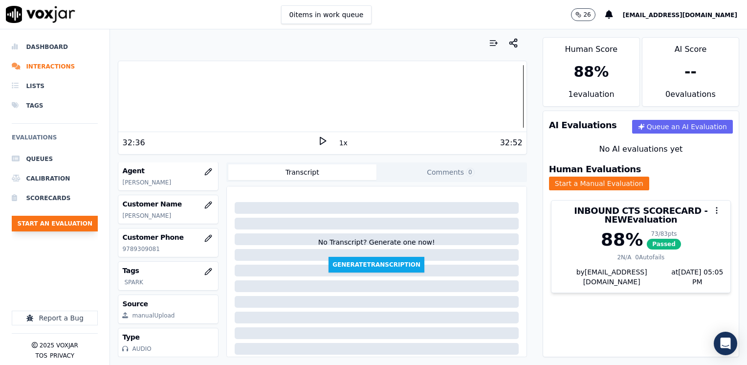
click at [56, 224] on button "Start an Evaluation" at bounding box center [55, 224] width 86 height 16
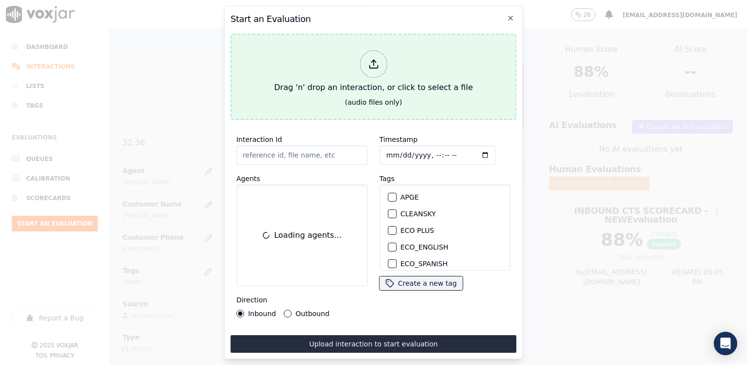
click at [377, 59] on icon at bounding box center [373, 64] width 11 height 11
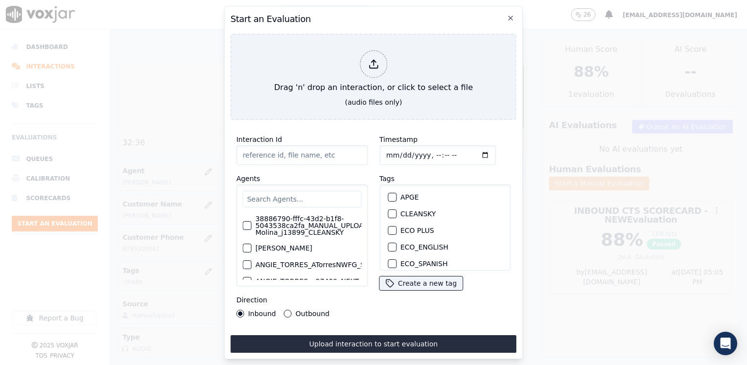
type input "20250912-175124_6468509963-[PERSON_NAME] all.mp3"
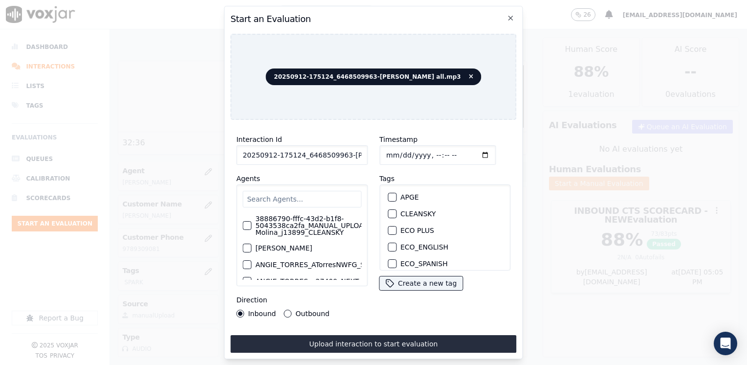
click at [321, 195] on input "text" at bounding box center [301, 199] width 119 height 17
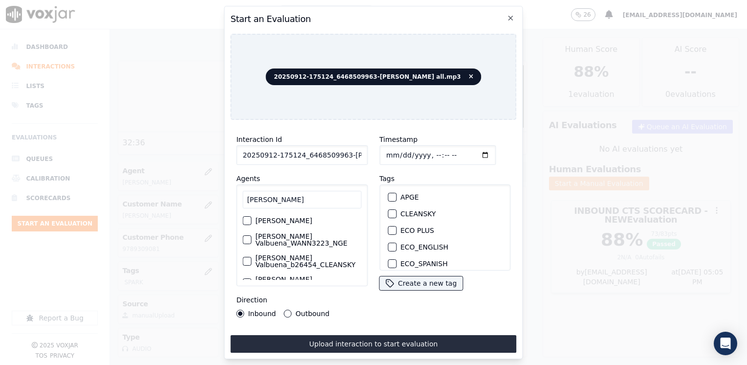
type input "[PERSON_NAME]"
click at [312, 224] on label "[PERSON_NAME]" at bounding box center [283, 220] width 57 height 7
click at [251, 225] on button "[PERSON_NAME]" at bounding box center [246, 220] width 9 height 9
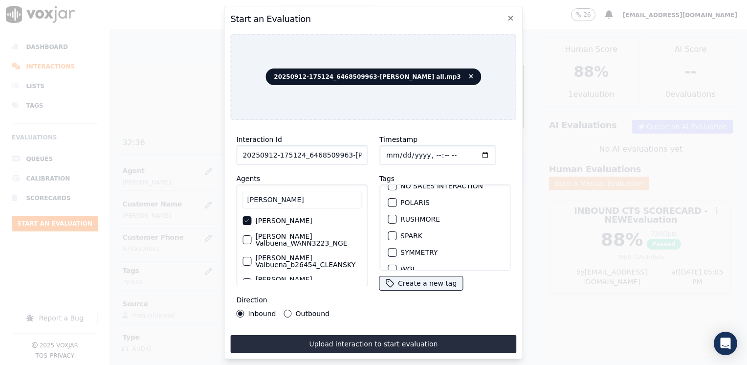
scroll to position [196, 0]
click at [388, 231] on div "button" at bounding box center [391, 234] width 7 height 7
click at [471, 149] on input "Timestamp" at bounding box center [437, 155] width 116 height 20
type input "[DATE]T17:05"
click at [284, 310] on button "Outbound" at bounding box center [288, 313] width 8 height 8
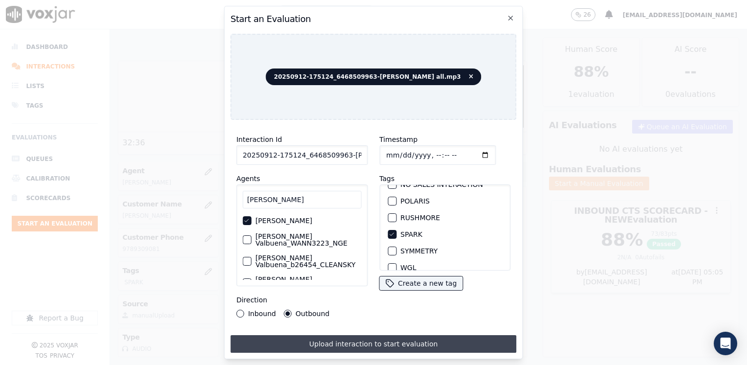
click at [383, 336] on button "Upload interaction to start evaluation" at bounding box center [373, 344] width 286 height 18
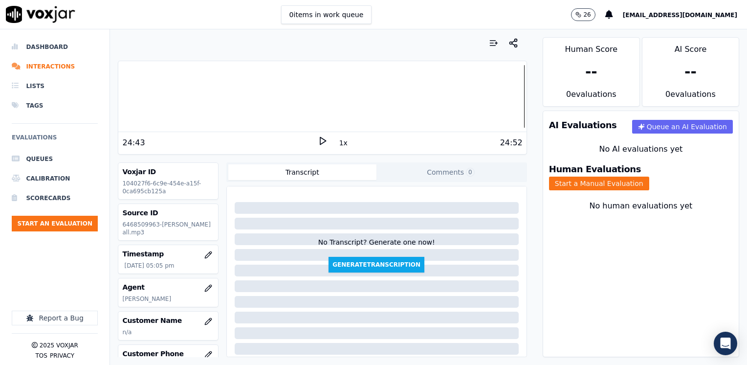
scroll to position [49, 0]
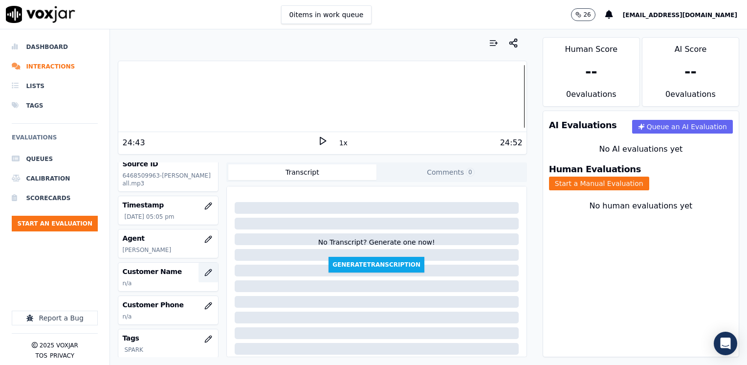
click at [204, 276] on icon "button" at bounding box center [208, 272] width 8 height 8
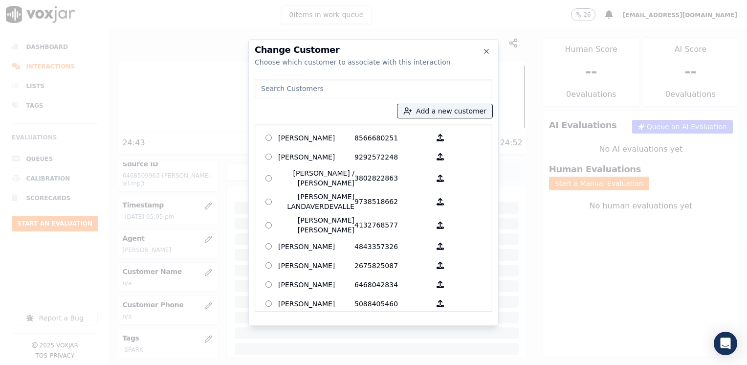
click at [422, 88] on input at bounding box center [374, 89] width 238 height 20
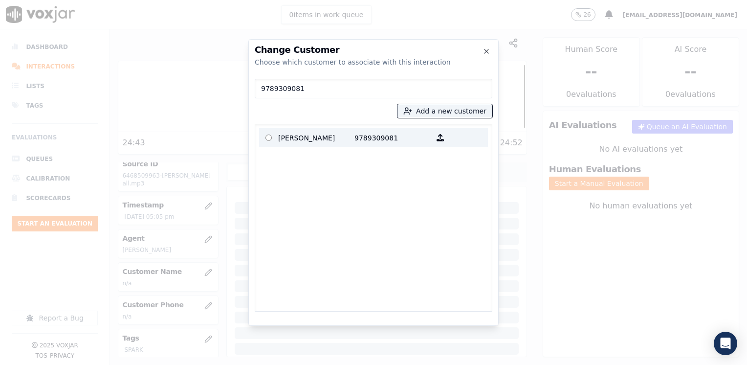
click at [335, 140] on p "[PERSON_NAME]" at bounding box center [316, 137] width 76 height 15
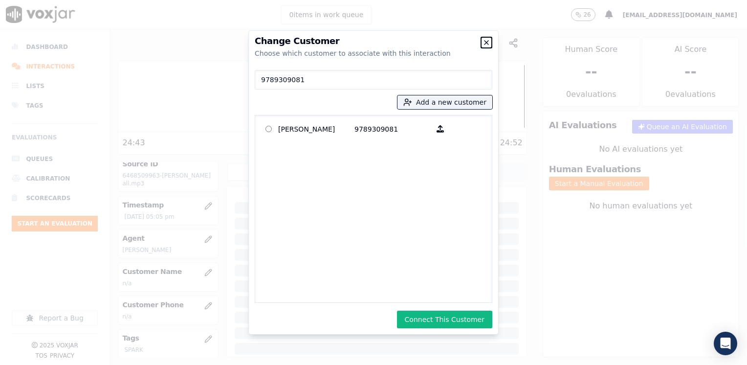
click at [489, 43] on icon "button" at bounding box center [486, 43] width 8 height 8
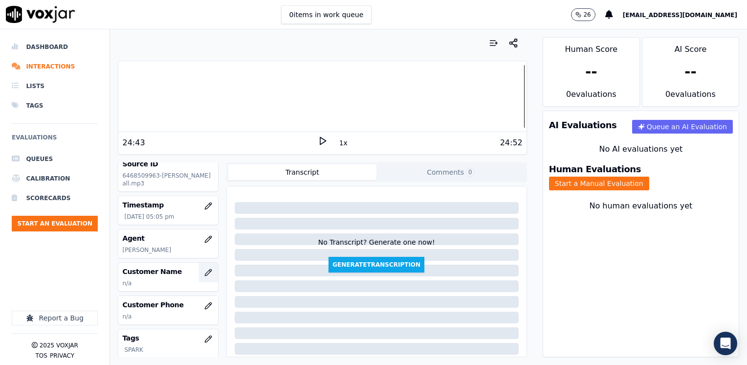
click at [205, 280] on button "button" at bounding box center [208, 273] width 20 height 20
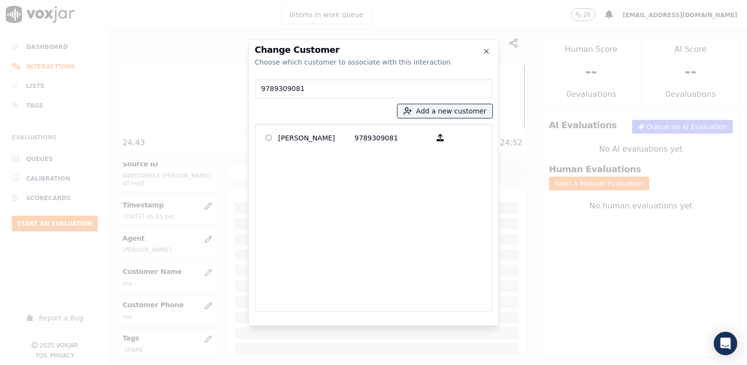
click at [414, 83] on input "9789309081" at bounding box center [374, 89] width 238 height 20
drag, startPoint x: 366, startPoint y: 88, endPoint x: 150, endPoint y: 102, distance: 216.5
click at [41, 364] on div "Change Customer Choose which customer to associate with this interaction 978930…" at bounding box center [373, 365] width 747 height 0
click at [466, 108] on button "Add a new customer" at bounding box center [444, 111] width 95 height 14
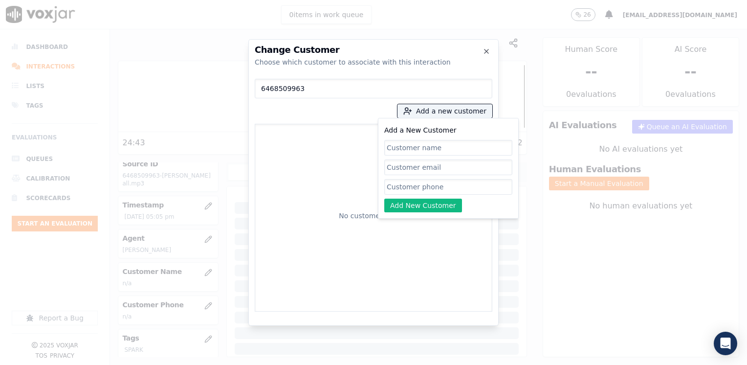
click at [465, 188] on input "Add a New Customer" at bounding box center [448, 187] width 128 height 16
paste input "6468509963"
click at [445, 148] on input "Add a New Customer" at bounding box center [448, 148] width 128 height 16
paste input "[PERSON_NAME]"
click at [436, 214] on div "Add a New Customer [PERSON_NAME] 6468509963 Add New Customer" at bounding box center [448, 168] width 141 height 101
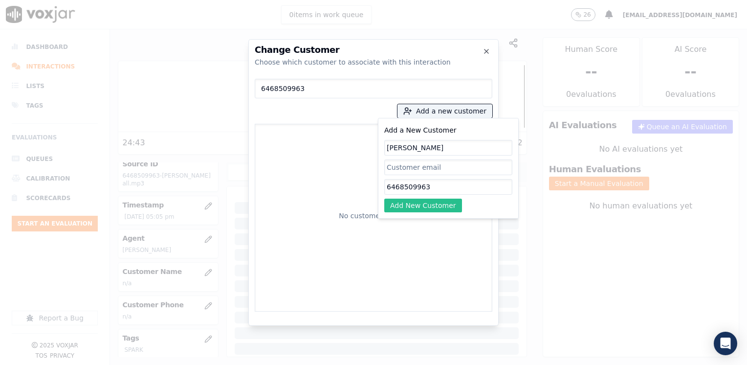
click at [423, 208] on button "Add New Customer" at bounding box center [423, 205] width 78 height 14
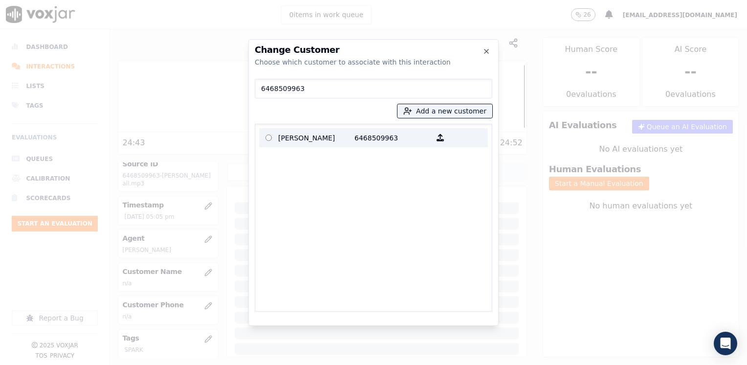
click at [336, 142] on p "[PERSON_NAME]" at bounding box center [316, 137] width 76 height 15
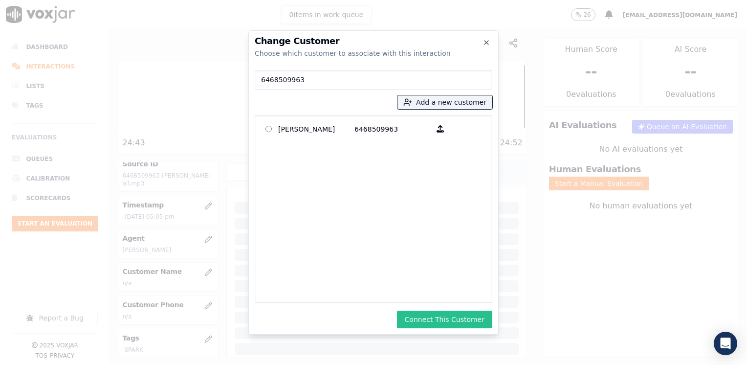
click at [440, 323] on button "Connect This Customer" at bounding box center [444, 319] width 95 height 18
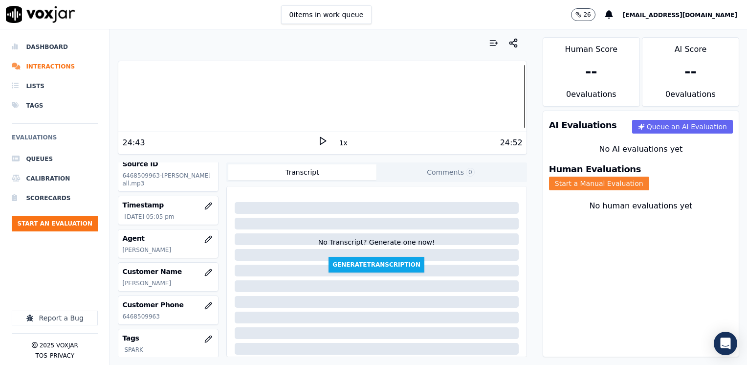
click at [649, 176] on button "Start a Manual Evaluation" at bounding box center [599, 183] width 100 height 14
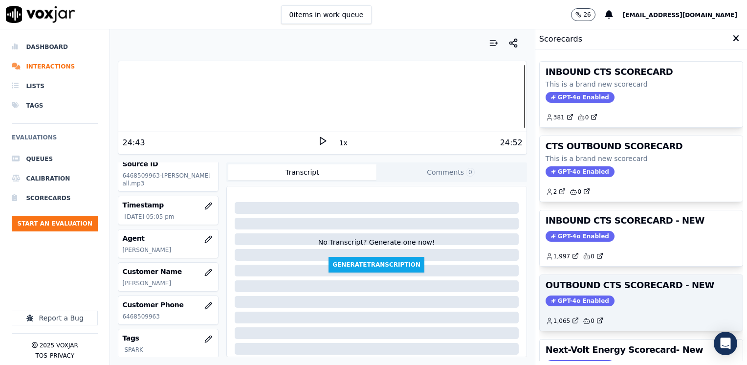
click at [558, 302] on span "GPT-4o Enabled" at bounding box center [580, 300] width 69 height 11
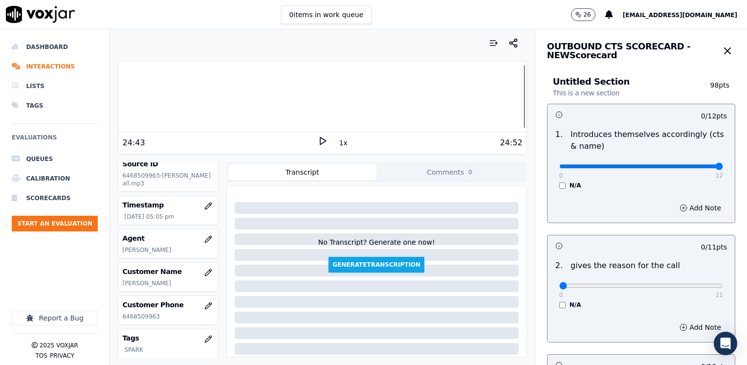
drag, startPoint x: 550, startPoint y: 166, endPoint x: 748, endPoint y: 134, distance: 200.5
click at [723, 164] on input "range" at bounding box center [641, 166] width 164 height 4
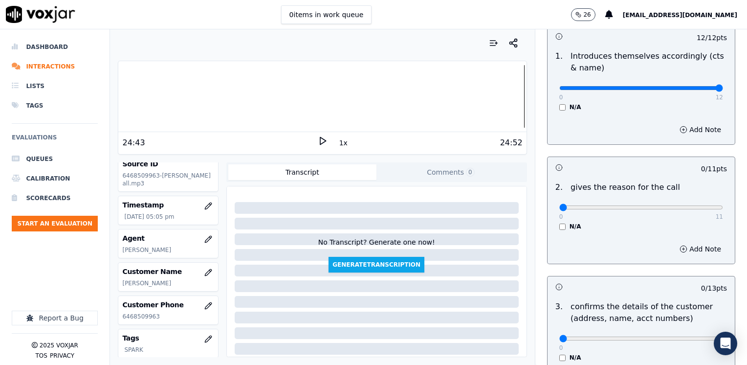
scroll to position [147, 0]
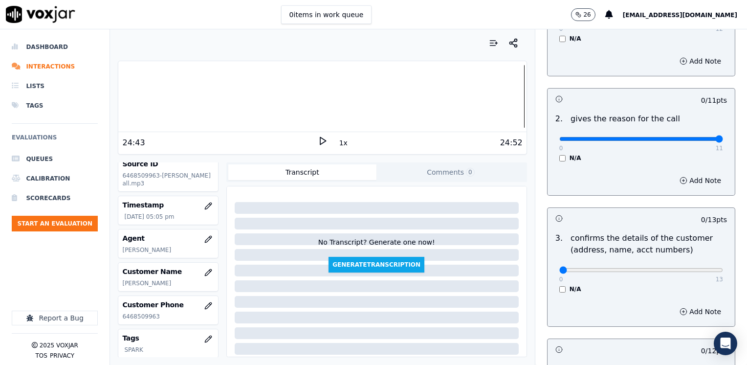
drag, startPoint x: 555, startPoint y: 138, endPoint x: 748, endPoint y: 136, distance: 193.6
click at [723, 137] on input "range" at bounding box center [641, 139] width 164 height 4
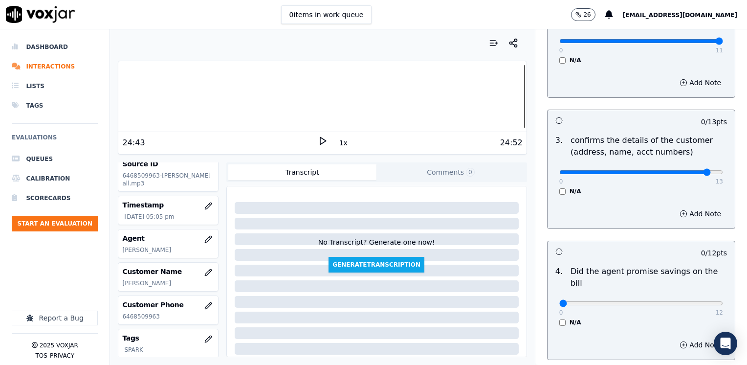
drag, startPoint x: 553, startPoint y: 171, endPoint x: 687, endPoint y: 169, distance: 134.4
click at [687, 170] on input "range" at bounding box center [641, 172] width 164 height 4
drag, startPoint x: 553, startPoint y: 294, endPoint x: 746, endPoint y: 277, distance: 194.3
click at [723, 301] on input "range" at bounding box center [641, 303] width 164 height 4
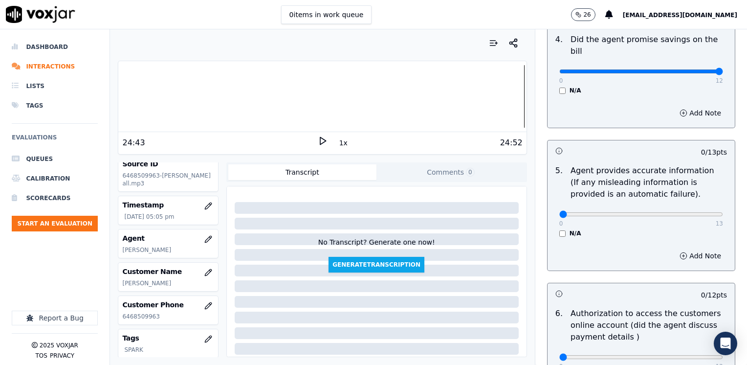
scroll to position [489, 0]
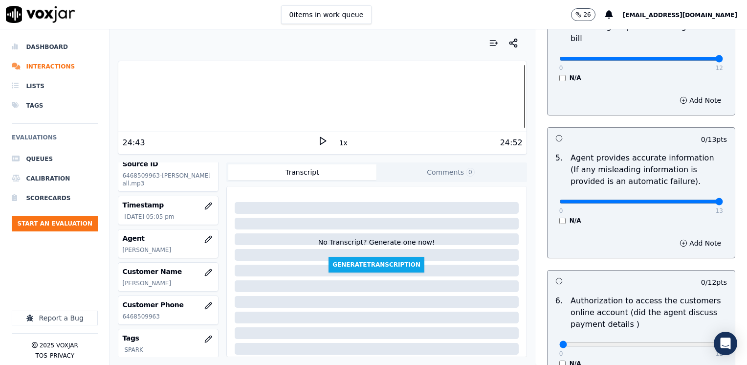
drag, startPoint x: 552, startPoint y: 188, endPoint x: 748, endPoint y: 181, distance: 196.1
click at [723, 199] on input "range" at bounding box center [641, 201] width 164 height 4
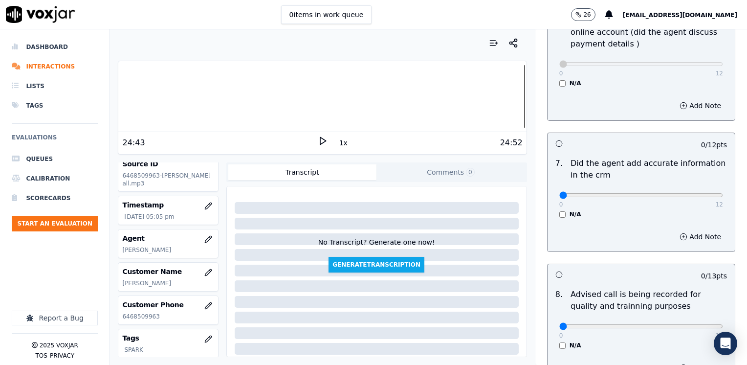
scroll to position [831, 0]
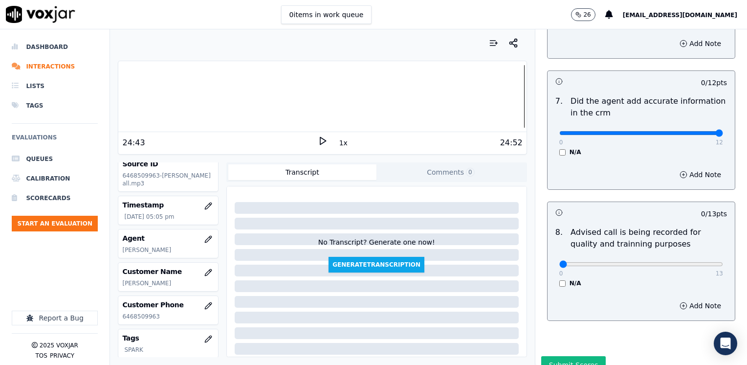
drag, startPoint x: 555, startPoint y: 118, endPoint x: 748, endPoint y: 118, distance: 193.1
click at [723, 131] on input "range" at bounding box center [641, 133] width 164 height 4
click at [663, 262] on input "range" at bounding box center [641, 264] width 164 height 4
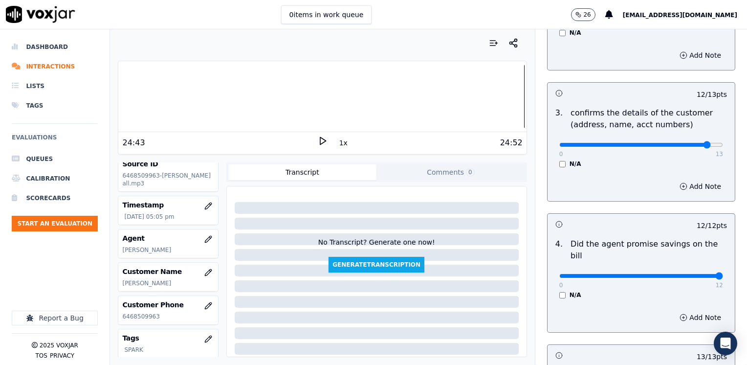
scroll to position [244, 0]
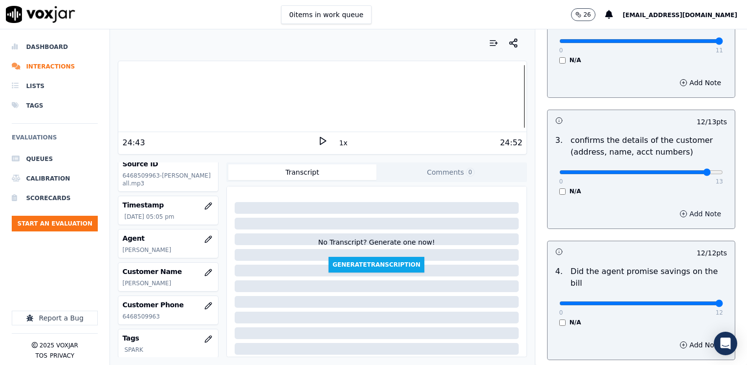
click at [685, 219] on button "Add Note" at bounding box center [700, 214] width 53 height 14
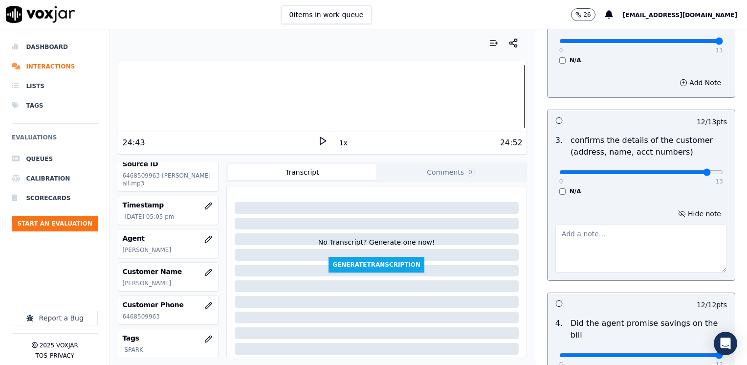
click at [622, 263] on textarea at bounding box center [641, 248] width 172 height 48
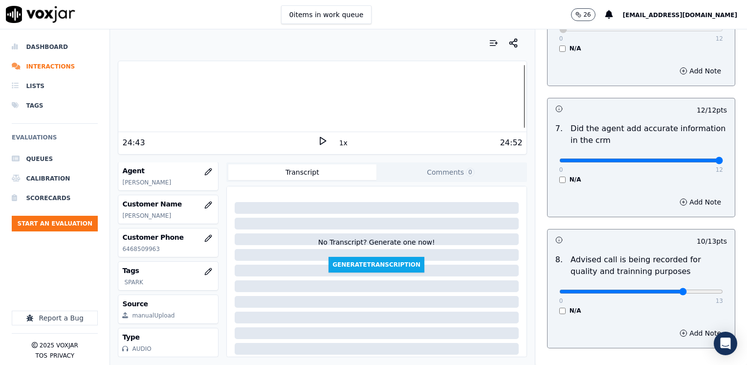
scroll to position [906, 0]
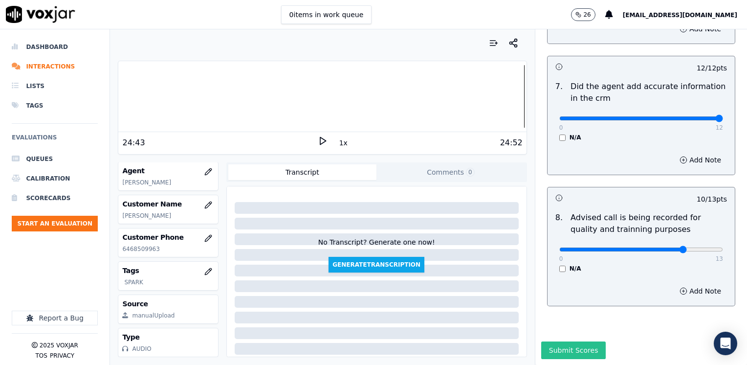
click at [570, 341] on button "Submit Scores" at bounding box center [573, 350] width 65 height 18
